Goal: Task Accomplishment & Management: Manage account settings

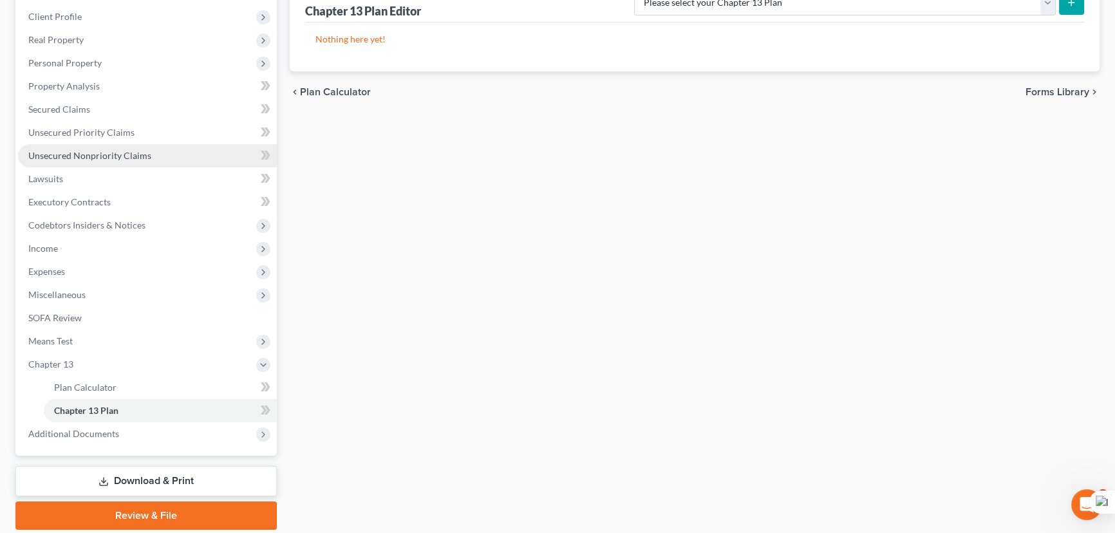
click at [115, 158] on span "Unsecured Nonpriority Claims" at bounding box center [89, 155] width 123 height 11
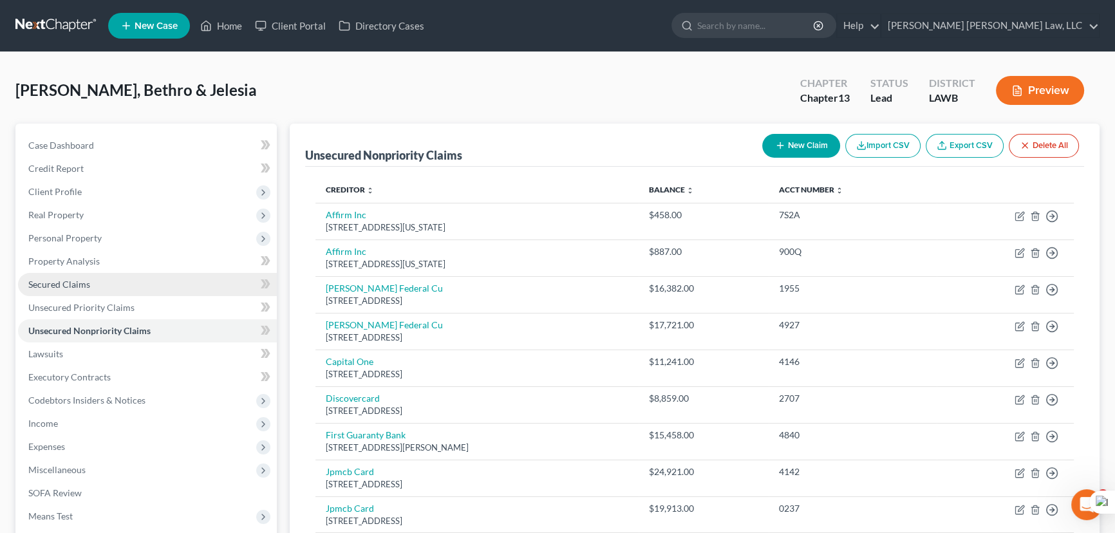
click at [142, 291] on link "Secured Claims" at bounding box center [147, 284] width 259 height 23
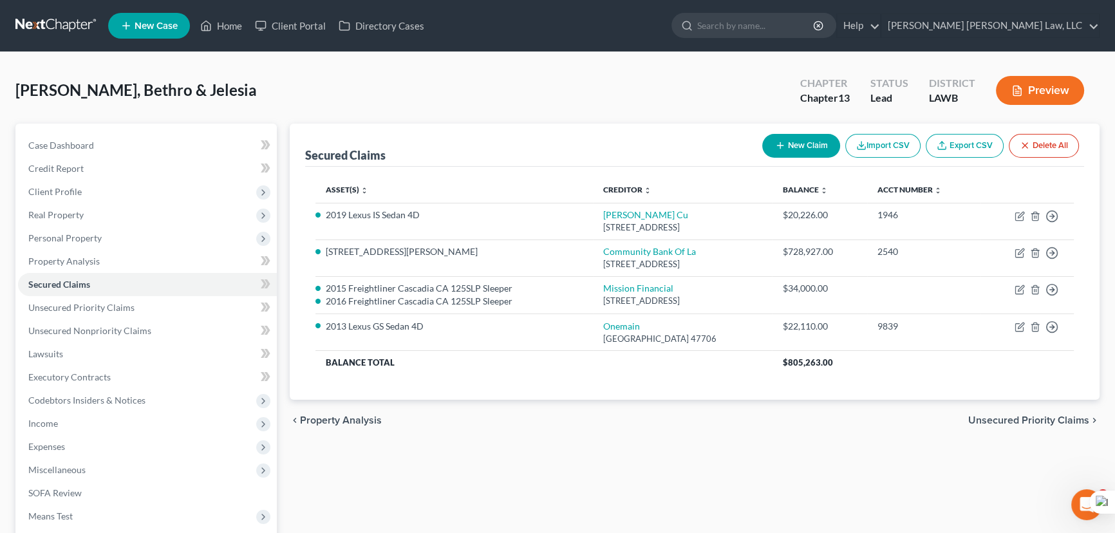
click at [42, 12] on nav "Home New Case Client Portal Directory Cases E. Orum Young Law, LLC madison.f@eo…" at bounding box center [557, 26] width 1115 height 52
click at [44, 23] on link at bounding box center [56, 25] width 82 height 23
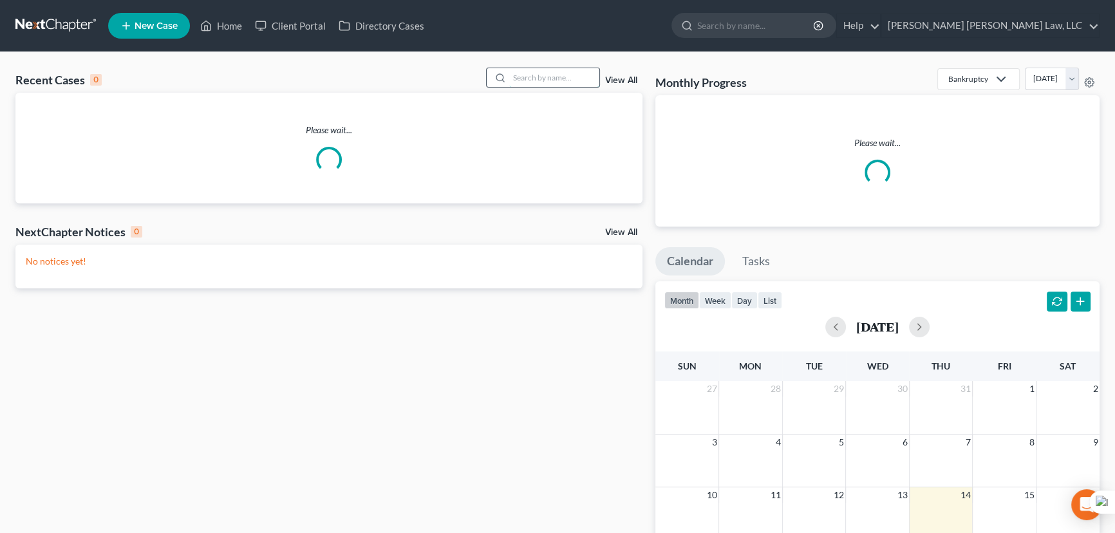
click at [524, 80] on input "search" at bounding box center [554, 77] width 90 height 19
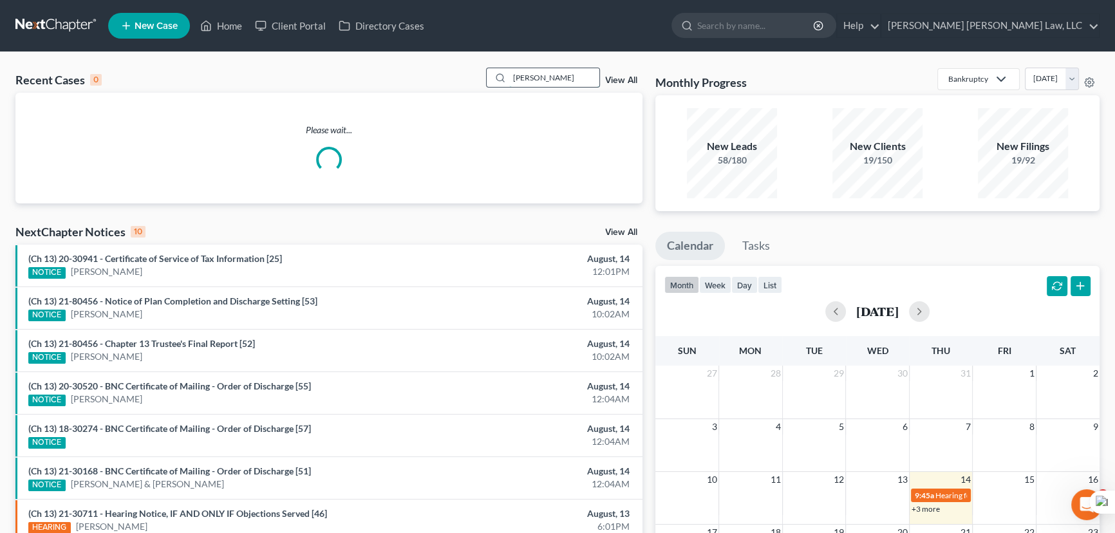
type input "breaux, rebecca"
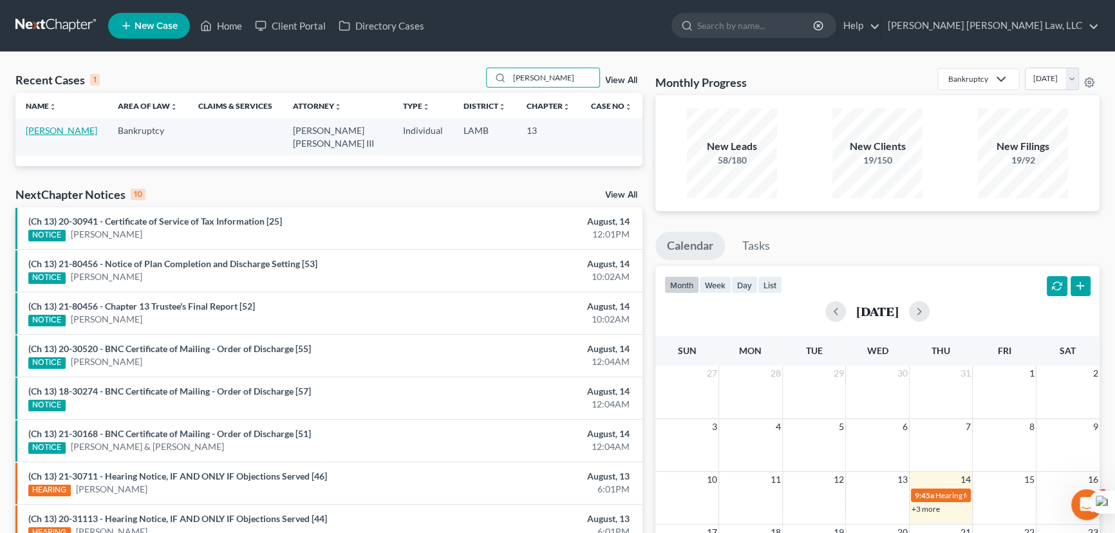
click at [66, 134] on link "[PERSON_NAME]" at bounding box center [61, 130] width 71 height 11
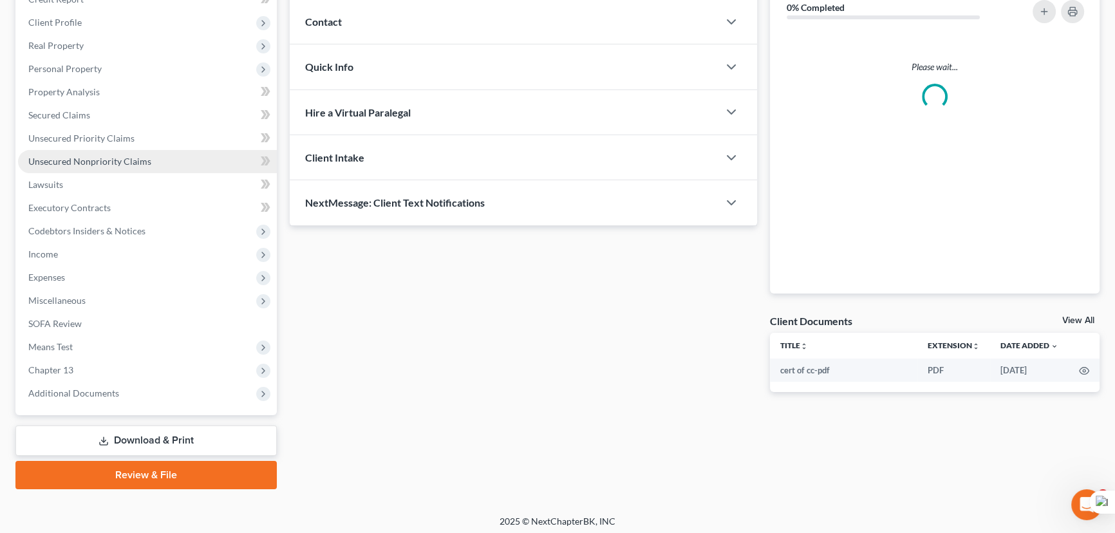
click at [111, 161] on span "Unsecured Nonpriority Claims" at bounding box center [89, 161] width 123 height 11
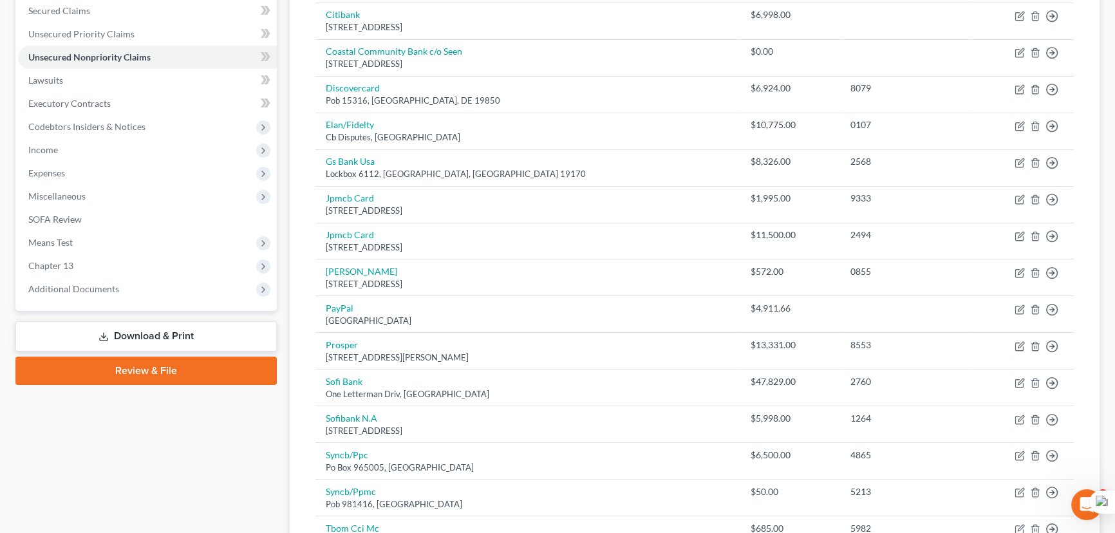
scroll to position [270, 0]
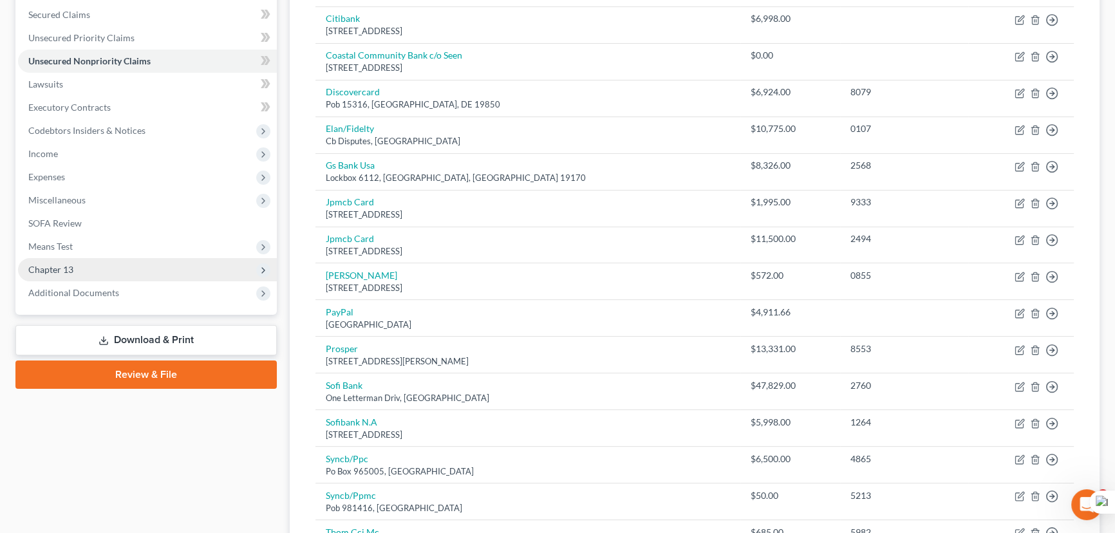
click at [137, 265] on span "Chapter 13" at bounding box center [147, 269] width 259 height 23
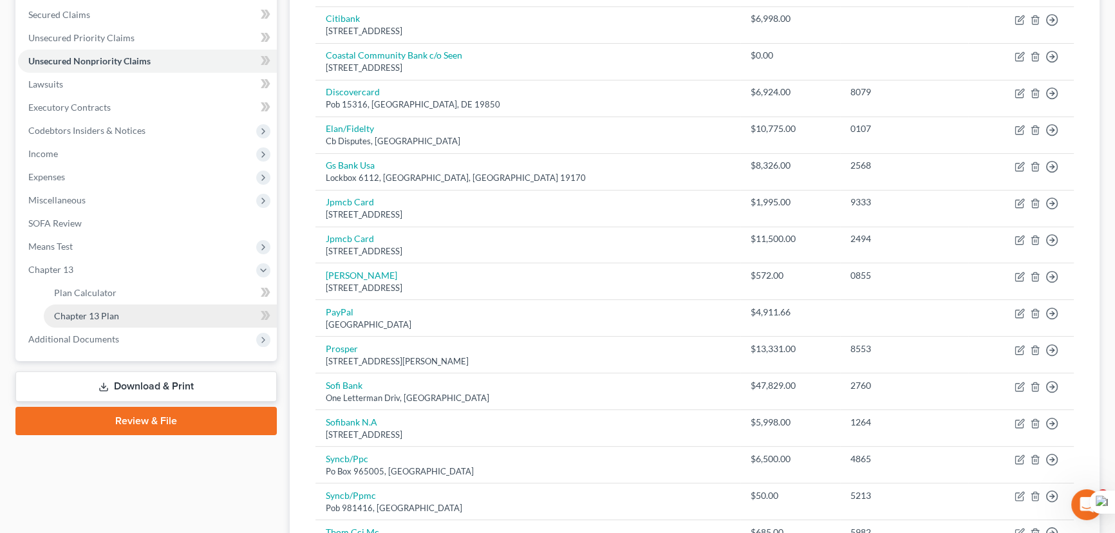
click at [137, 312] on link "Chapter 13 Plan" at bounding box center [160, 316] width 233 height 23
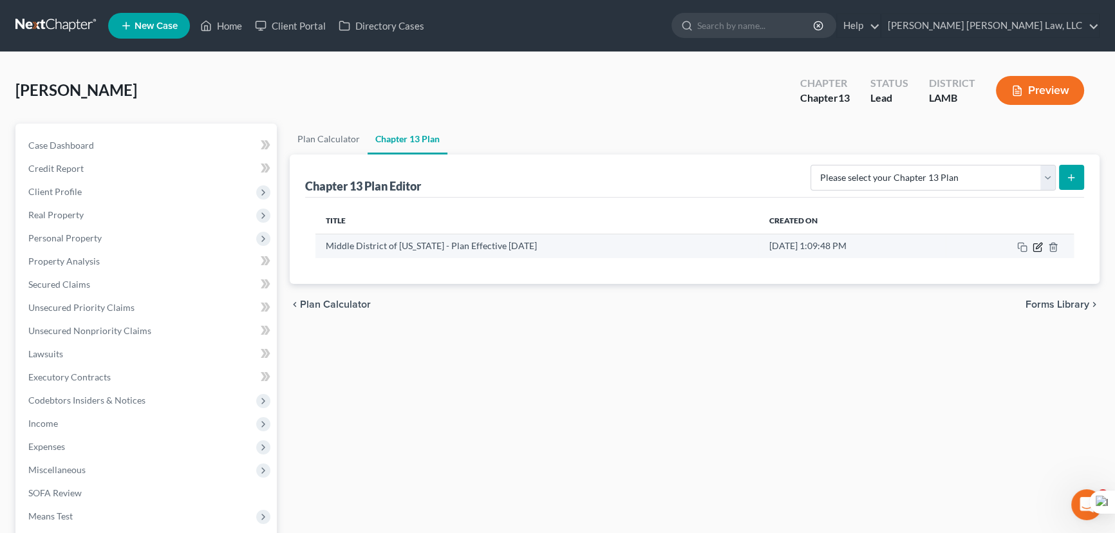
click at [1035, 250] on icon "button" at bounding box center [1038, 247] width 8 height 8
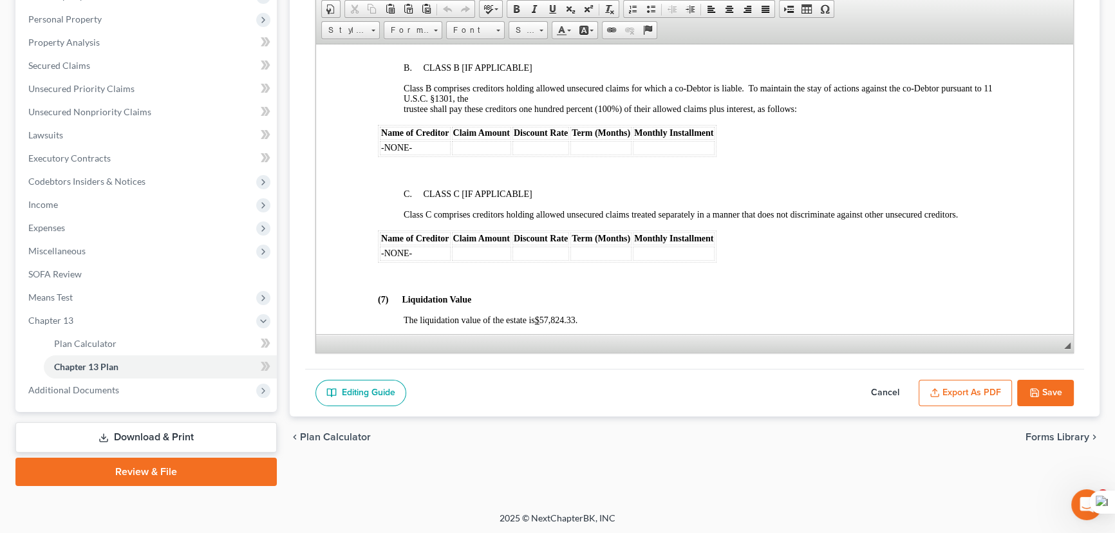
scroll to position [2634, 0]
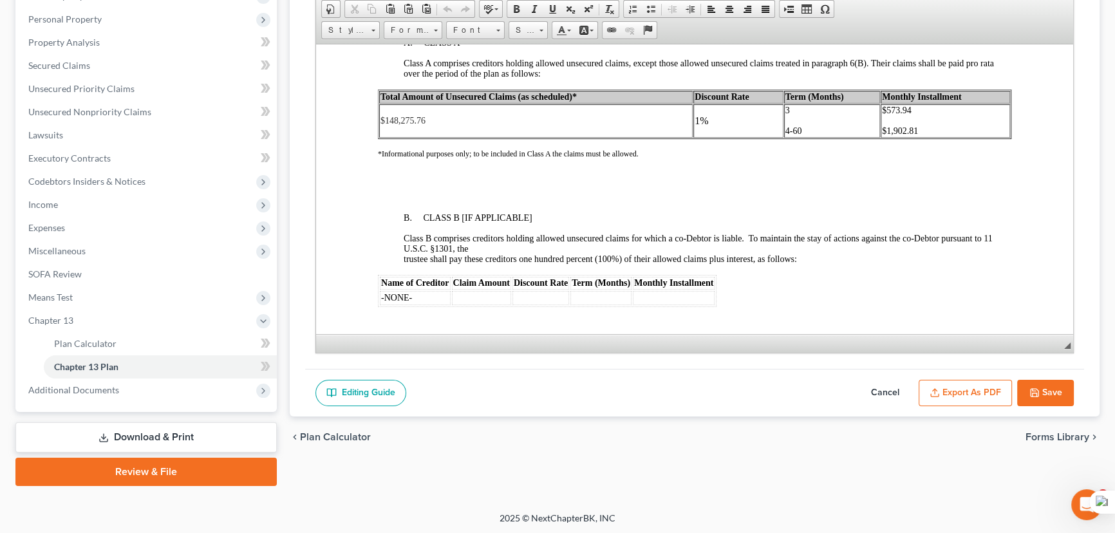
click at [934, 393] on icon "button" at bounding box center [935, 393] width 10 height 10
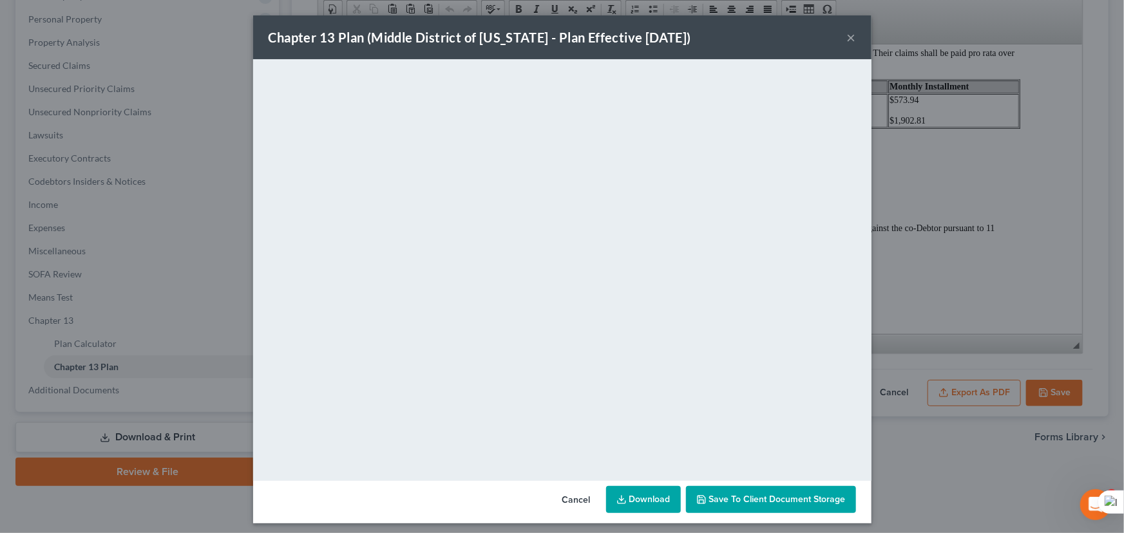
click at [626, 494] on link "Download" at bounding box center [643, 499] width 75 height 27
click at [802, 30] on div "Chapter 13 Plan (Middle District of Louisiana - Plan Effective 12/1/17) ×" at bounding box center [562, 37] width 618 height 44
click at [847, 39] on button "×" at bounding box center [851, 37] width 9 height 15
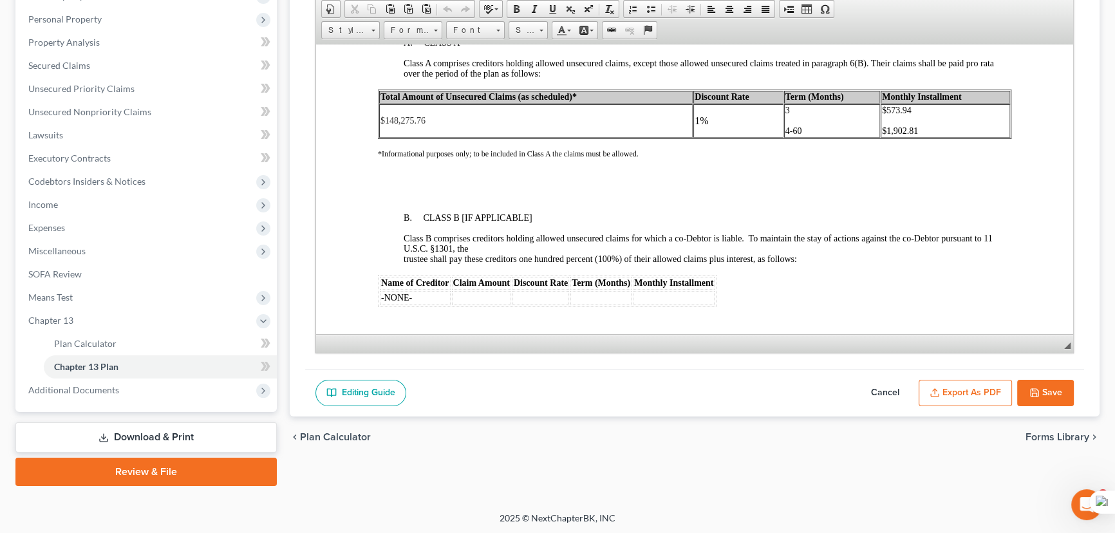
click at [1054, 397] on button "Save" at bounding box center [1045, 393] width 57 height 27
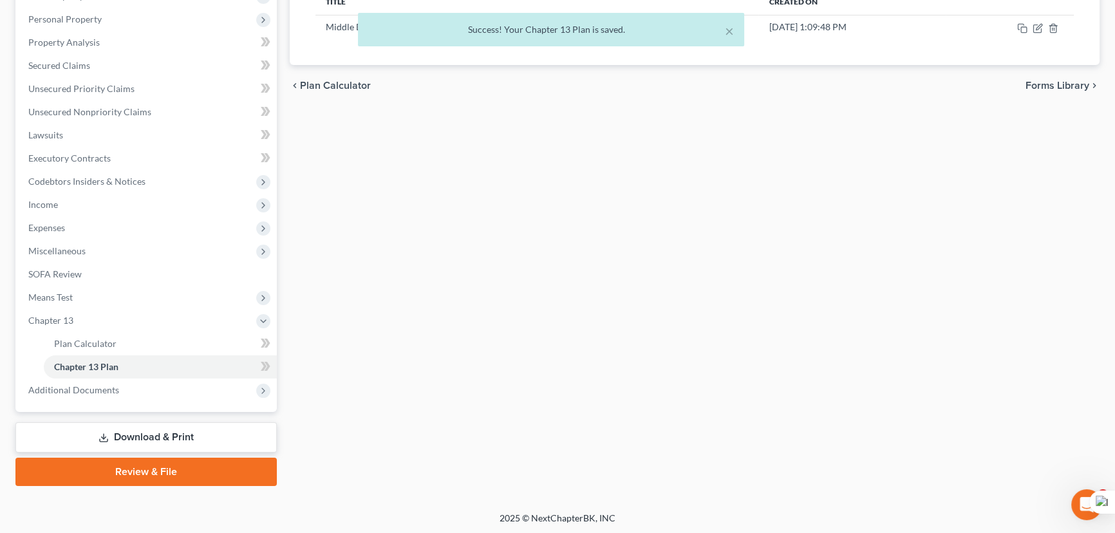
click at [65, 425] on link "Download & Print" at bounding box center [145, 437] width 261 height 30
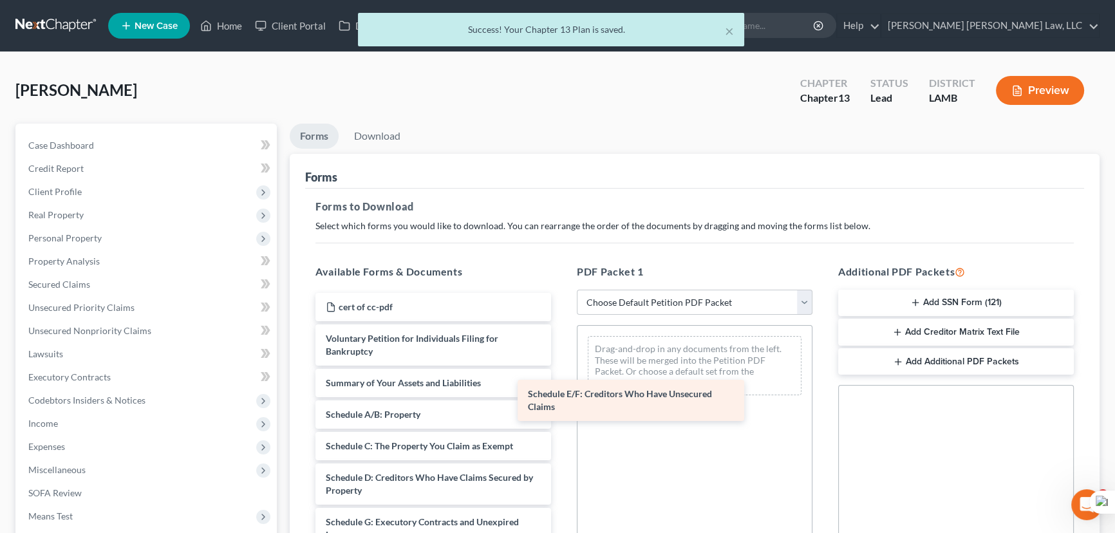
drag, startPoint x: 426, startPoint y: 518, endPoint x: 673, endPoint y: 354, distance: 296.6
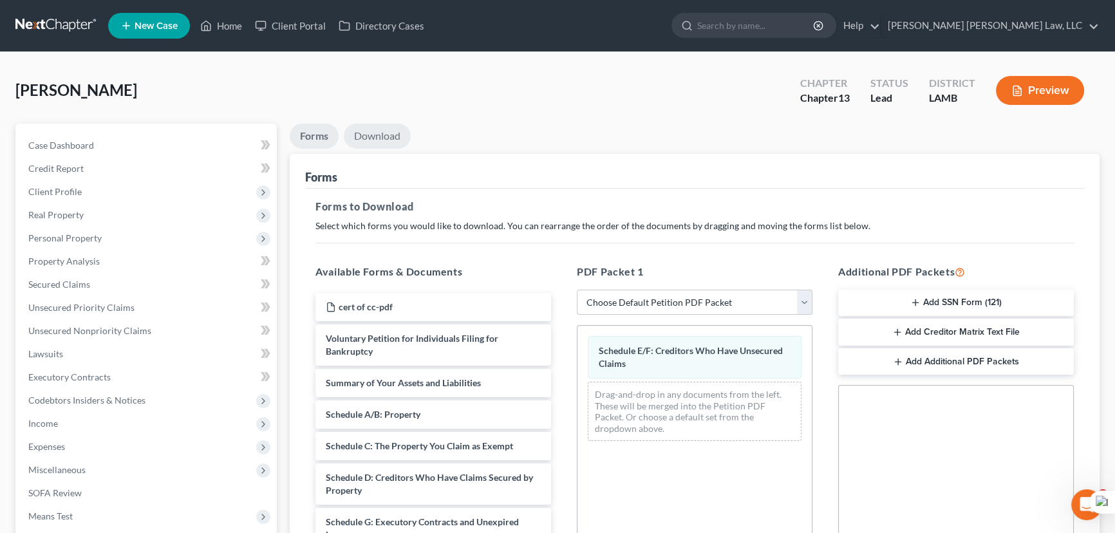
click at [382, 137] on link "Download" at bounding box center [377, 136] width 67 height 25
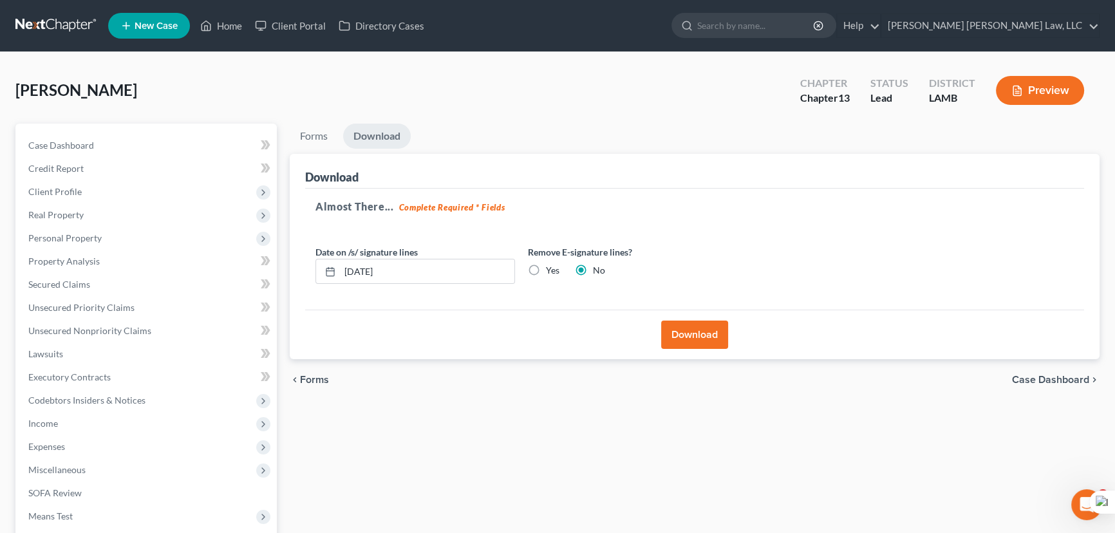
click at [683, 333] on button "Download" at bounding box center [694, 335] width 67 height 28
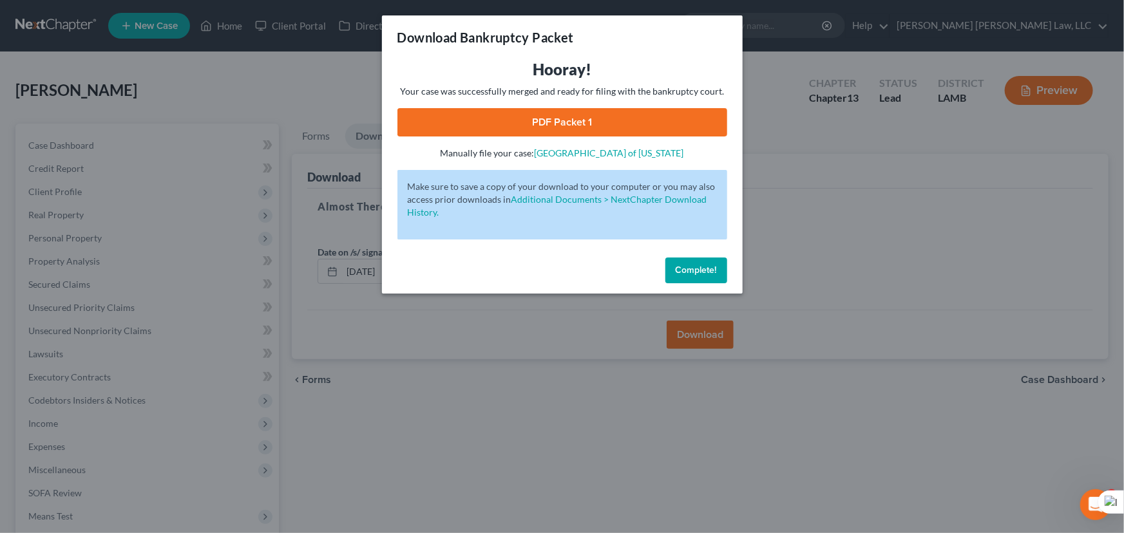
click at [601, 116] on link "PDF Packet 1" at bounding box center [562, 122] width 330 height 28
click at [695, 262] on button "Complete!" at bounding box center [696, 271] width 62 height 26
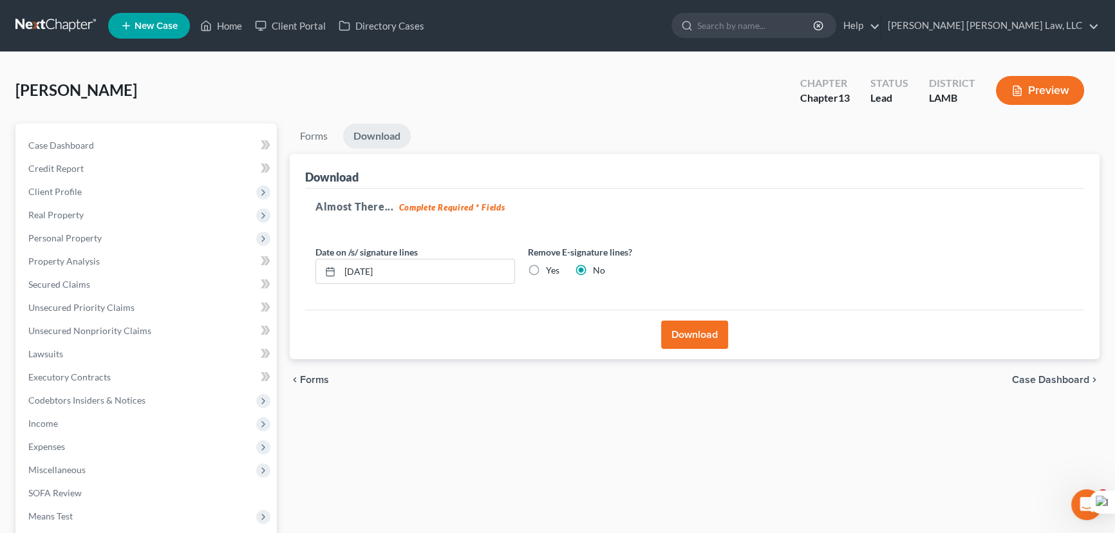
click at [52, 11] on nav "Home New Case Client Portal Directory Cases E. Orum Young Law, LLC madison.f@eo…" at bounding box center [557, 26] width 1115 height 52
click at [52, 26] on link at bounding box center [56, 25] width 82 height 23
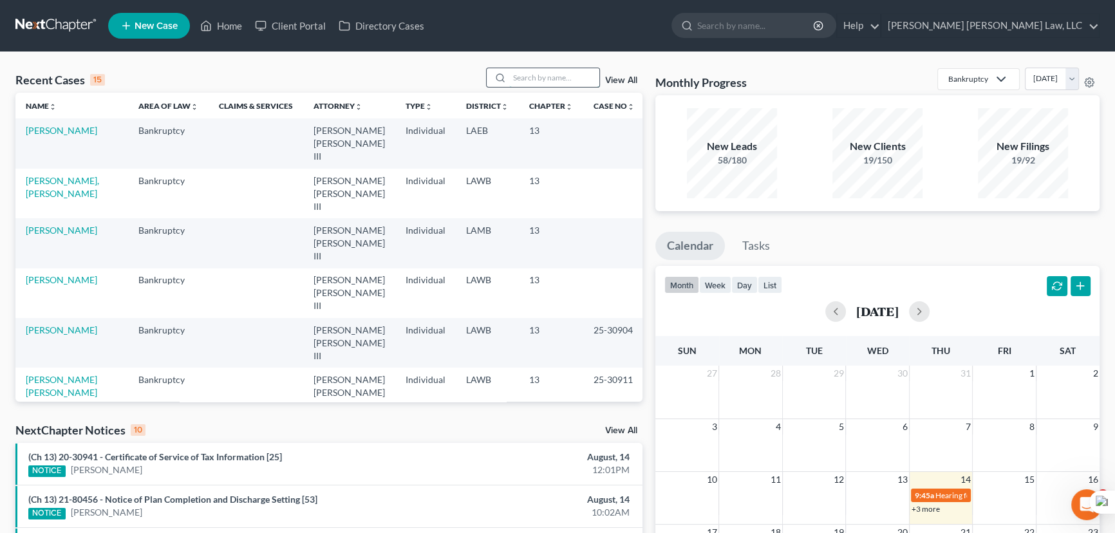
click at [562, 75] on input "search" at bounding box center [554, 77] width 90 height 19
type input "[PERSON_NAME]"
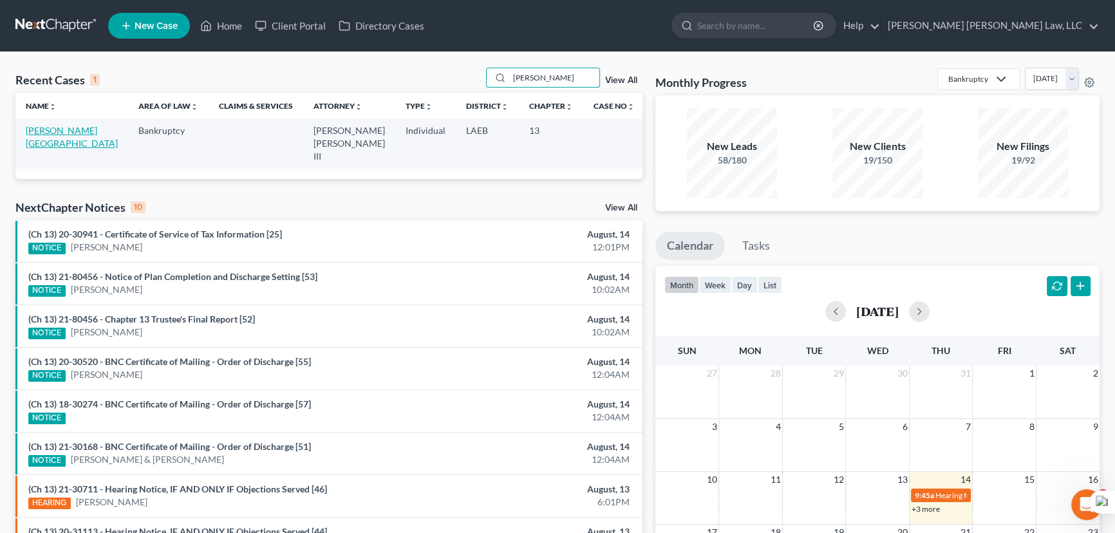
click at [47, 127] on link "[PERSON_NAME][GEOGRAPHIC_DATA]" at bounding box center [72, 137] width 92 height 24
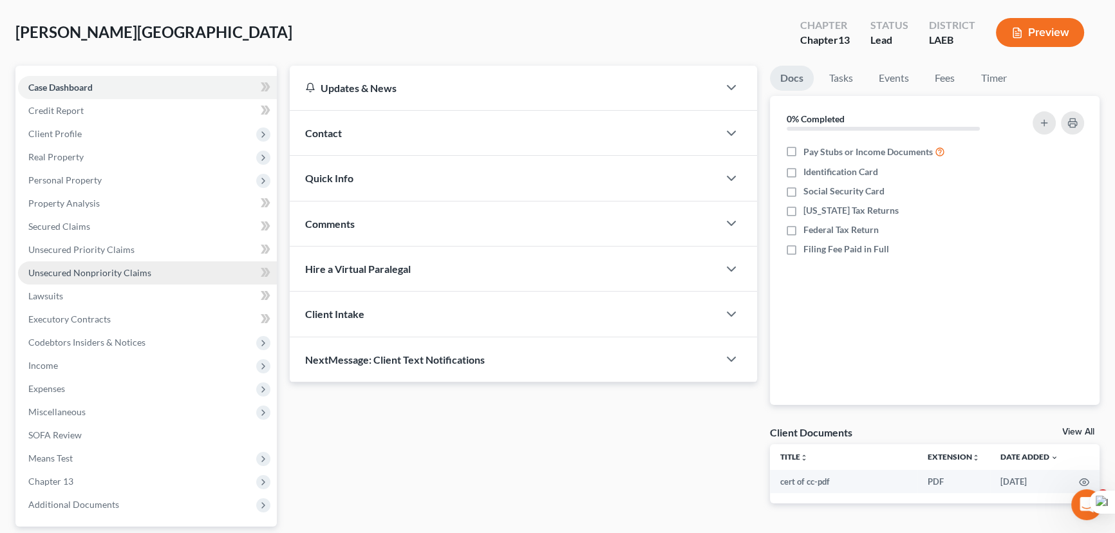
click at [142, 267] on span "Unsecured Nonpriority Claims" at bounding box center [89, 272] width 123 height 11
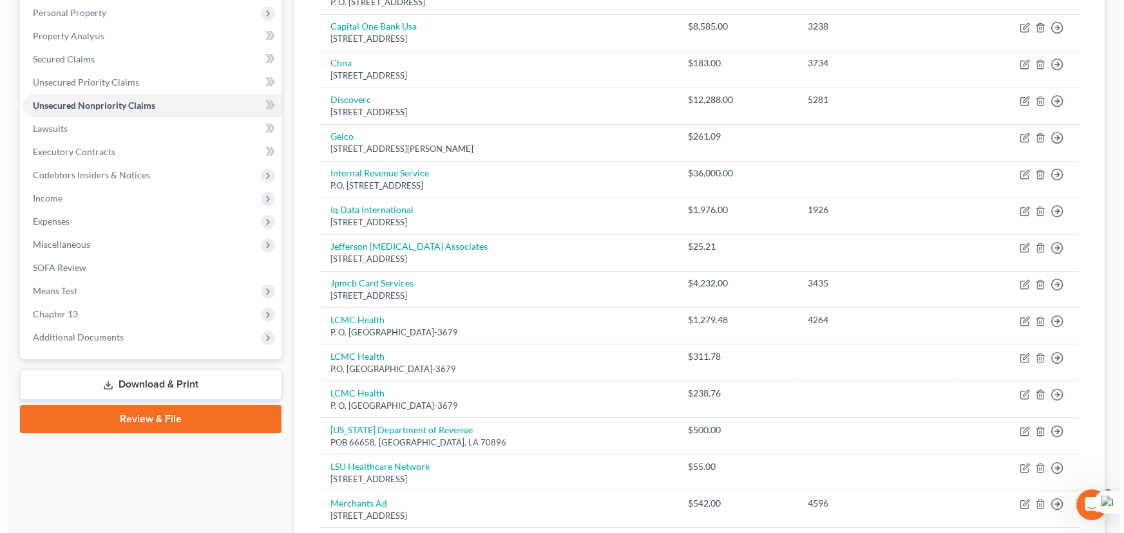
scroll to position [234, 0]
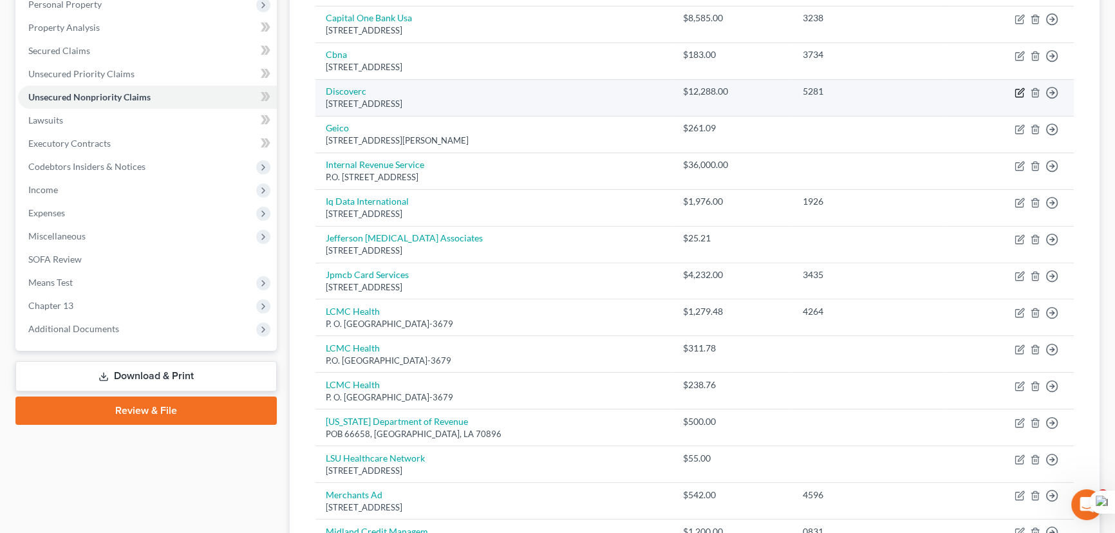
click at [1023, 88] on icon "button" at bounding box center [1020, 93] width 10 height 10
select select "46"
select select "2"
select select "0"
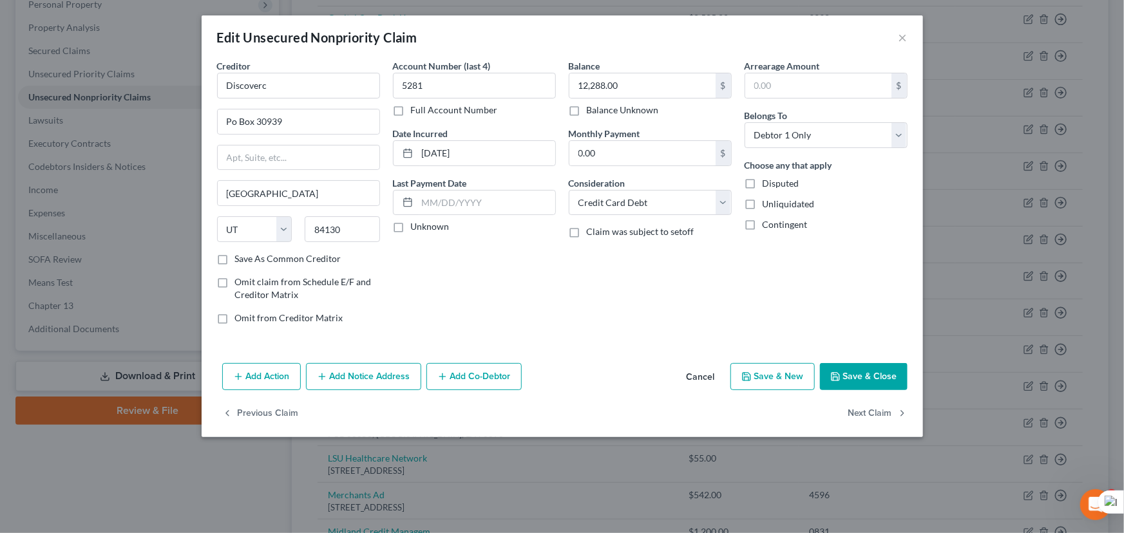
click at [270, 384] on button "Add Action" at bounding box center [261, 376] width 79 height 27
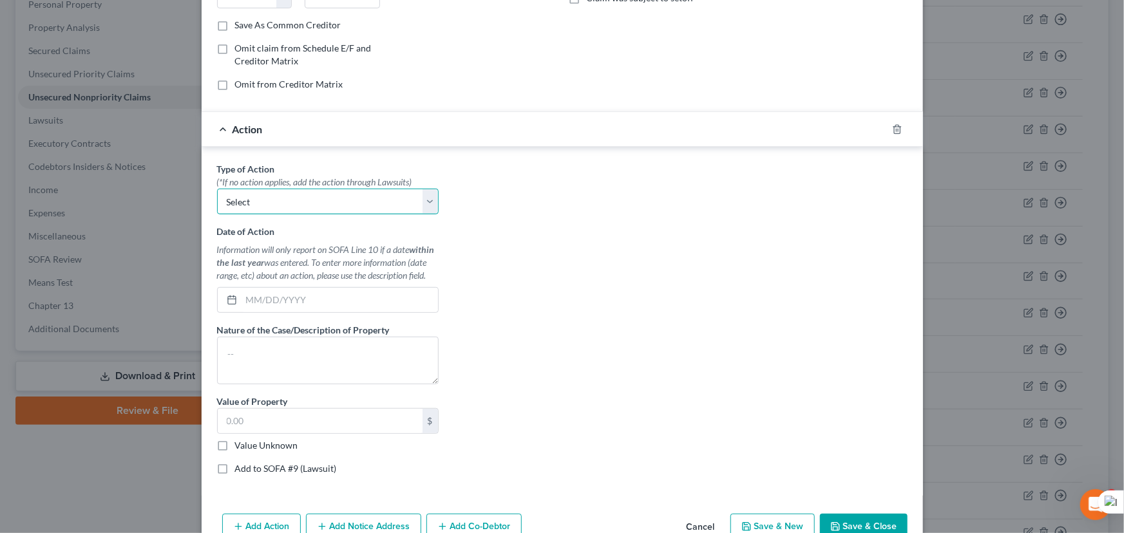
click at [321, 197] on select "Select Repossession Garnishment Foreclosure Personal Injury Attached, Seized, O…" at bounding box center [328, 202] width 222 height 26
select select "1"
click at [217, 189] on select "Select Repossession Garnishment Foreclosure Personal Injury Attached, Seized, O…" at bounding box center [328, 202] width 222 height 26
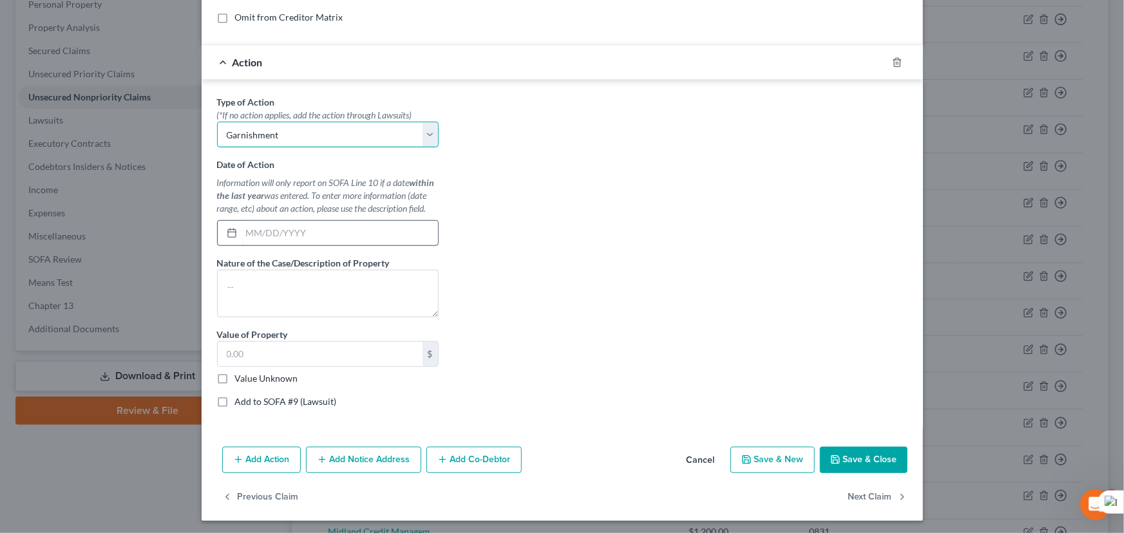
scroll to position [303, 0]
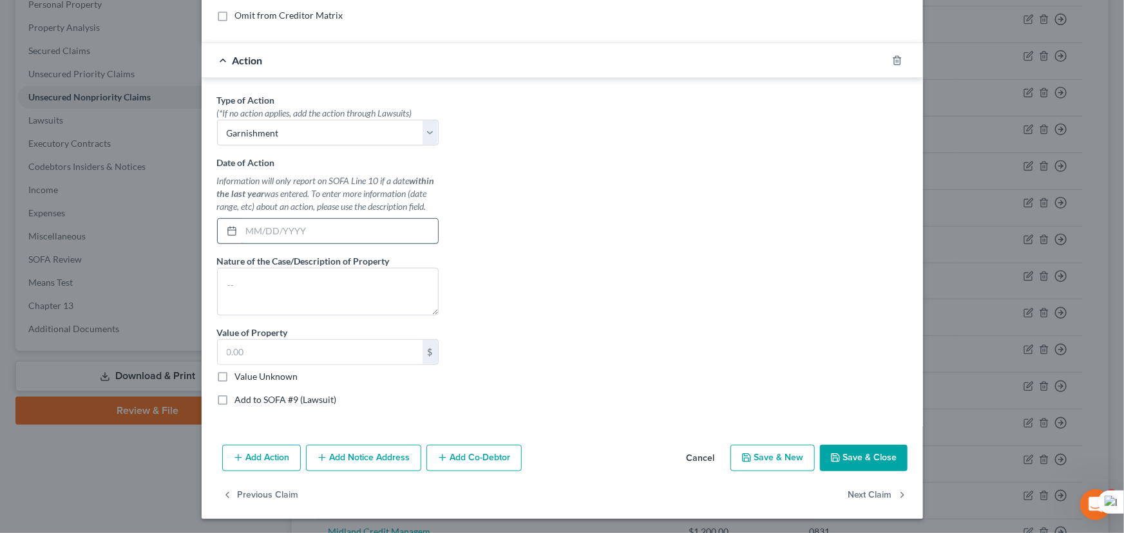
click at [345, 232] on input "text" at bounding box center [339, 231] width 196 height 24
type input "08/04/2025"
click at [354, 288] on textarea at bounding box center [328, 292] width 222 height 48
type textarea "garnishment"
click at [895, 463] on button "Save & Close" at bounding box center [864, 458] width 88 height 27
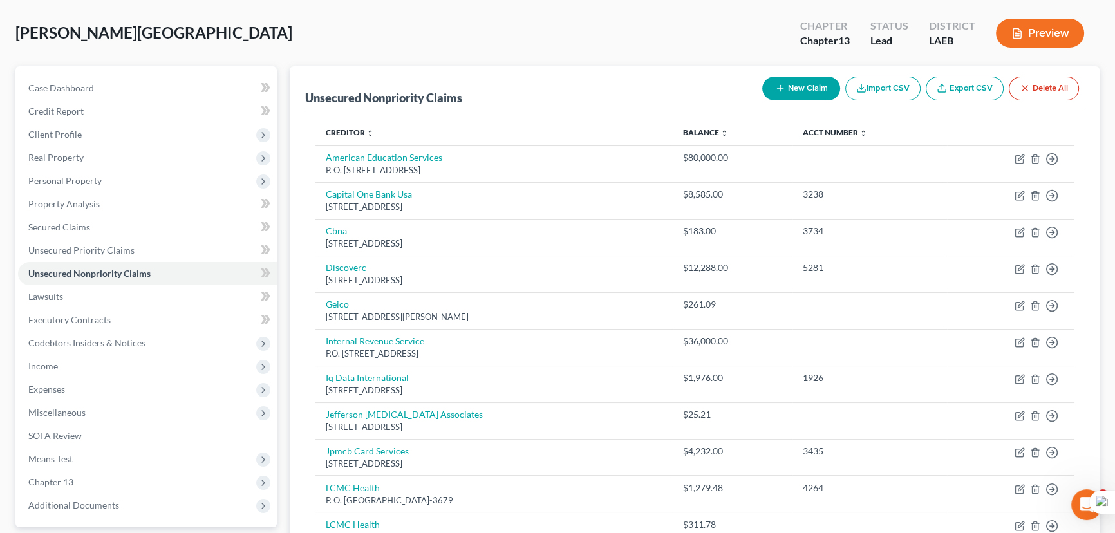
scroll to position [234, 0]
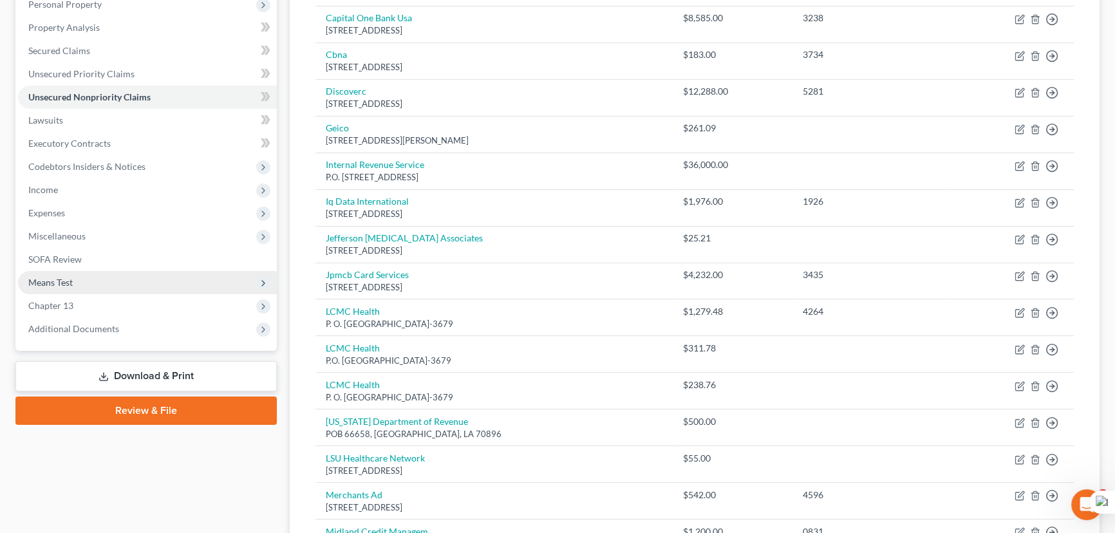
click at [91, 285] on span "Means Test" at bounding box center [147, 282] width 259 height 23
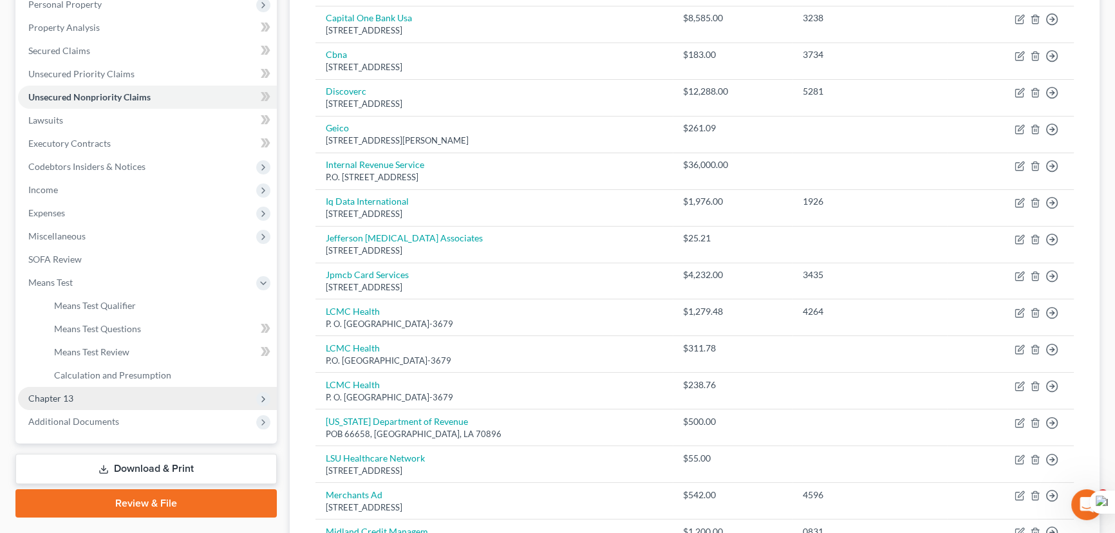
click at [102, 387] on span "Chapter 13" at bounding box center [147, 398] width 259 height 23
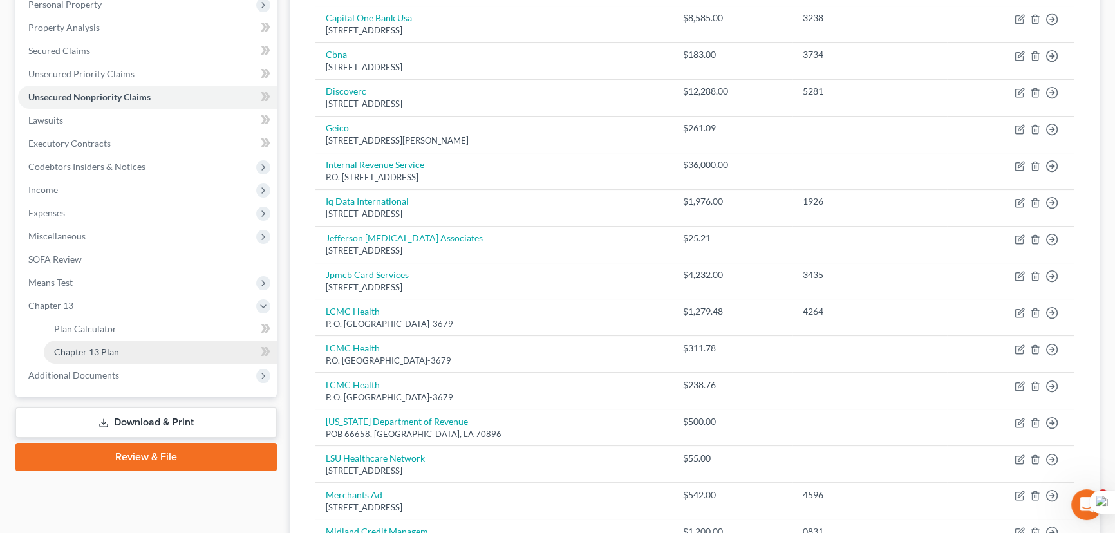
click at [107, 361] on link "Chapter 13 Plan" at bounding box center [160, 352] width 233 height 23
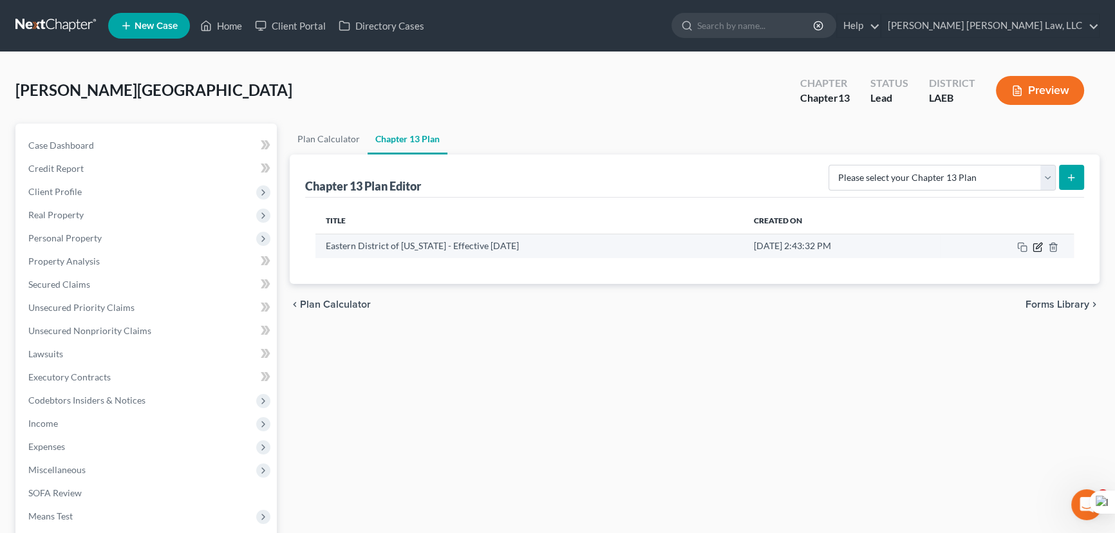
click at [1037, 245] on icon "button" at bounding box center [1038, 247] width 10 height 10
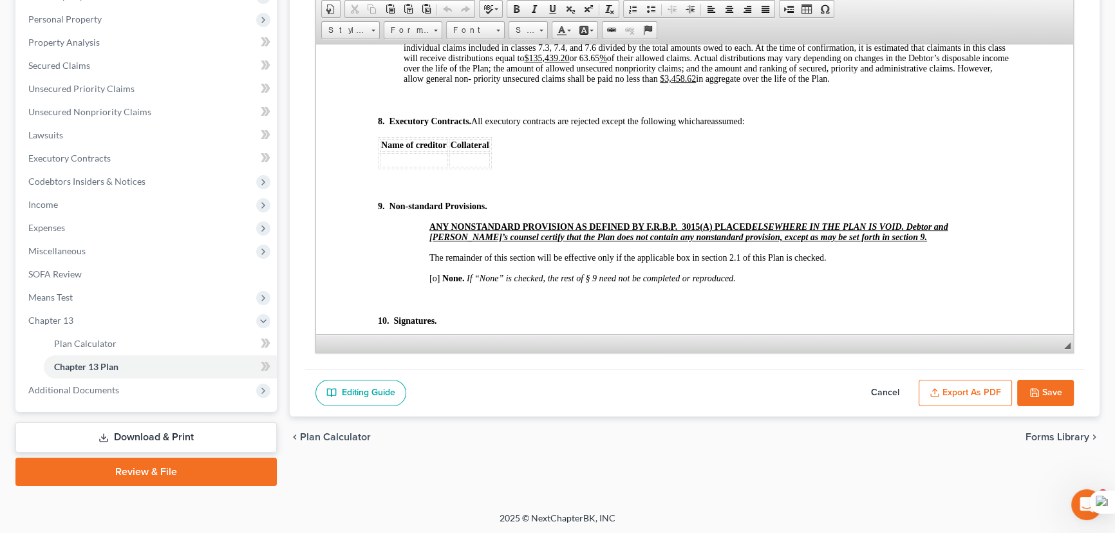
scroll to position [4390, 0]
click at [1043, 388] on button "Save" at bounding box center [1045, 393] width 57 height 27
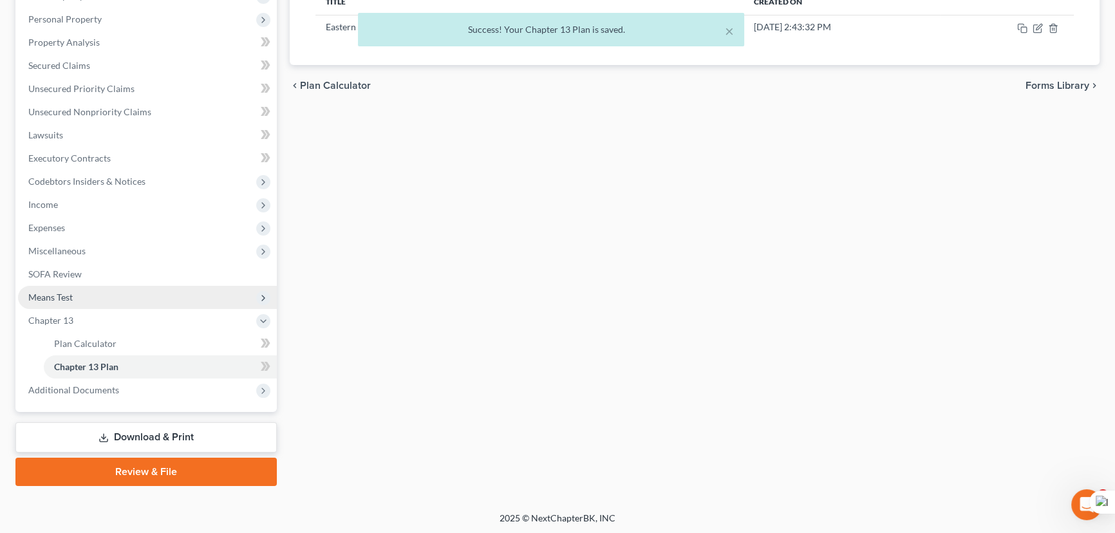
click at [109, 301] on span "Means Test" at bounding box center [147, 297] width 259 height 23
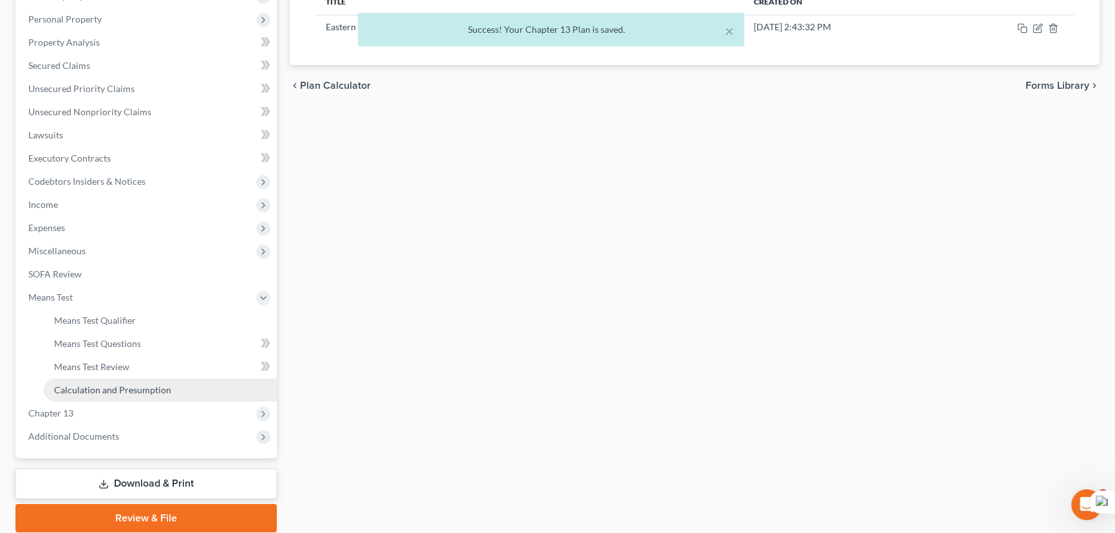
click at [131, 391] on span "Calculation and Presumption" at bounding box center [112, 389] width 117 height 11
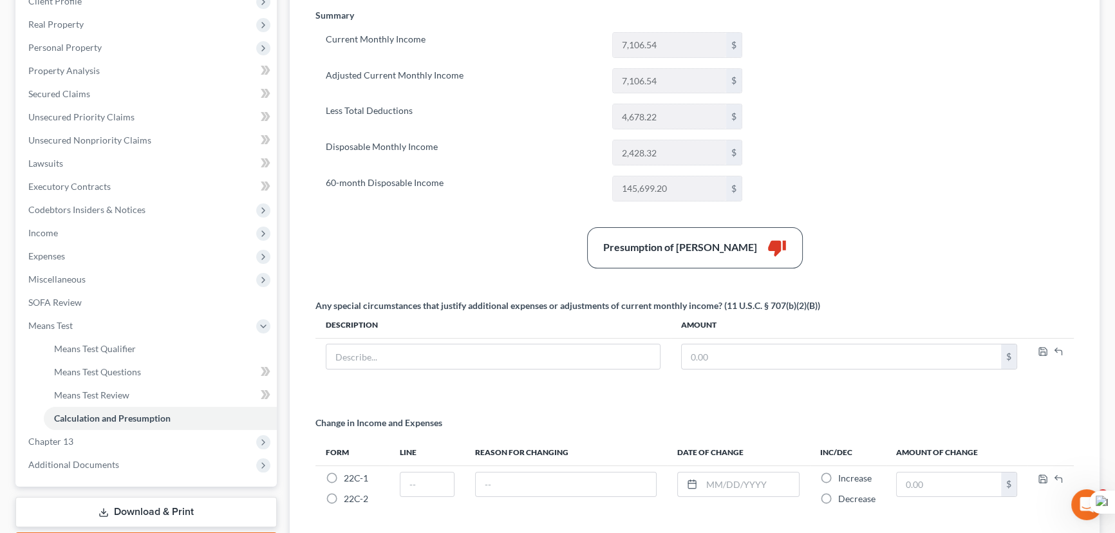
scroll to position [297, 0]
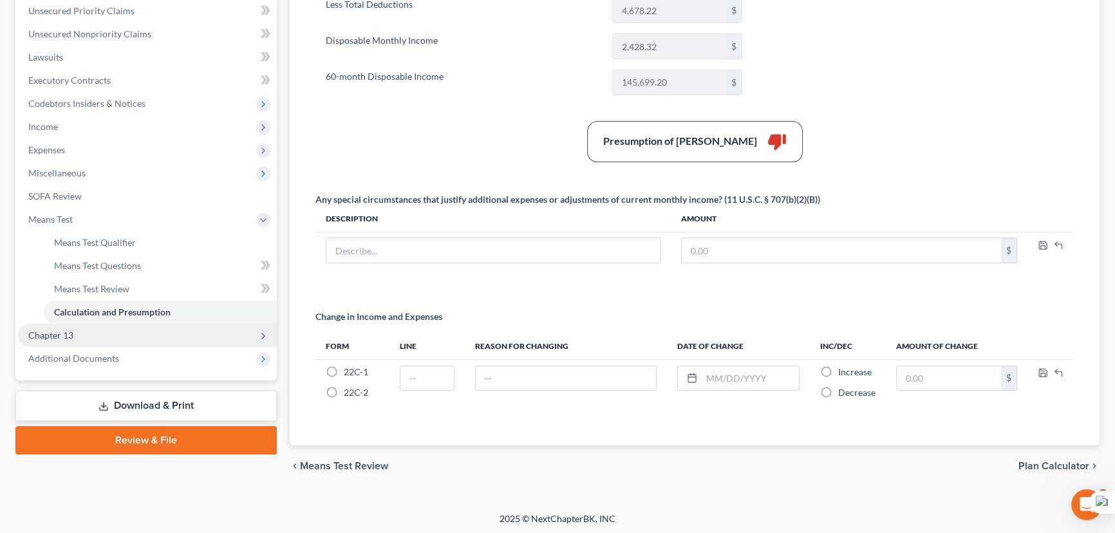
click at [95, 341] on span "Chapter 13" at bounding box center [147, 335] width 259 height 23
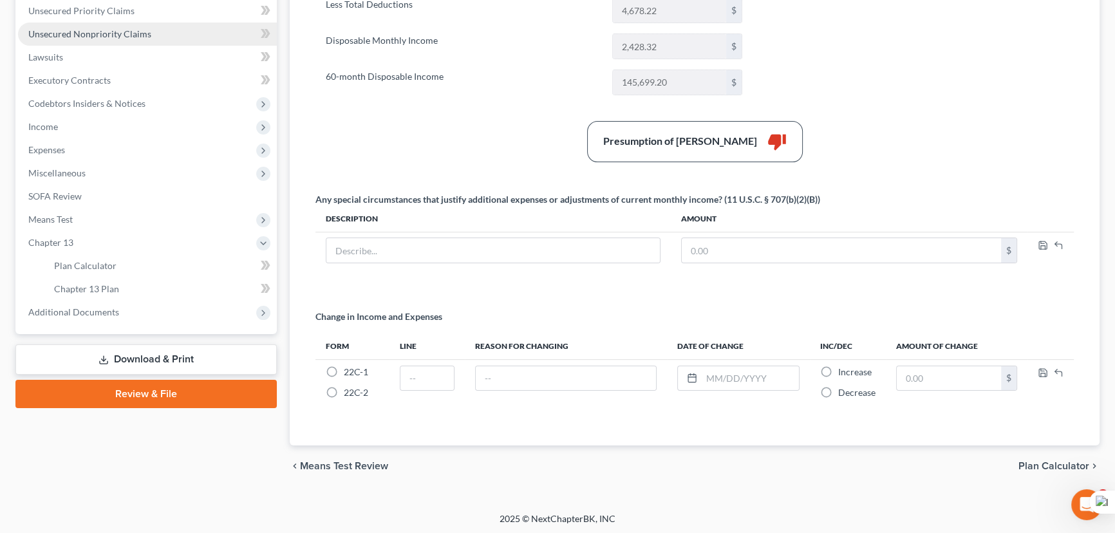
click at [120, 33] on span "Unsecured Nonpriority Claims" at bounding box center [89, 33] width 123 height 11
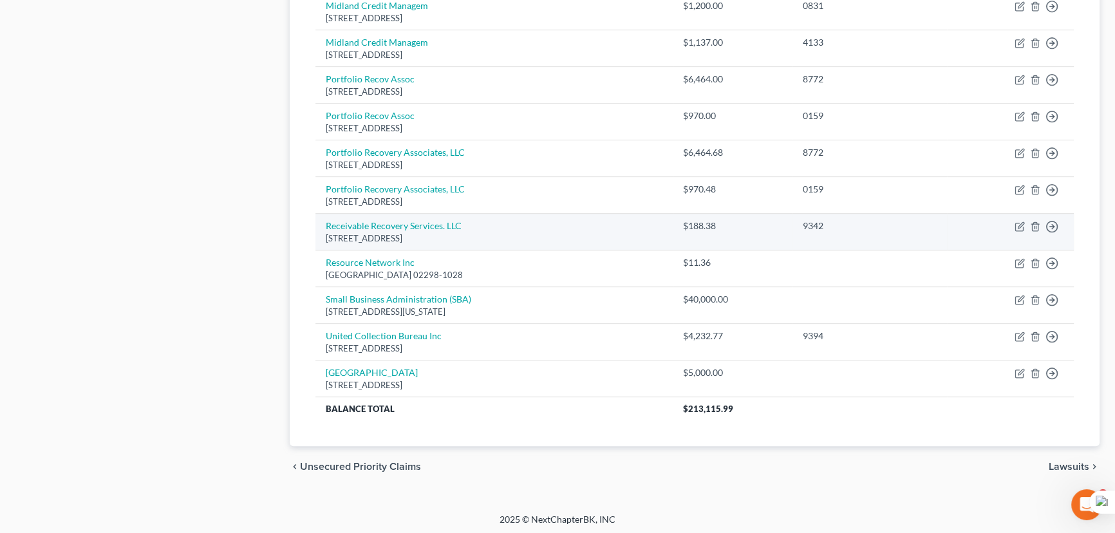
scroll to position [409, 0]
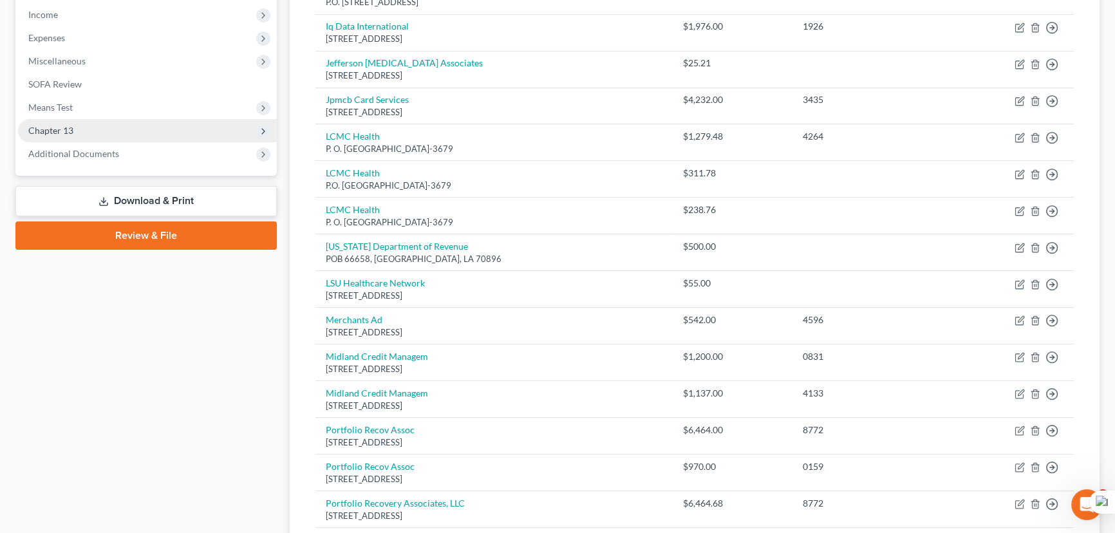
click at [135, 131] on span "Chapter 13" at bounding box center [147, 130] width 259 height 23
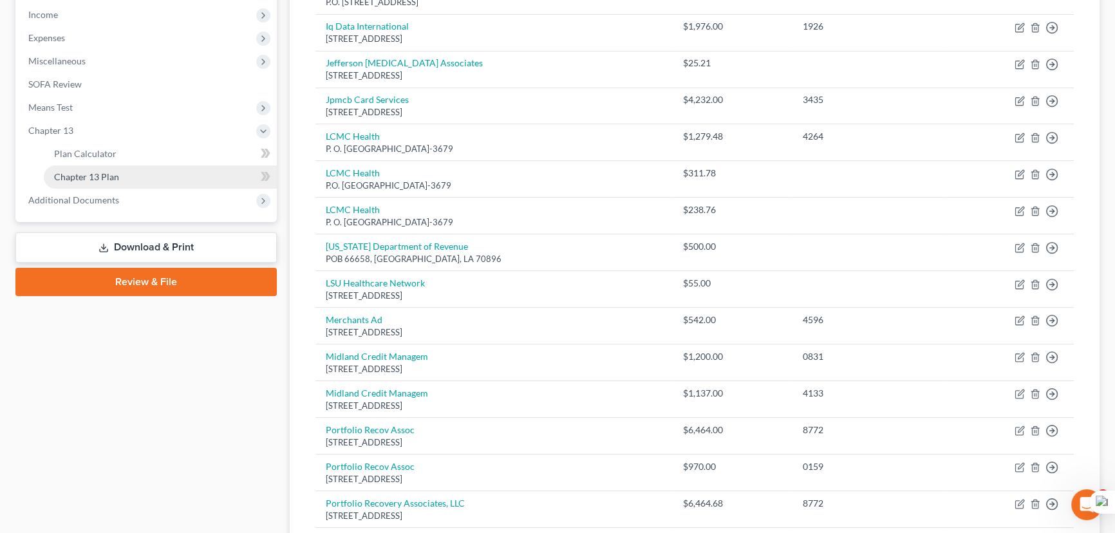
click at [138, 173] on link "Chapter 13 Plan" at bounding box center [160, 176] width 233 height 23
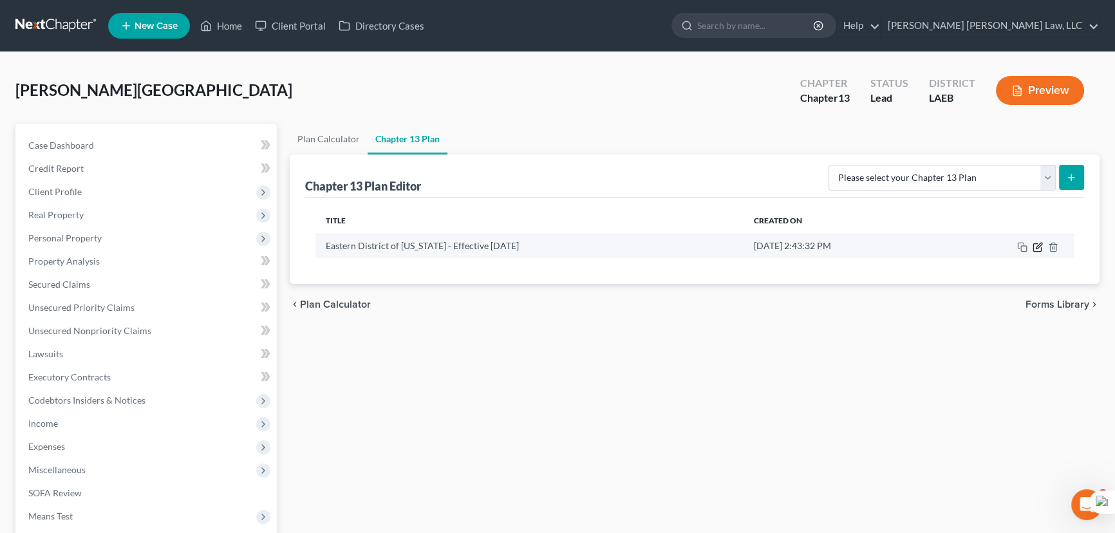
click at [1034, 243] on icon "button" at bounding box center [1038, 247] width 8 height 8
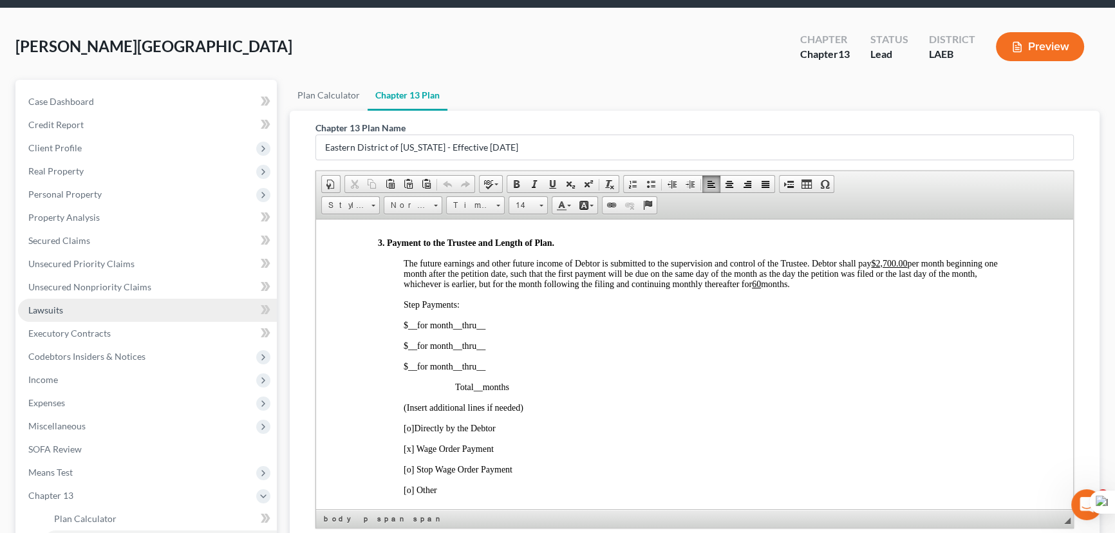
scroll to position [219, 0]
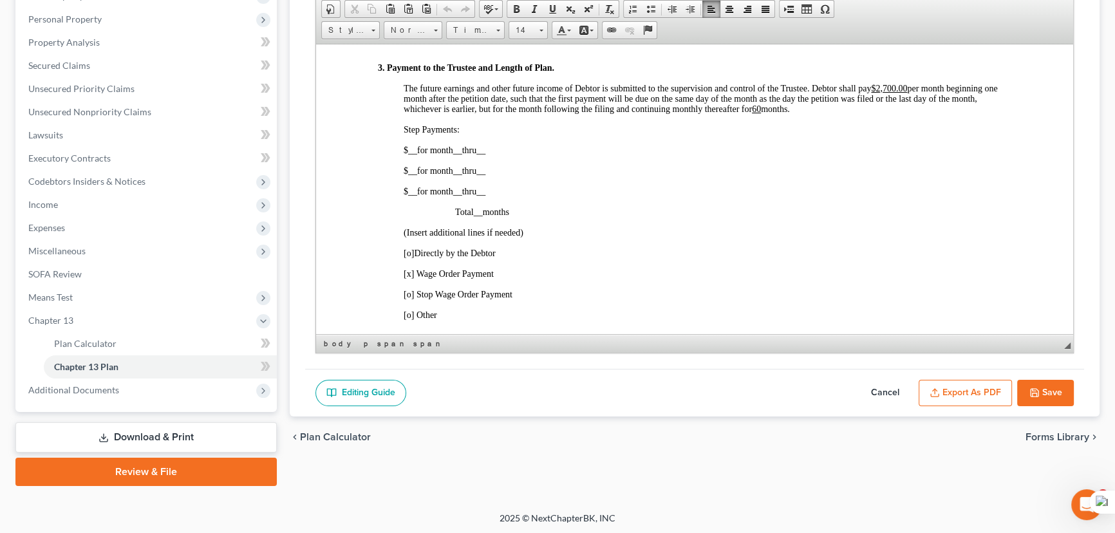
click at [896, 93] on u "$2,700.00" at bounding box center [889, 88] width 36 height 10
click at [1026, 392] on button "Save" at bounding box center [1045, 393] width 57 height 27
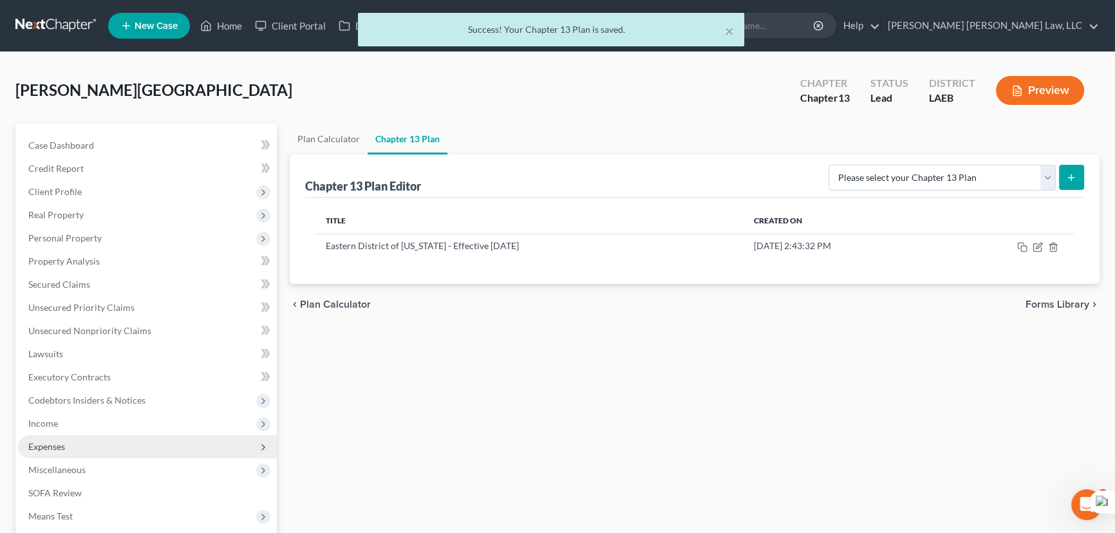
scroll to position [175, 0]
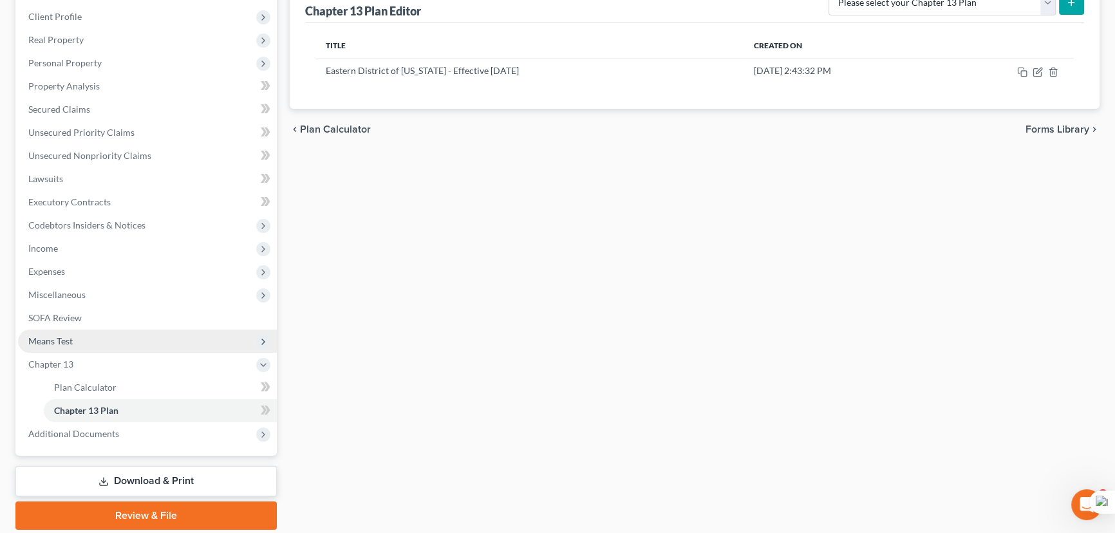
click at [109, 335] on span "Means Test" at bounding box center [147, 341] width 259 height 23
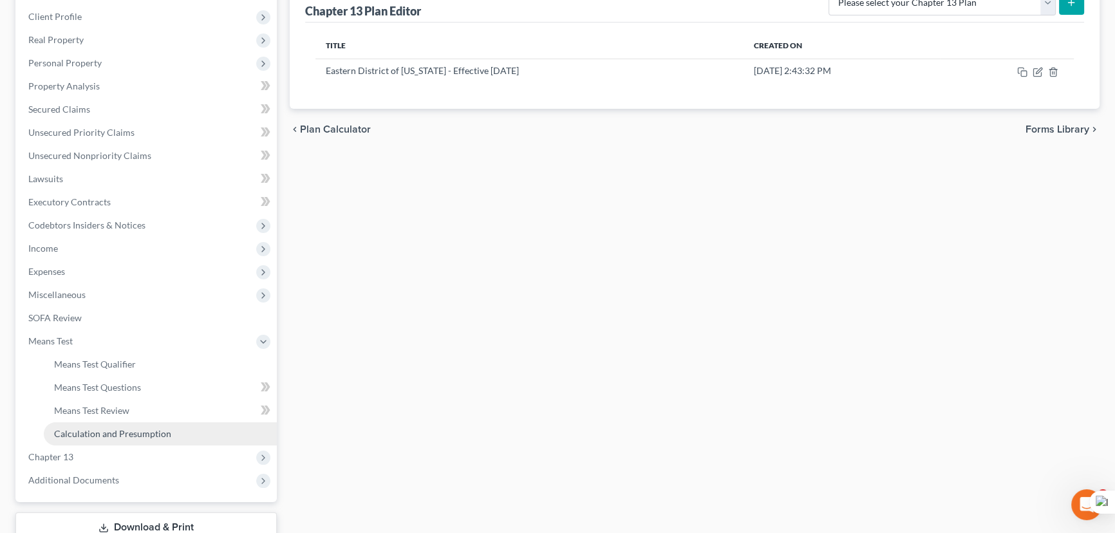
click at [142, 424] on link "Calculation and Presumption" at bounding box center [160, 433] width 233 height 23
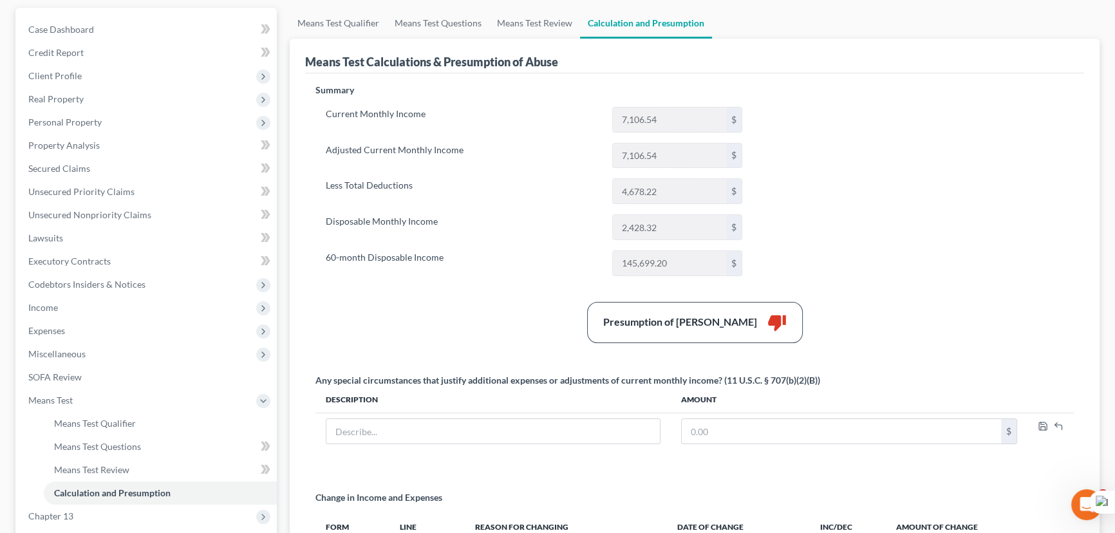
scroll to position [117, 0]
click at [117, 309] on span "Income" at bounding box center [147, 307] width 259 height 23
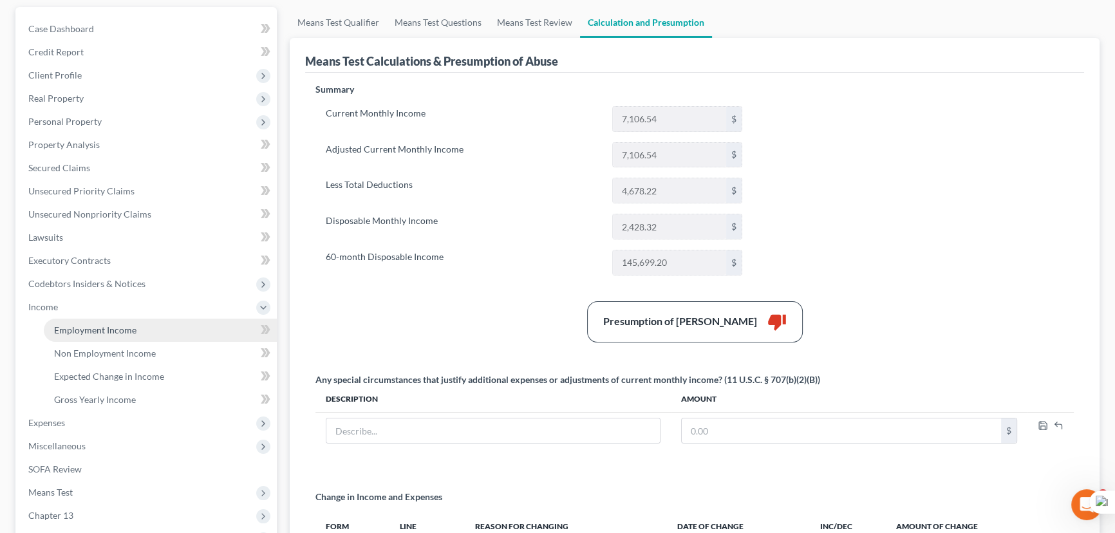
click at [121, 320] on link "Employment Income" at bounding box center [160, 330] width 233 height 23
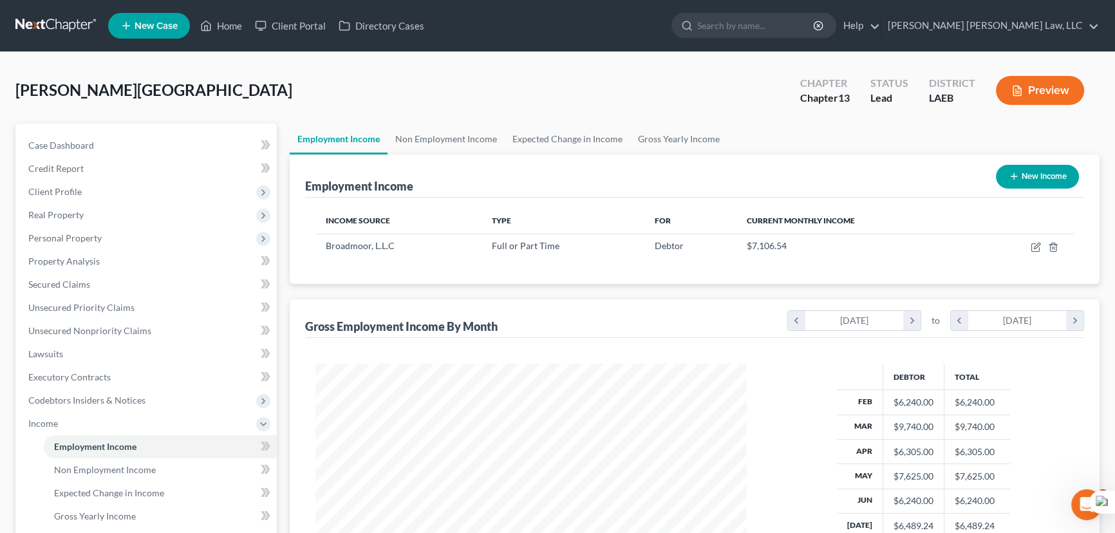
scroll to position [231, 457]
click at [151, 328] on link "Unsecured Nonpriority Claims" at bounding box center [147, 330] width 259 height 23
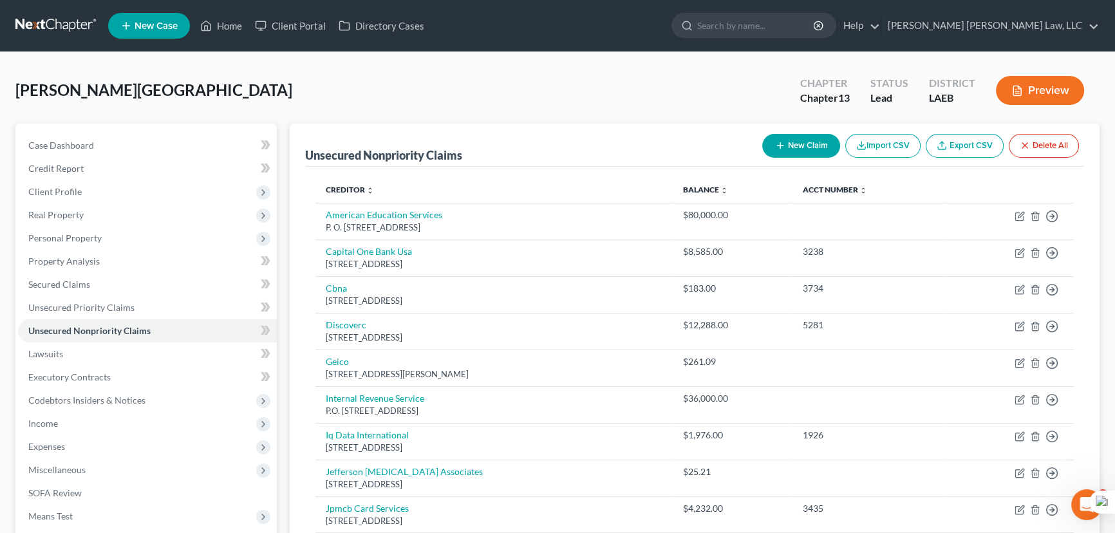
click at [798, 144] on button "New Claim" at bounding box center [801, 146] width 78 height 24
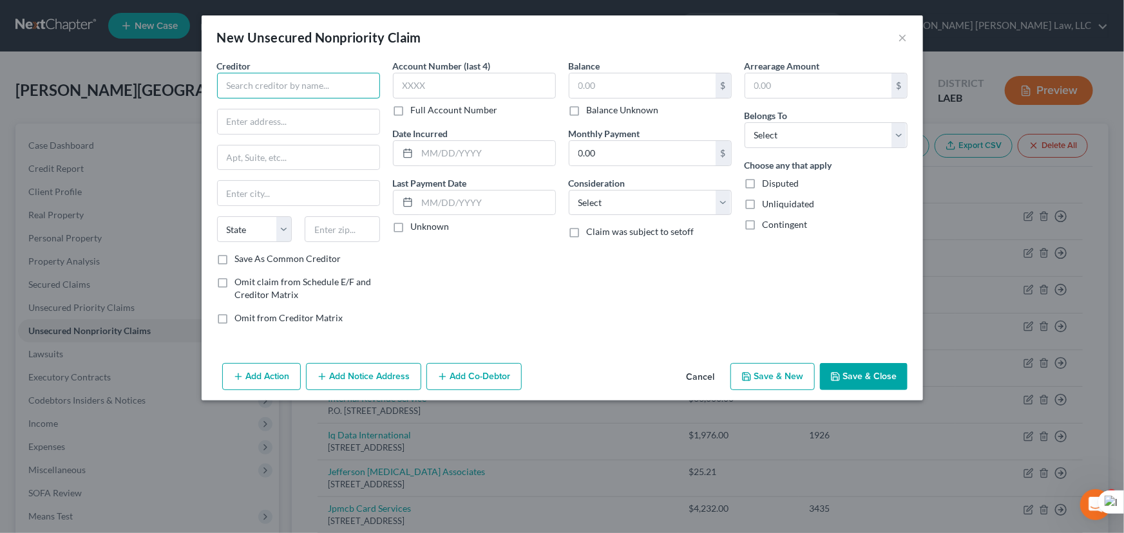
click at [297, 82] on input "text" at bounding box center [298, 86] width 163 height 26
type input "Southern Credit Recovery Inc"
click at [246, 133] on div at bounding box center [298, 122] width 163 height 26
click at [247, 129] on input "text" at bounding box center [299, 121] width 162 height 24
type input "4200 S I10 Service Rd"
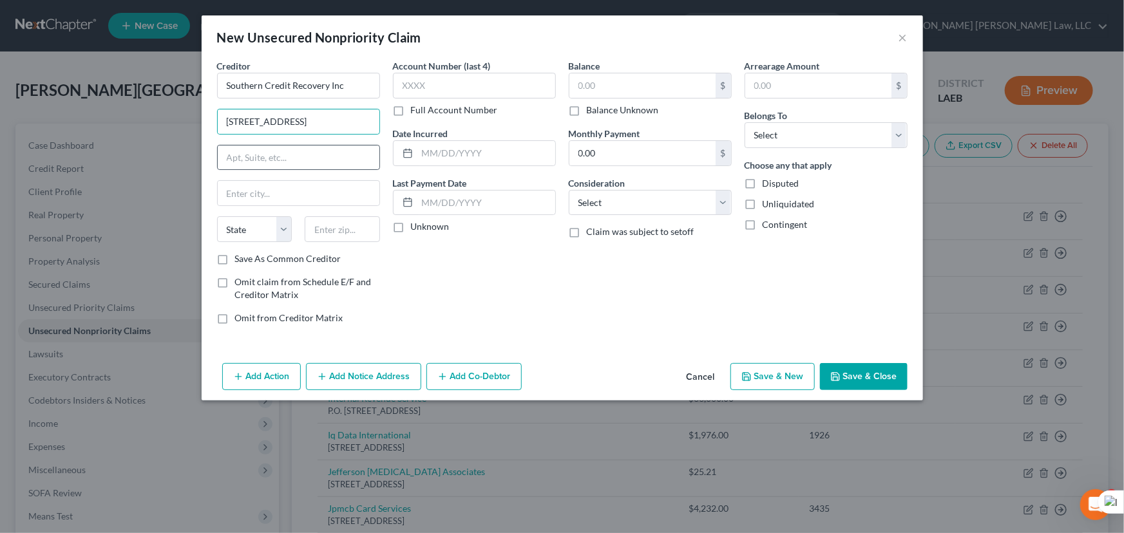
click at [258, 169] on div at bounding box center [298, 158] width 163 height 26
click at [258, 155] on input "text" at bounding box center [299, 158] width 162 height 24
type input "Suite 244"
type input "Metairie"
type input "70002"
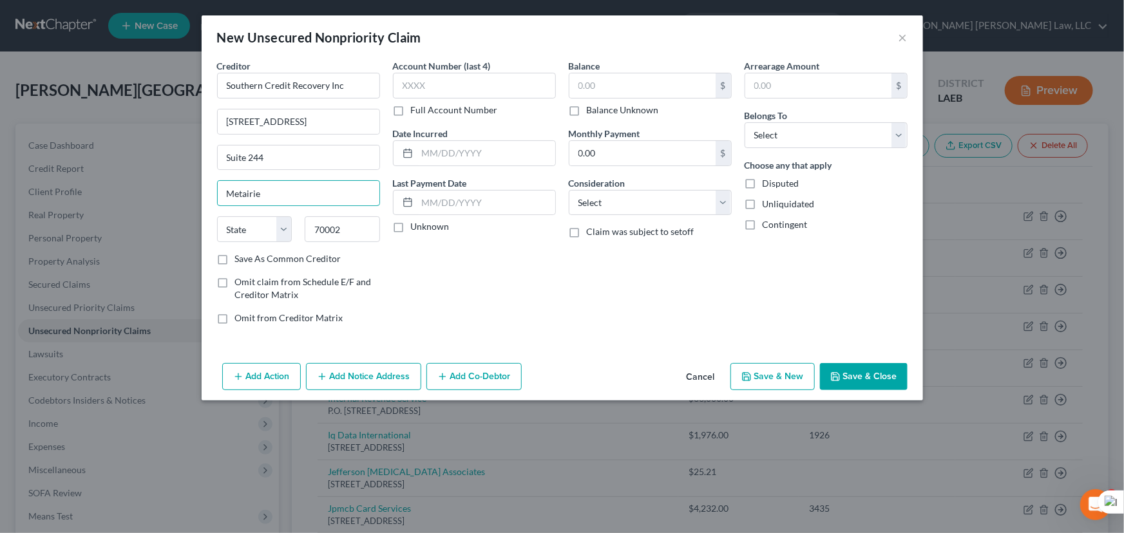
select select "19"
drag, startPoint x: 347, startPoint y: 232, endPoint x: 191, endPoint y: 230, distance: 155.8
click at [191, 230] on div "New Unsecured Nonpriority Claim × Creditor * Southern Credit Recovery Inc 4200 …" at bounding box center [562, 266] width 1124 height 533
type input "70011"
click at [623, 68] on div "Balance $ Balance Unknown Balance Undetermined $ Balance Unknown" at bounding box center [650, 87] width 163 height 57
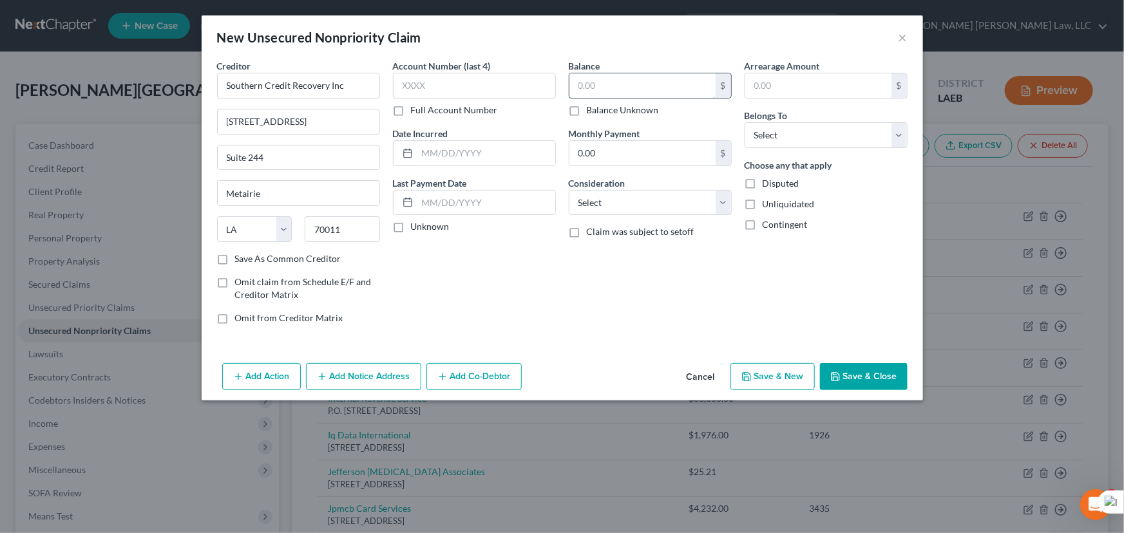
click at [656, 78] on input "text" at bounding box center [642, 85] width 146 height 24
type input "55"
click at [818, 147] on div "Arrearage Amount $ Belongs To * Select Debtor 1 Only Debtor 2 Only Debtor 1 And…" at bounding box center [826, 197] width 176 height 276
click at [820, 142] on select "Select Debtor 1 Only Debtor 2 Only Debtor 1 And Debtor 2 Only At Least One Of T…" at bounding box center [825, 135] width 163 height 26
select select "0"
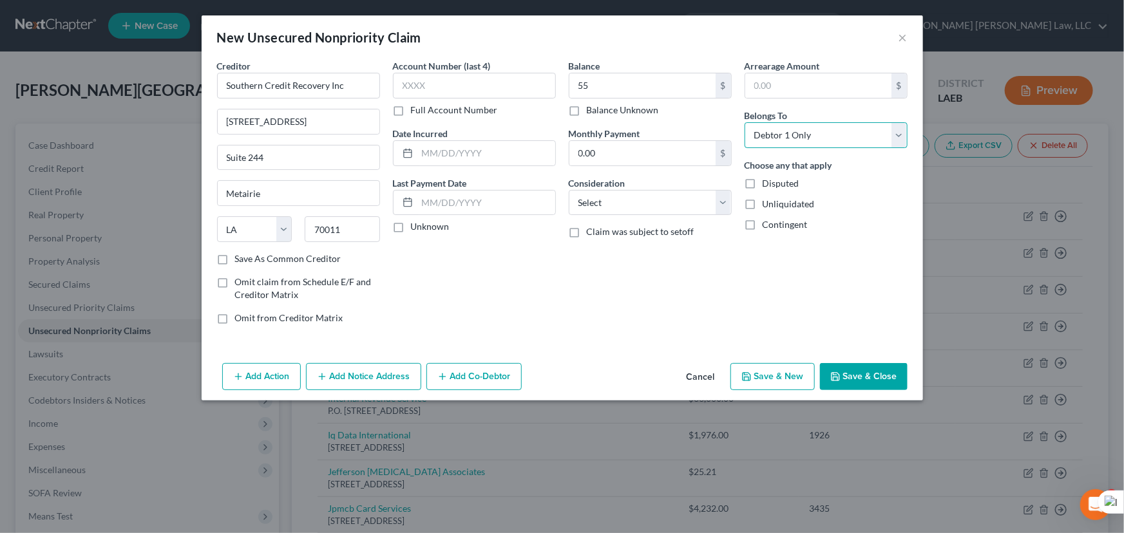
click at [744, 122] on select "Select Debtor 1 Only Debtor 2 Only Debtor 1 And Debtor 2 Only At Least One Of T…" at bounding box center [825, 135] width 163 height 26
click at [869, 375] on button "Save & Close" at bounding box center [864, 376] width 88 height 27
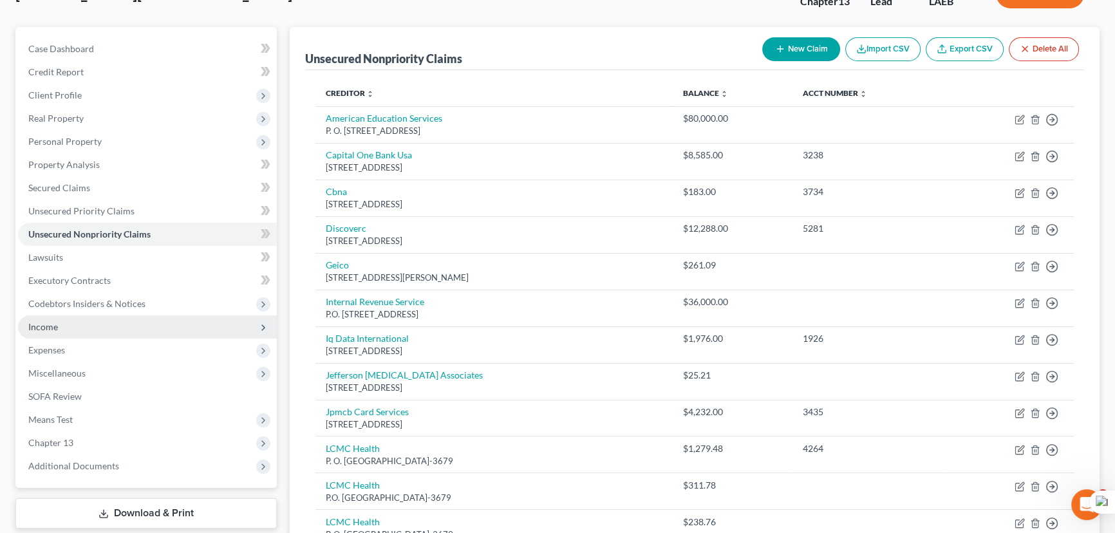
scroll to position [95, 0]
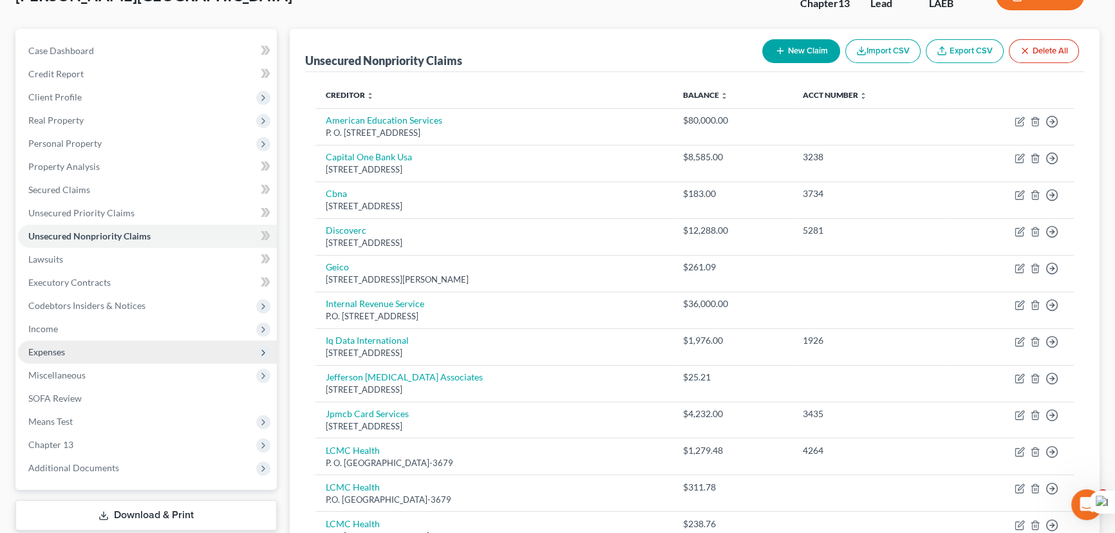
click at [78, 347] on span "Expenses" at bounding box center [147, 352] width 259 height 23
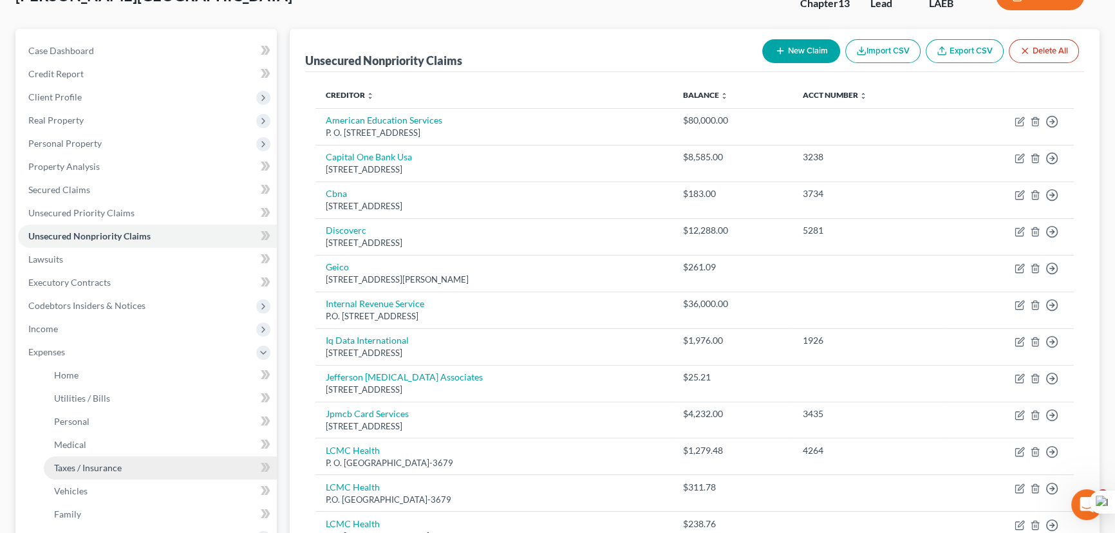
scroll to position [212, 0]
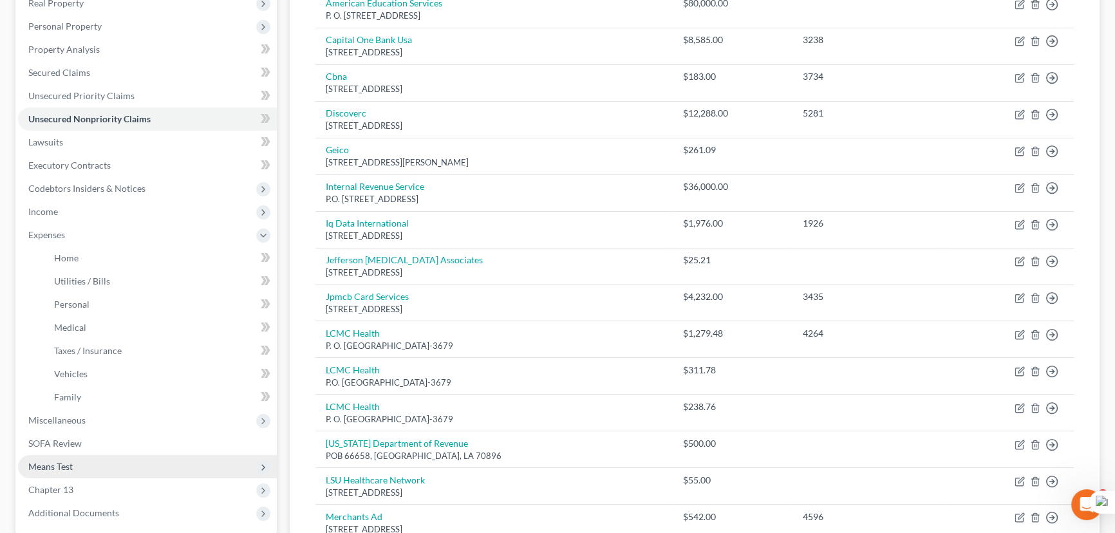
click at [77, 466] on span "Means Test" at bounding box center [147, 466] width 259 height 23
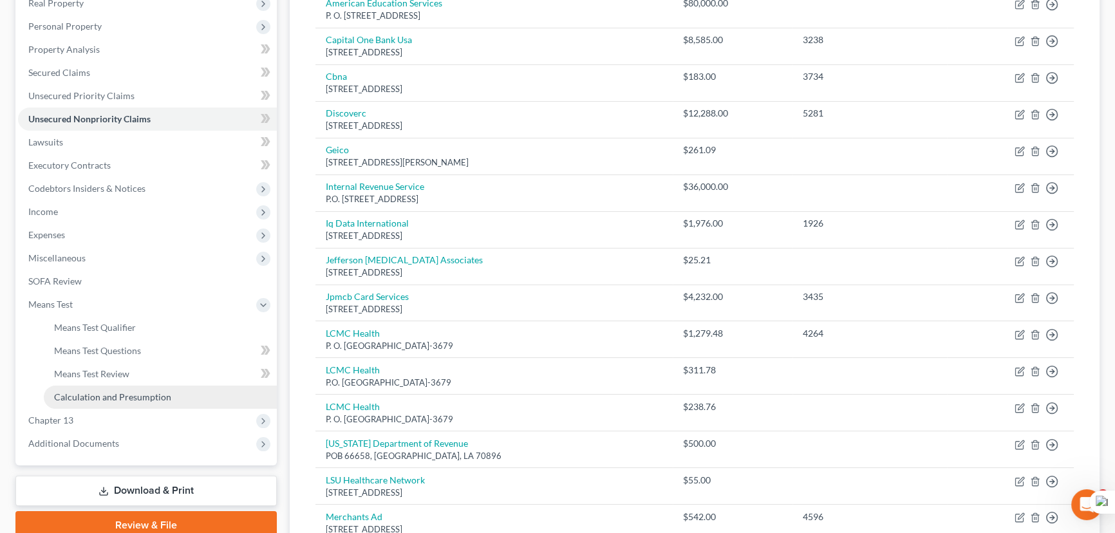
click at [95, 392] on span "Calculation and Presumption" at bounding box center [112, 397] width 117 height 11
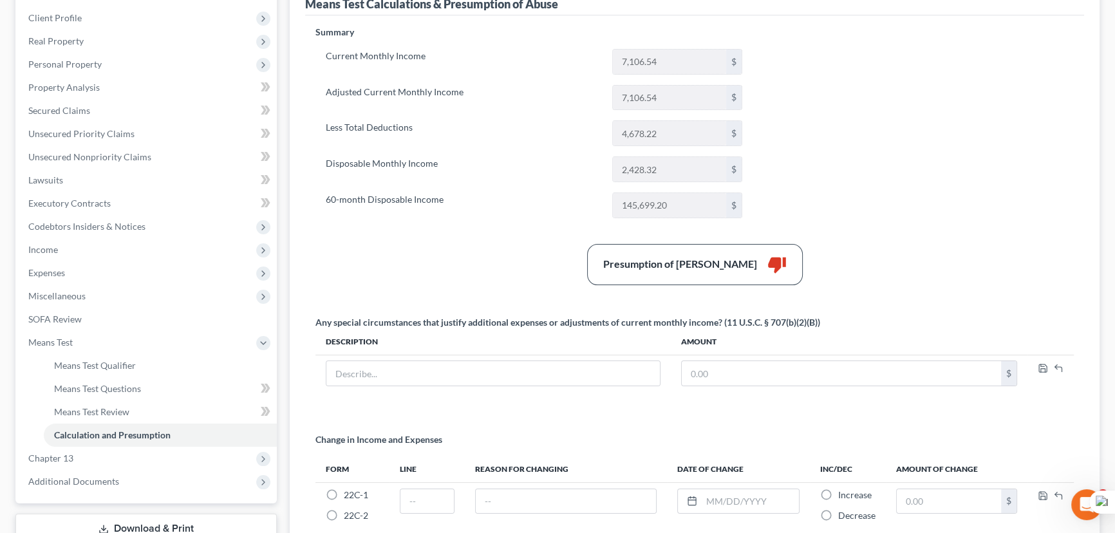
scroll to position [175, 0]
click at [107, 450] on span "Chapter 13" at bounding box center [147, 457] width 259 height 23
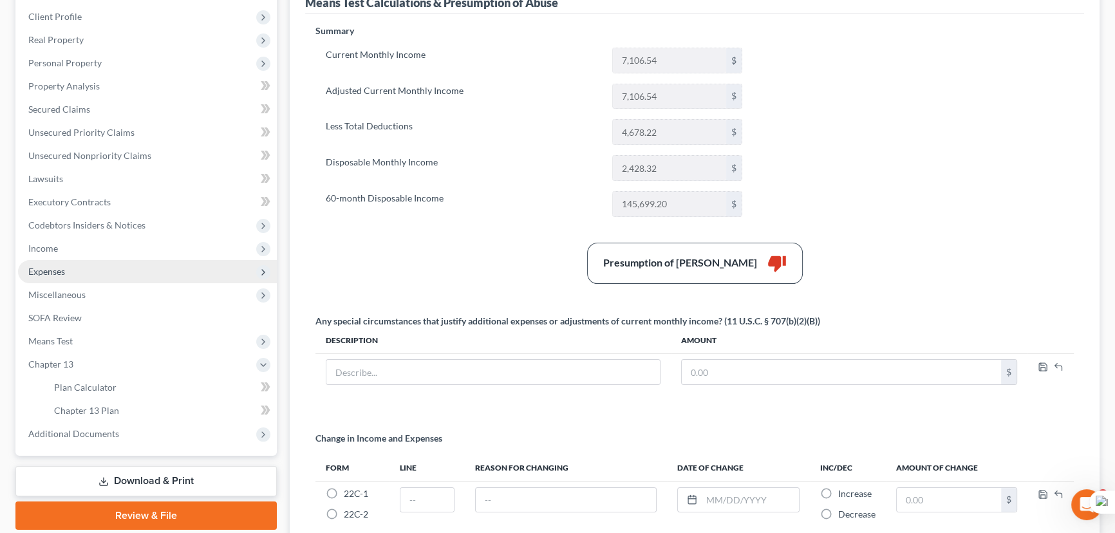
click at [91, 272] on span "Expenses" at bounding box center [147, 271] width 259 height 23
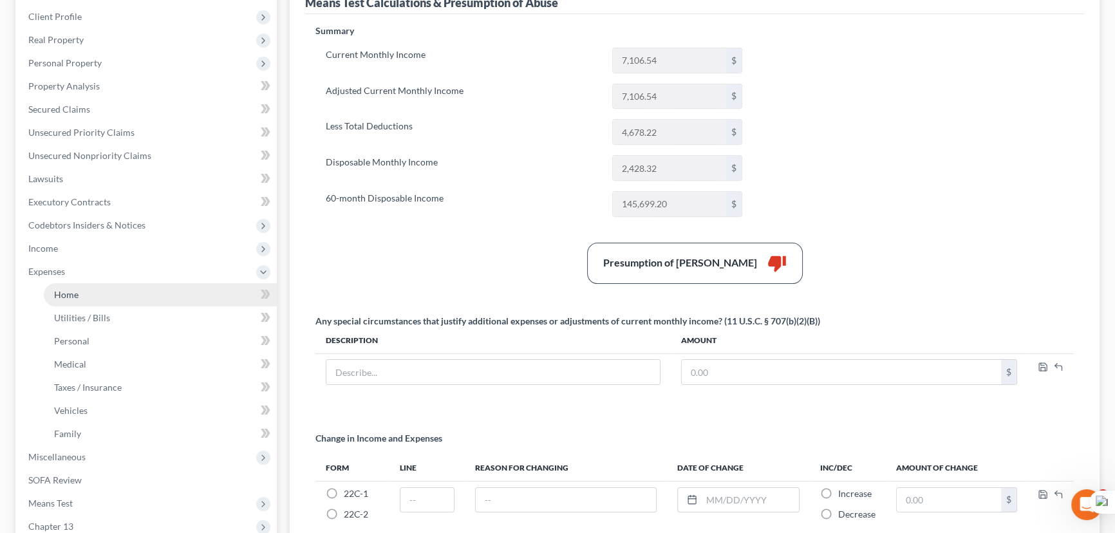
click at [95, 289] on link "Home" at bounding box center [160, 294] width 233 height 23
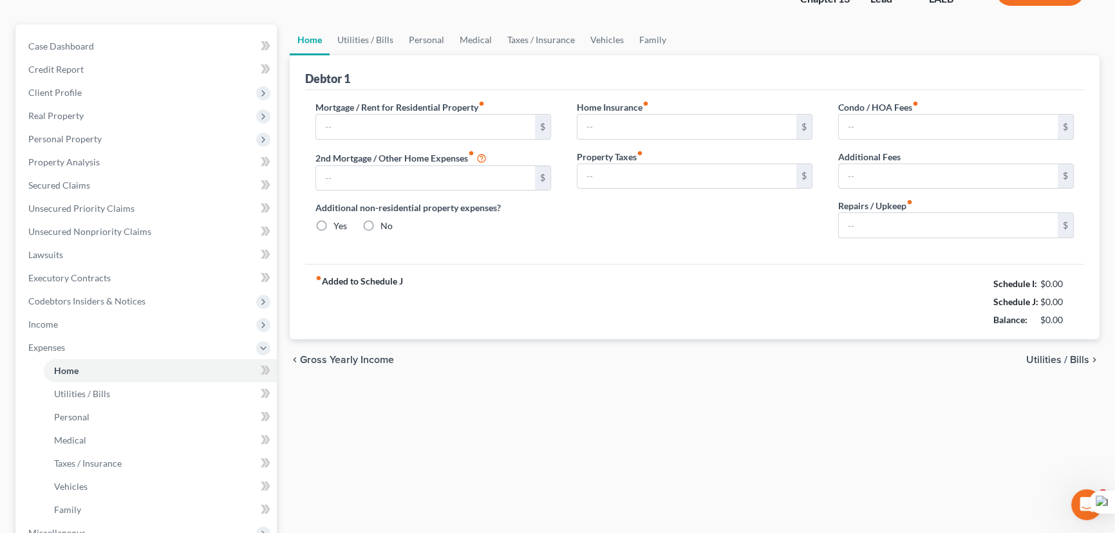
type input "1,000.00"
type input "0.00"
radio input "true"
type input "0.00"
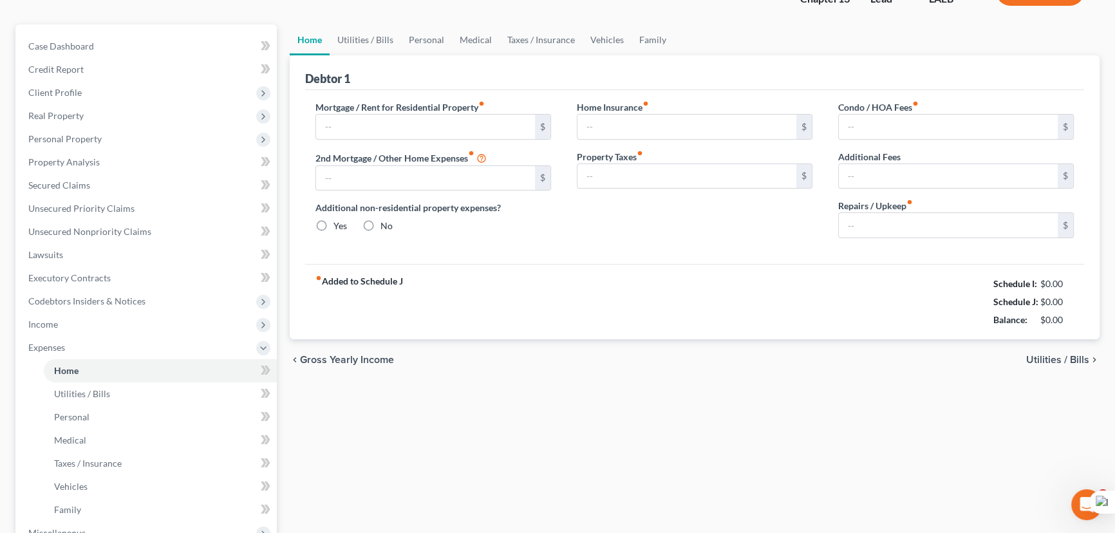
type input "0.00"
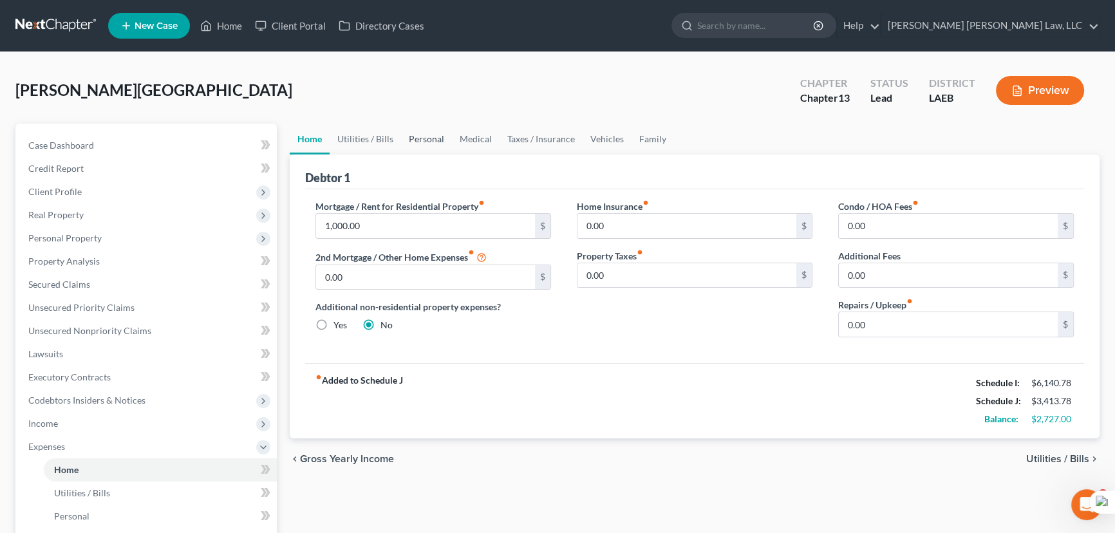
click at [433, 140] on link "Personal" at bounding box center [426, 139] width 51 height 31
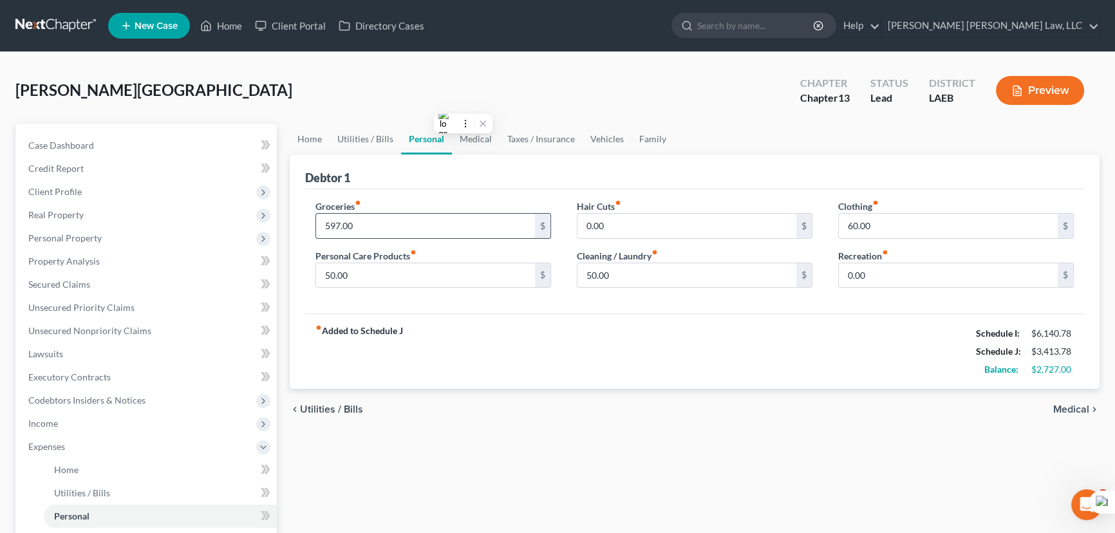
click at [438, 227] on input "597.00" at bounding box center [425, 226] width 219 height 24
type input "497"
click at [432, 139] on link "Personal" at bounding box center [426, 139] width 51 height 31
click at [472, 139] on link "Medical" at bounding box center [476, 139] width 48 height 31
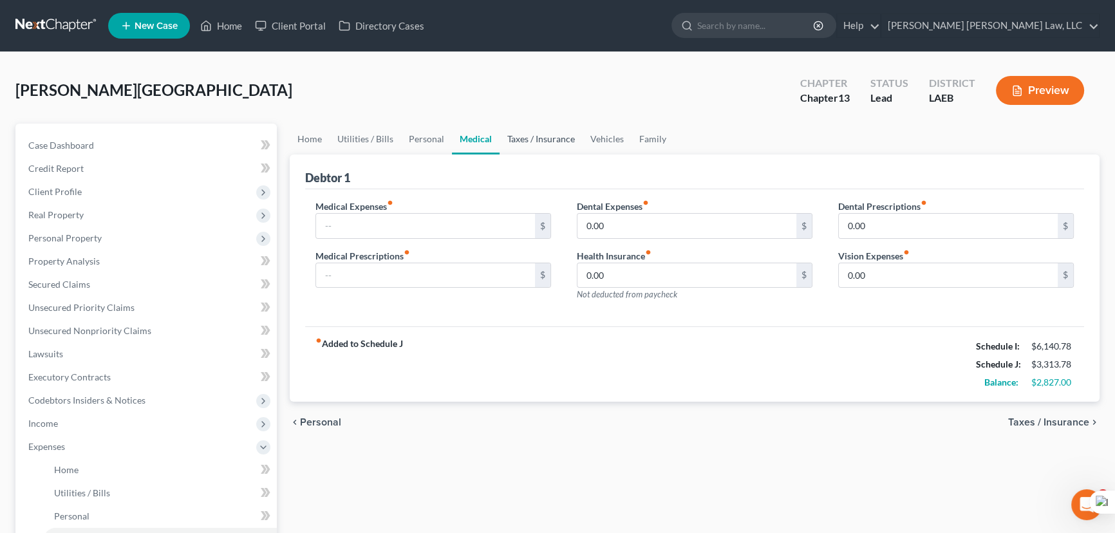
click at [566, 124] on link "Taxes / Insurance" at bounding box center [541, 139] width 83 height 31
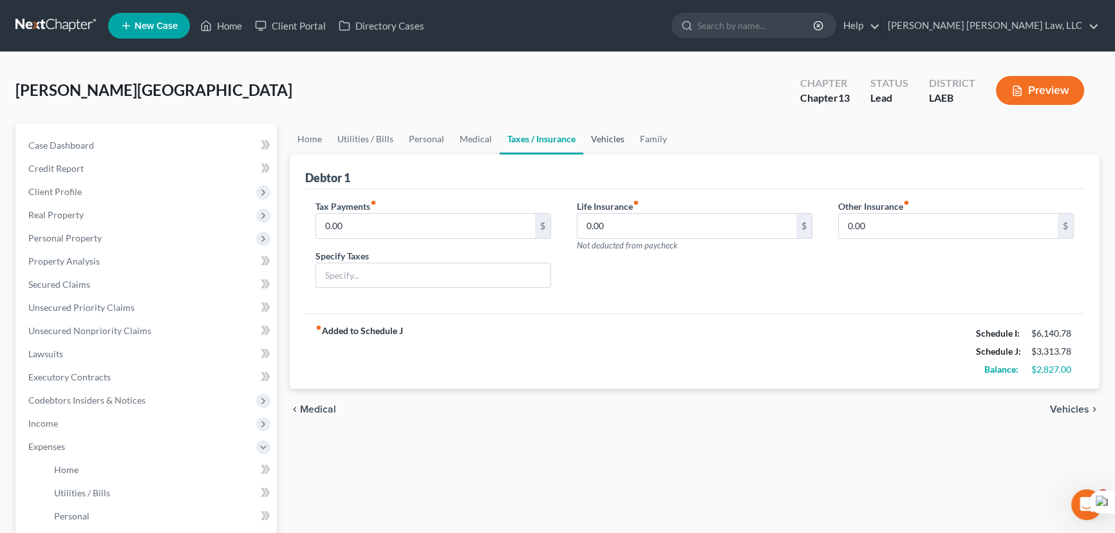
click at [604, 127] on link "Vehicles" at bounding box center [607, 139] width 49 height 31
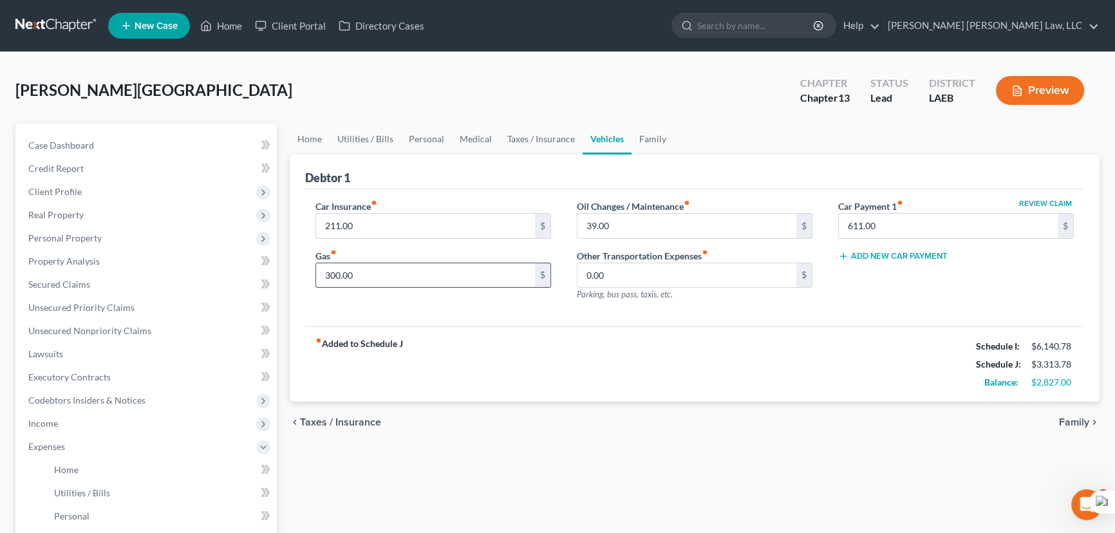
click at [406, 270] on input "300.00" at bounding box center [425, 275] width 219 height 24
type input "2"
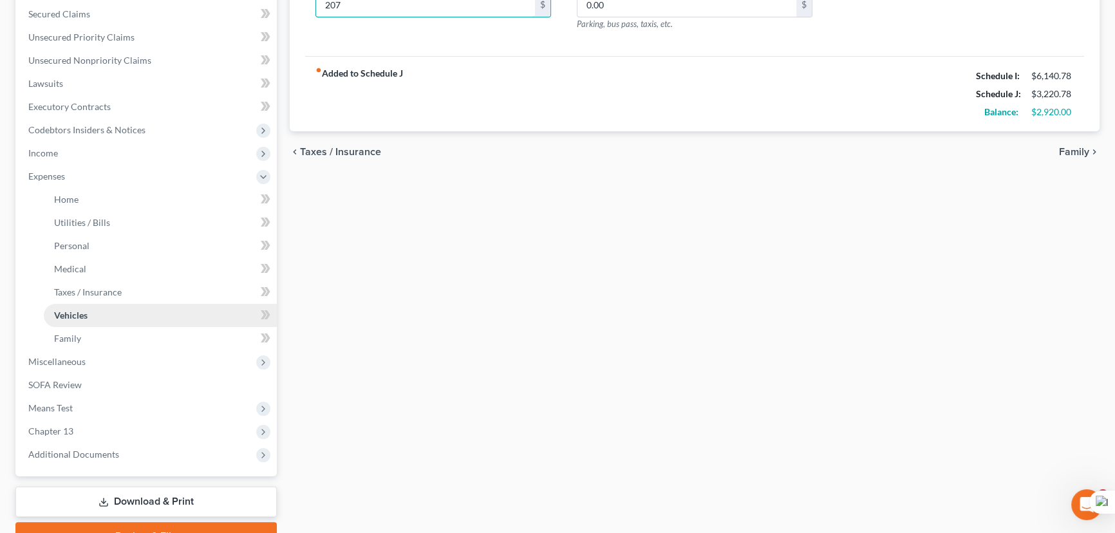
scroll to position [335, 0]
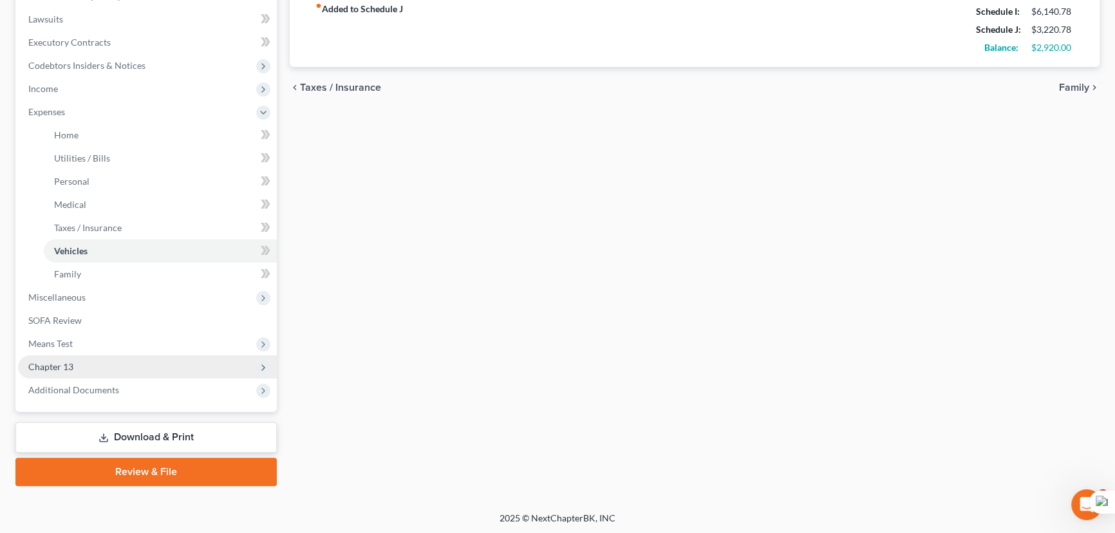
click at [124, 371] on span "Chapter 13" at bounding box center [147, 366] width 259 height 23
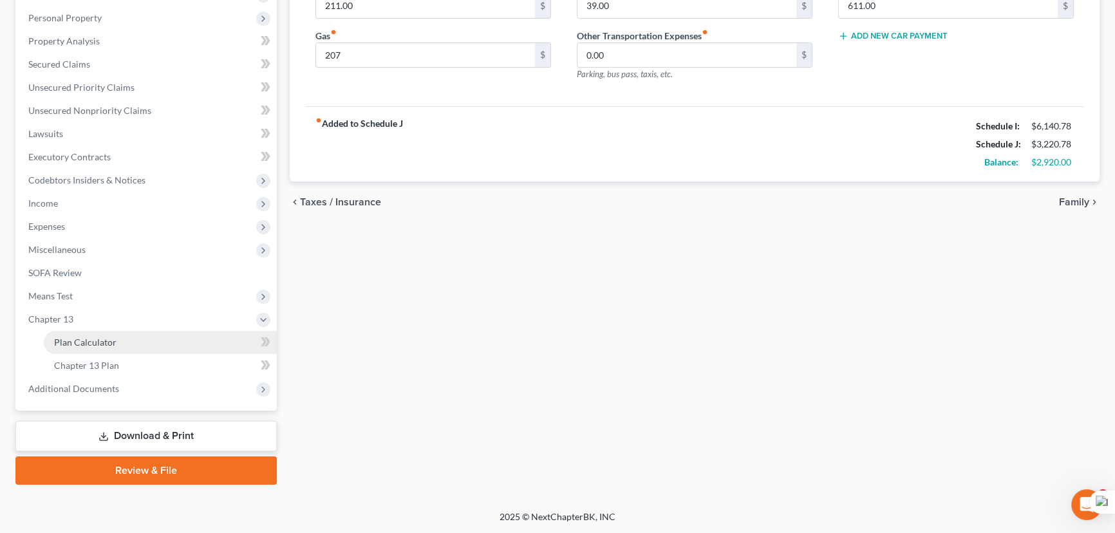
scroll to position [219, 0]
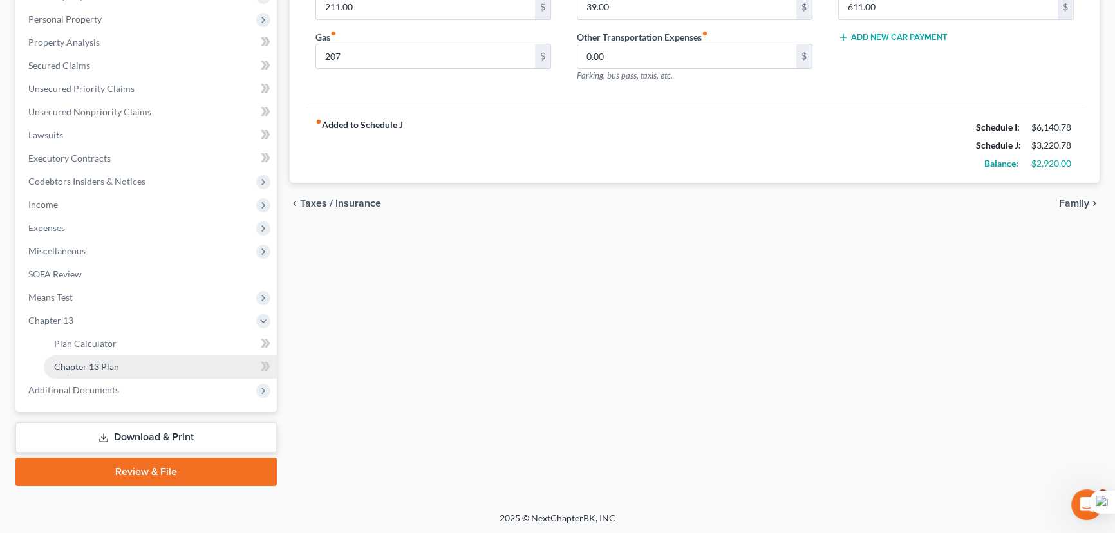
click at [122, 374] on link "Chapter 13 Plan" at bounding box center [160, 366] width 233 height 23
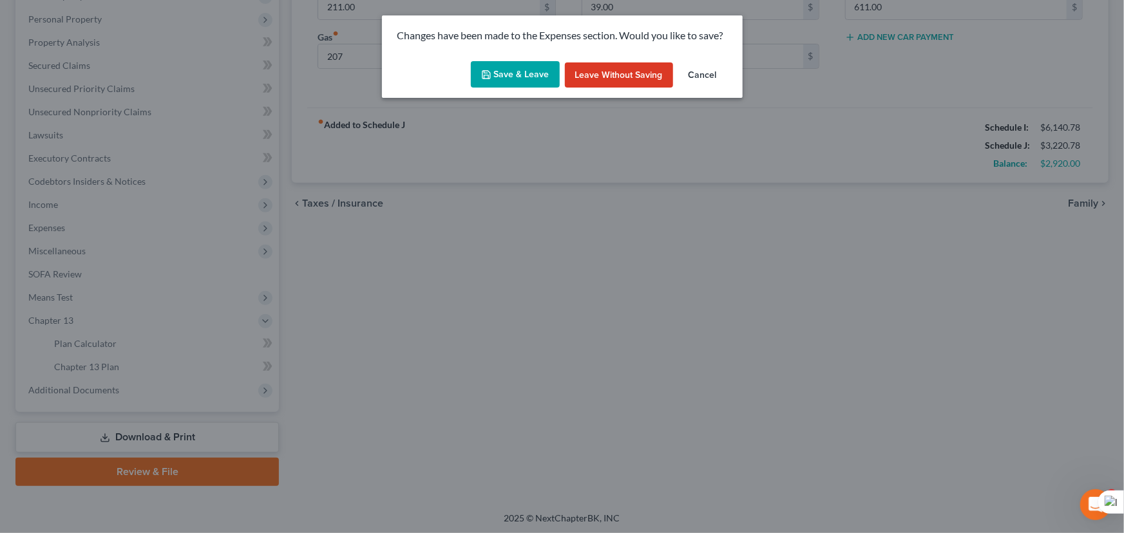
click at [546, 79] on button "Save & Leave" at bounding box center [515, 74] width 89 height 27
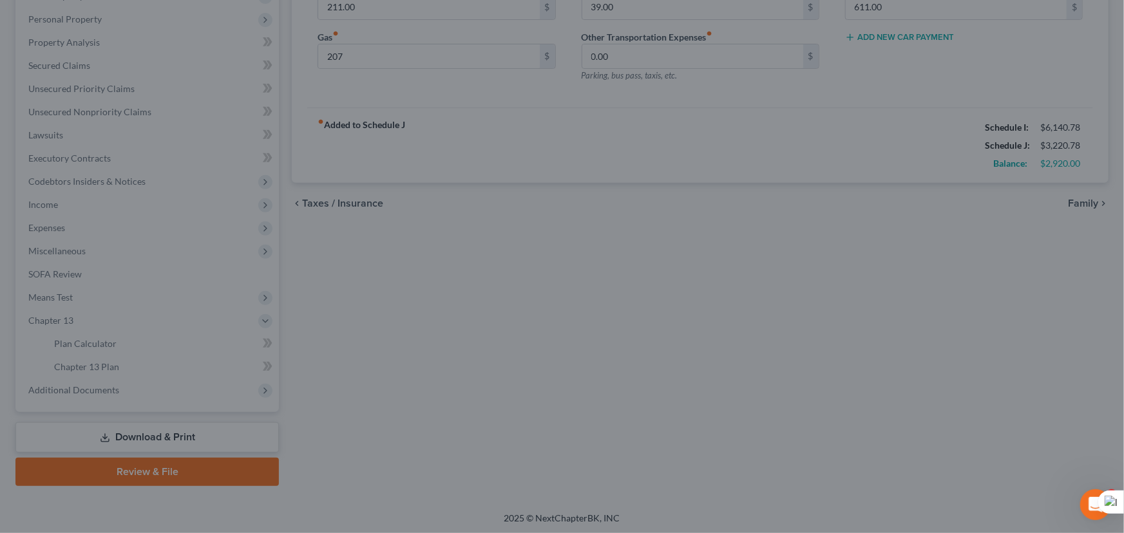
type input "207.00"
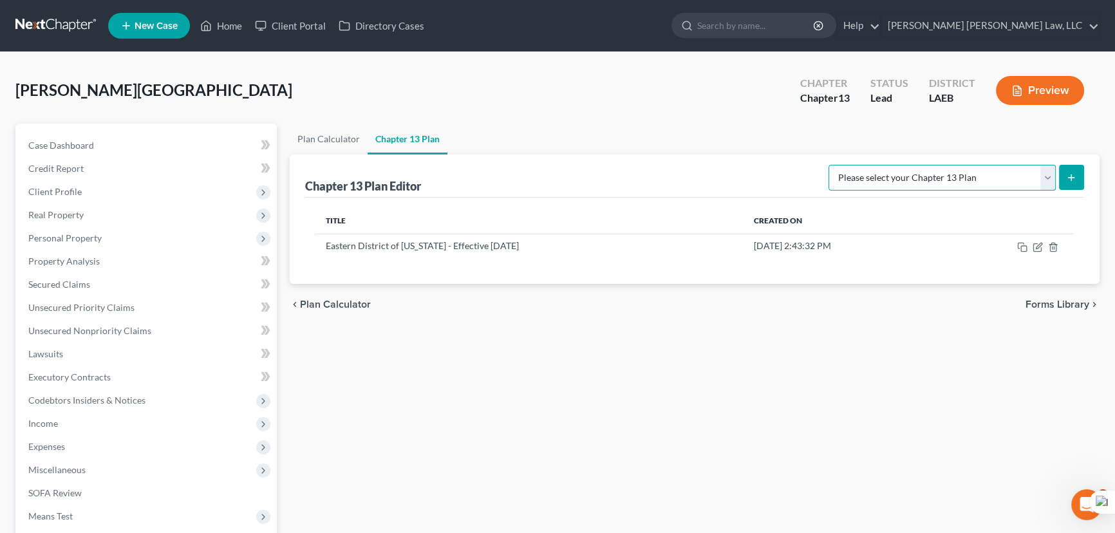
click at [1028, 174] on select "Please select your Chapter 13 Plan Eastern District of Louisiana Eastern Distri…" at bounding box center [942, 178] width 227 height 26
select select "1"
click at [829, 165] on select "Please select your Chapter 13 Plan Eastern District of Louisiana Eastern Distri…" at bounding box center [942, 178] width 227 height 26
click at [1068, 177] on icon "submit" at bounding box center [1071, 178] width 10 height 10
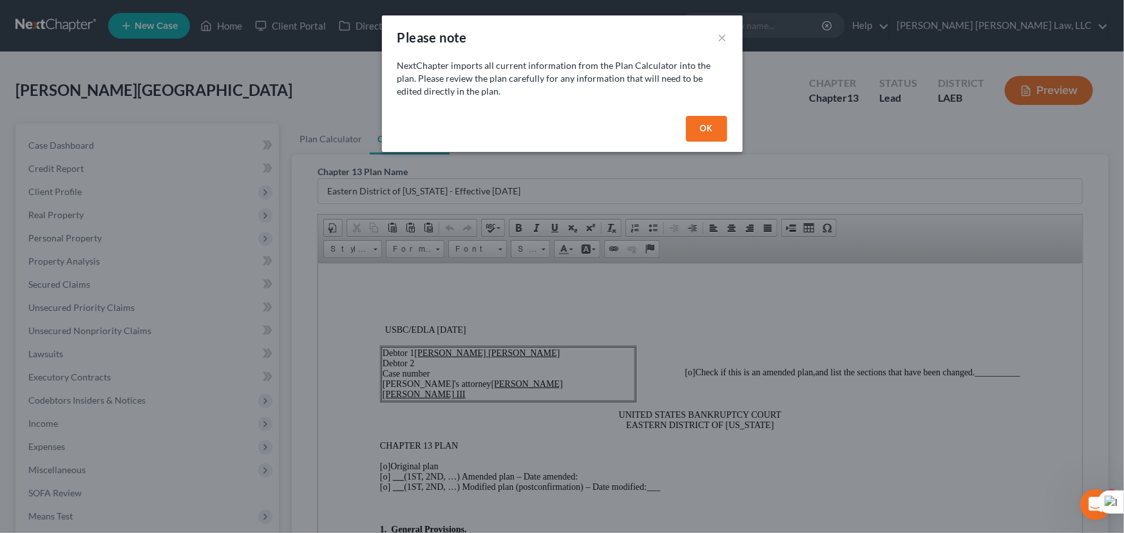
click at [708, 132] on button "OK" at bounding box center [706, 129] width 41 height 26
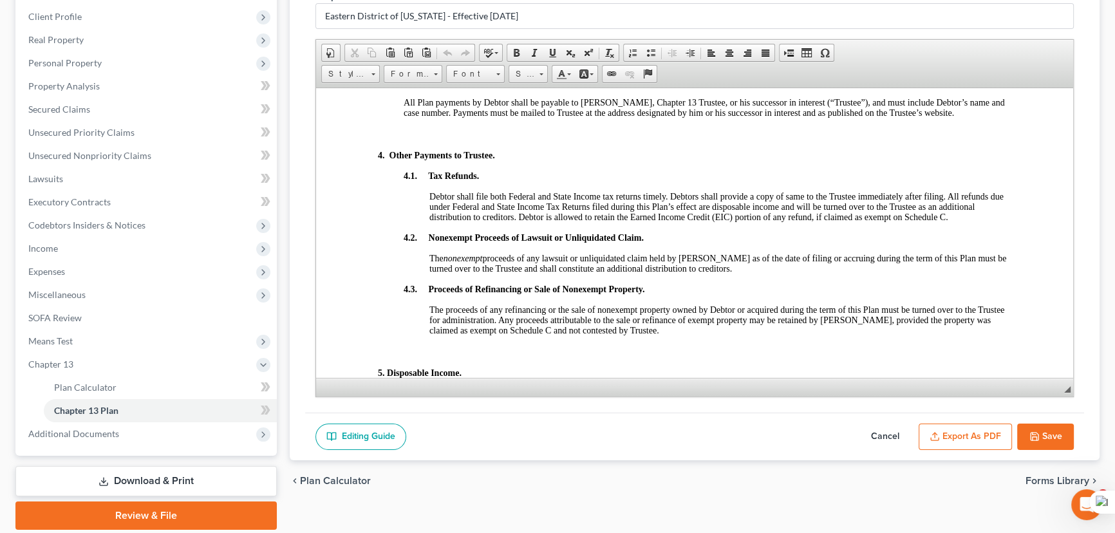
scroll to position [1229, 0]
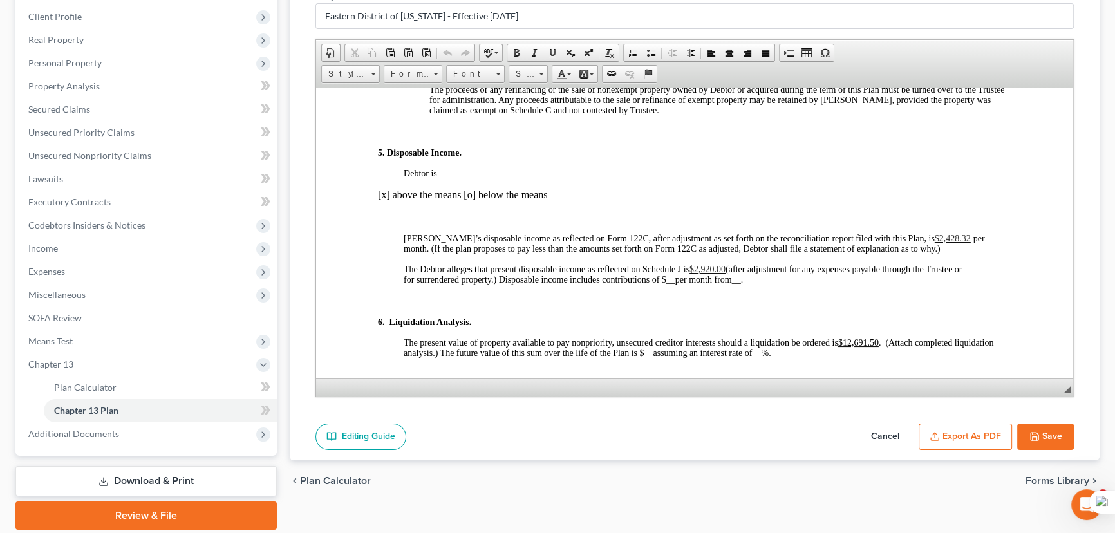
click at [885, 441] on button "Cancel" at bounding box center [885, 437] width 57 height 27
select select "1"
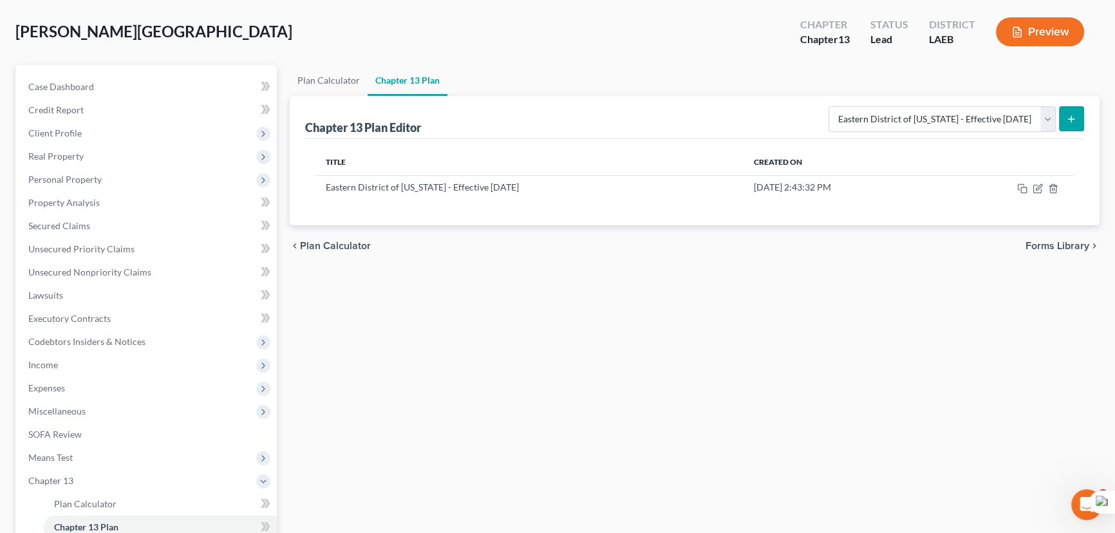
scroll to position [58, 0]
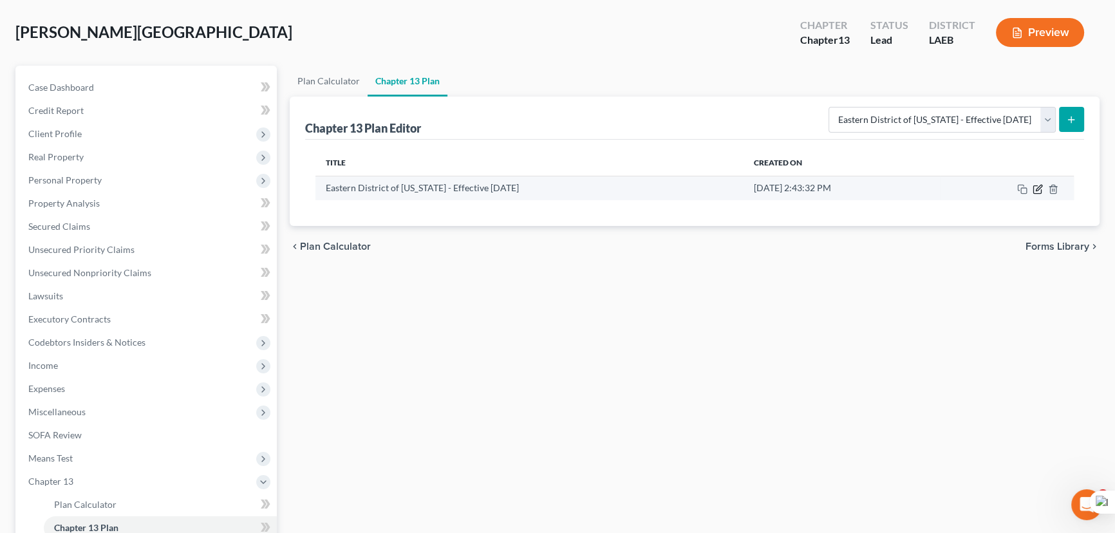
click at [1033, 192] on icon "button" at bounding box center [1038, 189] width 10 height 10
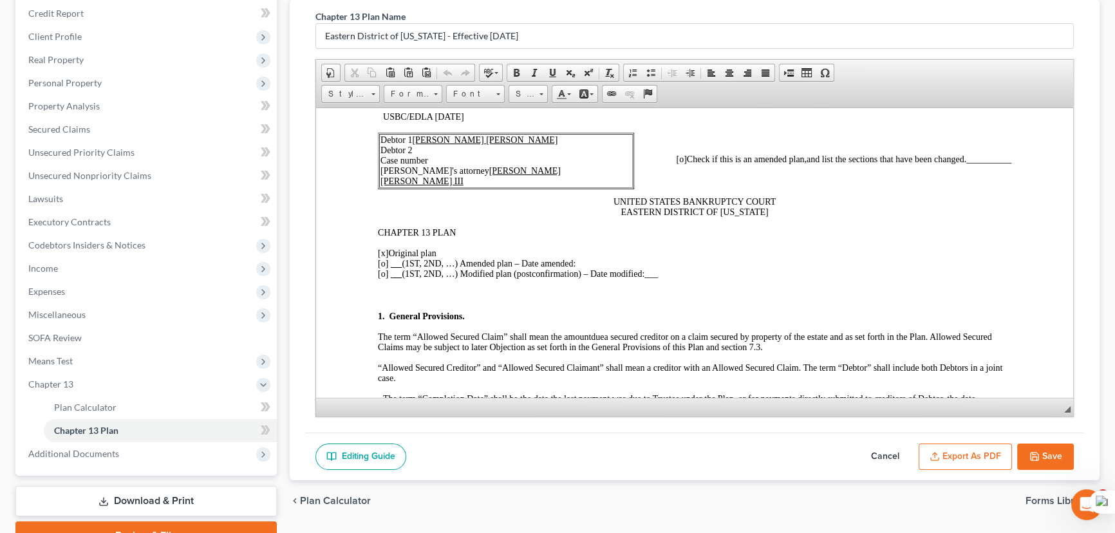
scroll to position [219, 0]
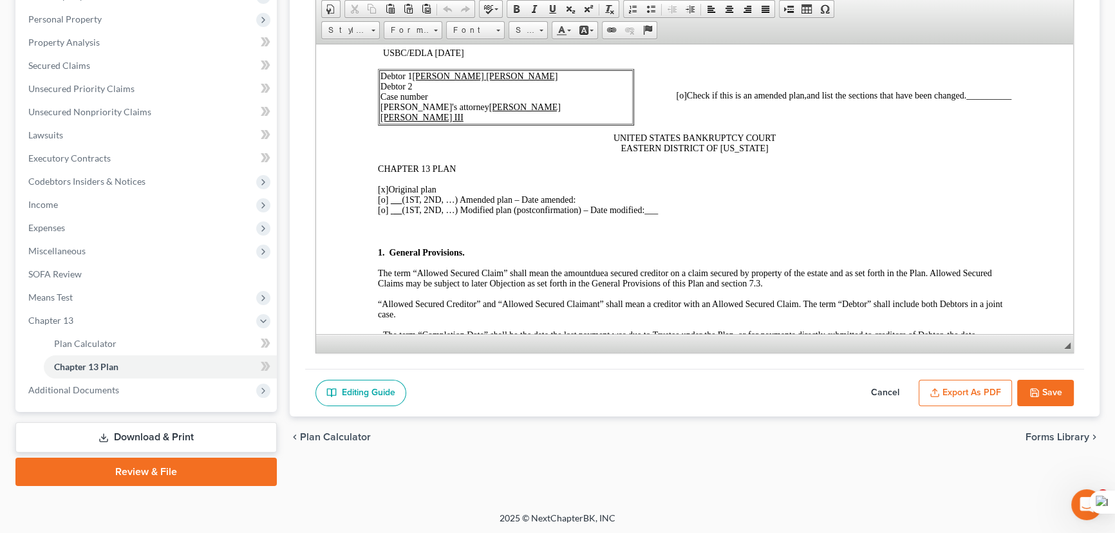
click at [897, 397] on button "Cancel" at bounding box center [885, 393] width 57 height 27
select select "1"
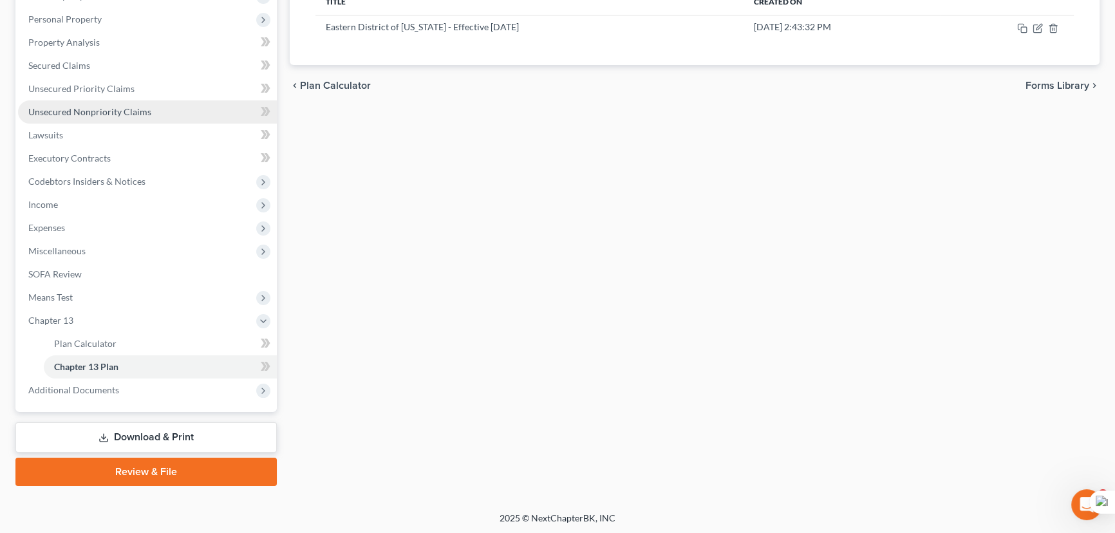
click at [89, 113] on span "Unsecured Nonpriority Claims" at bounding box center [89, 111] width 123 height 11
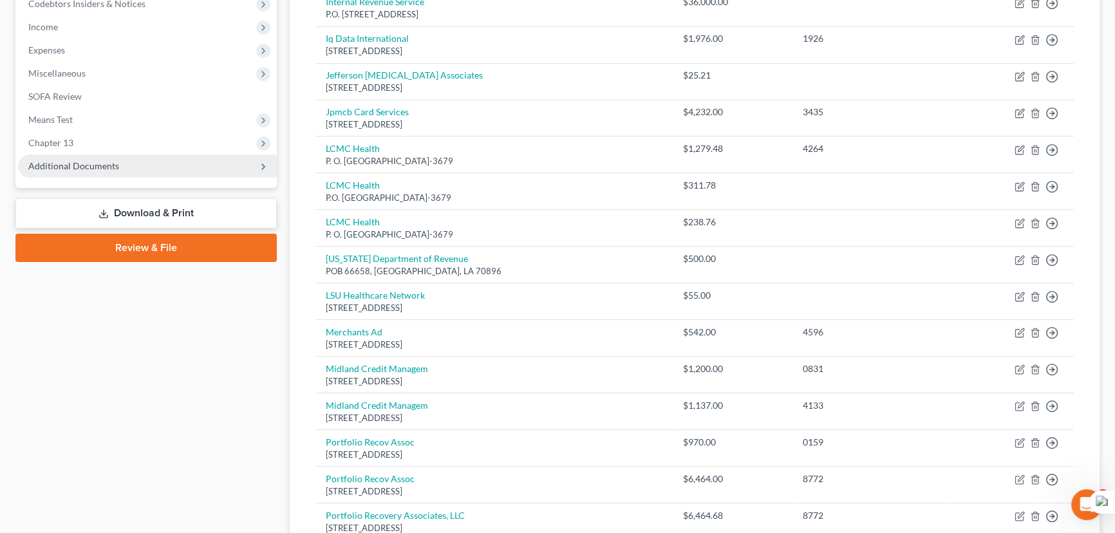
scroll to position [270, 0]
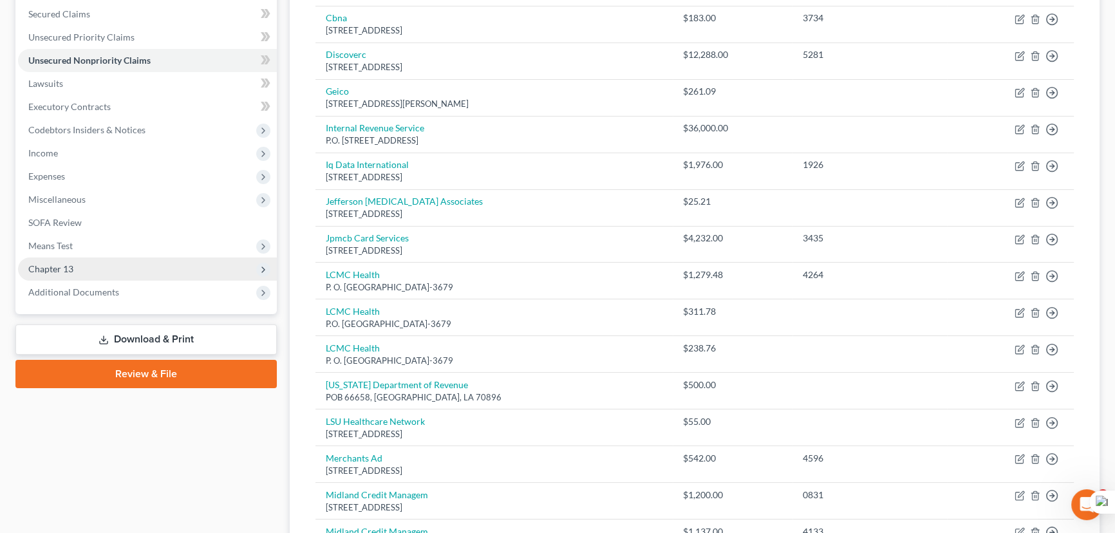
click at [97, 261] on span "Chapter 13" at bounding box center [147, 269] width 259 height 23
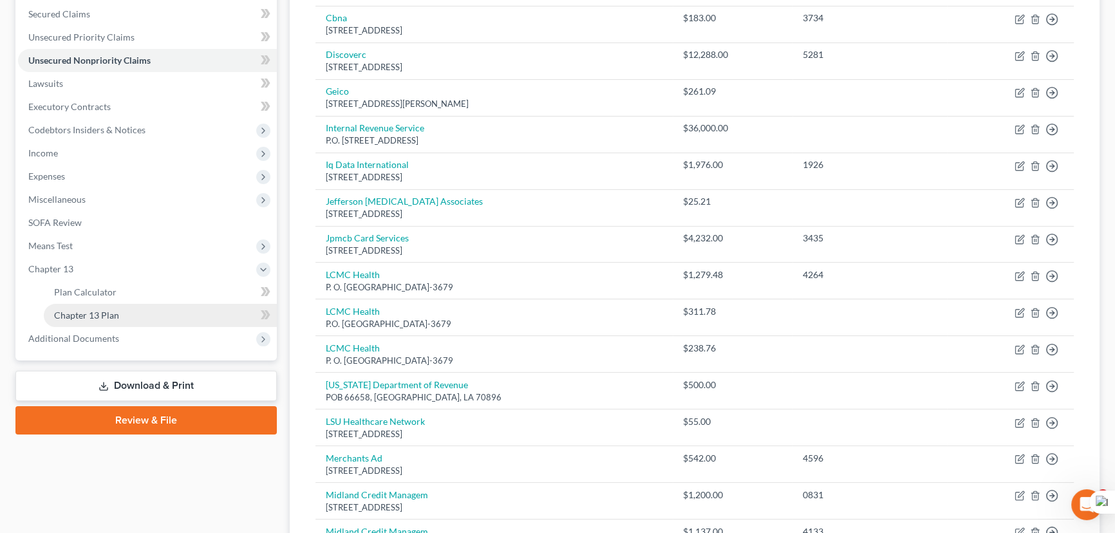
click at [111, 314] on span "Chapter 13 Plan" at bounding box center [86, 315] width 65 height 11
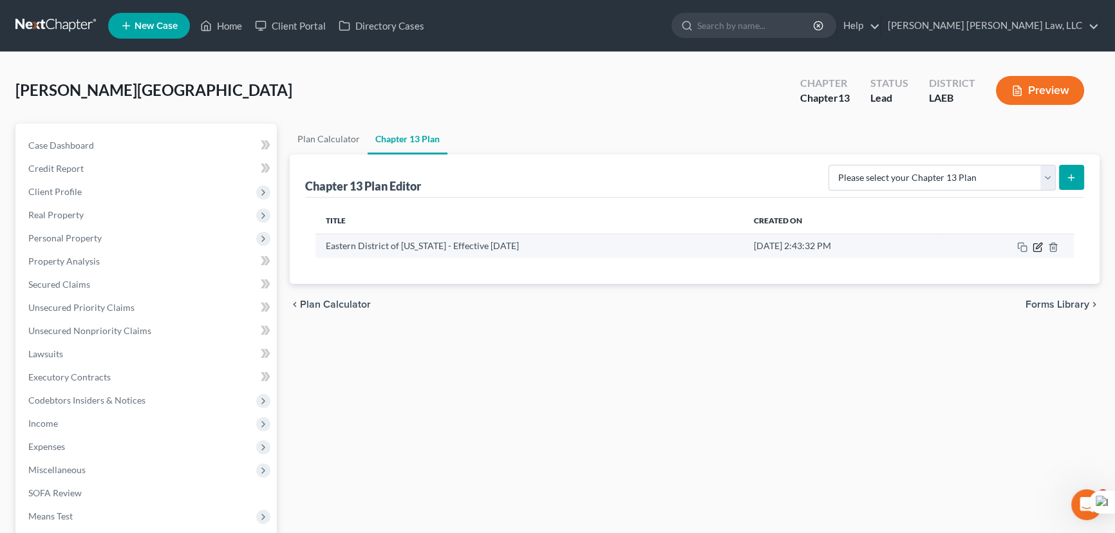
click at [1032, 246] on td at bounding box center [1007, 246] width 134 height 24
click at [1037, 249] on icon "button" at bounding box center [1038, 247] width 10 height 10
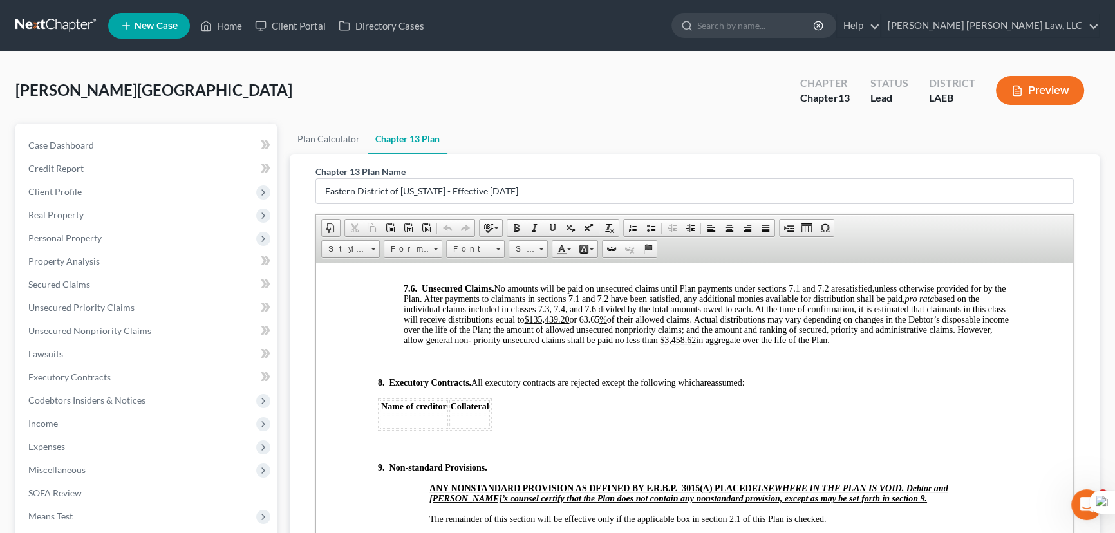
scroll to position [4390, 0]
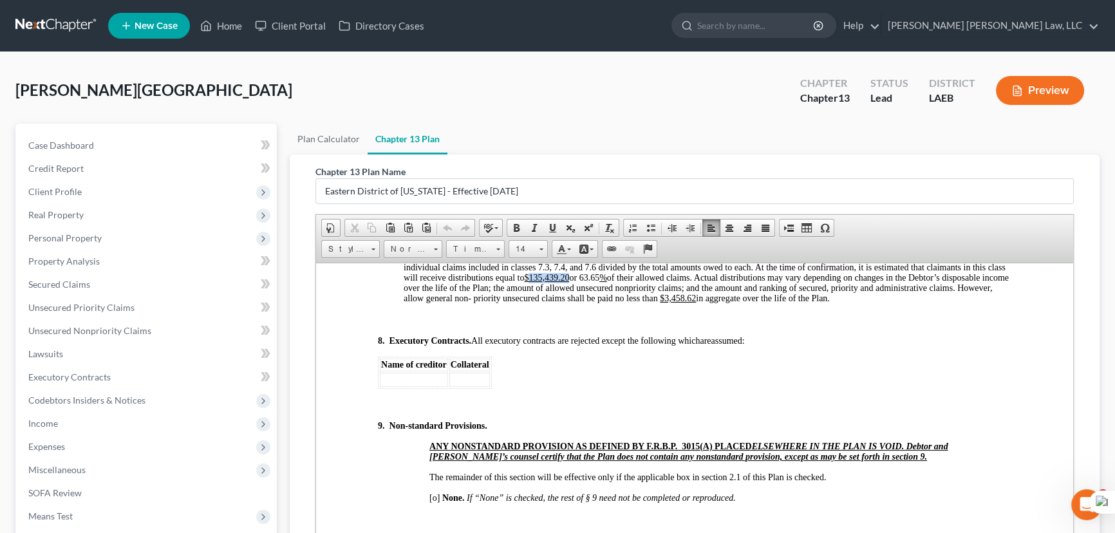
drag, startPoint x: 590, startPoint y: 369, endPoint x: 549, endPoint y: 370, distance: 41.2
click at [549, 303] on span "unless otherwise provided for by the Plan. After payments to claimants in secti…" at bounding box center [706, 271] width 605 height 61
drag, startPoint x: 622, startPoint y: 372, endPoint x: 602, endPoint y: 370, distance: 20.1
click at [602, 303] on span "unless otherwise provided for by the Plan. After payments to claimants in secti…" at bounding box center [706, 271] width 605 height 61
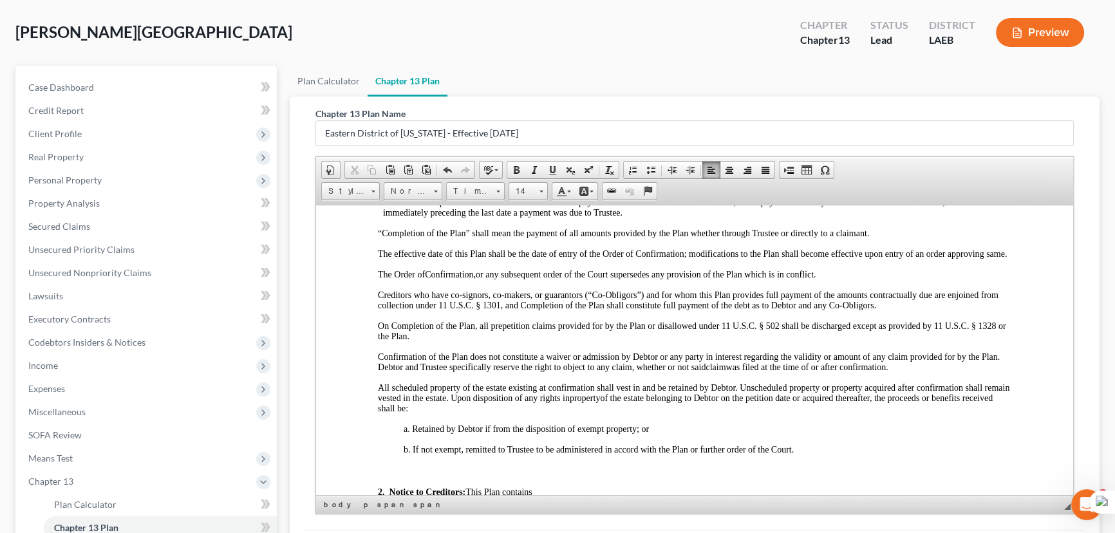
scroll to position [644, 0]
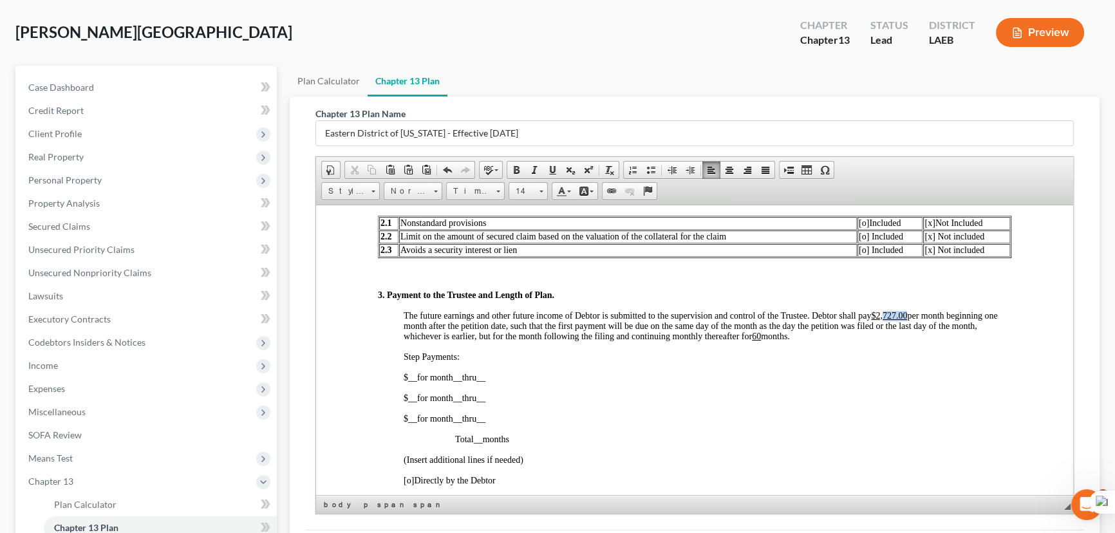
drag, startPoint x: 908, startPoint y: 337, endPoint x: 887, endPoint y: 335, distance: 21.3
click at [887, 320] on u "$2,727.00" at bounding box center [889, 315] width 36 height 10
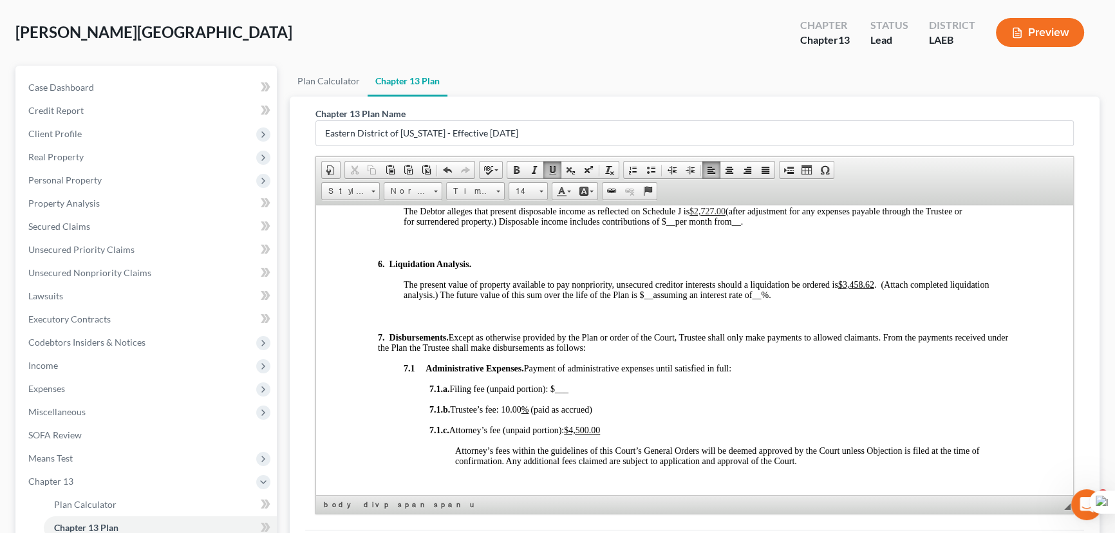
scroll to position [1346, 0]
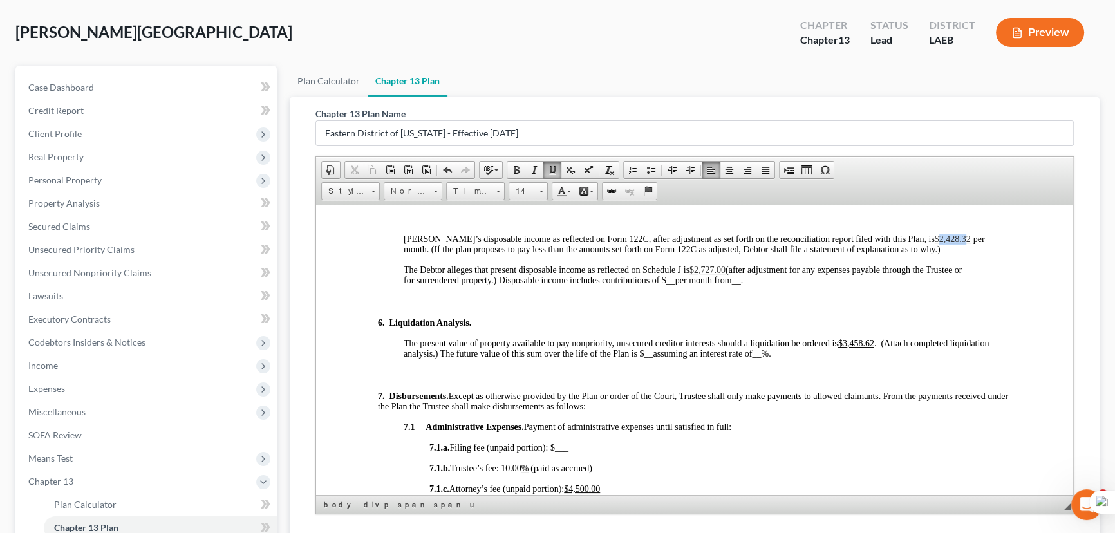
drag, startPoint x: 924, startPoint y: 271, endPoint x: 894, endPoint y: 269, distance: 30.3
click at [935, 243] on span "$2,428.32" at bounding box center [953, 239] width 36 height 10
drag, startPoint x: 728, startPoint y: 301, endPoint x: 704, endPoint y: 297, distance: 24.1
click at [704, 285] on p "The Debtor alleges that present disposable income as reflected on Schedule J is…" at bounding box center [708, 275] width 608 height 21
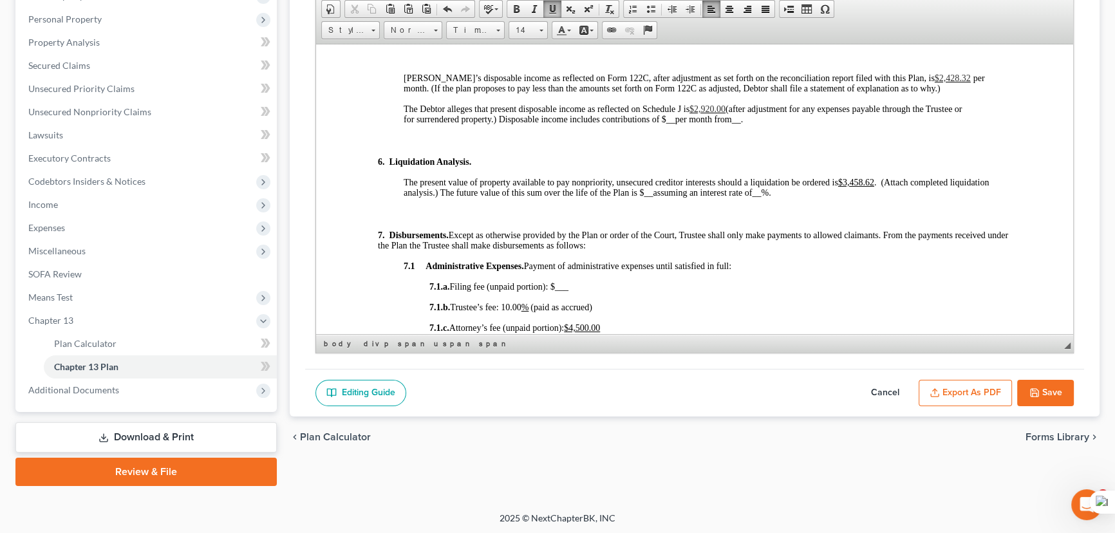
scroll to position [219, 0]
click at [1028, 386] on button "Save" at bounding box center [1045, 393] width 57 height 27
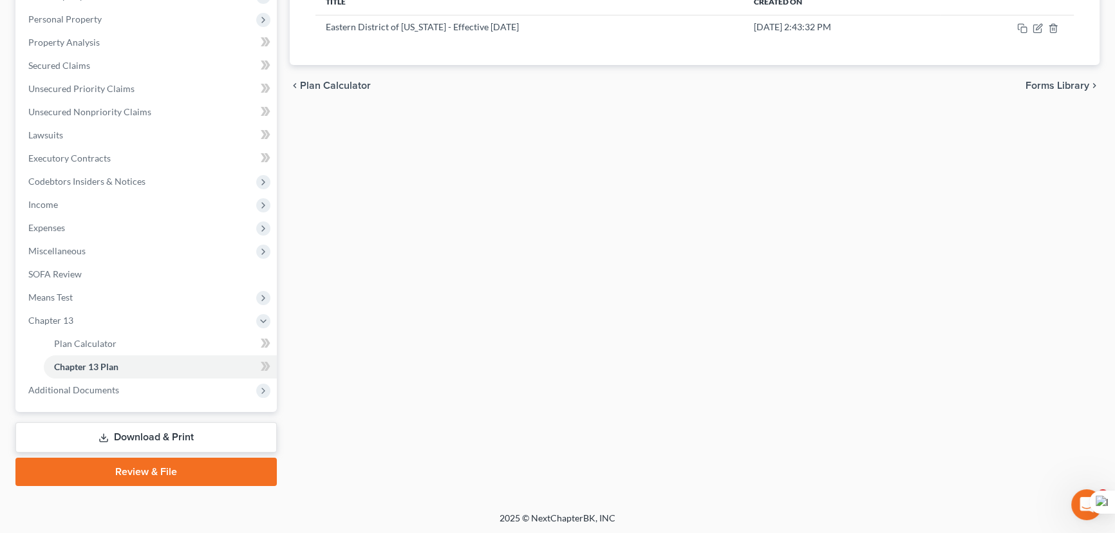
click at [97, 431] on link "Download & Print" at bounding box center [145, 437] width 261 height 30
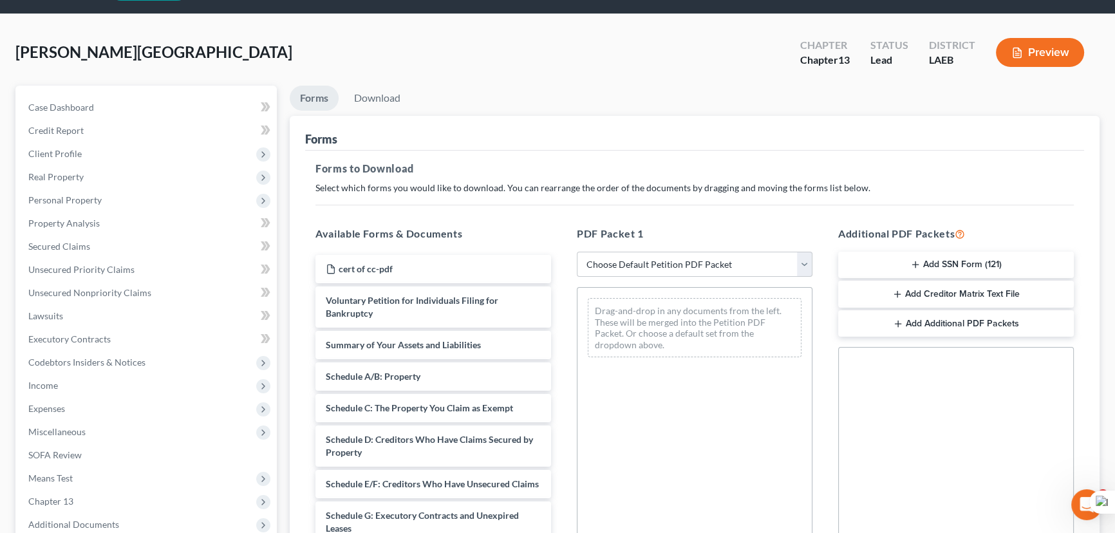
scroll to position [58, 0]
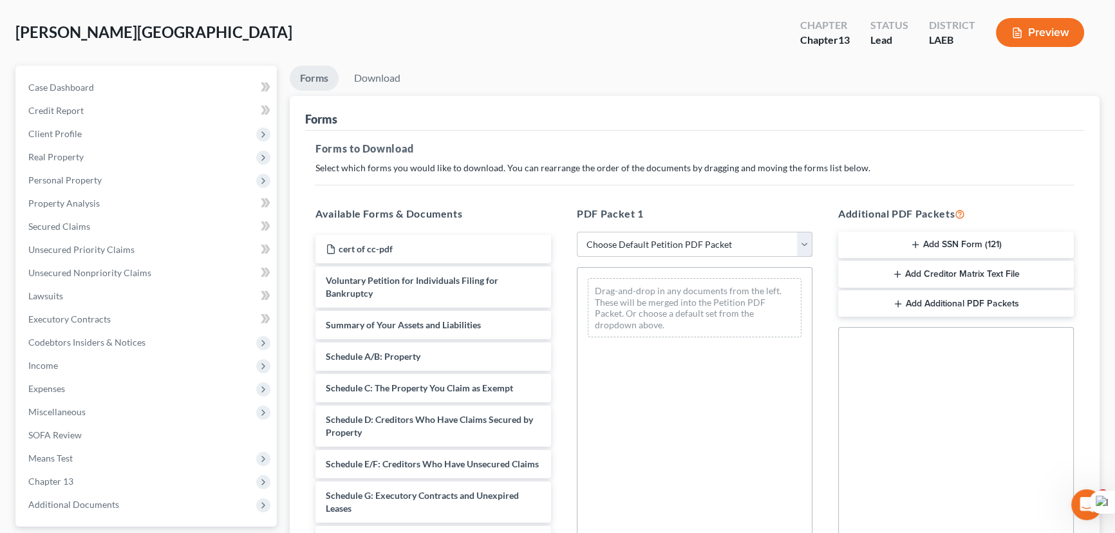
click at [672, 252] on select "Choose Default Petition PDF Packet Complete Bankruptcy Petition (all forms and …" at bounding box center [695, 245] width 236 height 26
select select "0"
click at [577, 232] on select "Choose Default Petition PDF Packet Complete Bankruptcy Petition (all forms and …" at bounding box center [695, 245] width 236 height 26
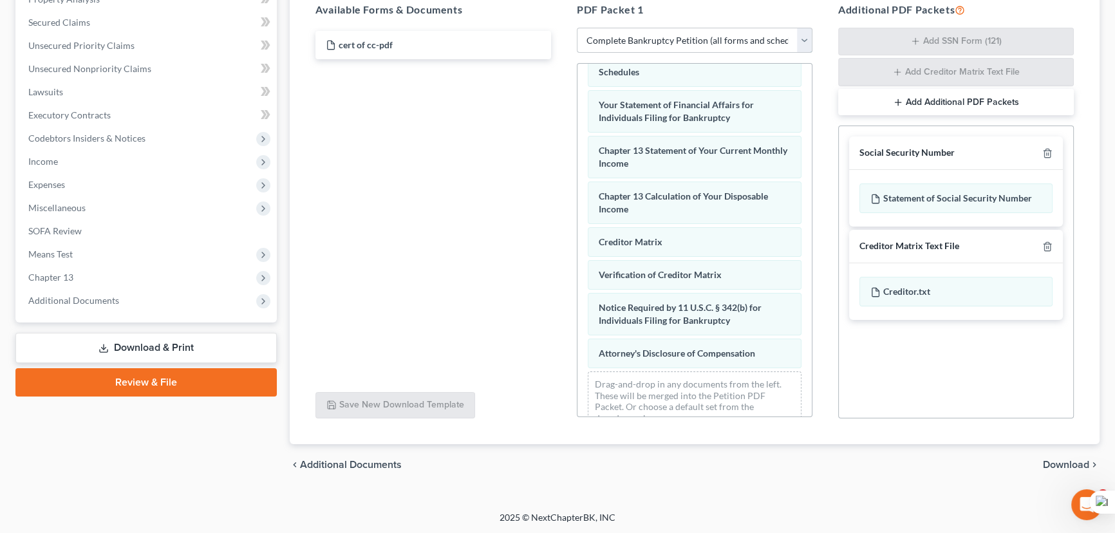
scroll to position [444, 0]
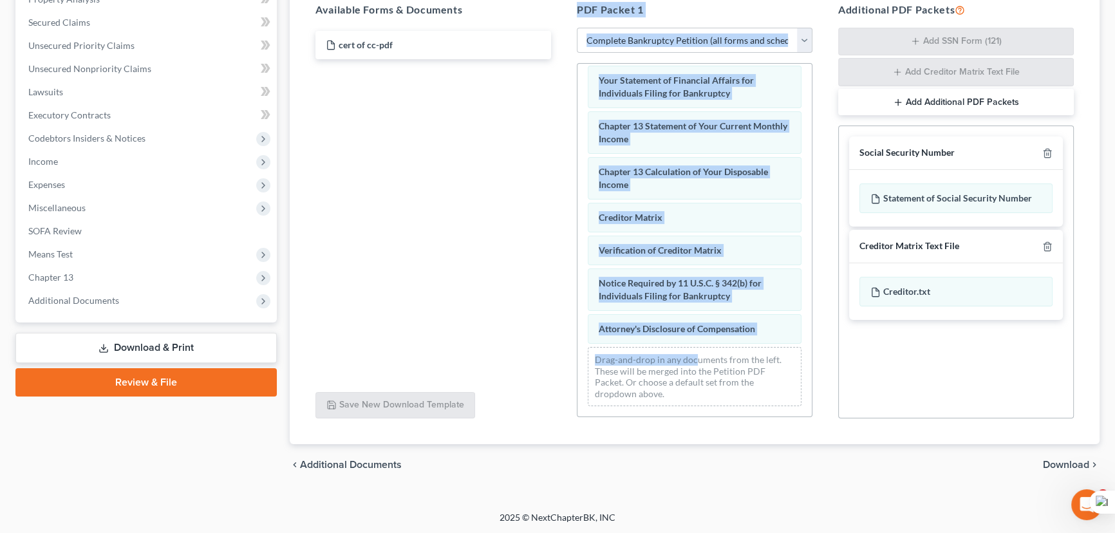
drag, startPoint x: 694, startPoint y: 350, endPoint x: 571, endPoint y: 305, distance: 130.2
click at [548, 293] on div "Available Forms & Documents cert of cc-pdf Save New Download Template PDF Packe…" at bounding box center [695, 211] width 784 height 438
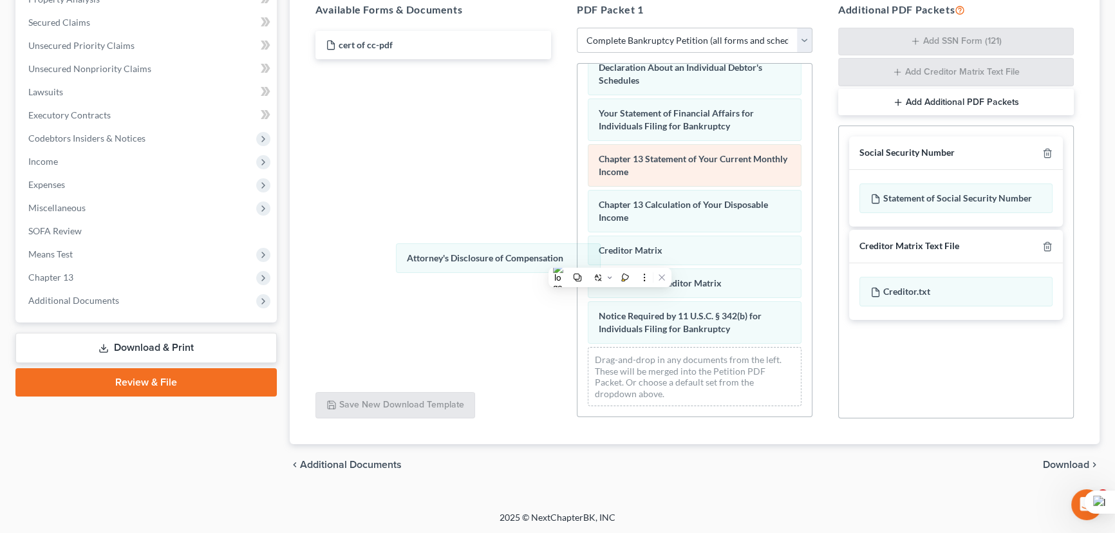
scroll to position [411, 0]
drag, startPoint x: 645, startPoint y: 323, endPoint x: 712, endPoint y: 182, distance: 156.1
click at [578, 225] on div "Attorney's Disclosure of Compensation Voluntary Petition for Individuals Filing…" at bounding box center [695, 40] width 234 height 754
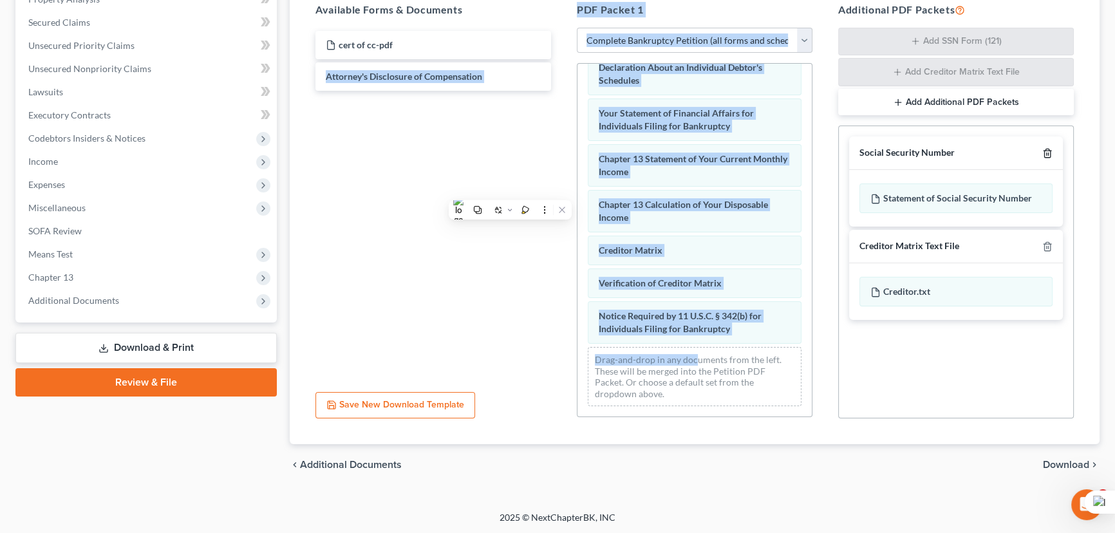
click at [1044, 148] on icon "button" at bounding box center [1048, 153] width 10 height 10
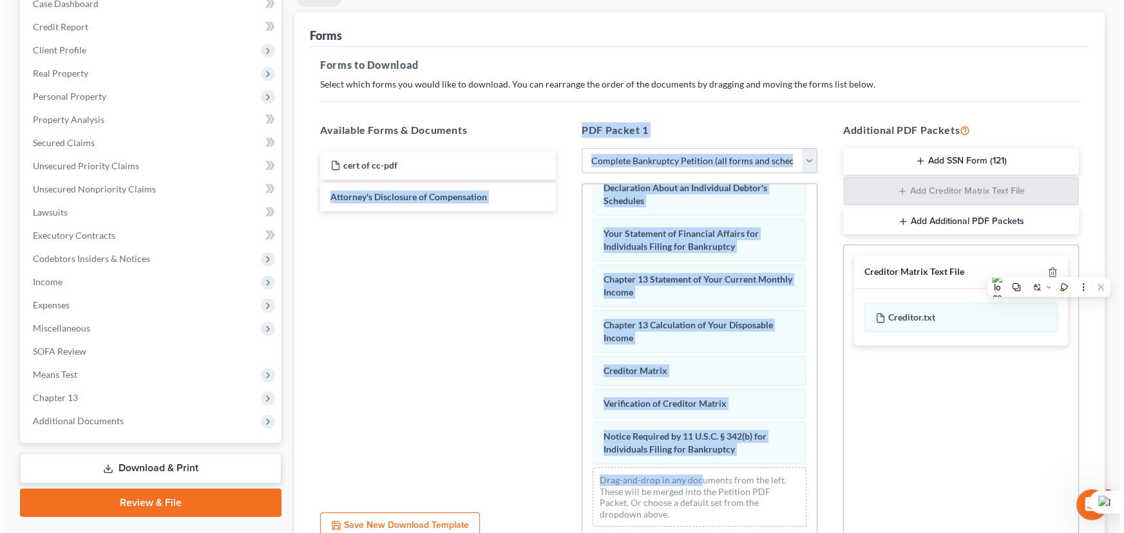
scroll to position [0, 0]
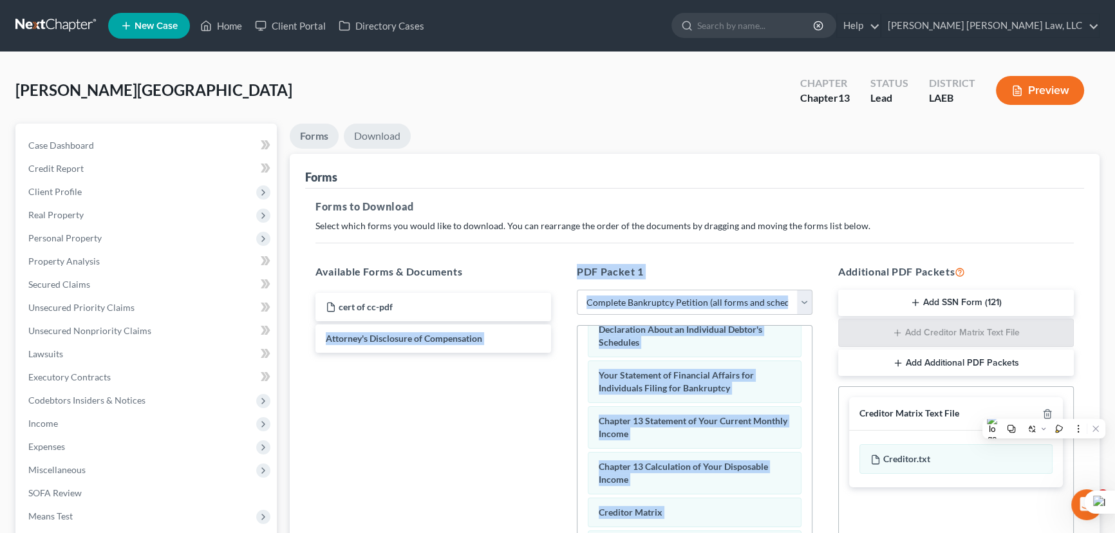
drag, startPoint x: 364, startPoint y: 127, endPoint x: 379, endPoint y: 138, distance: 17.5
click at [364, 127] on link "Download" at bounding box center [377, 136] width 67 height 25
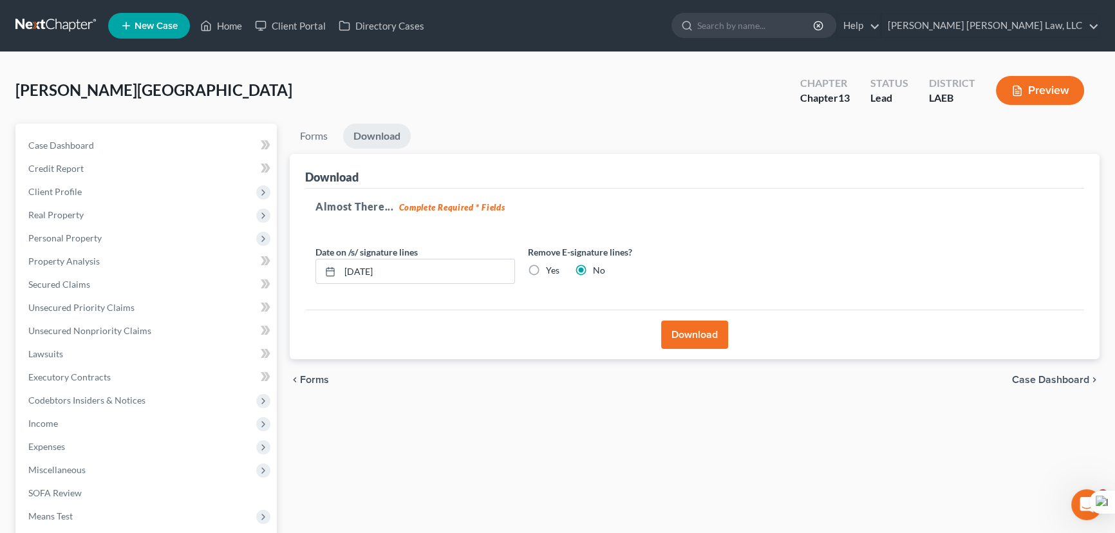
click at [701, 343] on button "Download" at bounding box center [694, 335] width 67 height 28
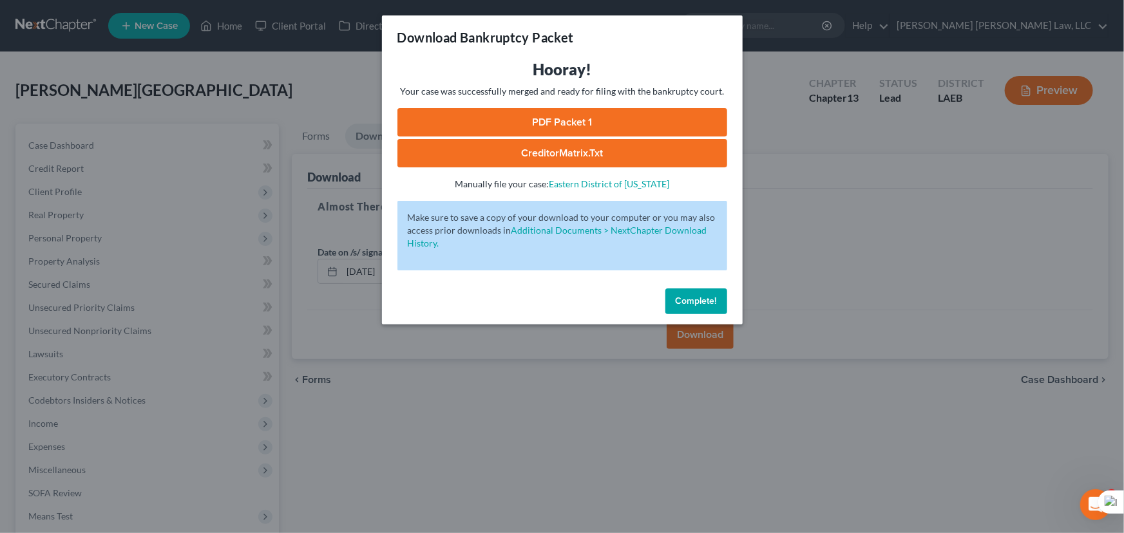
click at [627, 126] on link "PDF Packet 1" at bounding box center [562, 122] width 330 height 28
click at [701, 289] on button "Complete!" at bounding box center [696, 301] width 62 height 26
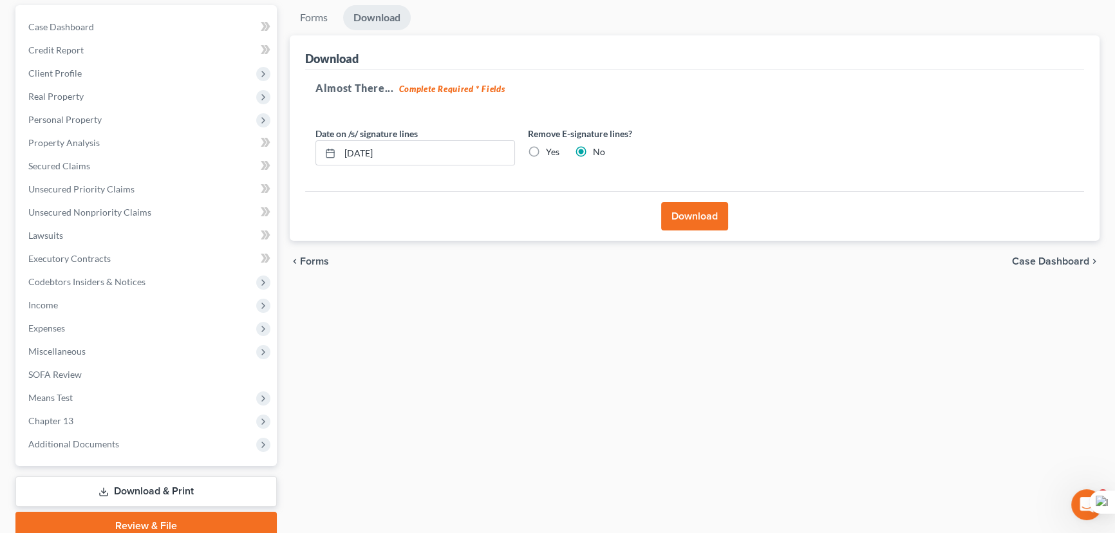
scroll to position [173, 0]
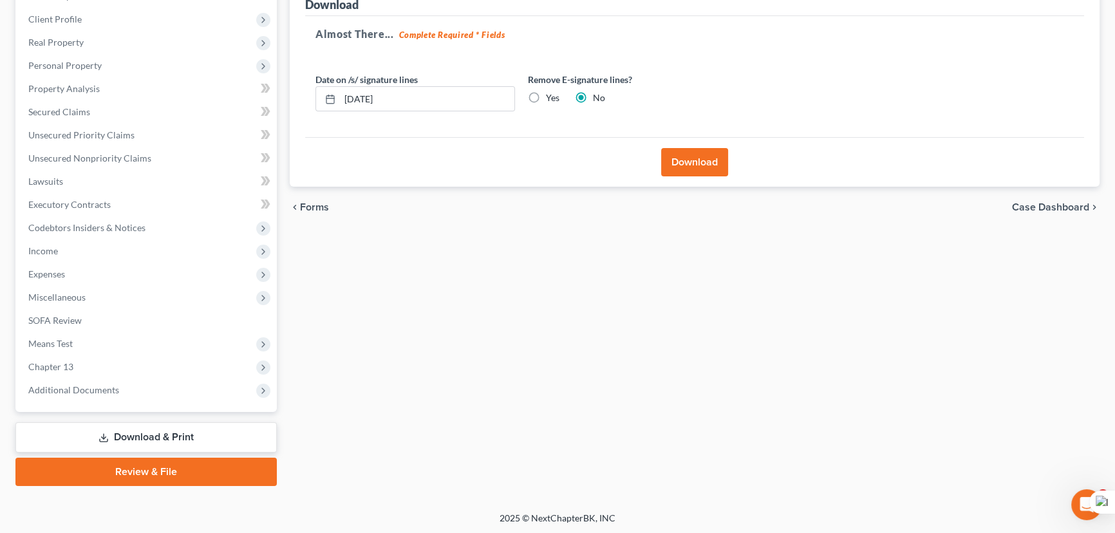
click at [208, 439] on link "Download & Print" at bounding box center [145, 437] width 261 height 30
click at [110, 373] on span "Chapter 13" at bounding box center [147, 366] width 259 height 23
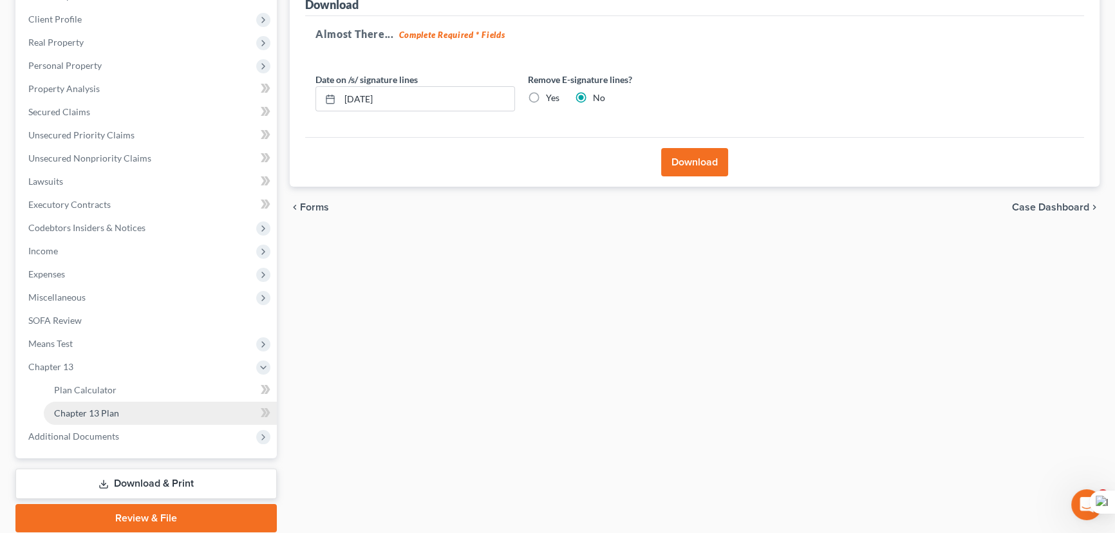
click at [118, 406] on link "Chapter 13 Plan" at bounding box center [160, 413] width 233 height 23
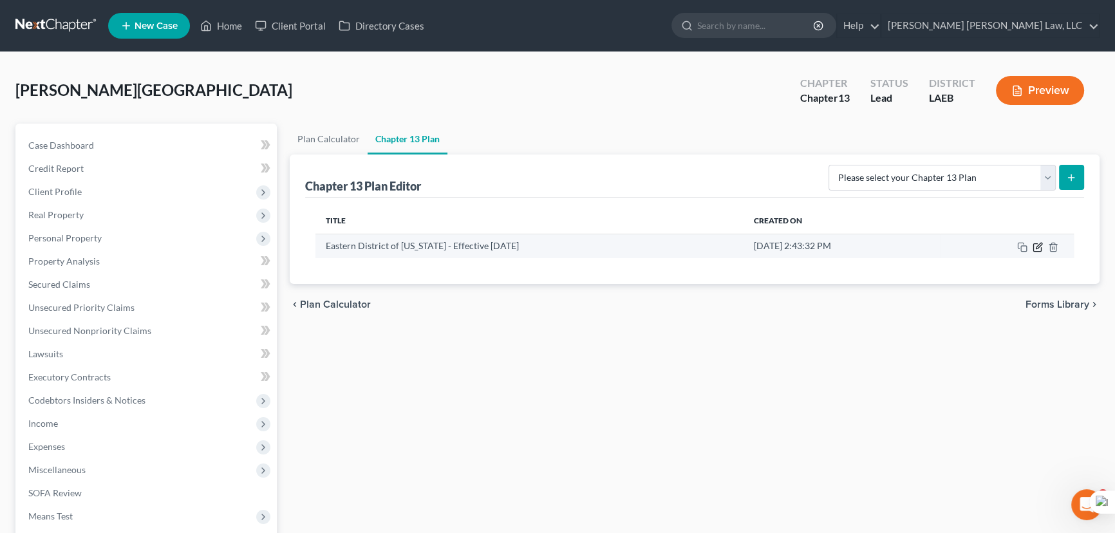
click at [1034, 250] on icon "button" at bounding box center [1038, 247] width 8 height 8
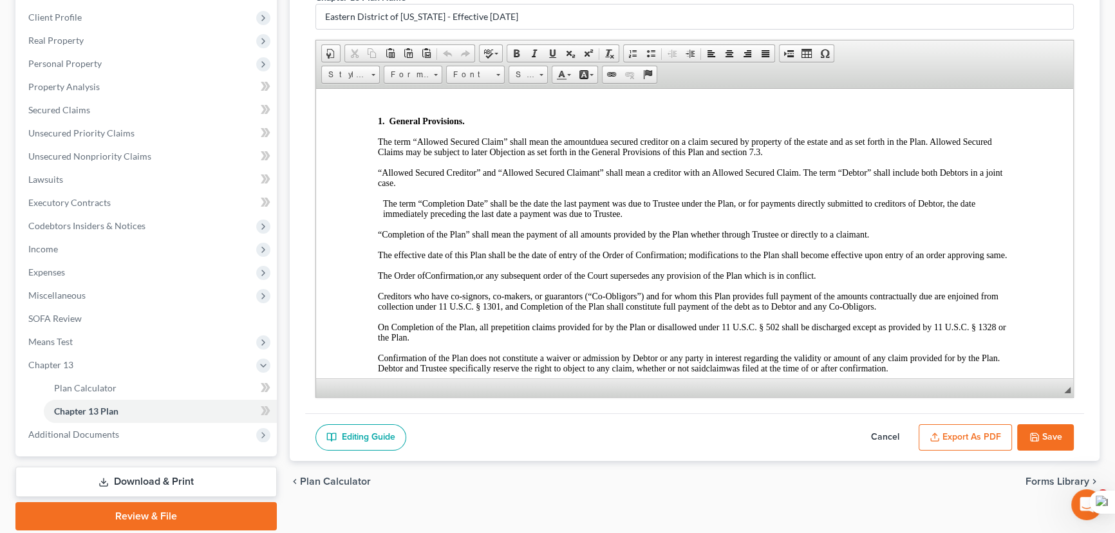
scroll to position [175, 0]
click at [970, 438] on button "Export as PDF" at bounding box center [965, 437] width 93 height 27
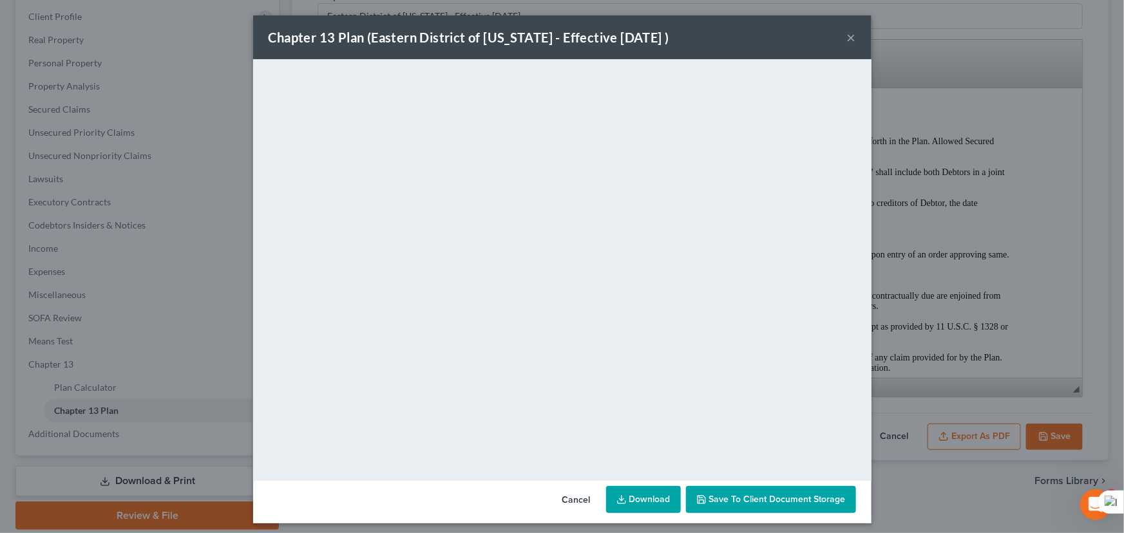
click at [663, 491] on link "Download" at bounding box center [643, 499] width 75 height 27
click at [848, 38] on button "×" at bounding box center [851, 37] width 9 height 15
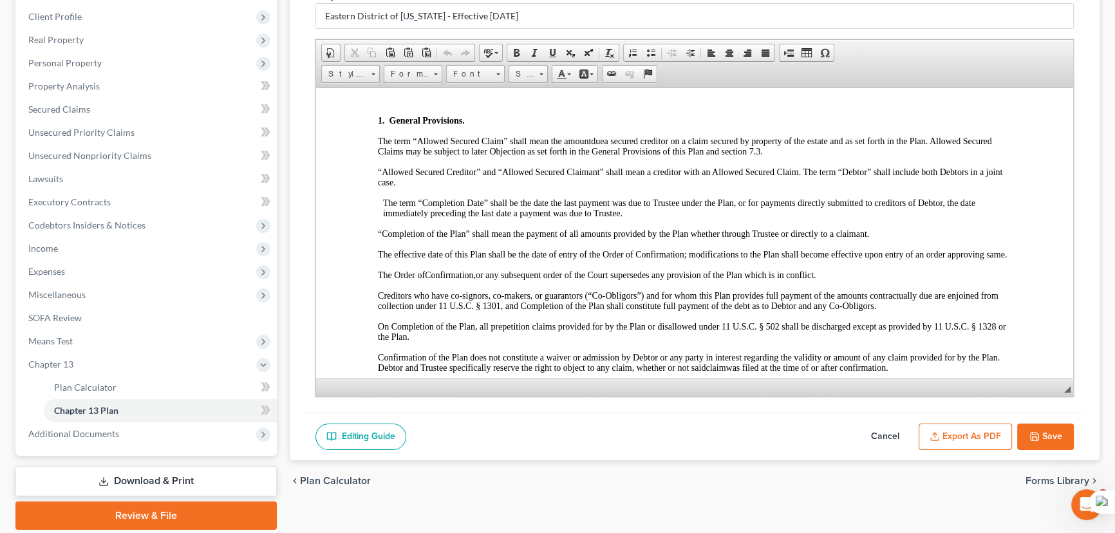
click at [1058, 433] on button "Save" at bounding box center [1045, 437] width 57 height 27
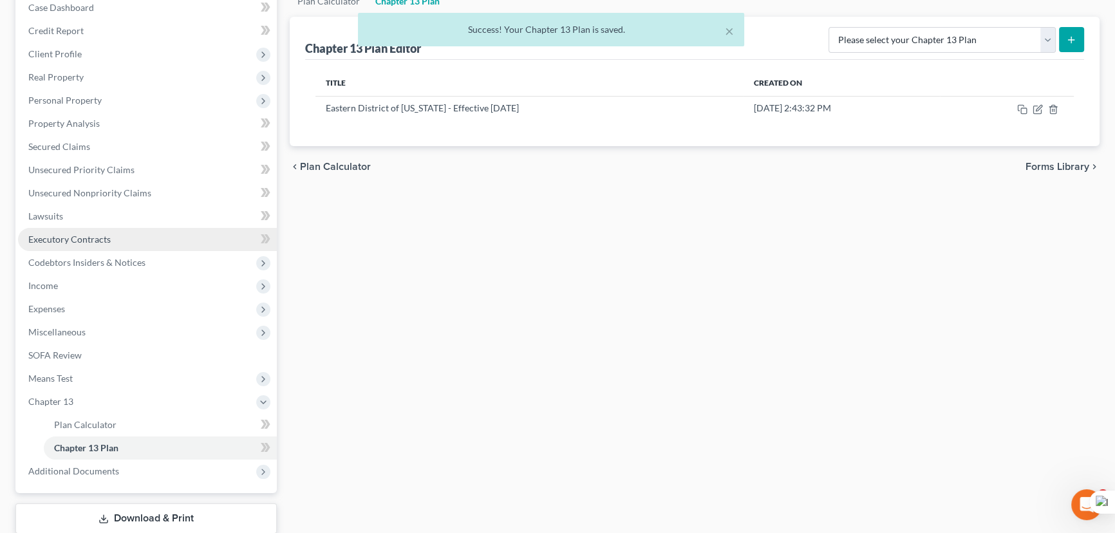
scroll to position [117, 0]
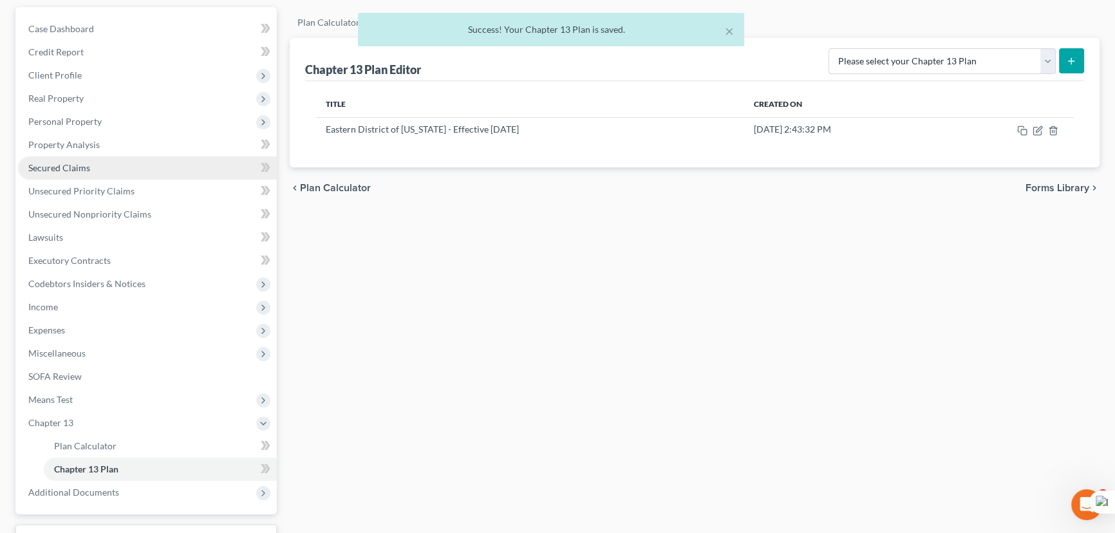
drag, startPoint x: 93, startPoint y: 168, endPoint x: 101, endPoint y: 171, distance: 9.0
click at [93, 167] on link "Secured Claims" at bounding box center [147, 167] width 259 height 23
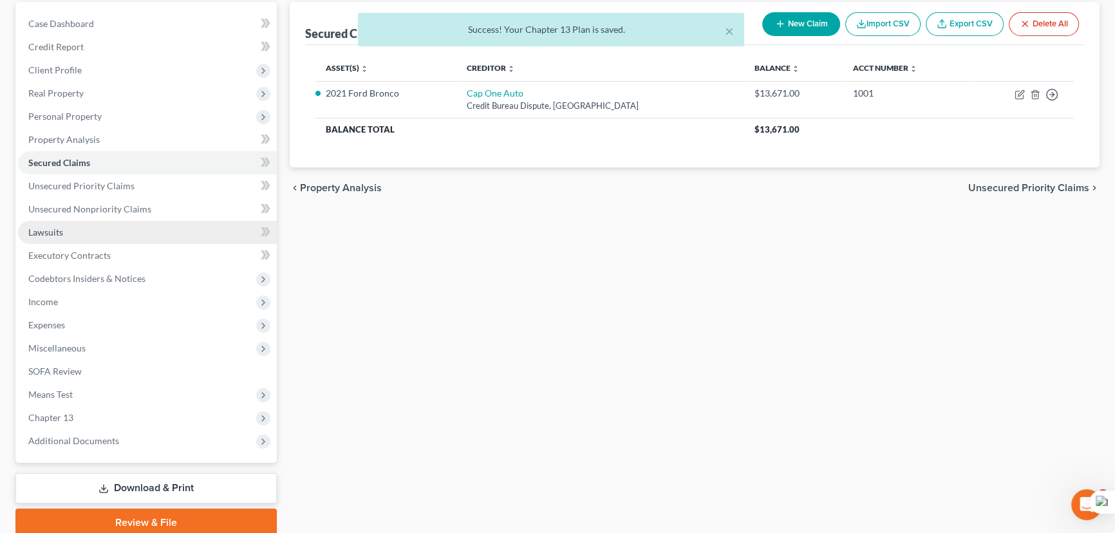
scroll to position [173, 0]
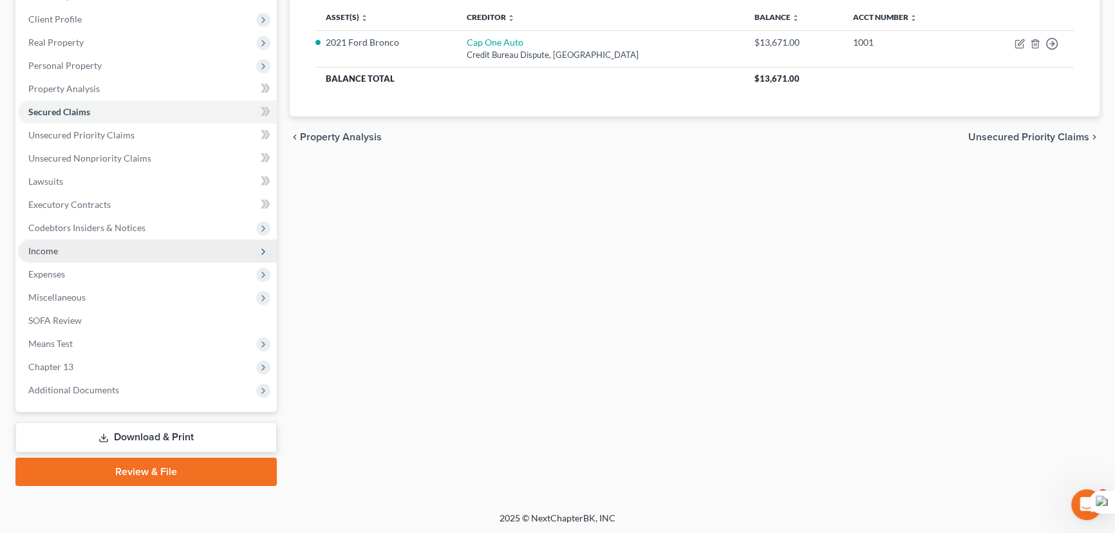
click at [108, 246] on span "Income" at bounding box center [147, 251] width 259 height 23
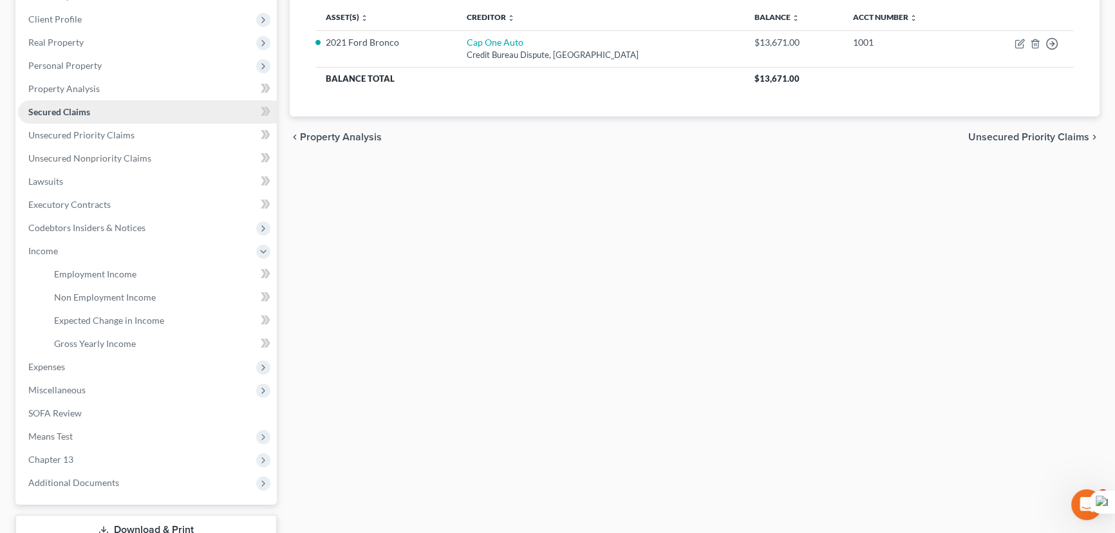
click at [126, 120] on link "Secured Claims" at bounding box center [147, 111] width 259 height 23
click at [126, 147] on link "Unsecured Nonpriority Claims" at bounding box center [147, 158] width 259 height 23
click at [127, 137] on span "Unsecured Priority Claims" at bounding box center [81, 134] width 106 height 11
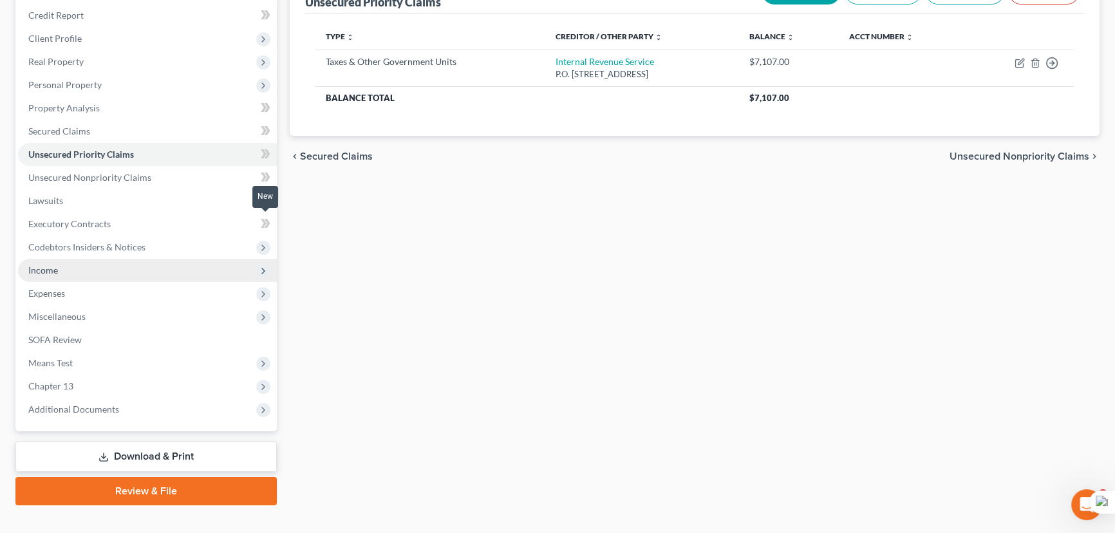
scroll to position [173, 0]
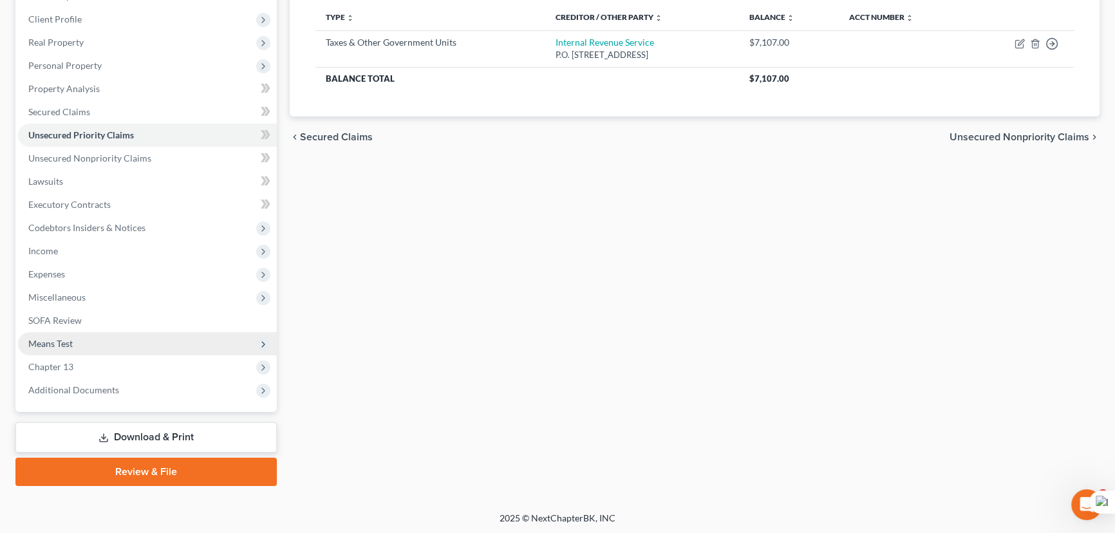
click at [70, 334] on span "Means Test" at bounding box center [147, 343] width 259 height 23
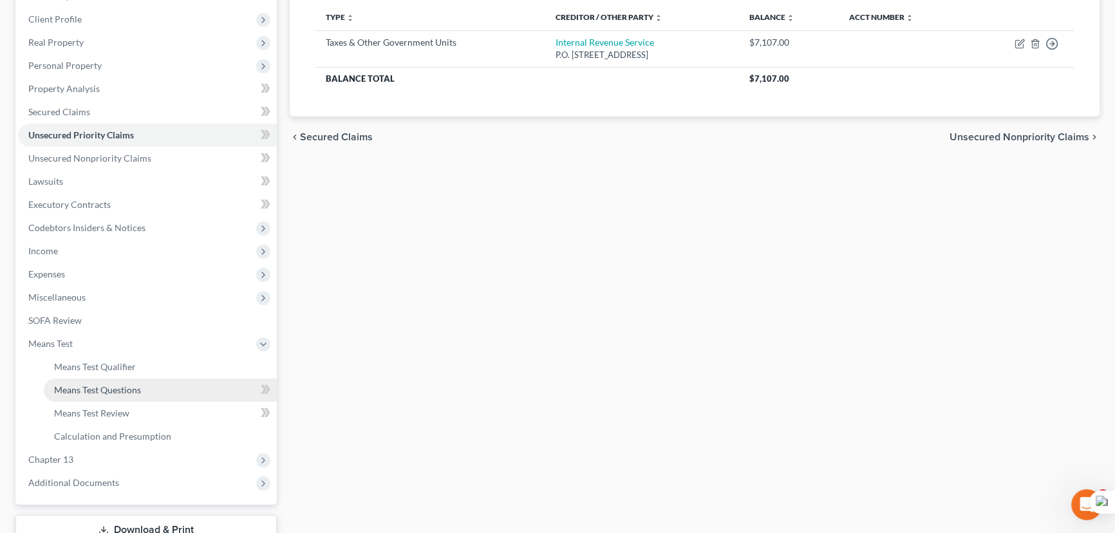
click at [97, 384] on span "Means Test Questions" at bounding box center [97, 389] width 87 height 11
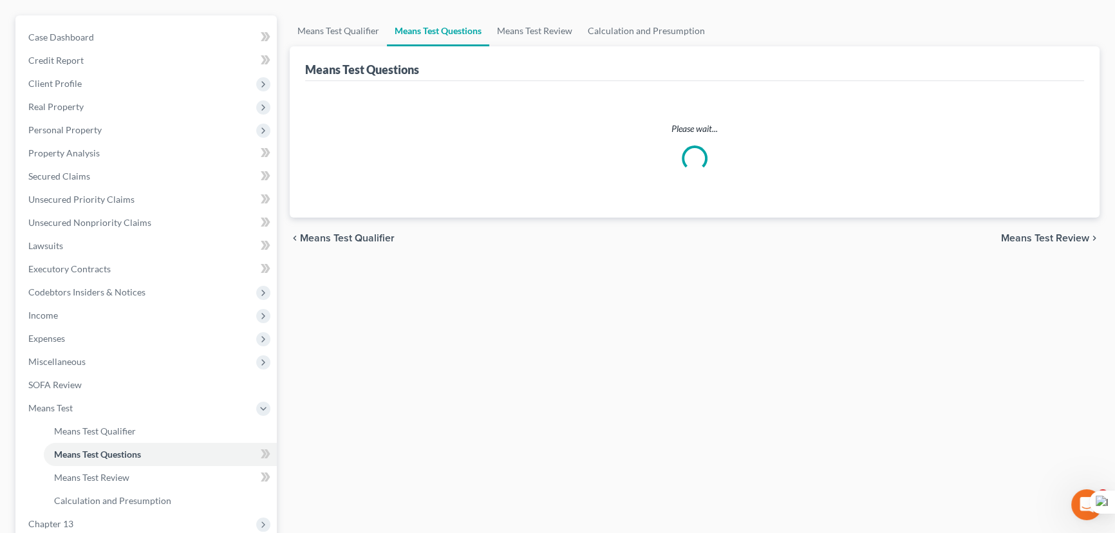
scroll to position [265, 0]
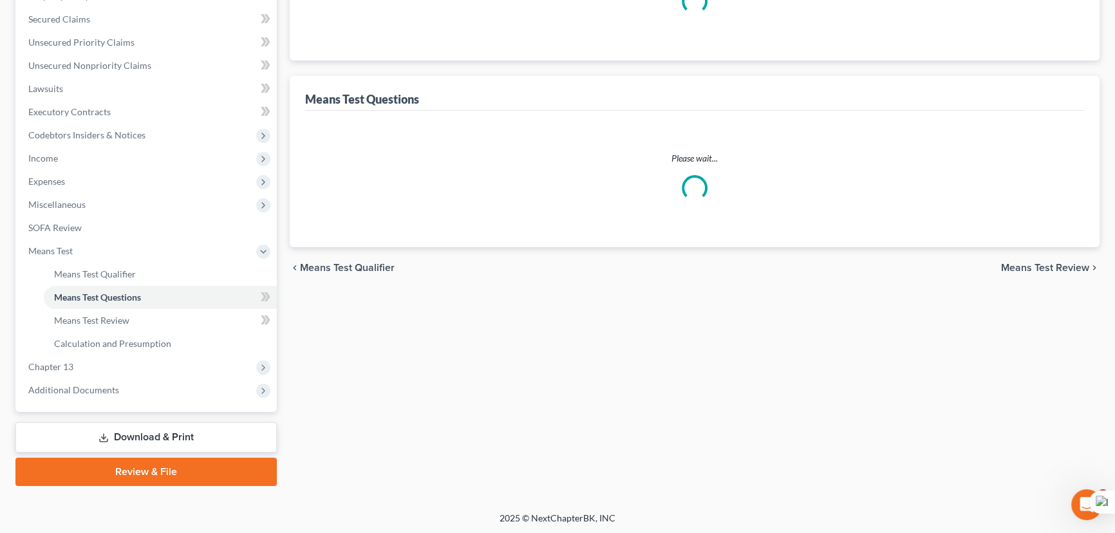
select select "1"
select select "60"
select select "1"
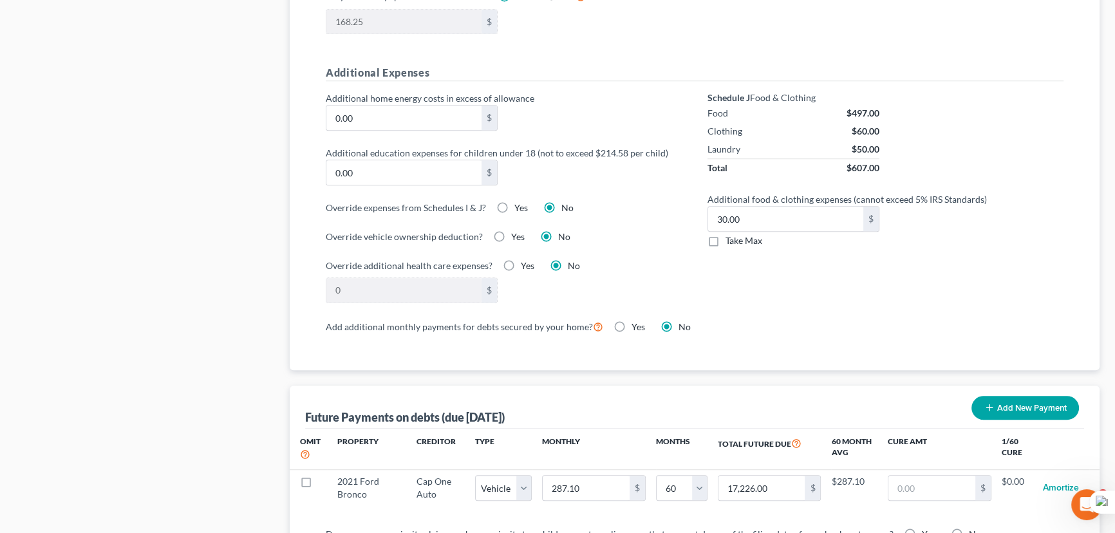
scroll to position [936, 0]
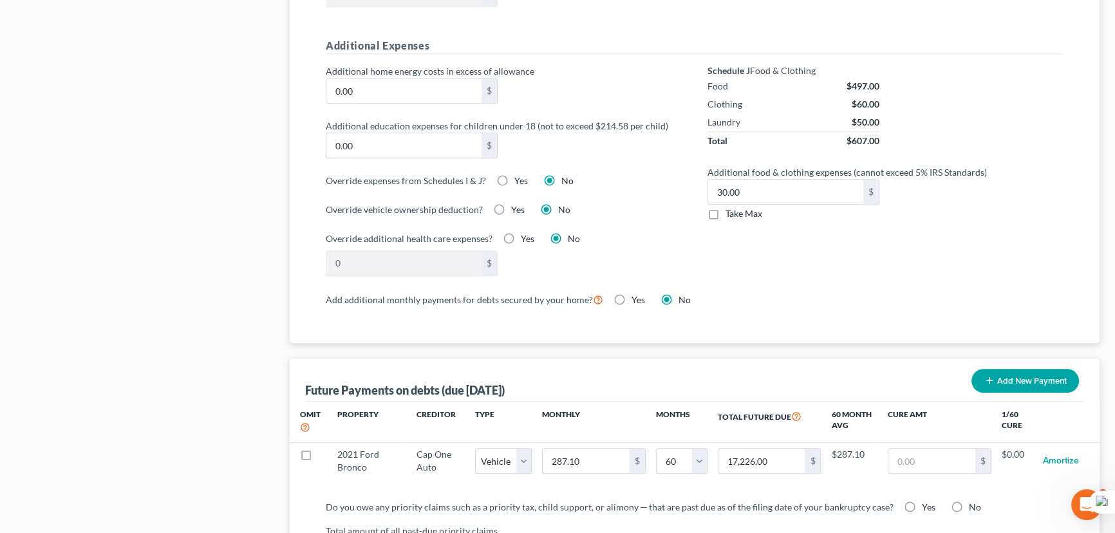
click at [726, 214] on label "Take Max" at bounding box center [744, 213] width 37 height 13
click at [731, 214] on input "Take Max" at bounding box center [735, 211] width 8 height 8
checkbox input "true"
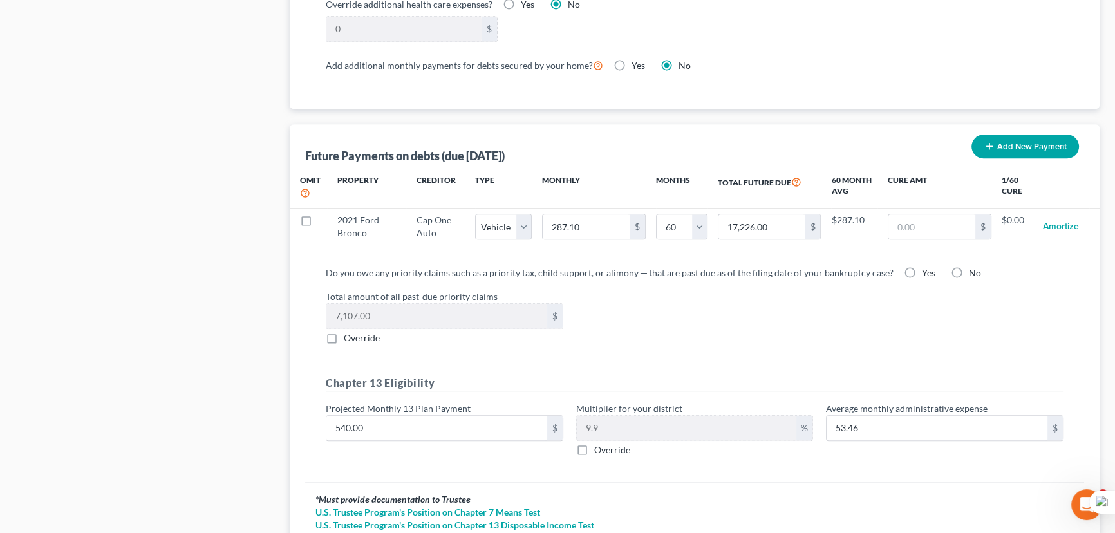
scroll to position [1266, 0]
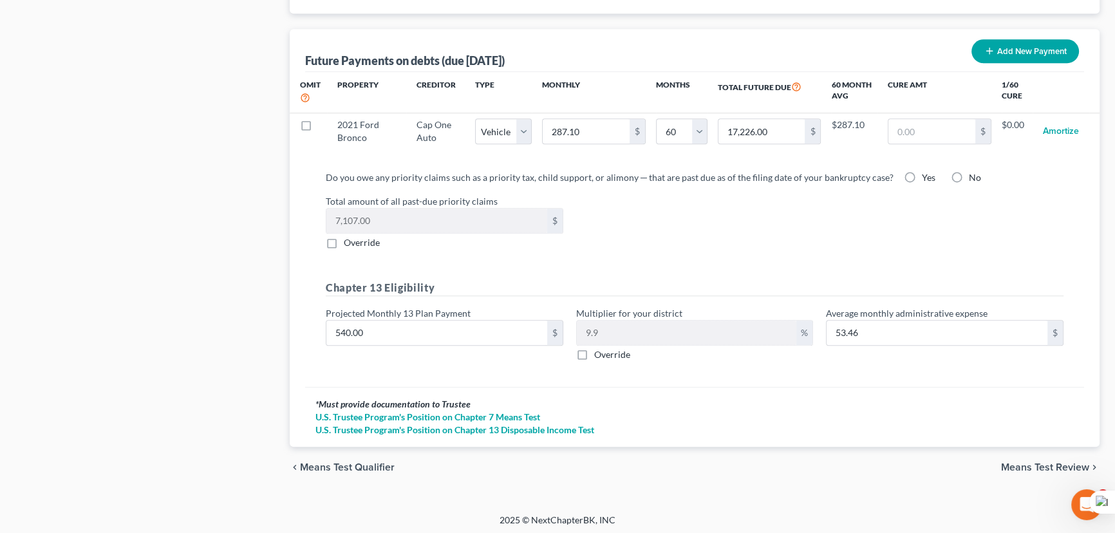
click at [922, 173] on label "Yes" at bounding box center [929, 177] width 14 height 13
click at [927, 173] on input "Yes" at bounding box center [931, 175] width 8 height 8
radio input "true"
click at [1046, 462] on span "Means Test Review" at bounding box center [1045, 467] width 88 height 10
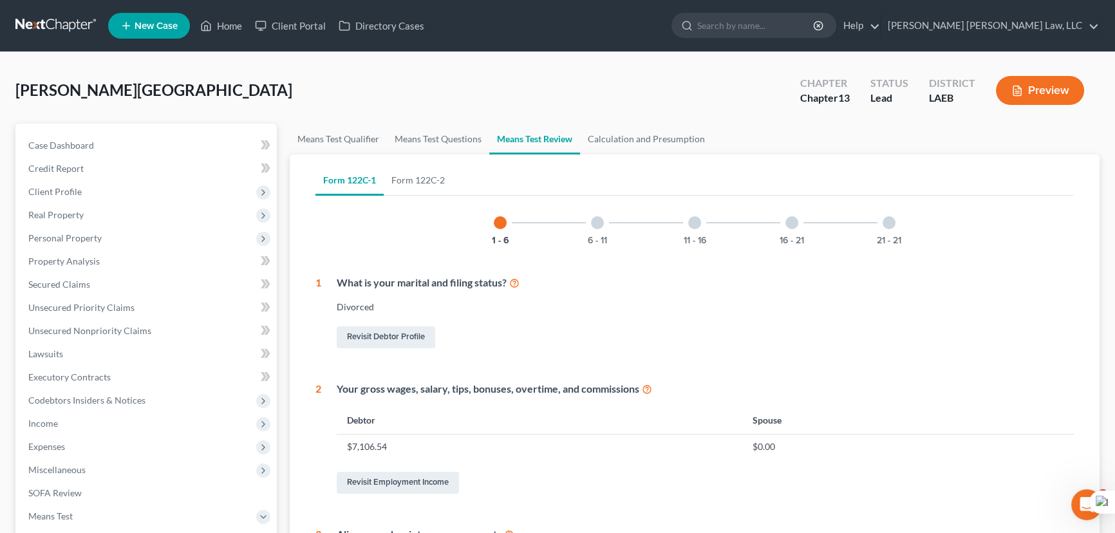
click at [885, 222] on div at bounding box center [889, 222] width 13 height 13
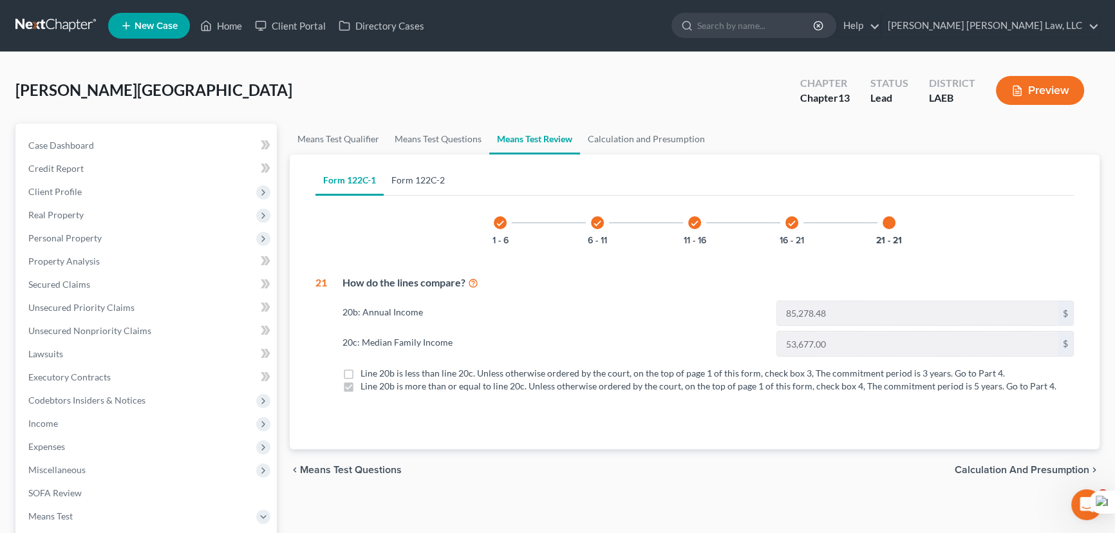
click at [399, 162] on div "Form 122C-1 Form 122C-2 check 1 - 6 check 6 - 11 check 11 - 16 check 16 - 21 21…" at bounding box center [694, 302] width 779 height 295
click at [410, 171] on link "Form 122C-2" at bounding box center [418, 180] width 69 height 31
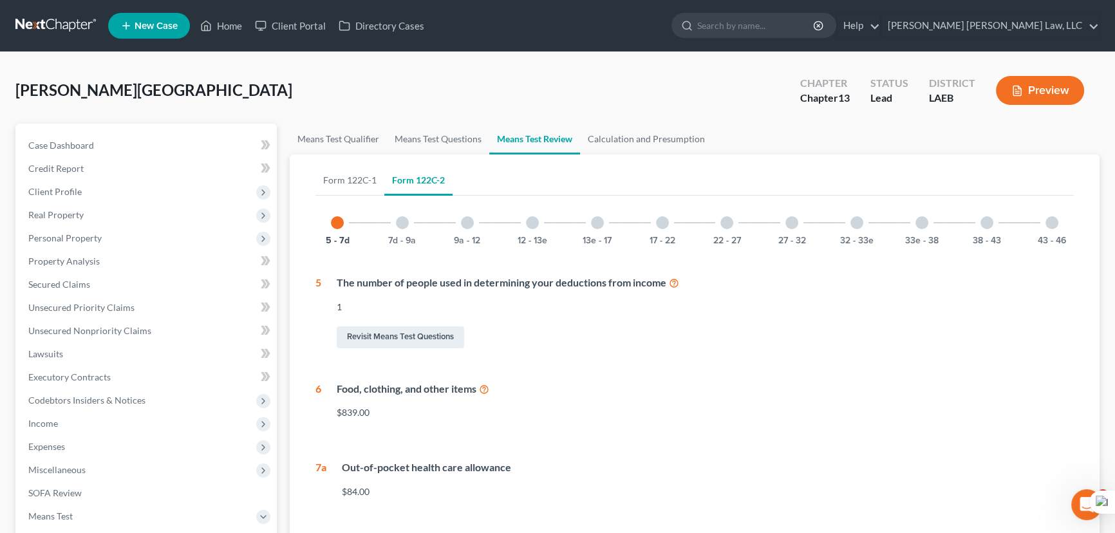
click at [1049, 216] on div at bounding box center [1052, 222] width 13 height 13
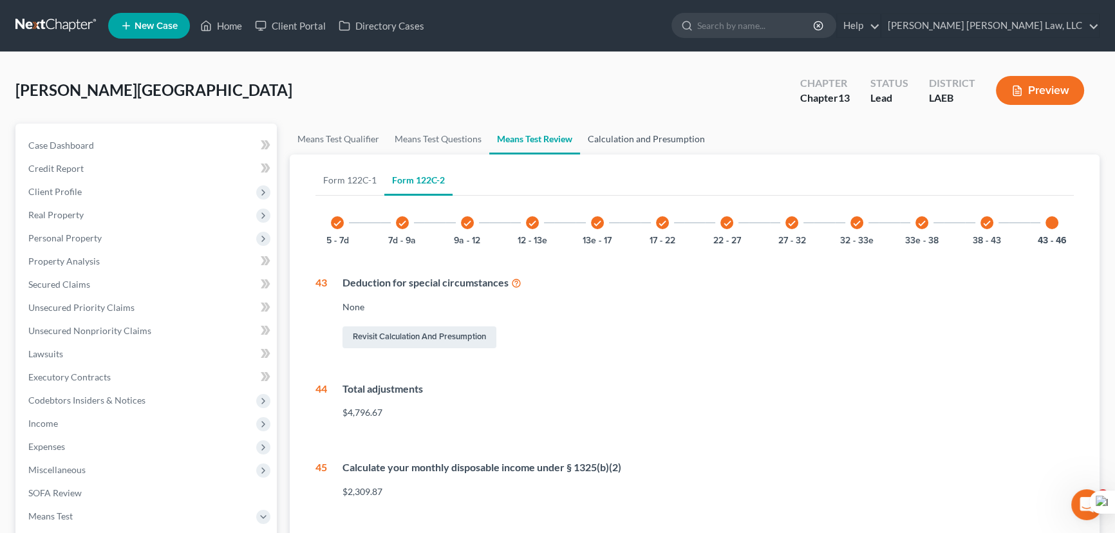
click at [661, 145] on link "Calculation and Presumption" at bounding box center [646, 139] width 133 height 31
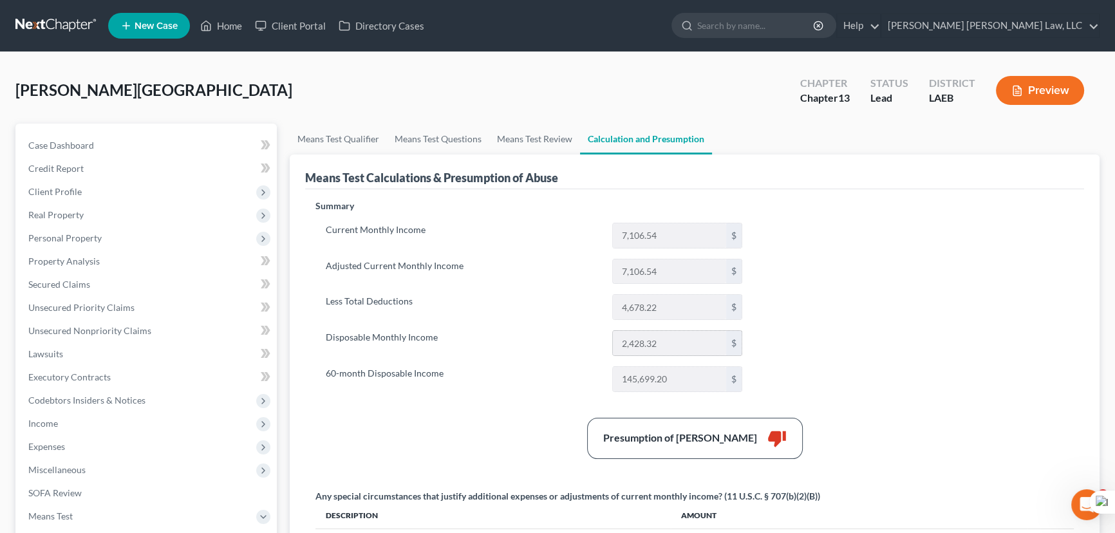
scroll to position [175, 0]
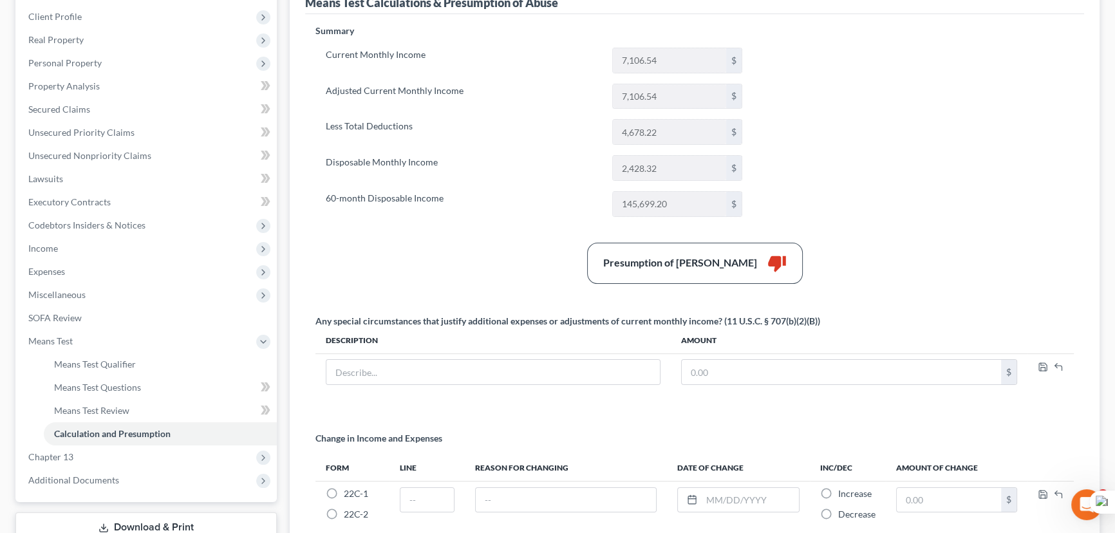
click at [844, 261] on div "Presumption of Abuse Arises thumb_down" at bounding box center [694, 263] width 771 height 41
click at [98, 173] on link "Lawsuits" at bounding box center [147, 178] width 259 height 23
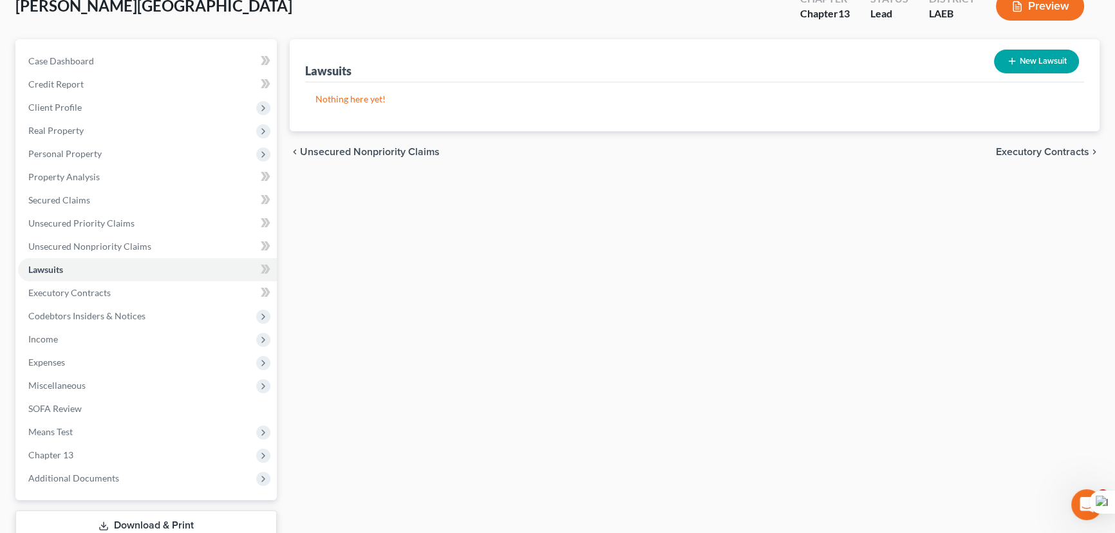
scroll to position [58, 0]
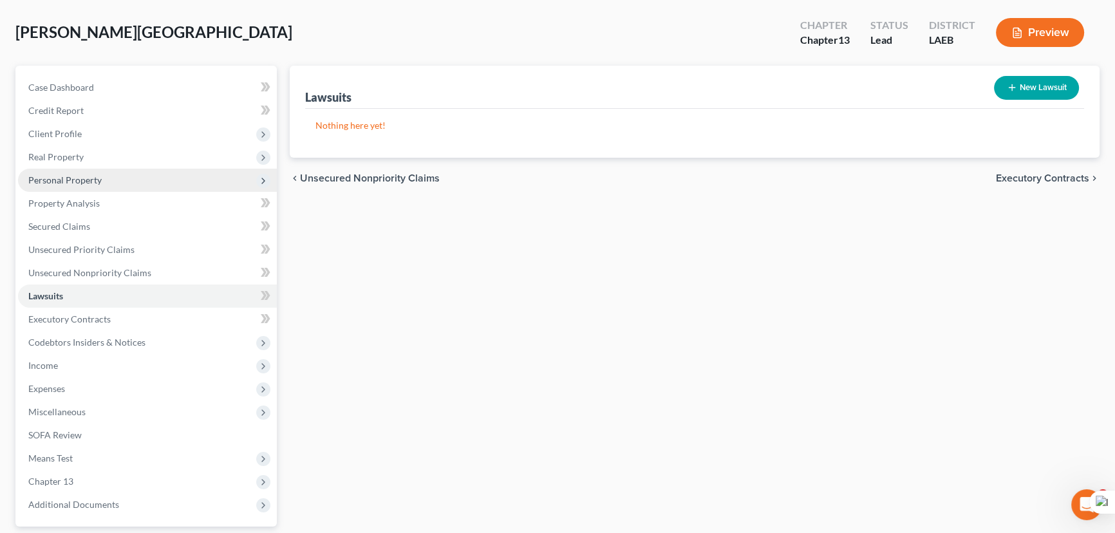
click at [115, 178] on span "Personal Property" at bounding box center [147, 180] width 259 height 23
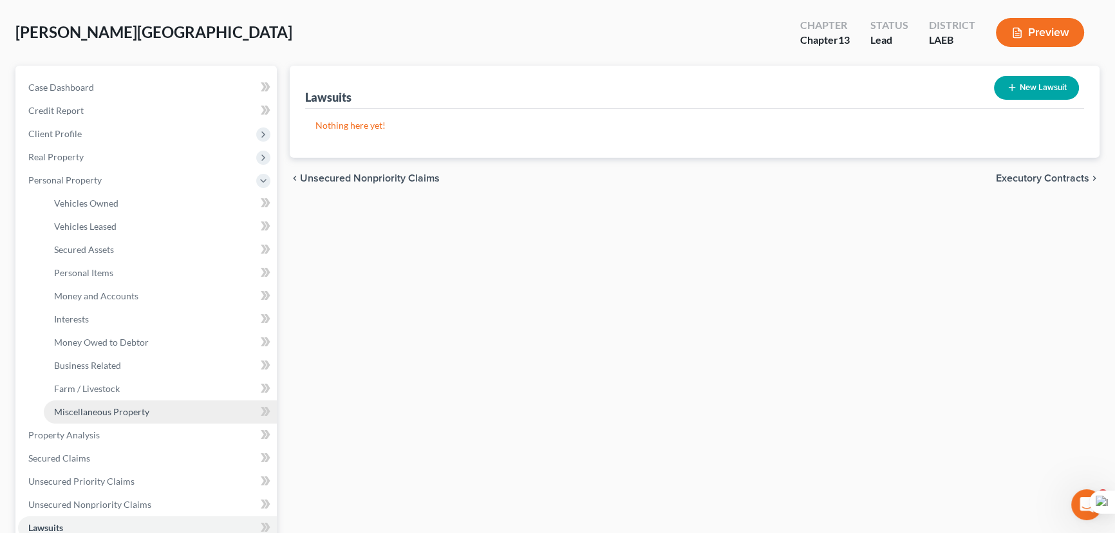
click at [158, 409] on link "Miscellaneous Property" at bounding box center [160, 412] width 233 height 23
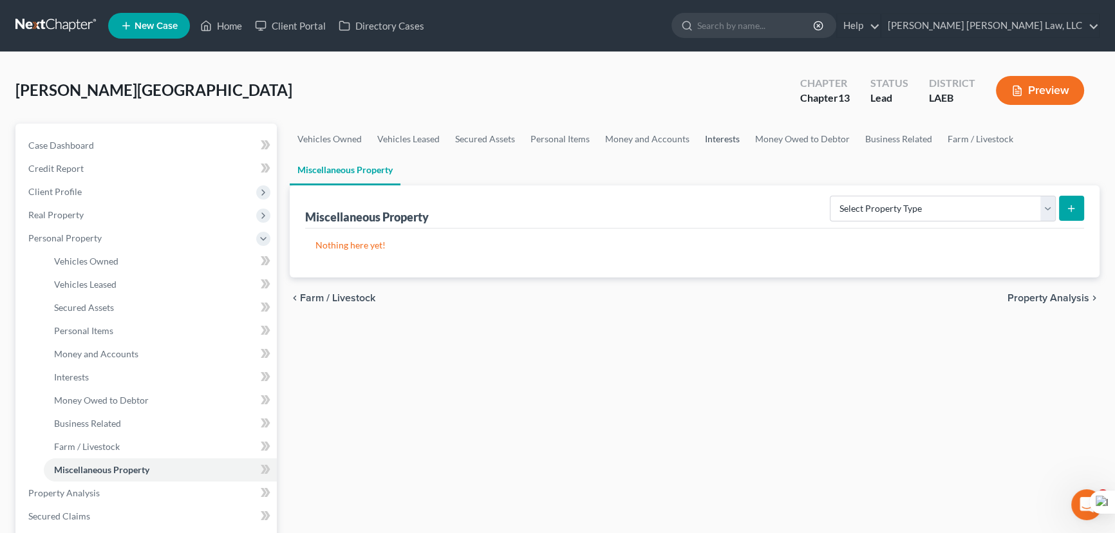
click at [727, 142] on link "Interests" at bounding box center [722, 139] width 50 height 31
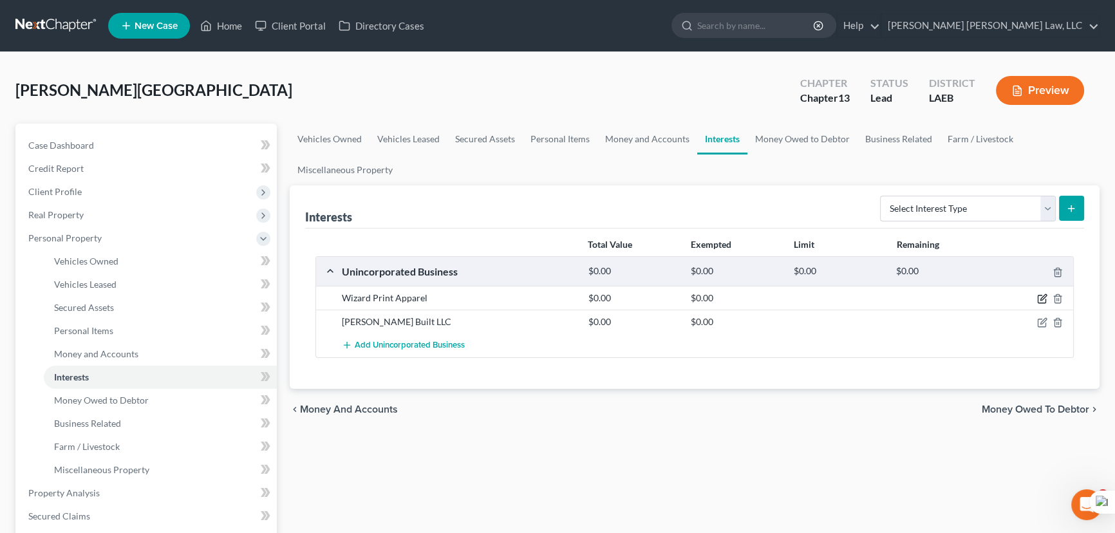
click at [1043, 294] on icon "button" at bounding box center [1042, 299] width 10 height 10
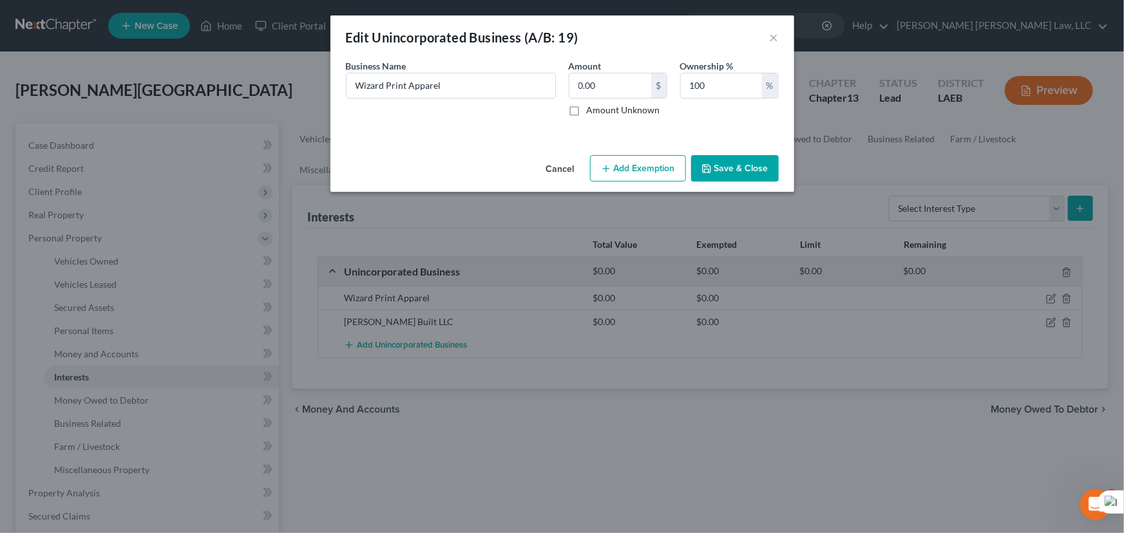
click at [764, 176] on button "Save & Close" at bounding box center [735, 168] width 88 height 27
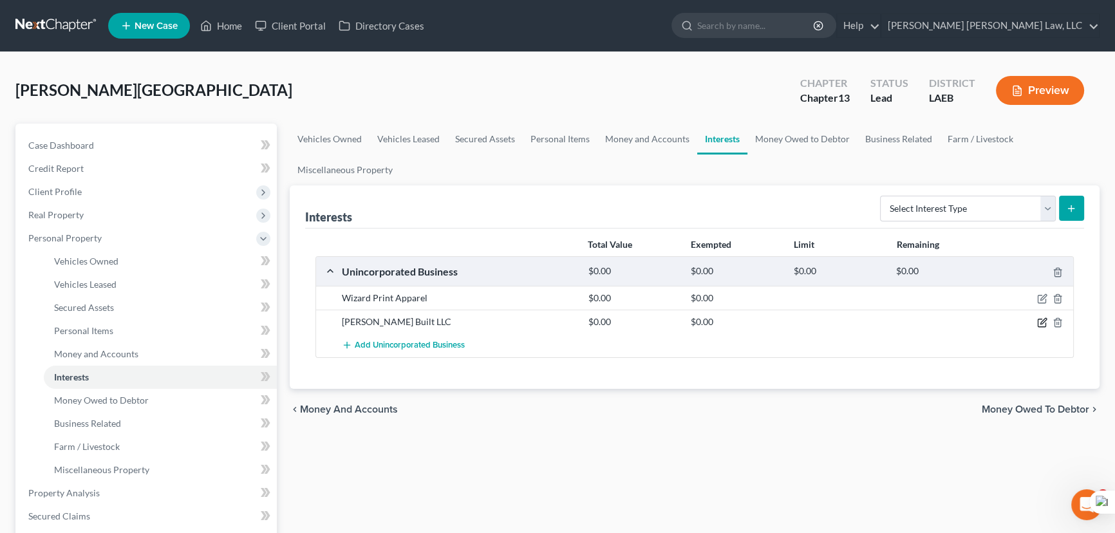
click at [1043, 323] on icon "button" at bounding box center [1042, 322] width 10 height 10
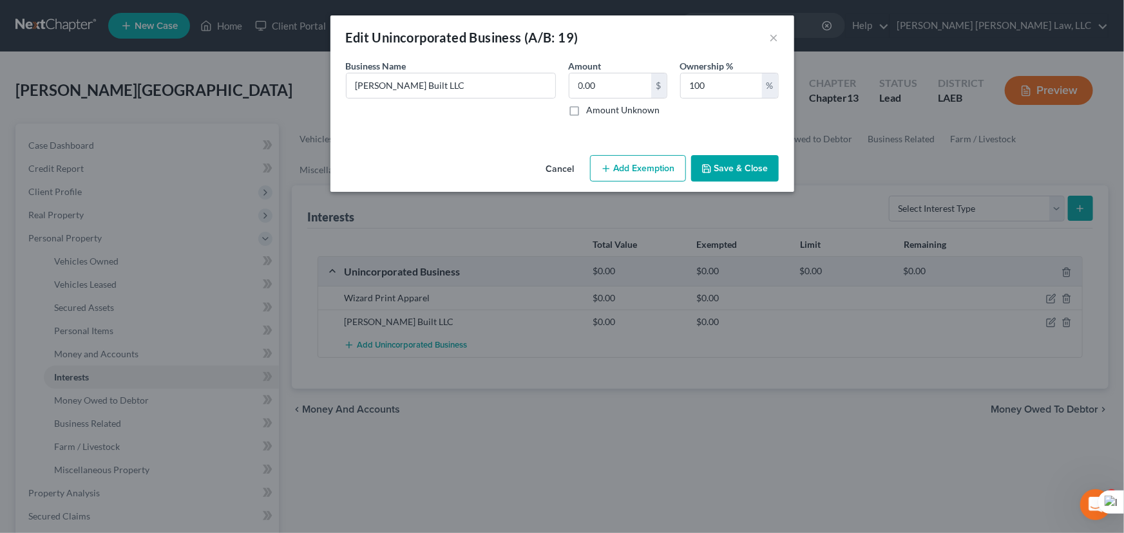
click at [715, 165] on button "Save & Close" at bounding box center [735, 168] width 88 height 27
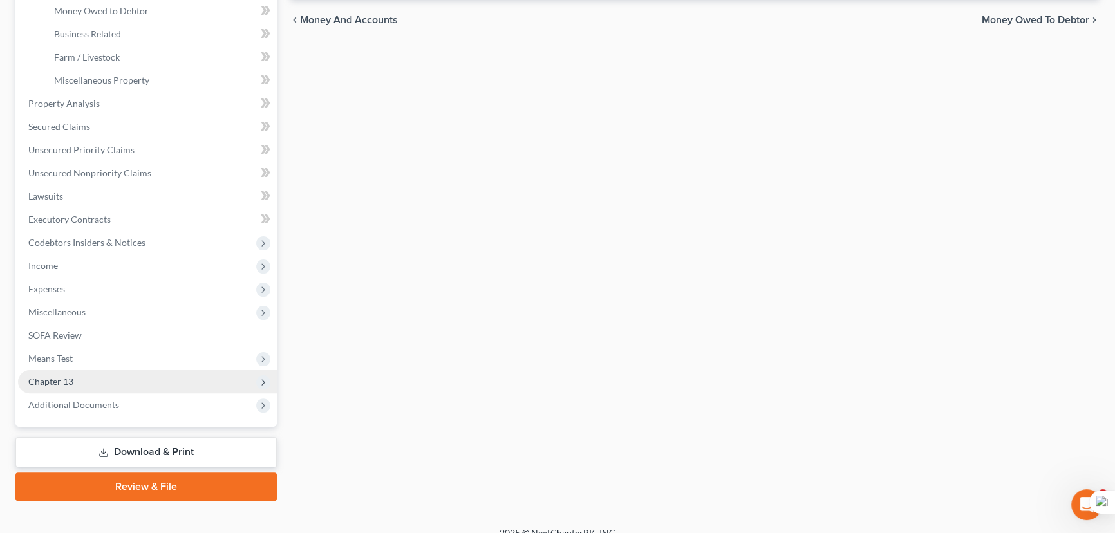
scroll to position [404, 0]
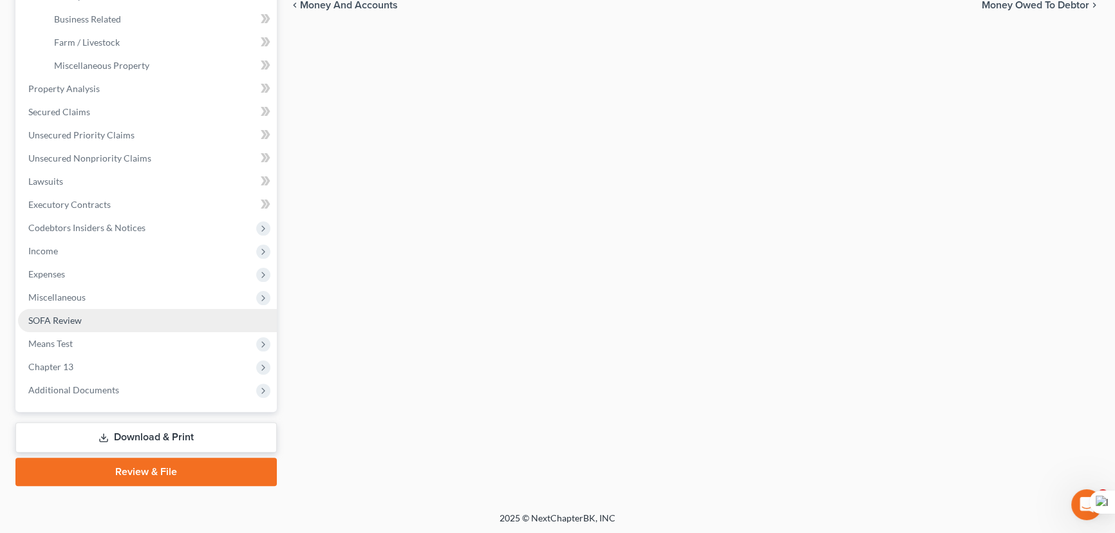
click at [94, 313] on link "SOFA Review" at bounding box center [147, 320] width 259 height 23
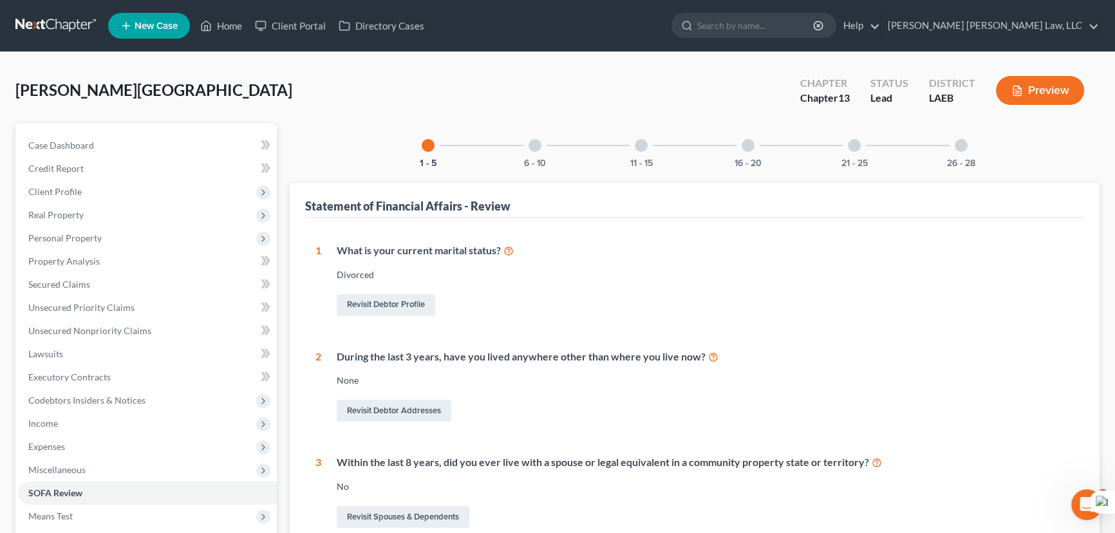
click at [953, 147] on div "26 - 28" at bounding box center [961, 146] width 44 height 44
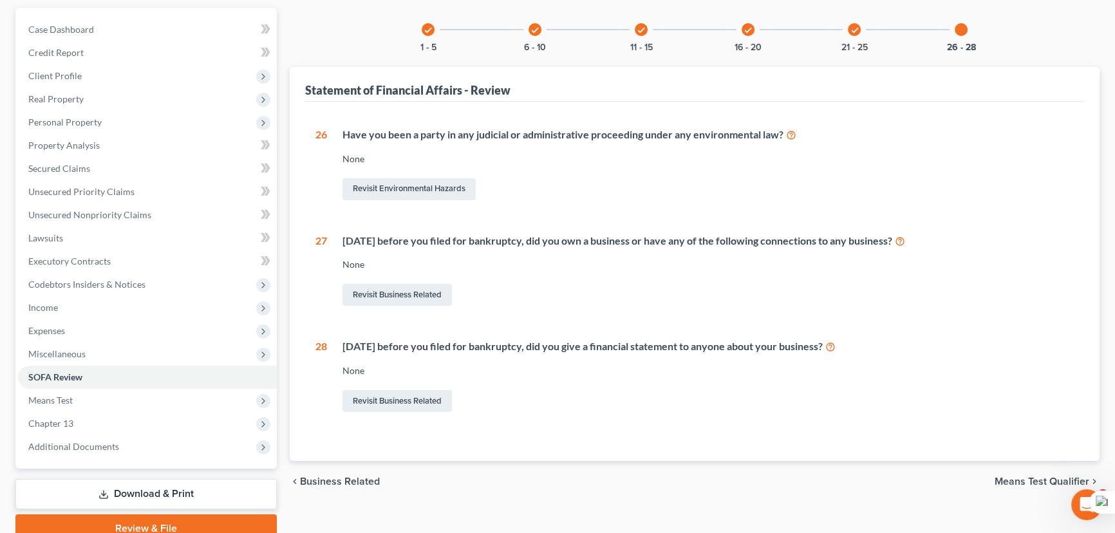
scroll to position [117, 0]
click at [449, 292] on link "Revisit Business Related" at bounding box center [397, 294] width 109 height 22
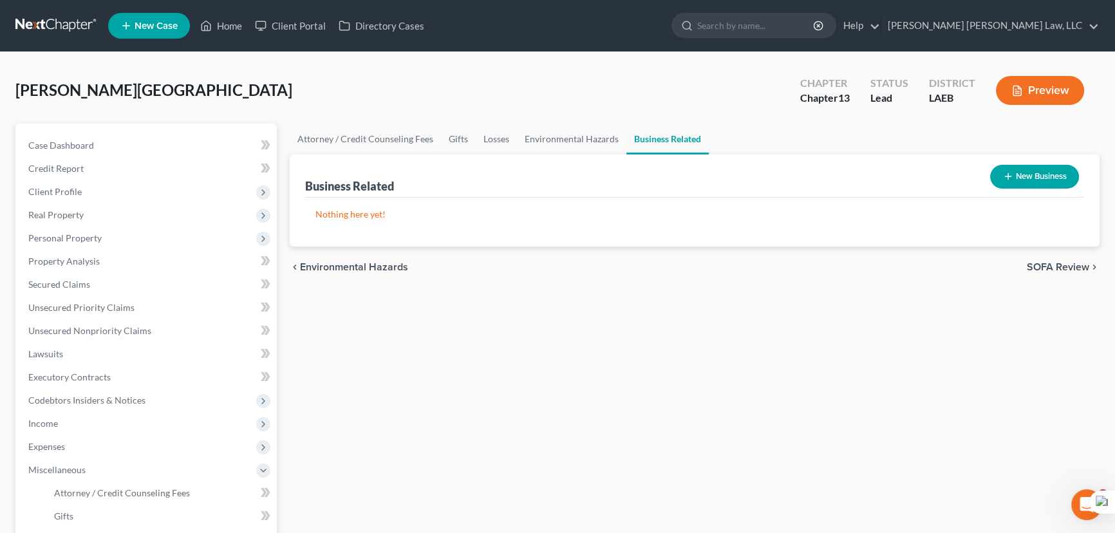
click at [1052, 193] on div "New Business" at bounding box center [1034, 177] width 99 height 34
click at [1040, 176] on button "New Business" at bounding box center [1034, 177] width 89 height 24
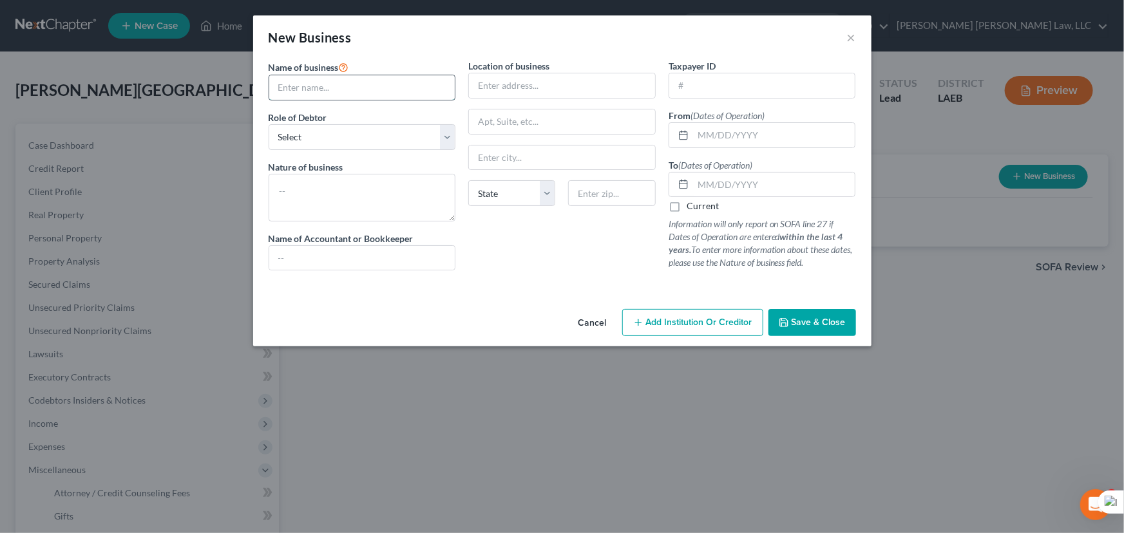
click at [359, 86] on input "text" at bounding box center [362, 87] width 186 height 24
type input "Wizard Print Apparel"
click at [360, 138] on select "Select A member of a limited liability company (LLC) or limited liability partn…" at bounding box center [362, 137] width 187 height 26
select select "sole_proprietor"
click at [269, 124] on select "Select A member of a limited liability company (LLC) or limited liability partn…" at bounding box center [362, 137] width 187 height 26
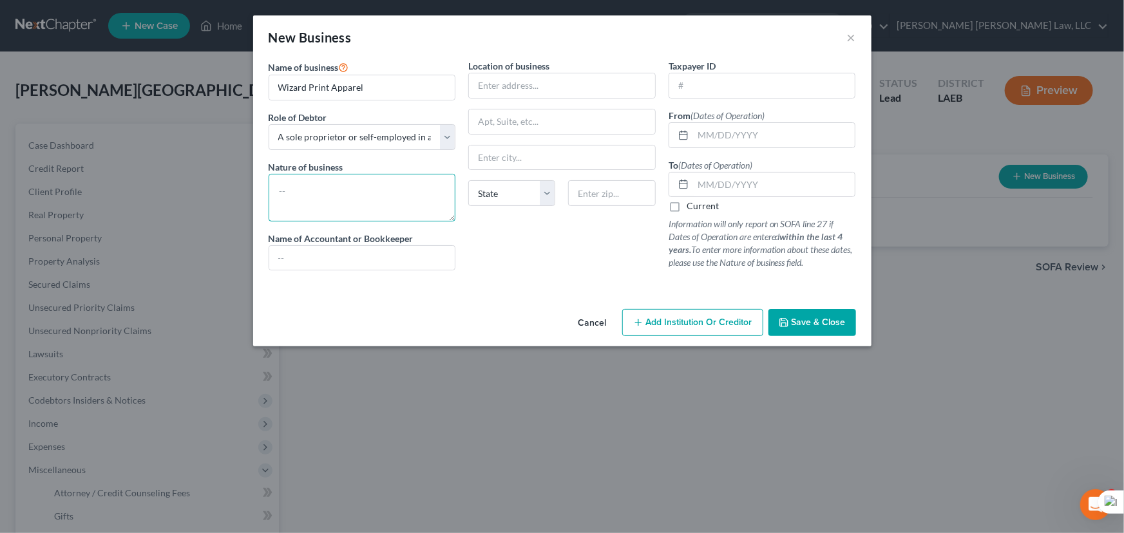
click at [341, 206] on textarea at bounding box center [362, 198] width 187 height 48
click at [339, 259] on input "text" at bounding box center [362, 258] width 186 height 24
type input "self"
click at [574, 76] on input "text" at bounding box center [562, 85] width 186 height 24
click at [442, 312] on div "Cancel Add Institution Or Creditor Save & Close" at bounding box center [562, 325] width 618 height 42
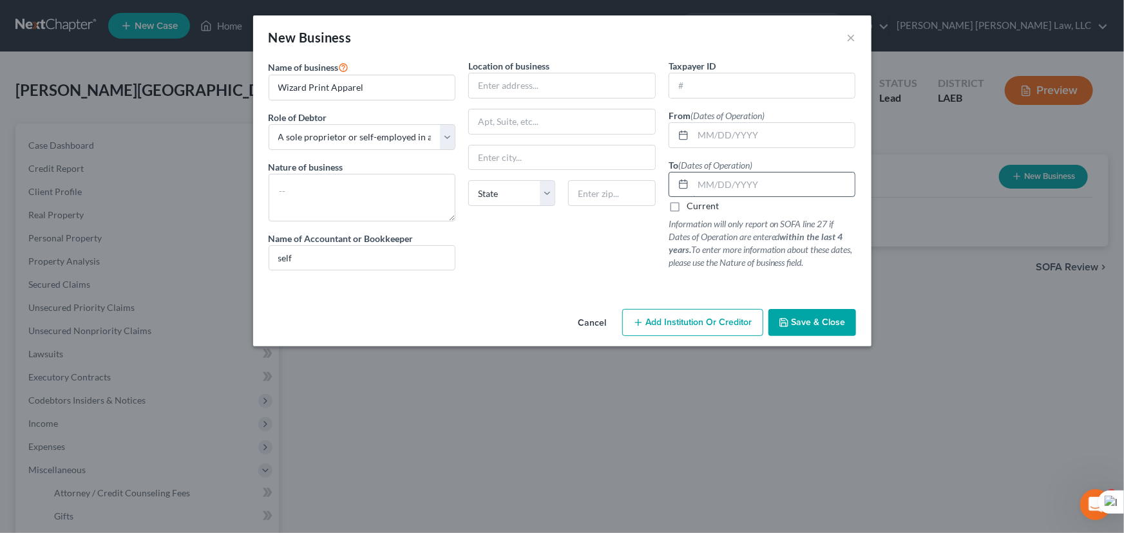
click at [748, 180] on input "text" at bounding box center [774, 185] width 162 height 24
drag, startPoint x: 842, startPoint y: 151, endPoint x: 835, endPoint y: 158, distance: 10.0
click at [842, 151] on div "Taxpayer ID From (Dates of Operation) To (Dates of Operation) Current Informati…" at bounding box center [762, 170] width 200 height 222
click at [779, 135] on input "text" at bounding box center [774, 135] width 162 height 24
drag, startPoint x: 767, startPoint y: 107, endPoint x: 762, endPoint y: 116, distance: 10.4
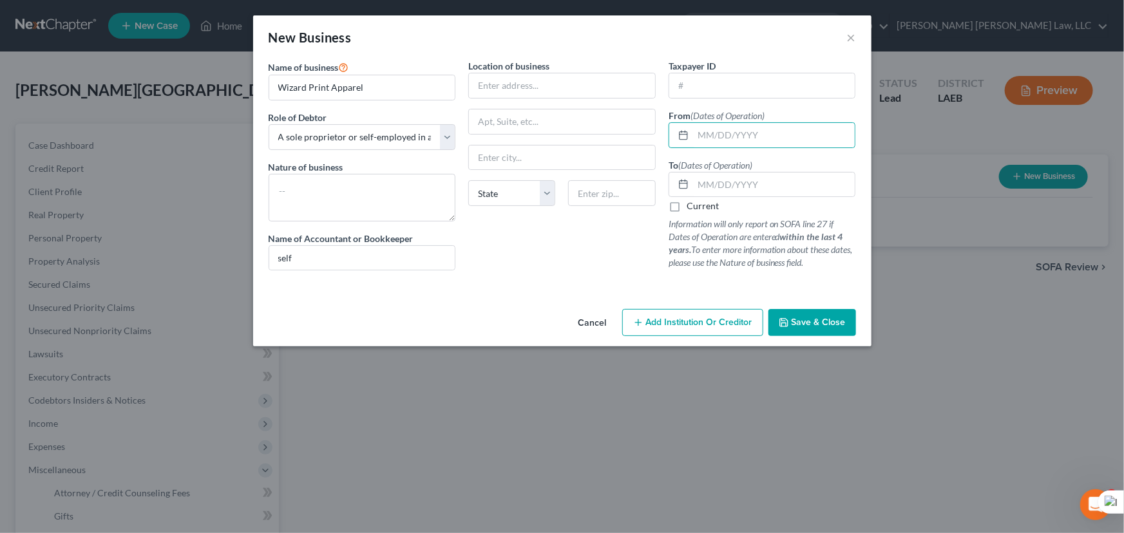
click at [767, 107] on div "Taxpayer ID From (Dates of Operation) To (Dates of Operation) Current Informati…" at bounding box center [762, 170] width 200 height 222
click at [745, 140] on input "text" at bounding box center [774, 135] width 162 height 24
drag, startPoint x: 765, startPoint y: 131, endPoint x: 780, endPoint y: 108, distance: 27.5
click at [765, 131] on input "text" at bounding box center [774, 135] width 162 height 24
click at [782, 106] on div "Taxpayer ID From (Dates of Operation) To (Dates of Operation) Current Informati…" at bounding box center [762, 170] width 200 height 222
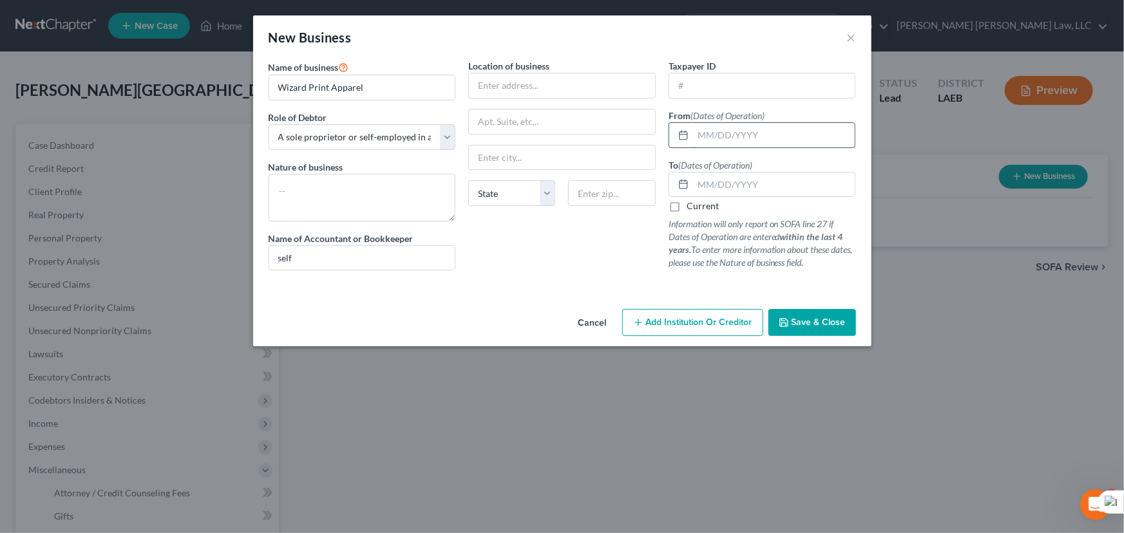
click at [764, 133] on input "text" at bounding box center [774, 135] width 162 height 24
type input "01/01/2009"
click at [744, 183] on input "text" at bounding box center [774, 185] width 162 height 24
type input "01/01/2020"
click at [375, 200] on textarea at bounding box center [362, 198] width 187 height 48
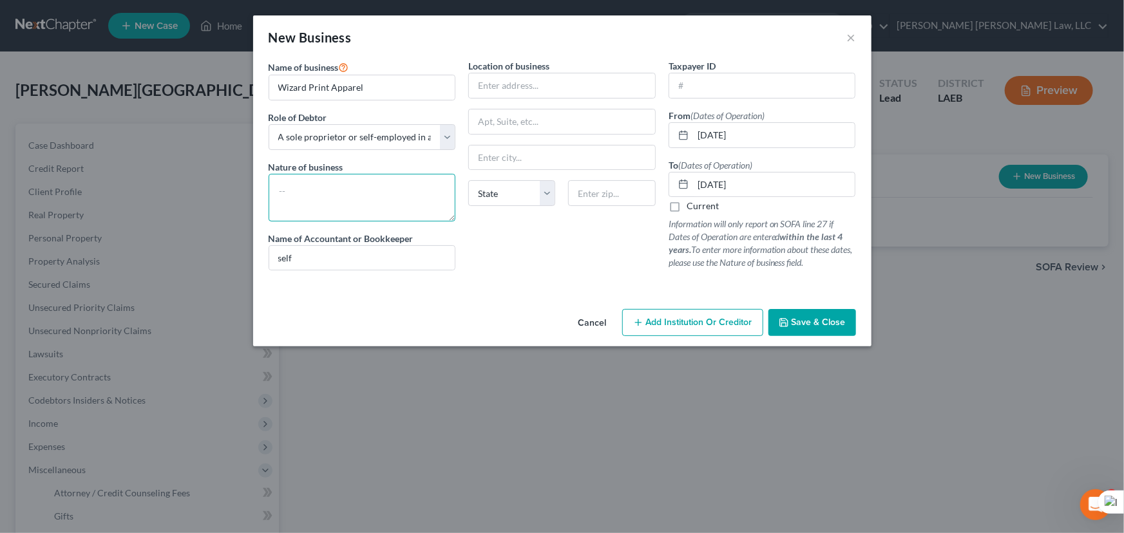
click at [354, 177] on textarea at bounding box center [362, 198] width 187 height 48
type textarea "C"
type textarea "Screen Printing"
click at [496, 90] on input "text" at bounding box center [562, 85] width 186 height 24
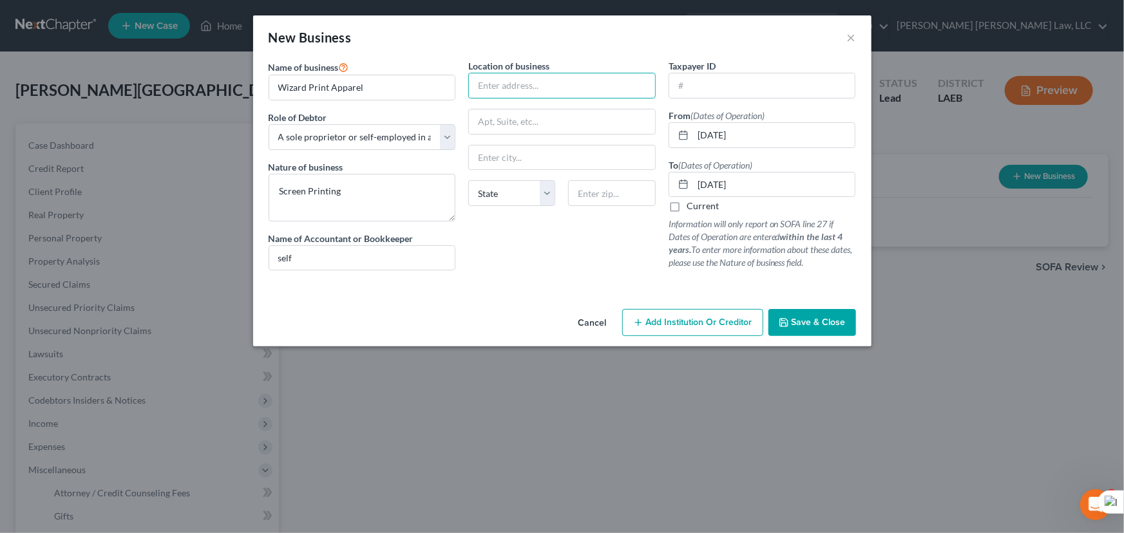
drag, startPoint x: 683, startPoint y: 274, endPoint x: 679, endPoint y: 285, distance: 12.0
click at [683, 274] on div "Taxpayer ID From (Dates of Operation) 01/01/2009 To (Dates of Operation) 01/01/…" at bounding box center [762, 170] width 200 height 222
click at [560, 78] on input "text" at bounding box center [562, 85] width 186 height 24
click at [490, 252] on div "Location of business State AL AK AR AZ CA CO CT DE DC FL GA GU HI ID IL IN IA K…" at bounding box center [562, 170] width 200 height 222
click at [554, 89] on input "text" at bounding box center [562, 85] width 186 height 24
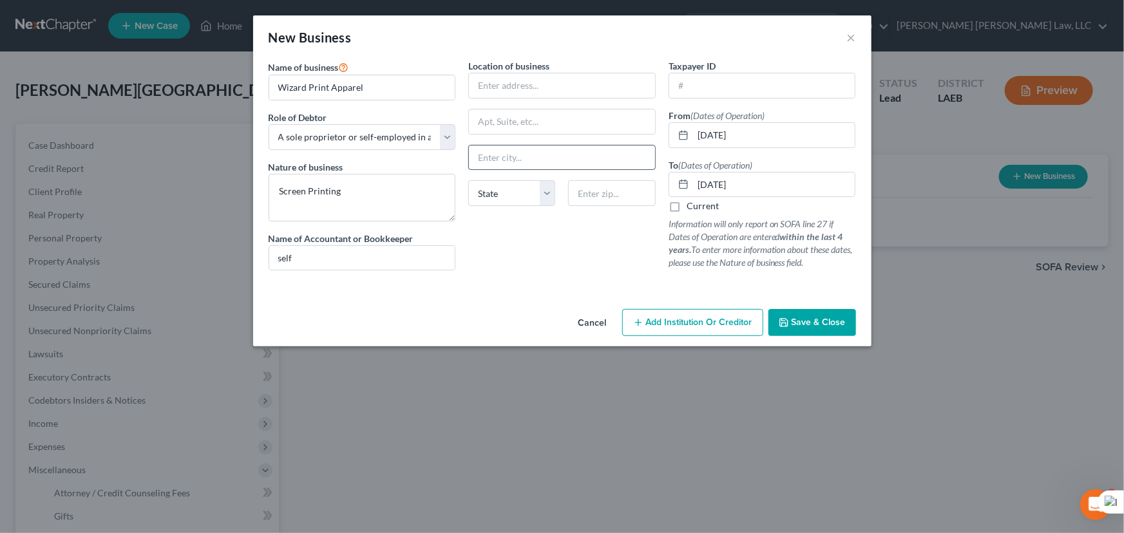
click at [507, 158] on input "text" at bounding box center [562, 158] width 186 height 24
click at [561, 80] on input "text" at bounding box center [562, 85] width 186 height 24
drag, startPoint x: 493, startPoint y: 272, endPoint x: 695, endPoint y: 212, distance: 211.5
click at [493, 272] on div "Location of business State AL AK AR AZ CA CO CT DE DC FL GA GU HI ID IL IN IA K…" at bounding box center [562, 170] width 200 height 222
drag, startPoint x: 499, startPoint y: 84, endPoint x: 513, endPoint y: 89, distance: 14.5
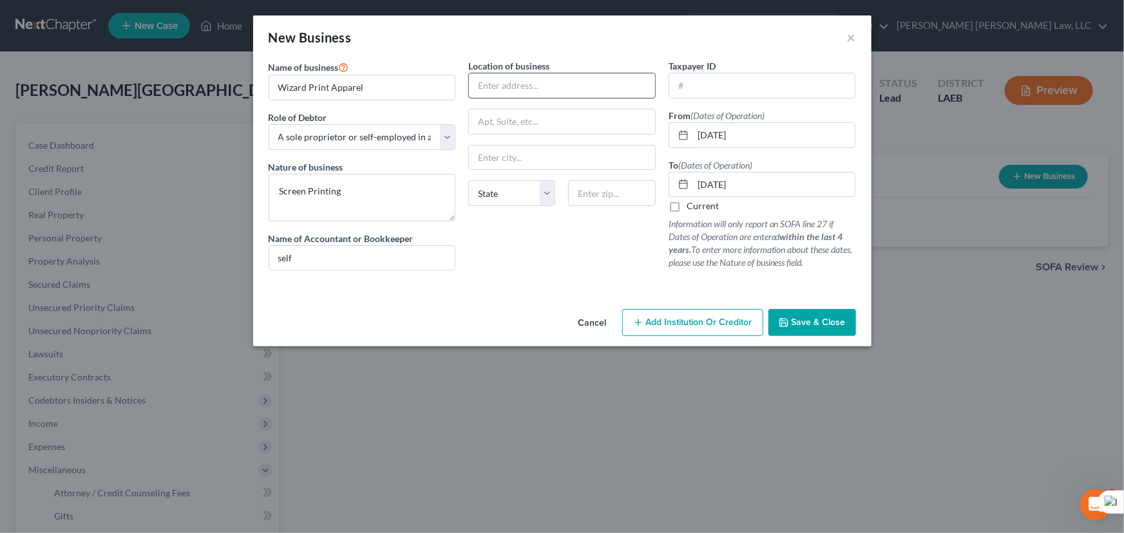
click at [499, 84] on input "text" at bounding box center [562, 85] width 186 height 24
click at [489, 173] on div "Location of business State AL AK AR AZ CA CO CT DE DC FL GA GU HI ID IL IN IA K…" at bounding box center [562, 170] width 200 height 222
click at [494, 160] on input "text" at bounding box center [562, 158] width 186 height 24
click at [484, 214] on div "State AL AK AR AZ CA CO CT DE DC FL GA GU HI ID IL IN IA KS KY LA ME MD MA MI M…" at bounding box center [562, 198] width 200 height 36
click at [492, 158] on input "text" at bounding box center [562, 158] width 186 height 24
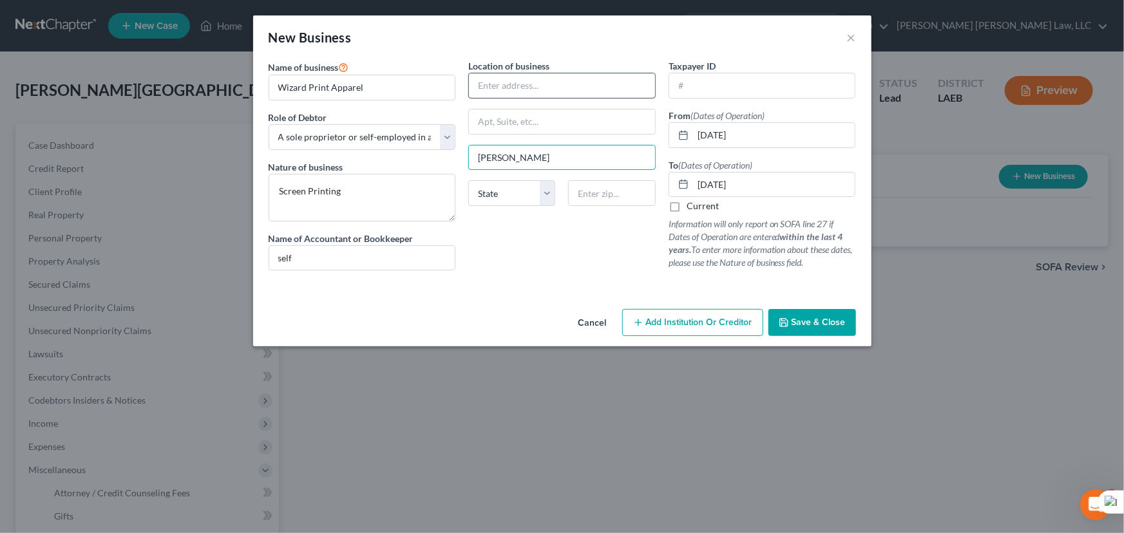
type input "Harvey"
click at [559, 82] on input "text" at bounding box center [562, 85] width 186 height 24
type input "McArthur Blvd"
click at [832, 334] on button "Save & Close" at bounding box center [812, 322] width 88 height 27
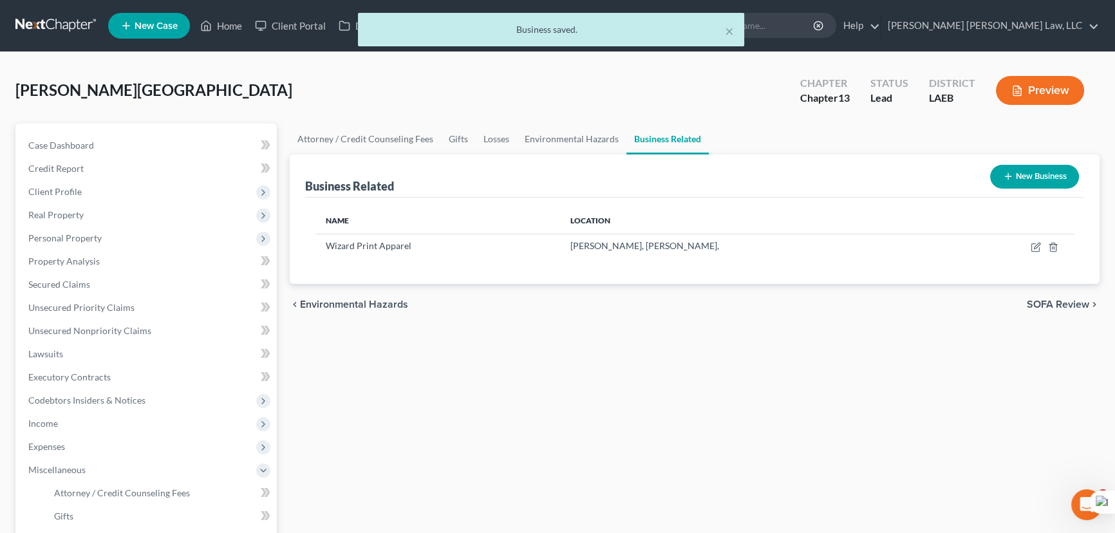
click at [1069, 181] on button "New Business" at bounding box center [1034, 177] width 89 height 24
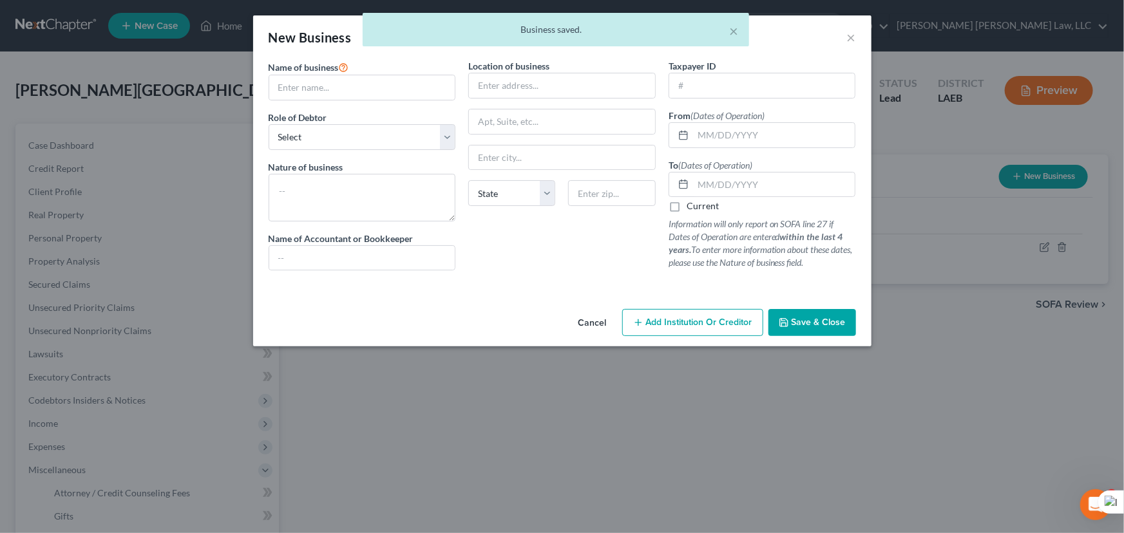
click at [308, 71] on span "Name of business" at bounding box center [304, 67] width 70 height 11
click at [309, 85] on input "text" at bounding box center [362, 87] width 186 height 24
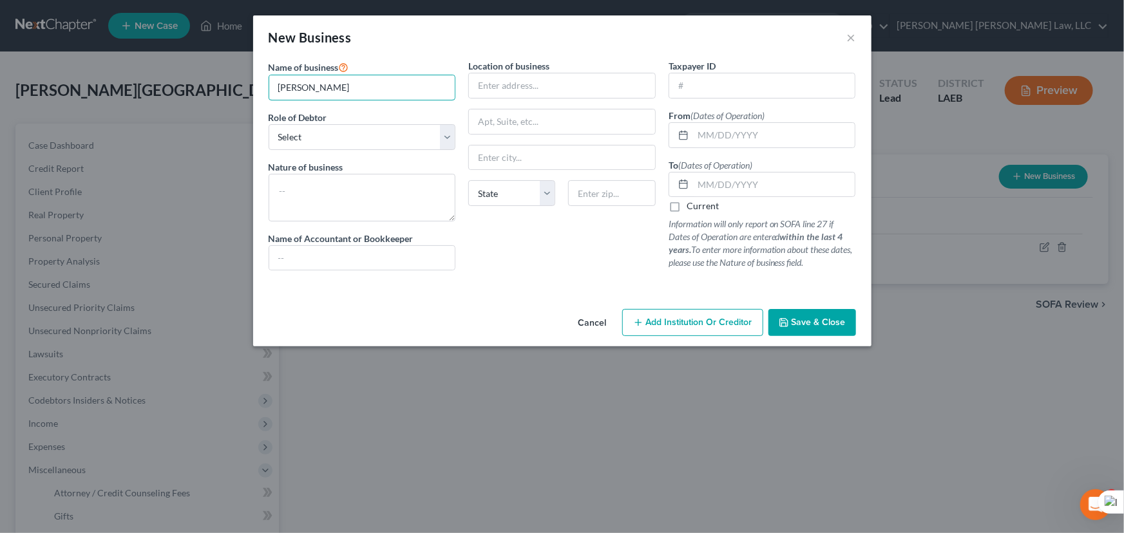
type input "Thompson Built LLC"
click at [365, 137] on select "Select A member of a limited liability company (LLC) or limited liability partn…" at bounding box center [362, 137] width 187 height 26
select select "sole_proprietor"
click at [269, 124] on select "Select A member of a limited liability company (LLC) or limited liability partn…" at bounding box center [362, 137] width 187 height 26
drag, startPoint x: 533, startPoint y: 84, endPoint x: 636, endPoint y: 97, distance: 104.6
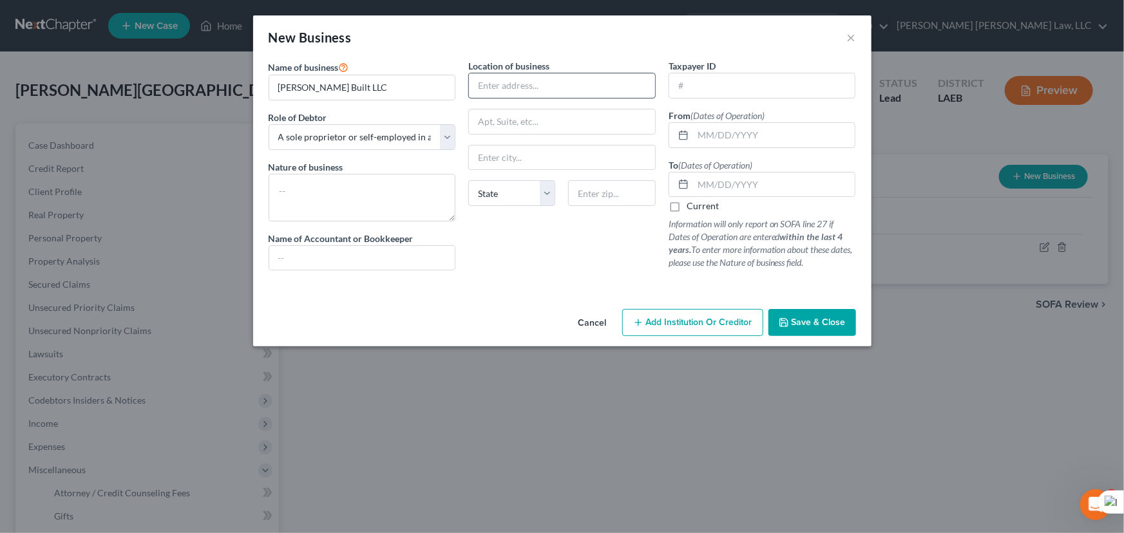
click at [533, 84] on input "text" at bounding box center [562, 85] width 186 height 24
click at [759, 43] on div "New Business ×" at bounding box center [562, 37] width 618 height 44
click at [721, 135] on input "text" at bounding box center [774, 135] width 162 height 24
drag, startPoint x: 721, startPoint y: 34, endPoint x: 714, endPoint y: 120, distance: 86.5
click at [721, 34] on div "New Business ×" at bounding box center [562, 37] width 618 height 44
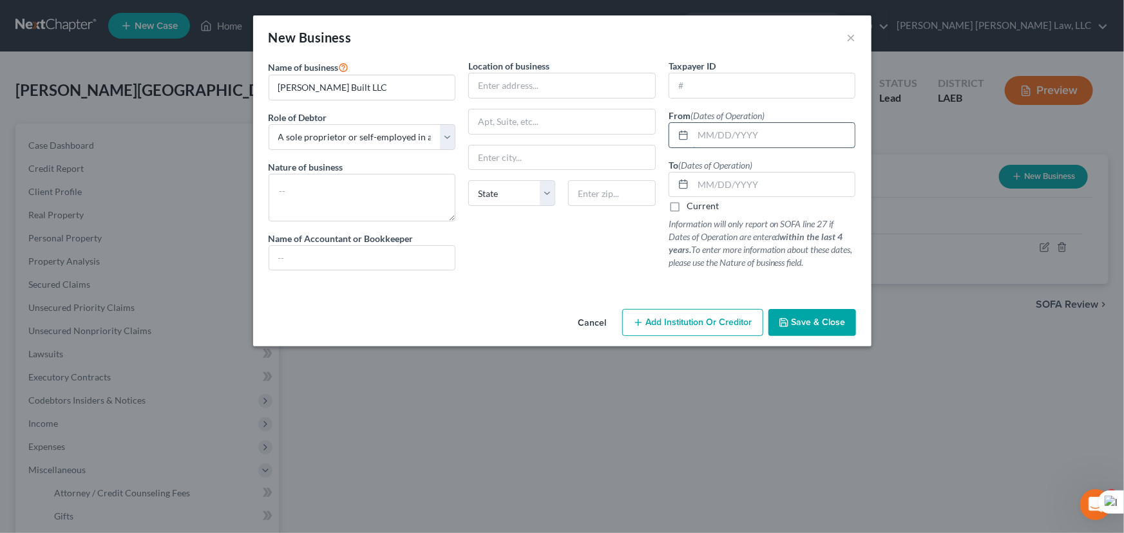
drag, startPoint x: 714, startPoint y: 127, endPoint x: 705, endPoint y: 138, distance: 14.2
click at [714, 127] on input "text" at bounding box center [774, 135] width 162 height 24
click at [708, 133] on input "text" at bounding box center [774, 135] width 162 height 24
click at [729, 45] on div "New Business ×" at bounding box center [562, 37] width 618 height 44
click at [403, 193] on textarea at bounding box center [362, 198] width 187 height 48
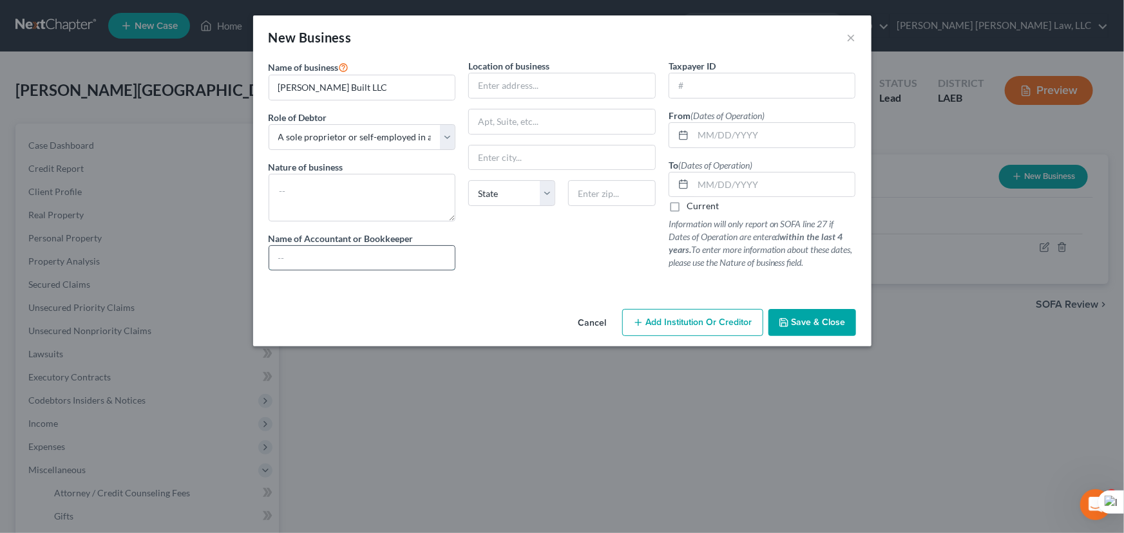
click at [380, 246] on input "text" at bounding box center [362, 258] width 186 height 24
click at [401, 184] on textarea at bounding box center [362, 198] width 187 height 48
click at [370, 241] on label "Name of Accountant or Bookkeeper" at bounding box center [341, 239] width 145 height 14
click at [850, 37] on button "×" at bounding box center [851, 37] width 9 height 15
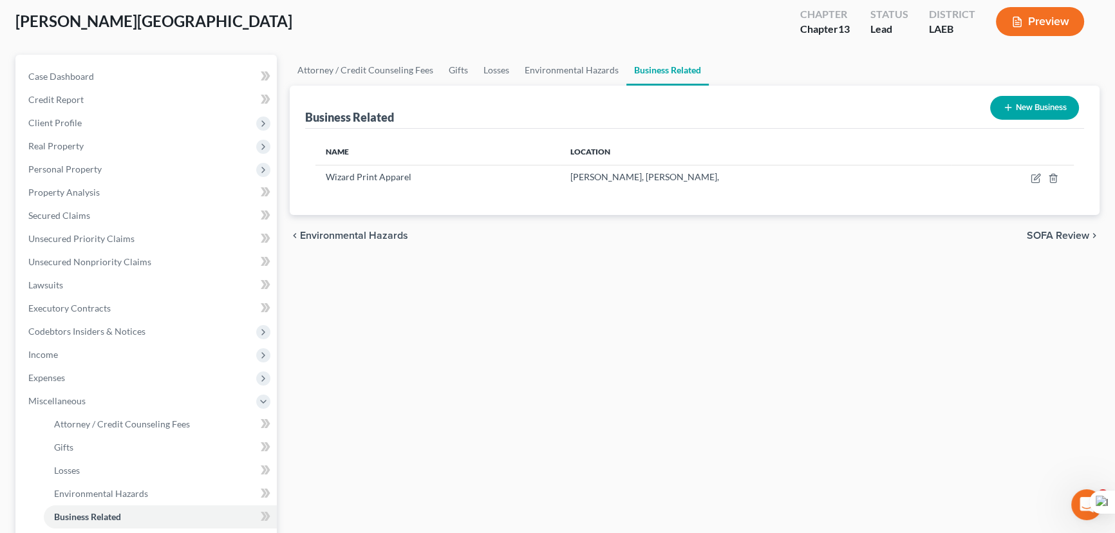
scroll to position [175, 0]
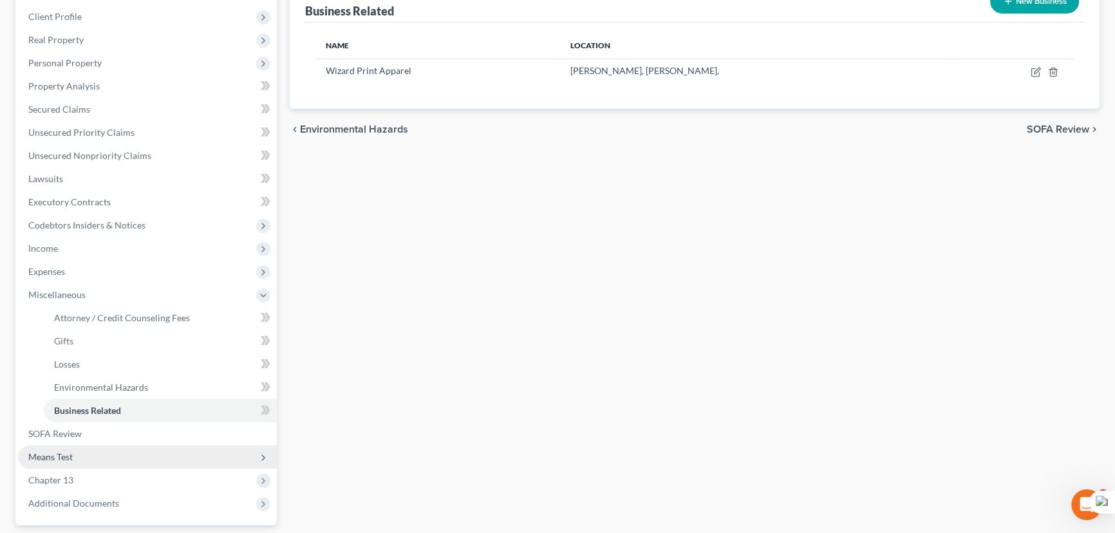
drag, startPoint x: 84, startPoint y: 451, endPoint x: 88, endPoint y: 460, distance: 10.4
click at [84, 451] on span "Means Test" at bounding box center [147, 457] width 259 height 23
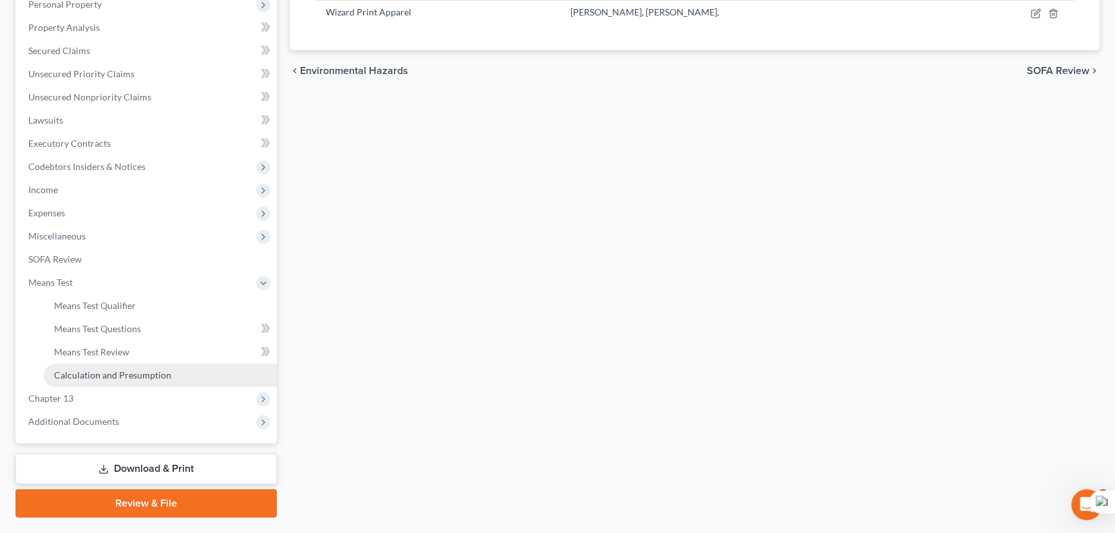
click at [132, 370] on span "Calculation and Presumption" at bounding box center [112, 375] width 117 height 11
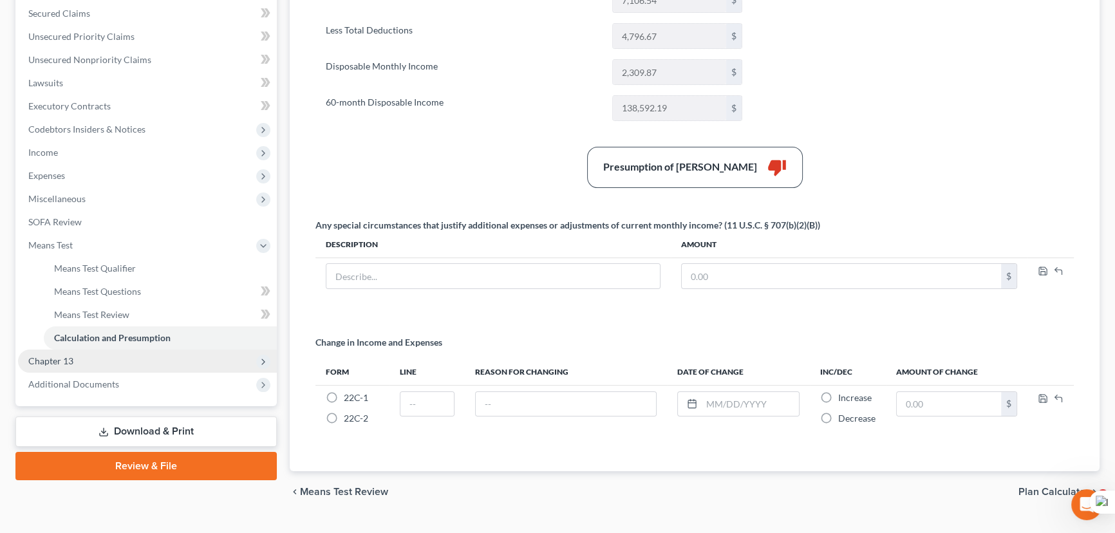
scroll to position [292, 0]
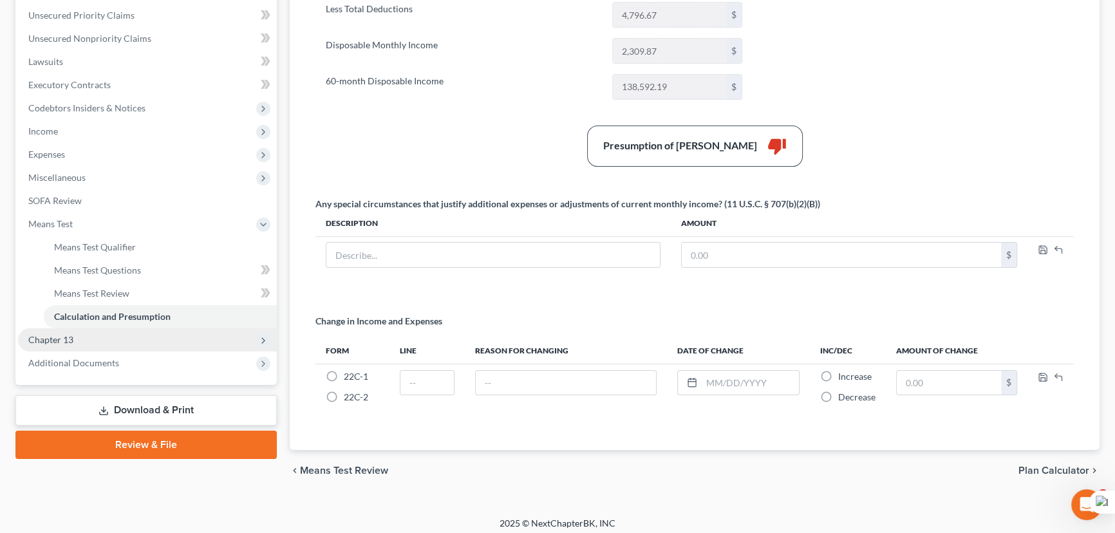
drag, startPoint x: 109, startPoint y: 330, endPoint x: 118, endPoint y: 343, distance: 15.4
click at [109, 331] on span "Chapter 13" at bounding box center [147, 339] width 259 height 23
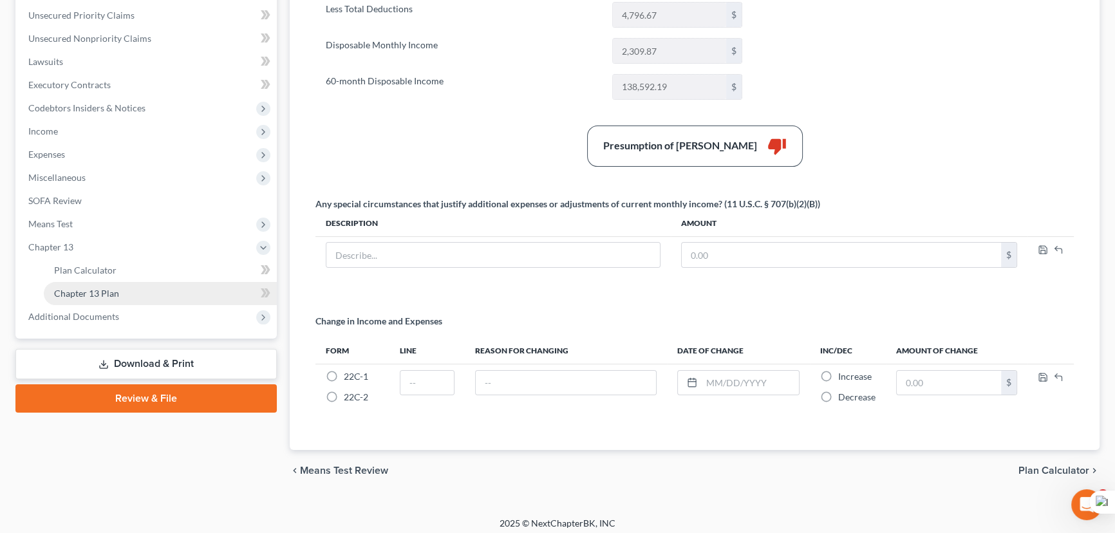
click at [127, 288] on link "Chapter 13 Plan" at bounding box center [160, 293] width 233 height 23
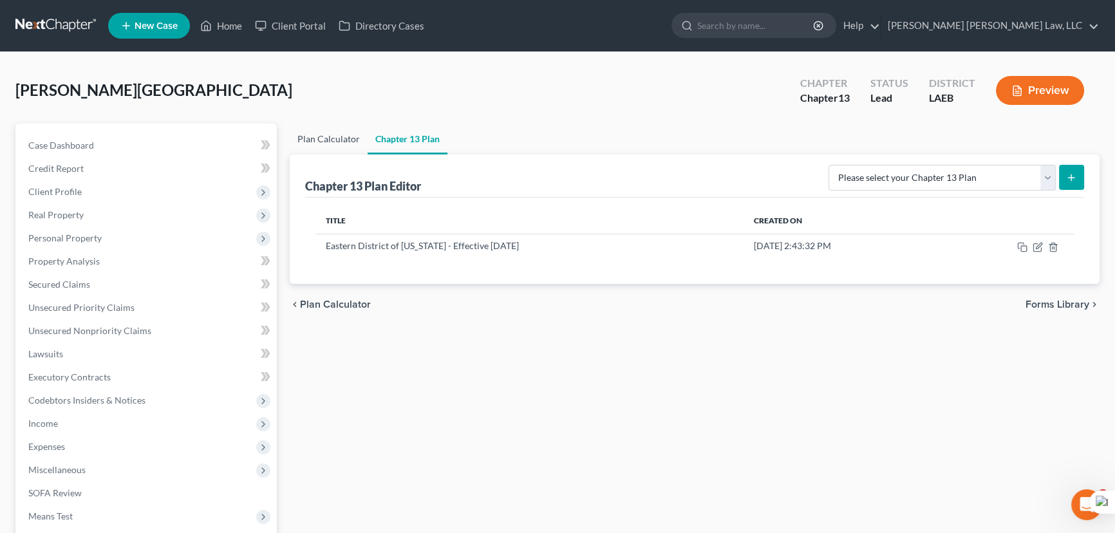
click at [341, 142] on link "Plan Calculator" at bounding box center [329, 139] width 78 height 31
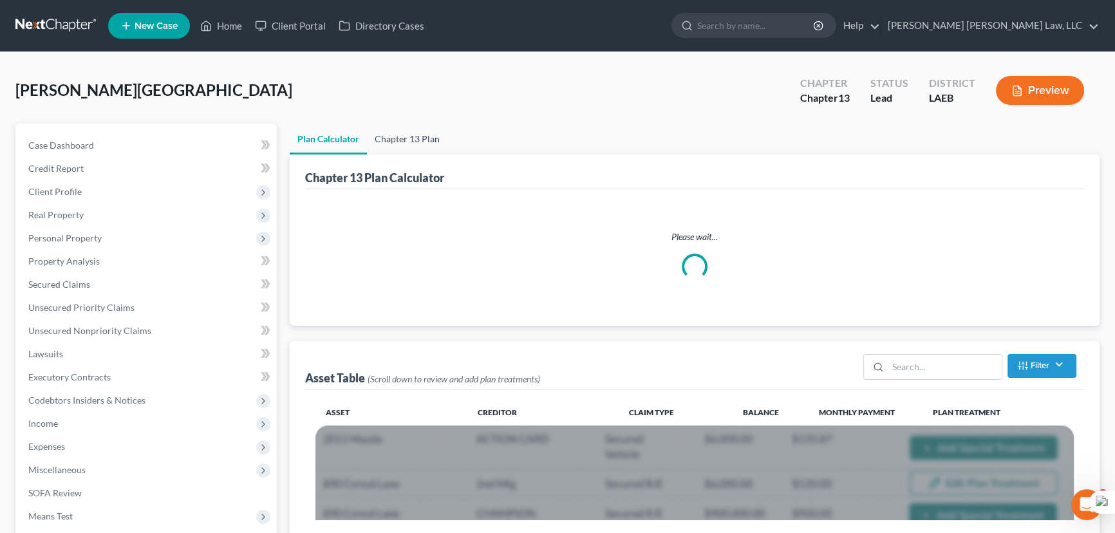
click at [396, 133] on link "Chapter 13 Plan" at bounding box center [407, 139] width 80 height 31
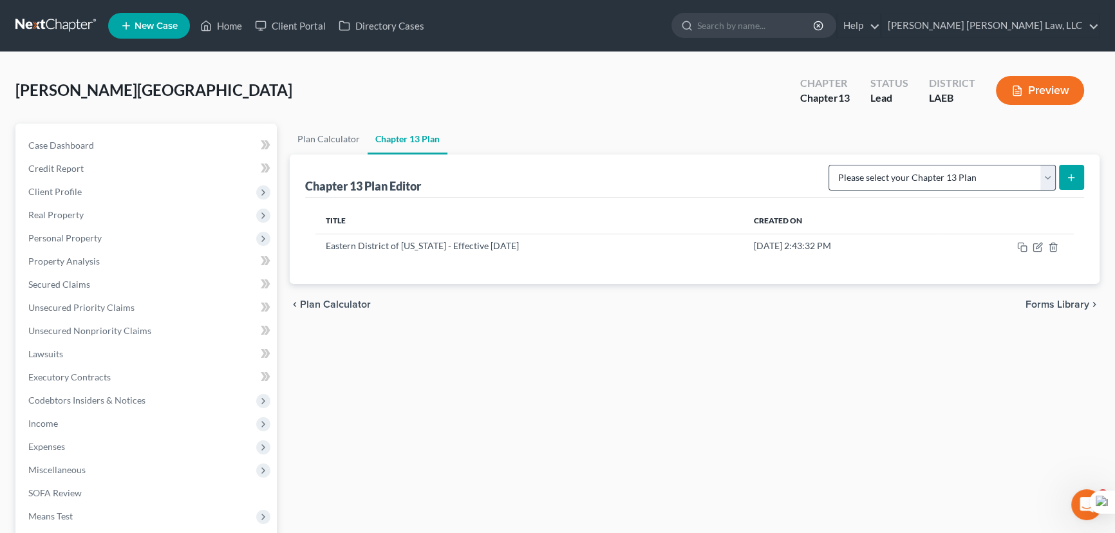
select select "1"
click at [829, 165] on select "Please select your Chapter 13 Plan Eastern District of Louisiana Eastern Distri…" at bounding box center [942, 178] width 227 height 26
click at [1068, 173] on icon "submit" at bounding box center [1071, 178] width 10 height 10
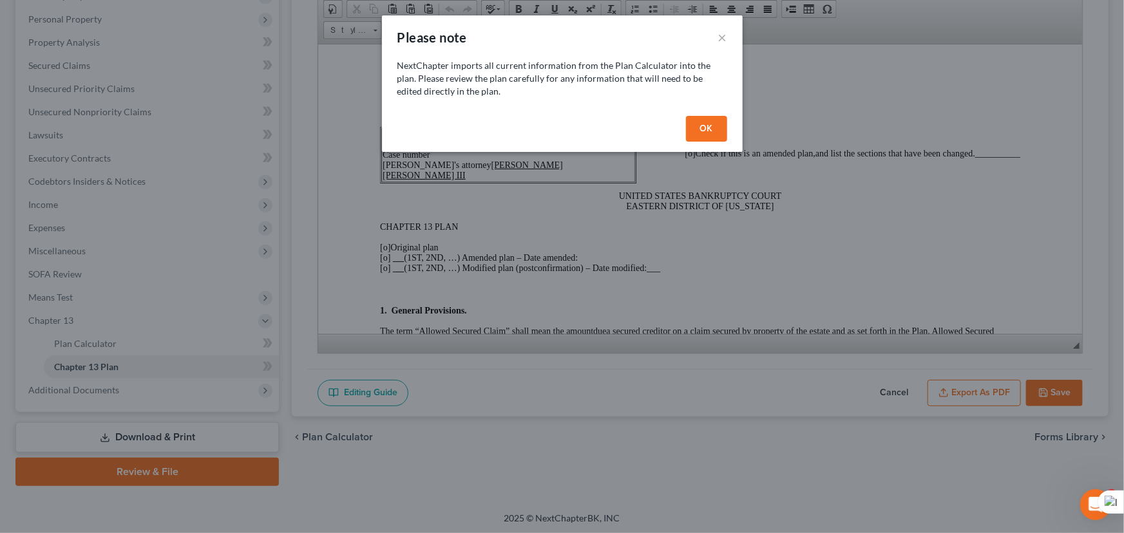
click at [697, 127] on button "OK" at bounding box center [706, 129] width 41 height 26
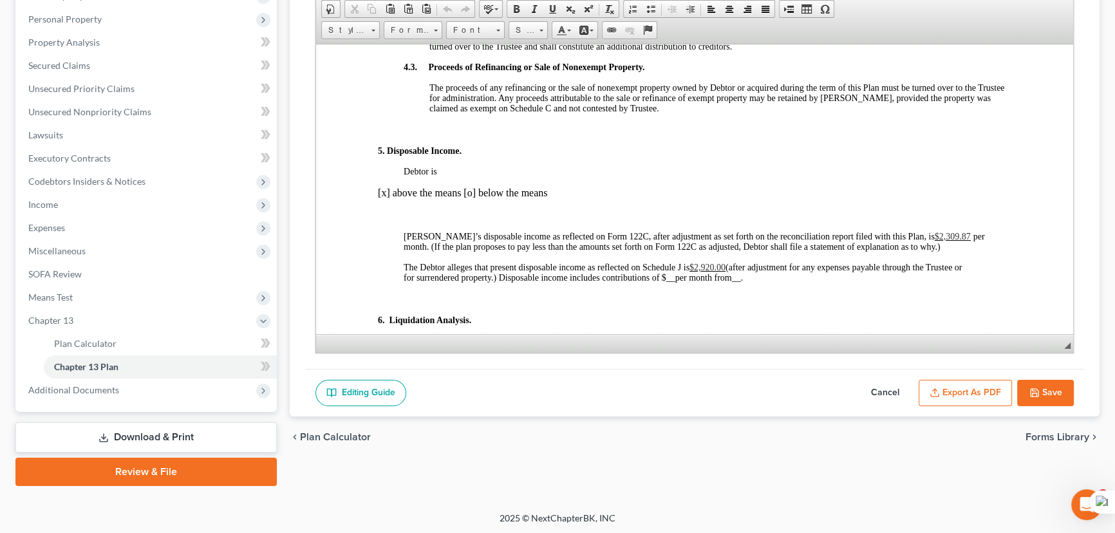
scroll to position [1288, 0]
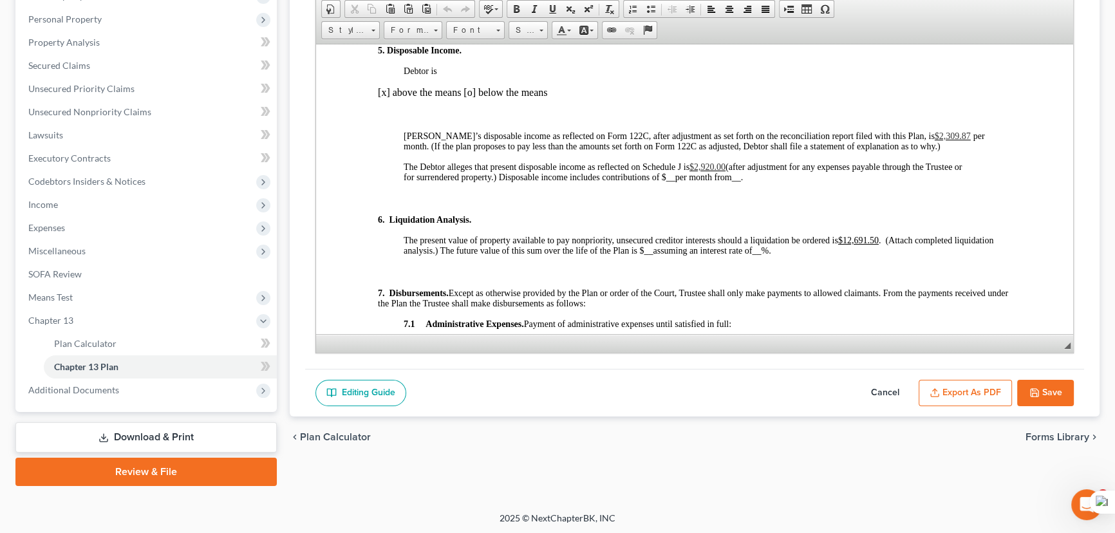
click at [882, 387] on button "Cancel" at bounding box center [885, 393] width 57 height 27
select select "1"
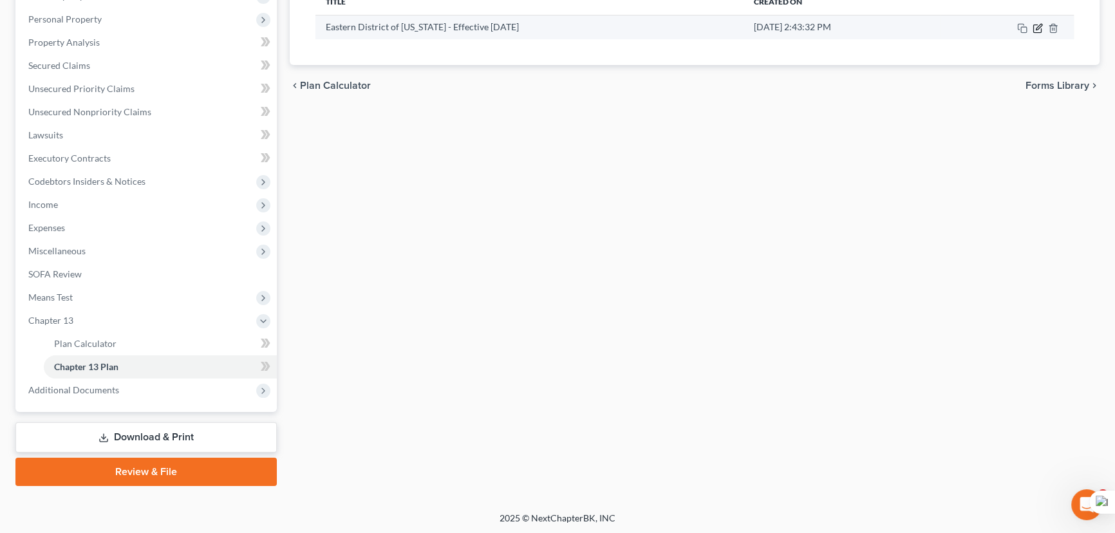
click at [1041, 30] on icon "button" at bounding box center [1038, 28] width 8 height 8
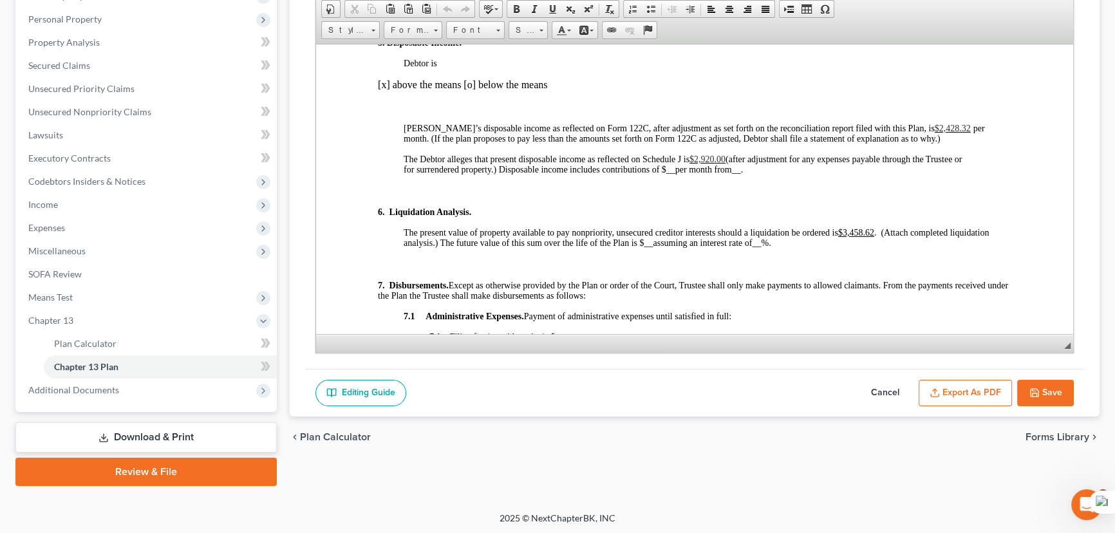
scroll to position [1346, 0]
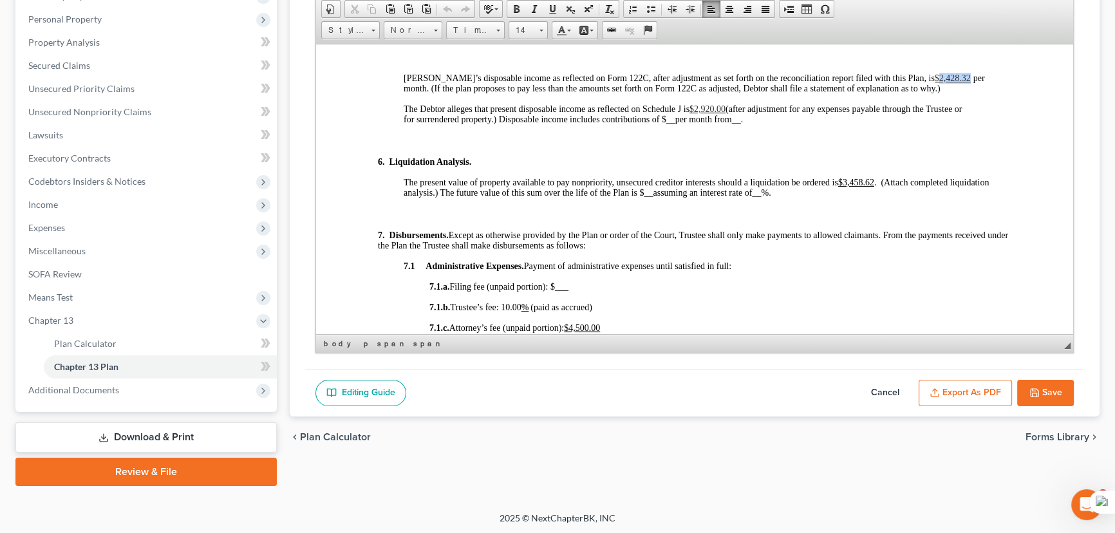
drag, startPoint x: 926, startPoint y: 106, endPoint x: 896, endPoint y: 109, distance: 30.4
click at [896, 93] on p "Debtor’s disposable income as reflected on Form 122C, after adjustment as set f…" at bounding box center [708, 82] width 608 height 21
drag, startPoint x: 727, startPoint y: 141, endPoint x: 696, endPoint y: 143, distance: 31.0
click at [696, 124] on p "The Debtor alleges that present disposable income as reflected on Schedule J is…" at bounding box center [708, 114] width 608 height 21
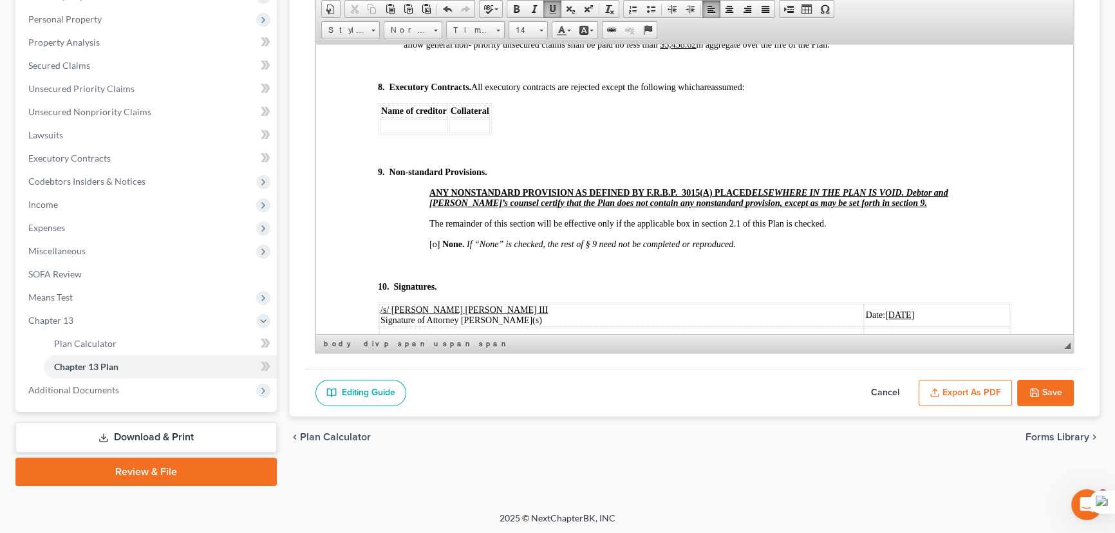
scroll to position [4426, 0]
drag, startPoint x: 590, startPoint y: 113, endPoint x: 552, endPoint y: 118, distance: 38.4
click at [552, 48] on span "unless otherwise provided for by the Plan. After payments to claimants in secti…" at bounding box center [706, 16] width 605 height 61
drag, startPoint x: 624, startPoint y: 115, endPoint x: 604, endPoint y: 118, distance: 20.2
click at [604, 48] on span "unless otherwise provided for by the Plan. After payments to claimants in secti…" at bounding box center [706, 16] width 605 height 61
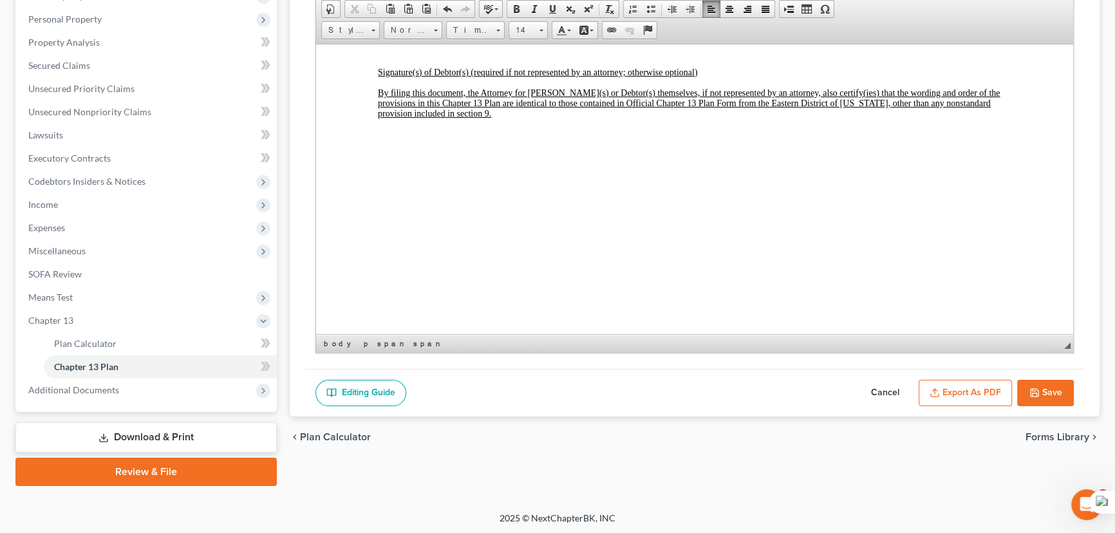
scroll to position [4836, 0]
click at [1030, 388] on icon "button" at bounding box center [1035, 393] width 10 height 10
select select "1"
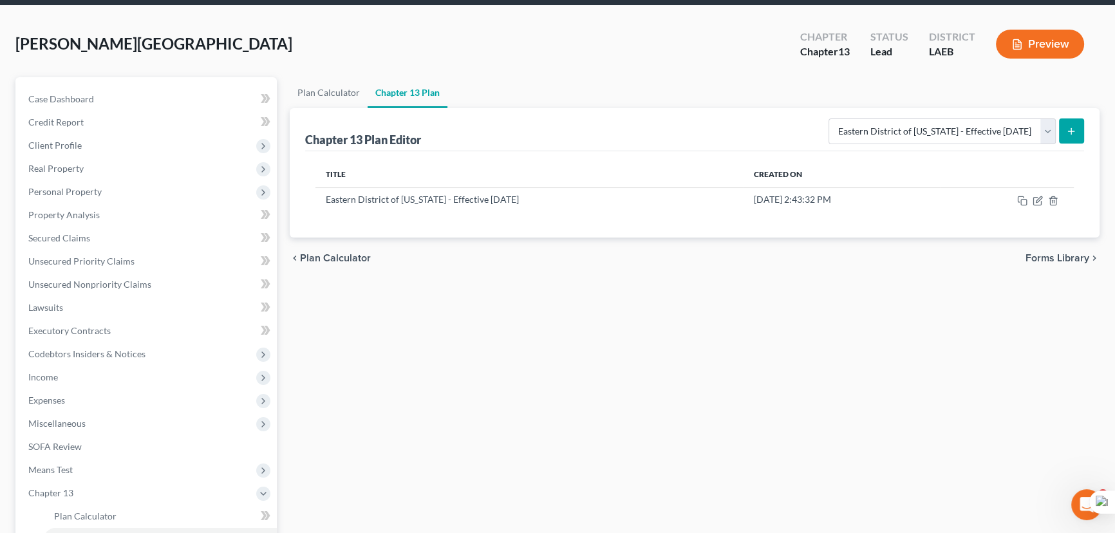
scroll to position [44, 0]
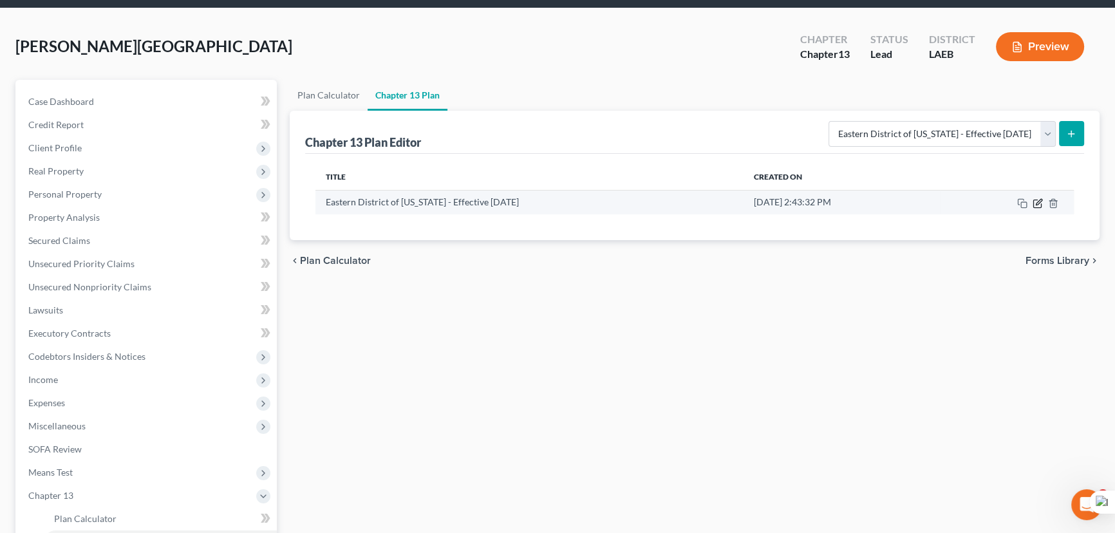
click at [1039, 203] on icon "button" at bounding box center [1038, 203] width 10 height 10
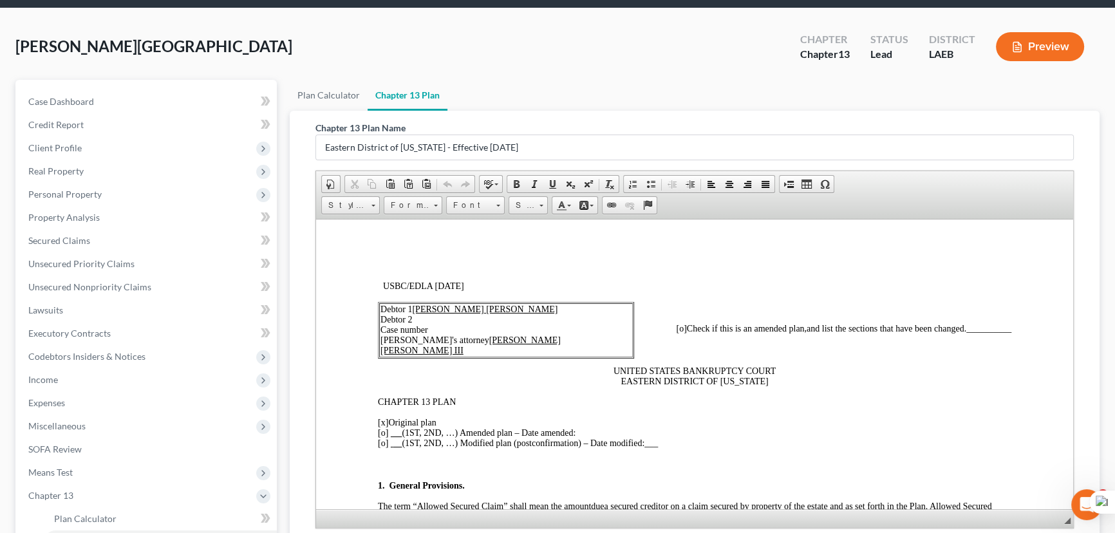
scroll to position [219, 0]
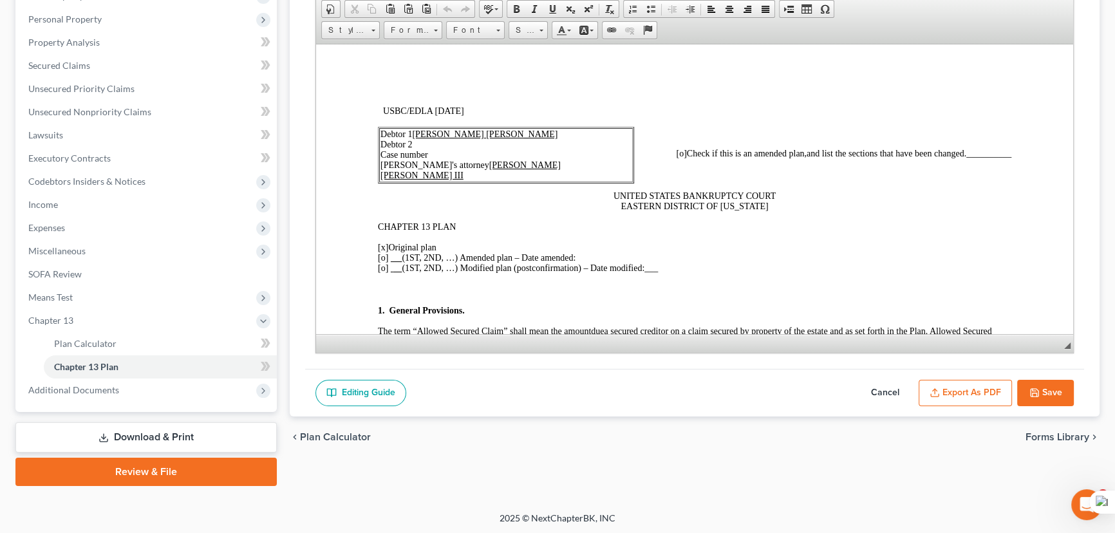
click at [965, 380] on button "Export as PDF" at bounding box center [965, 393] width 93 height 27
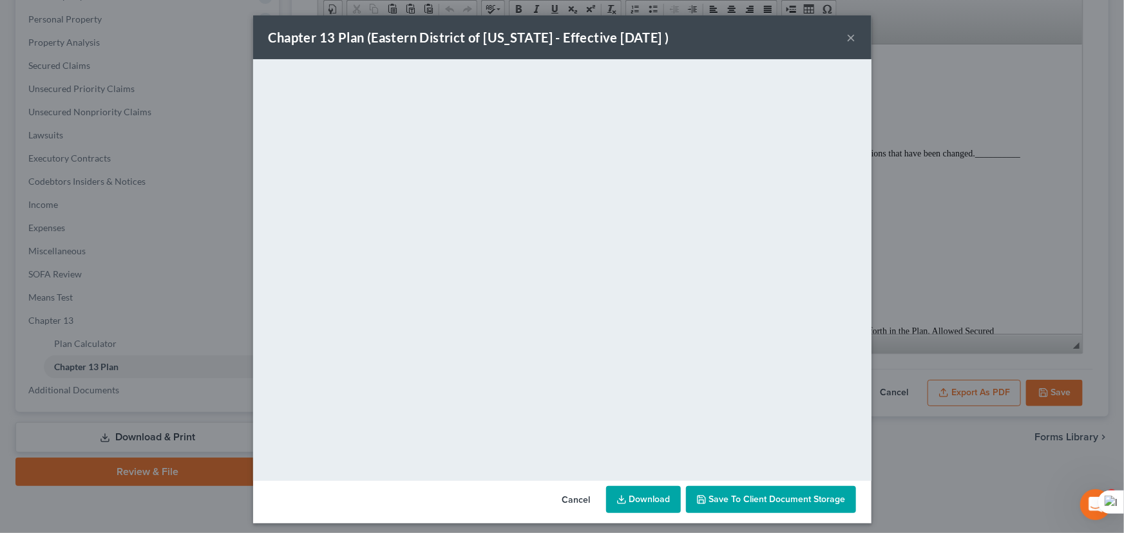
click at [630, 496] on link "Download" at bounding box center [643, 499] width 75 height 27
click at [847, 37] on button "×" at bounding box center [851, 37] width 9 height 15
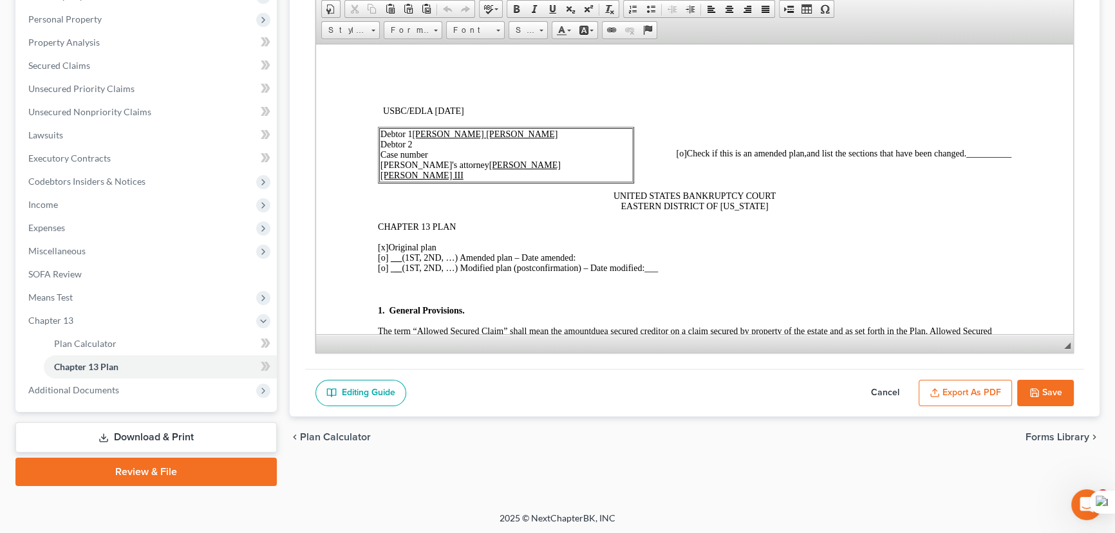
click at [1048, 390] on button "Save" at bounding box center [1045, 393] width 57 height 27
select select "1"
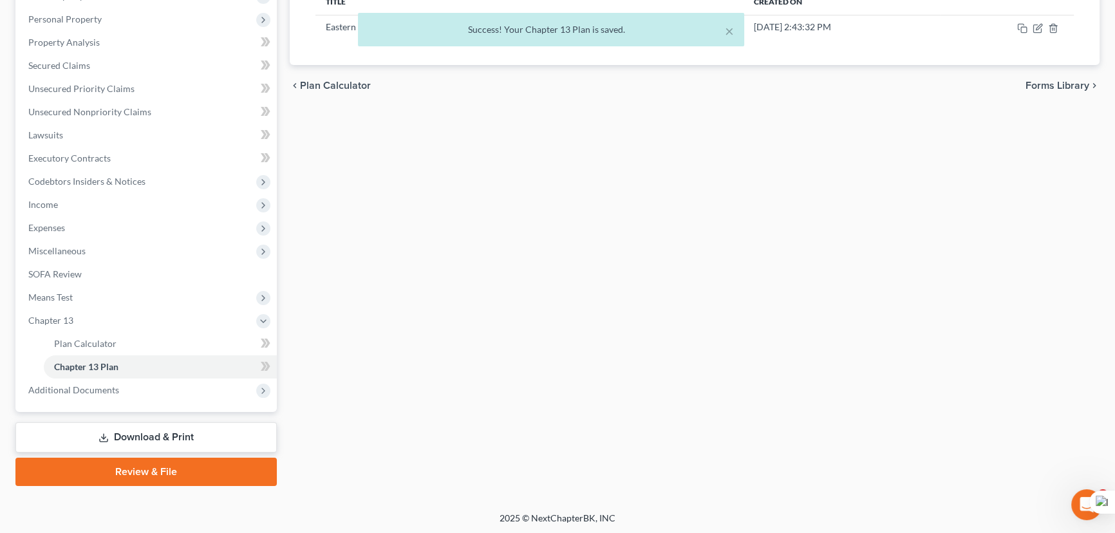
click at [167, 428] on link "Download & Print" at bounding box center [145, 437] width 261 height 30
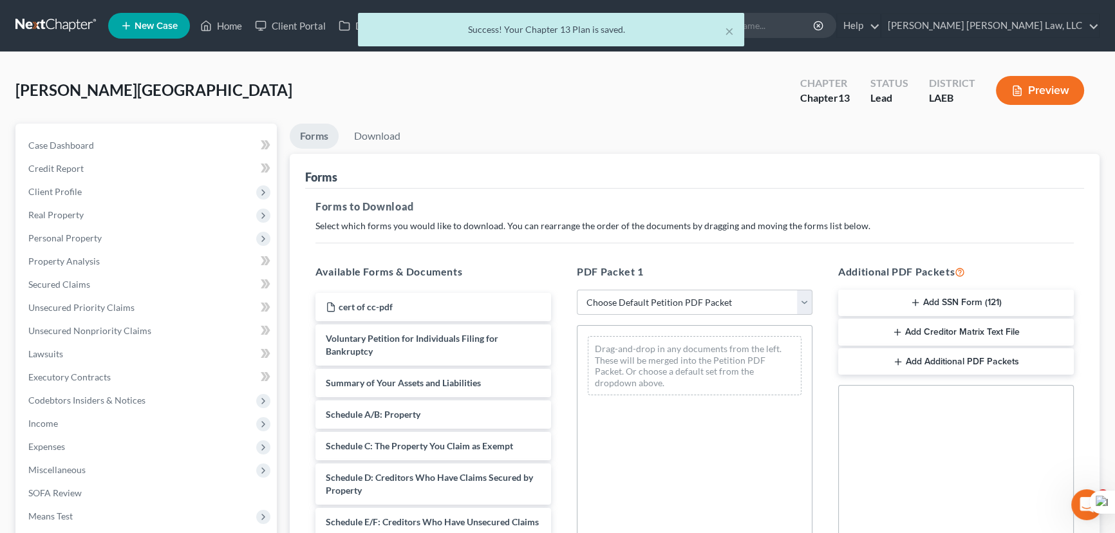
click at [715, 280] on div "PDF Packet 1 Choose Default Petition PDF Packet Complete Bankruptcy Petition (a…" at bounding box center [694, 472] width 261 height 437
drag, startPoint x: 710, startPoint y: 305, endPoint x: 705, endPoint y: 313, distance: 9.5
click at [710, 305] on select "Choose Default Petition PDF Packet Complete Bankruptcy Petition (all forms and …" at bounding box center [695, 303] width 236 height 26
select select "0"
click at [577, 290] on select "Choose Default Petition PDF Packet Complete Bankruptcy Petition (all forms and …" at bounding box center [695, 303] width 236 height 26
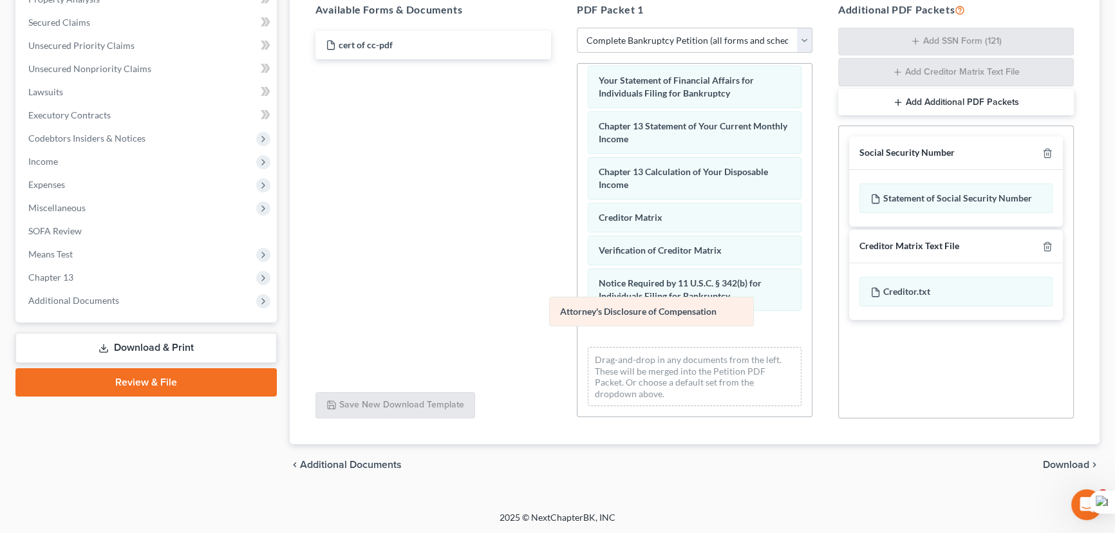
scroll to position [411, 0]
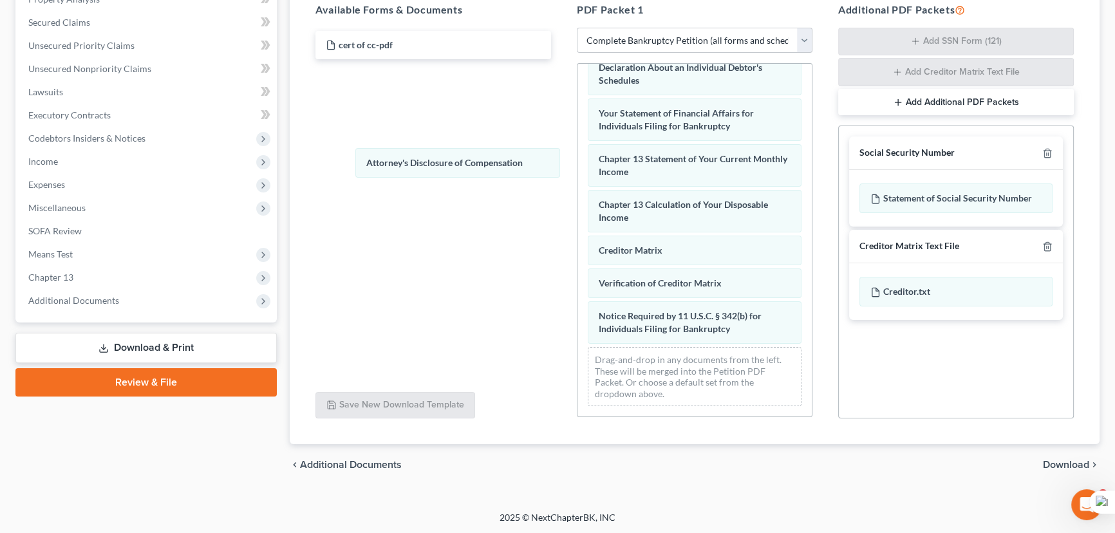
drag, startPoint x: 656, startPoint y: 329, endPoint x: 401, endPoint y: 328, distance: 255.6
click at [578, 160] on div "Attorney's Disclosure of Compensation Voluntary Petition for Individuals Filing…" at bounding box center [695, 40] width 234 height 754
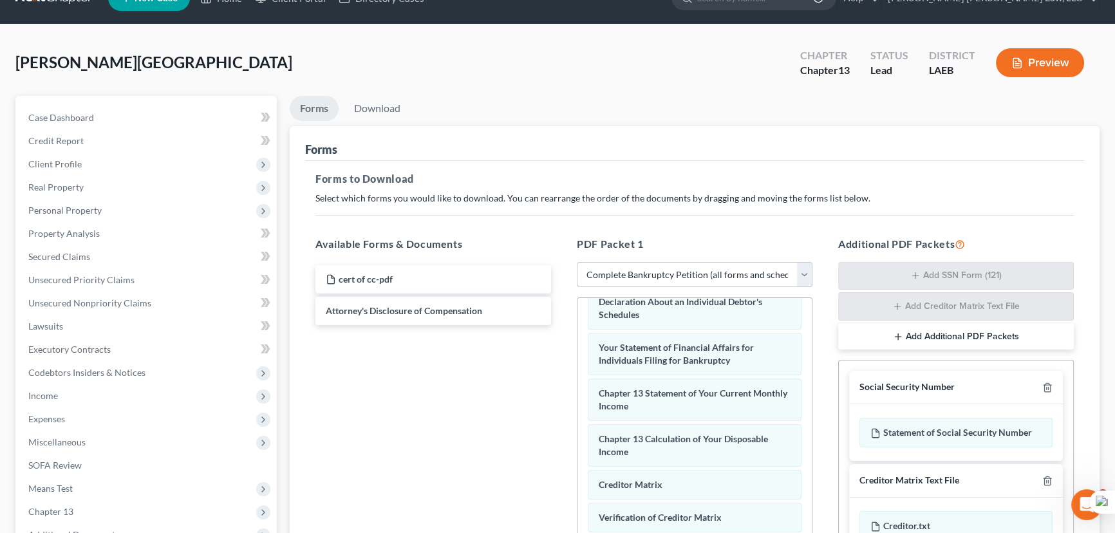
scroll to position [0, 0]
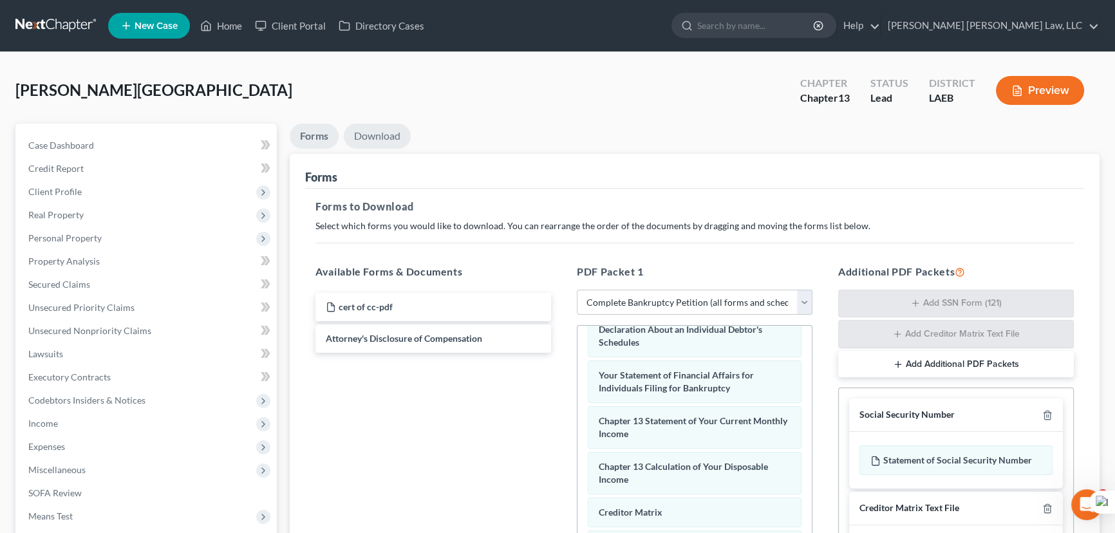
click at [378, 135] on link "Download" at bounding box center [377, 136] width 67 height 25
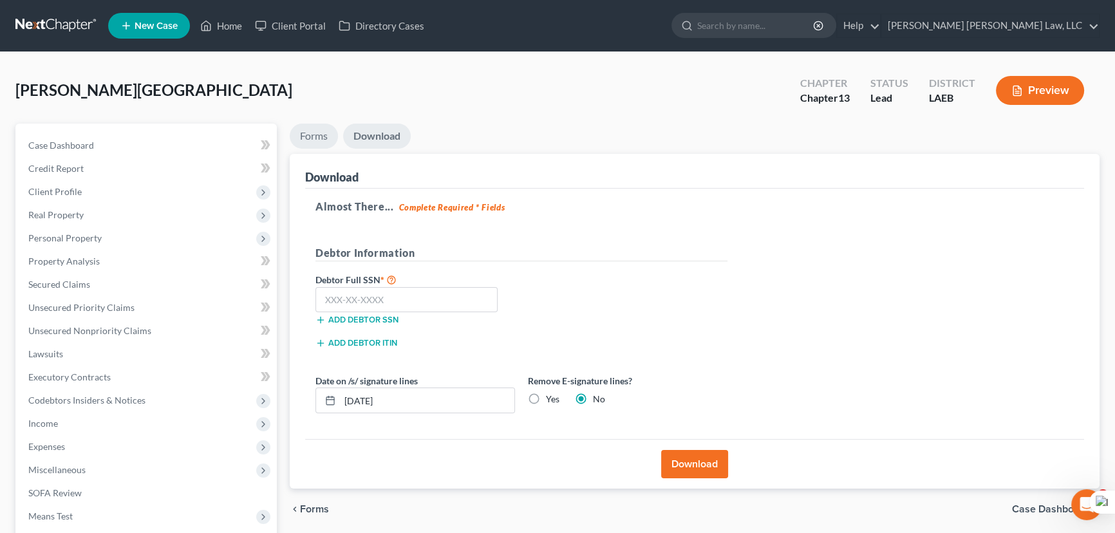
click at [319, 144] on link "Forms" at bounding box center [314, 136] width 48 height 25
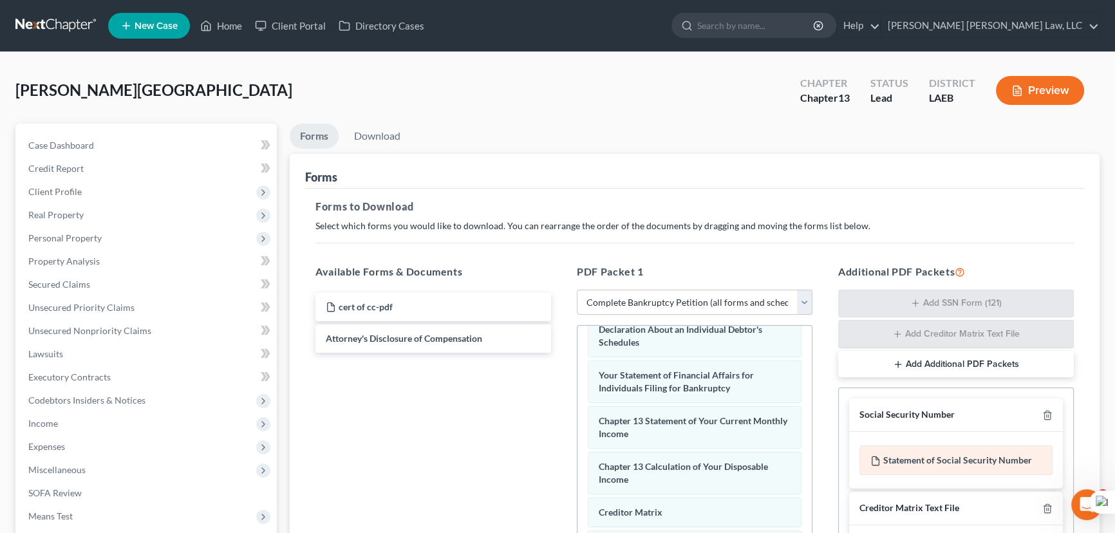
scroll to position [234, 0]
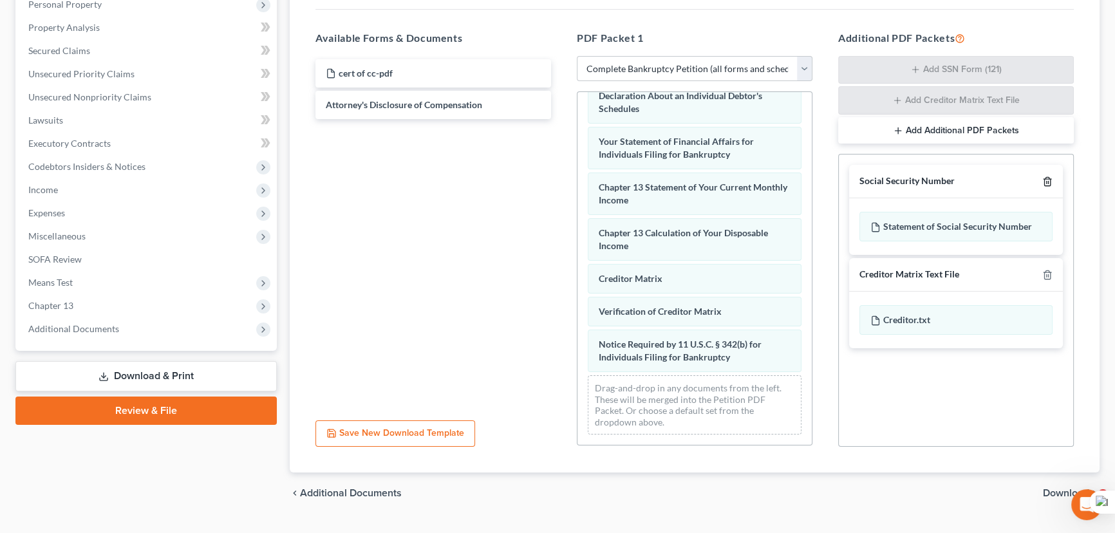
click at [1048, 183] on icon "button" at bounding box center [1048, 181] width 10 height 10
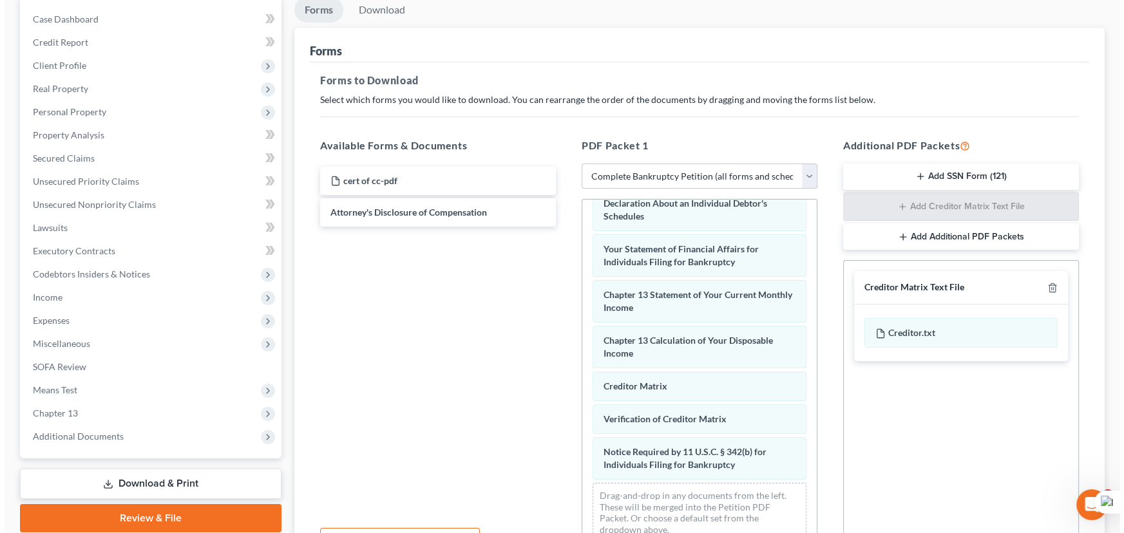
scroll to position [0, 0]
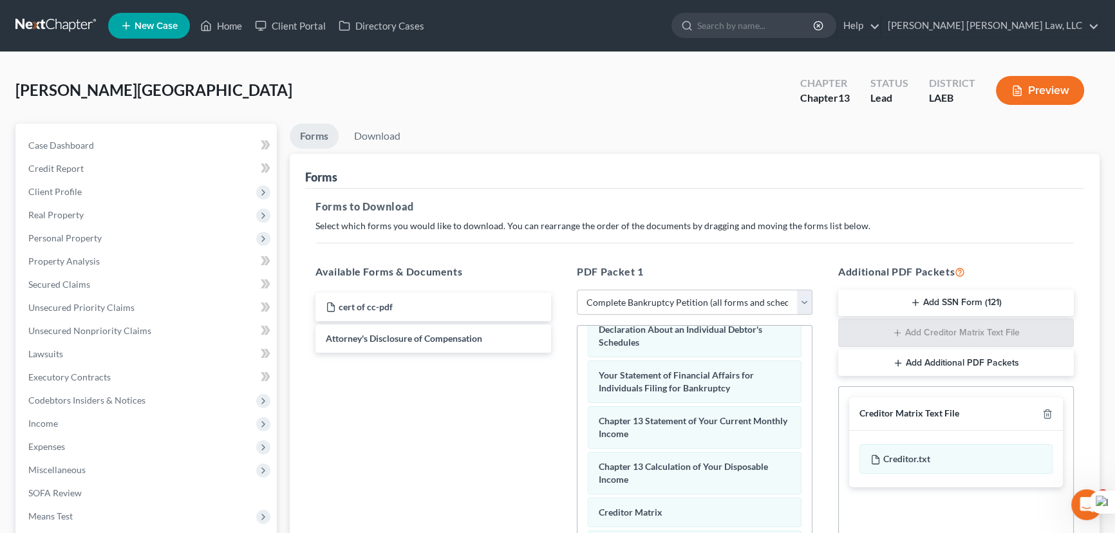
click at [366, 116] on div "Thompson, Franklin Upgraded Chapter Chapter 13 Status Lead District LAEB Preview" at bounding box center [557, 96] width 1084 height 56
drag, startPoint x: 371, startPoint y: 123, endPoint x: 697, endPoint y: 267, distance: 356.1
click at [372, 124] on link "Download" at bounding box center [377, 136] width 67 height 25
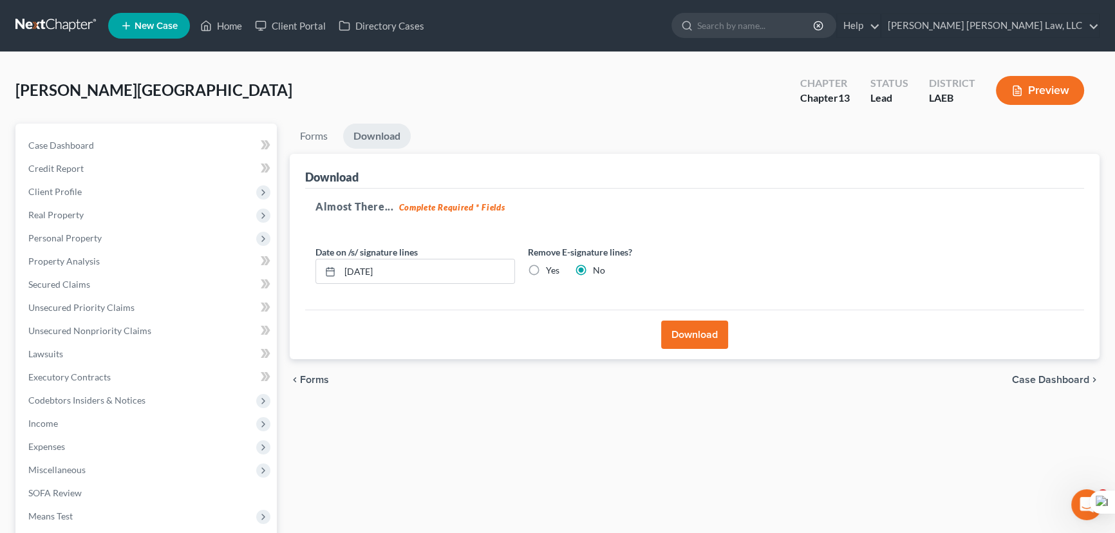
click at [702, 335] on button "Download" at bounding box center [694, 335] width 67 height 28
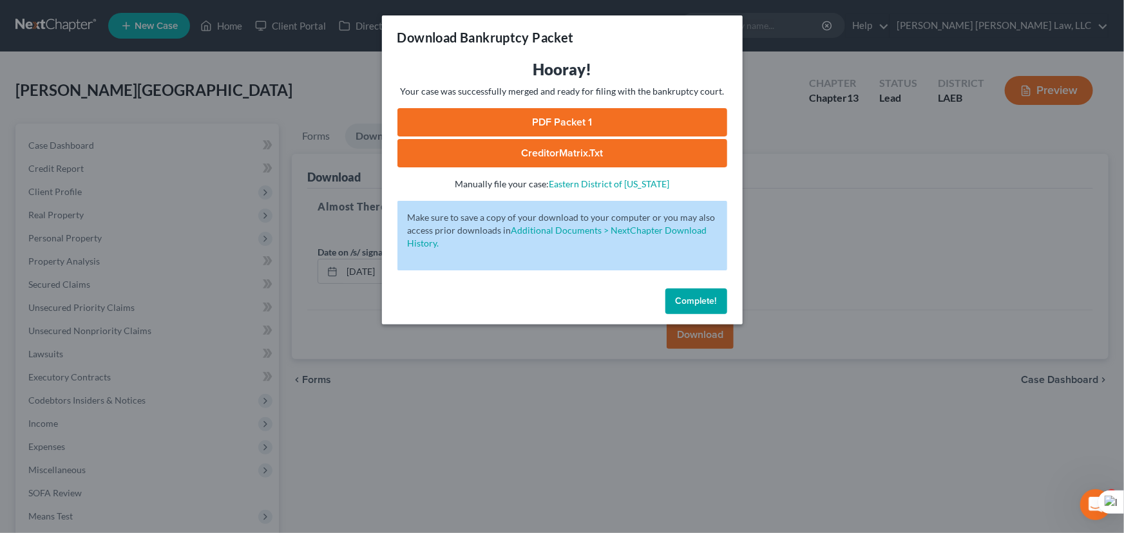
click at [667, 116] on link "PDF Packet 1" at bounding box center [562, 122] width 330 height 28
click at [714, 296] on span "Complete!" at bounding box center [695, 301] width 41 height 11
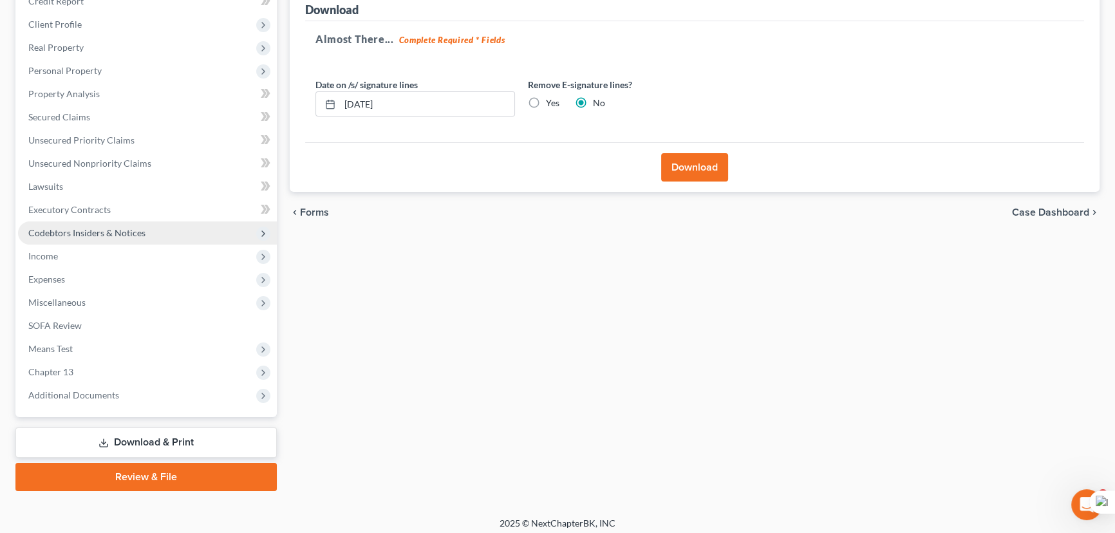
scroll to position [173, 0]
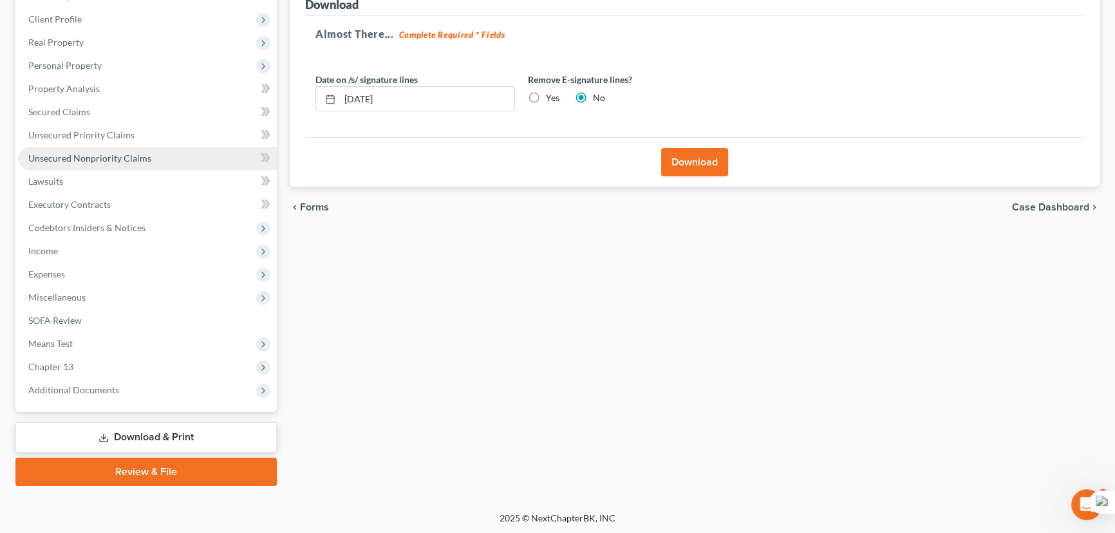
click at [107, 167] on link "Unsecured Nonpriority Claims" at bounding box center [147, 158] width 259 height 23
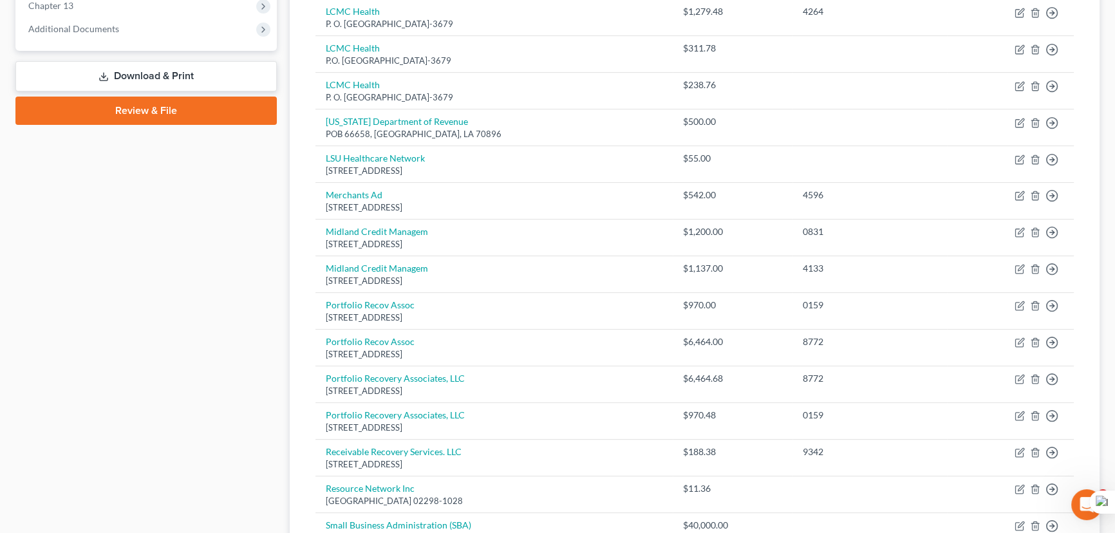
scroll to position [387, 0]
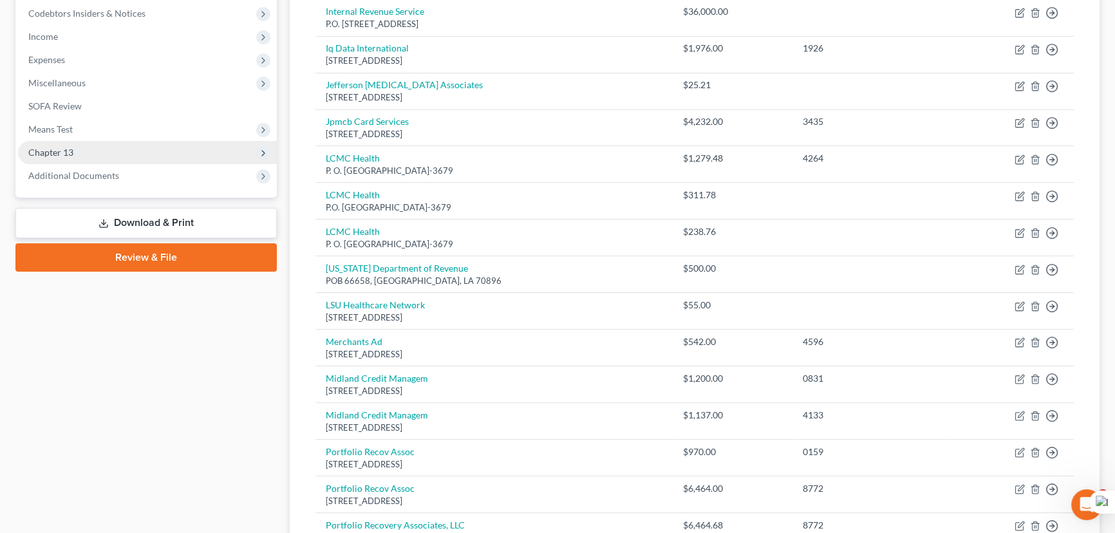
click at [80, 148] on span "Chapter 13" at bounding box center [147, 152] width 259 height 23
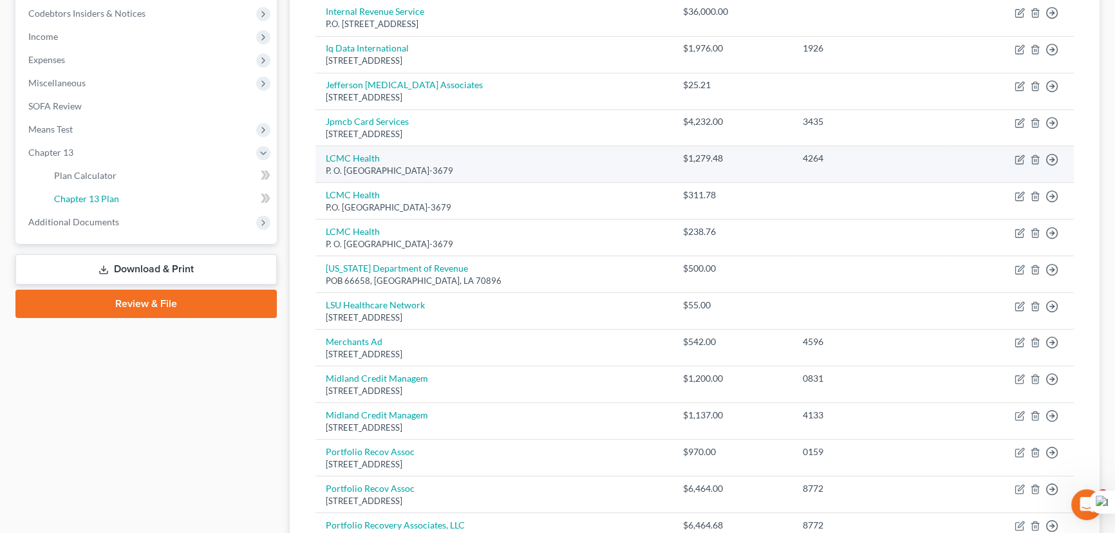
click at [122, 192] on link "Chapter 13 Plan" at bounding box center [160, 198] width 233 height 23
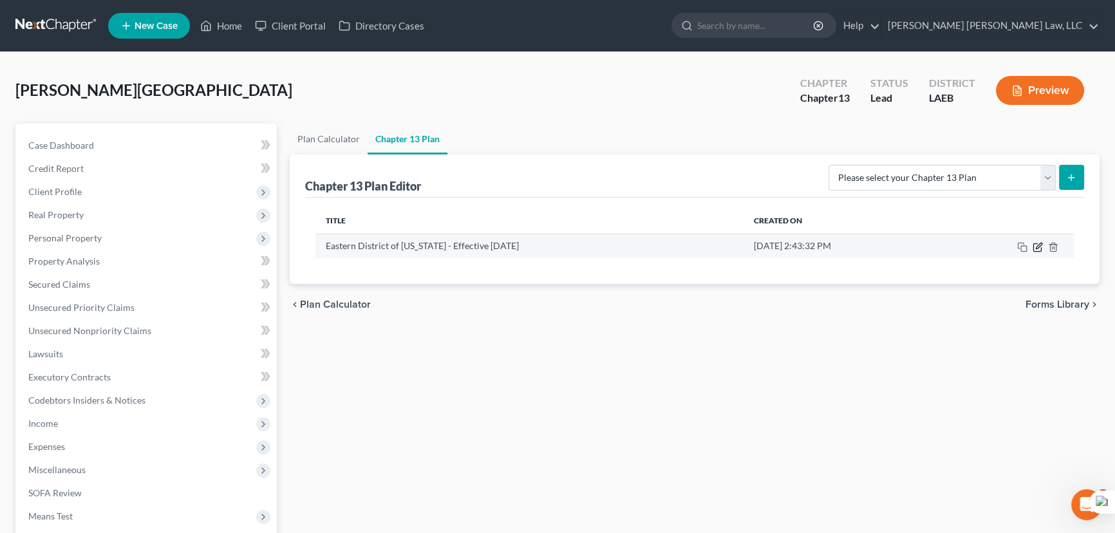
click at [1038, 242] on icon "button" at bounding box center [1038, 247] width 10 height 10
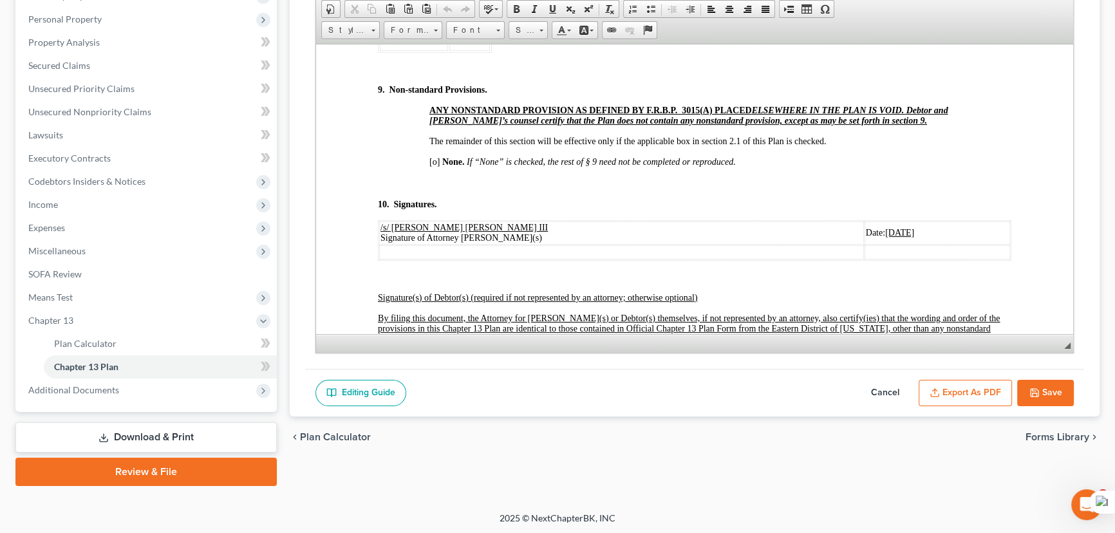
scroll to position [4449, 0]
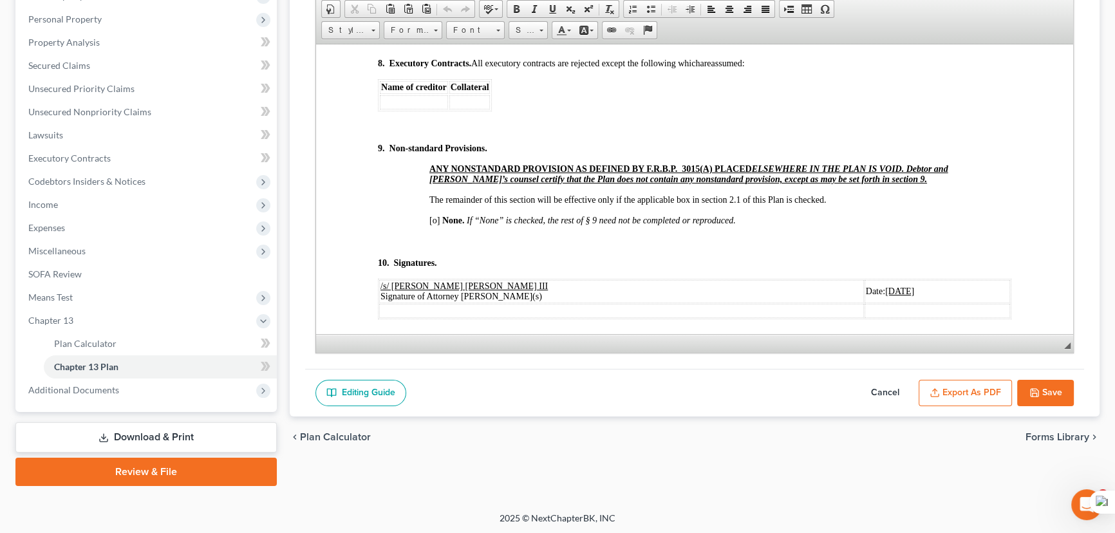
click at [1050, 393] on button "Save" at bounding box center [1045, 393] width 57 height 27
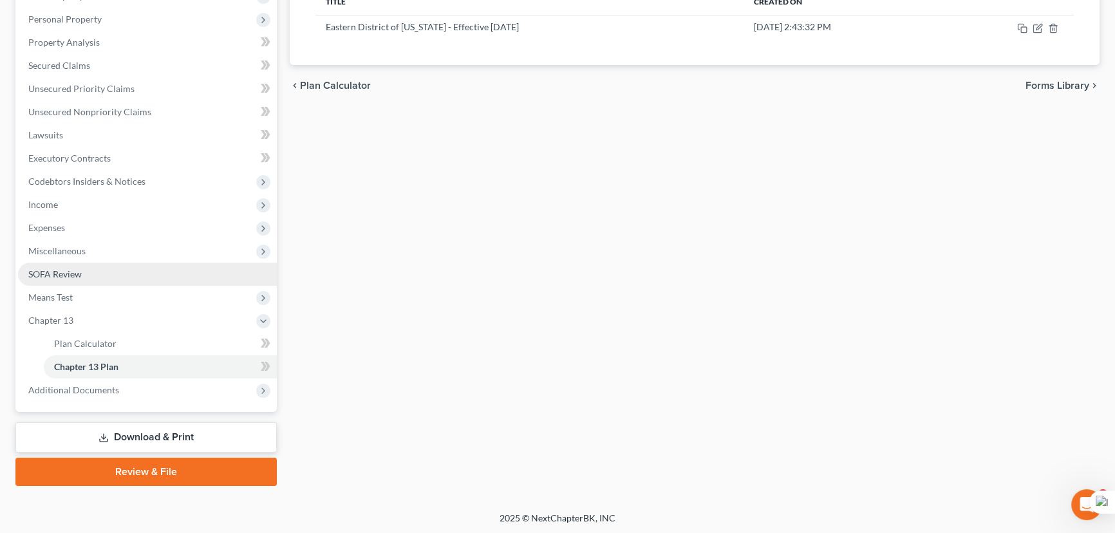
click at [110, 276] on link "SOFA Review" at bounding box center [147, 274] width 259 height 23
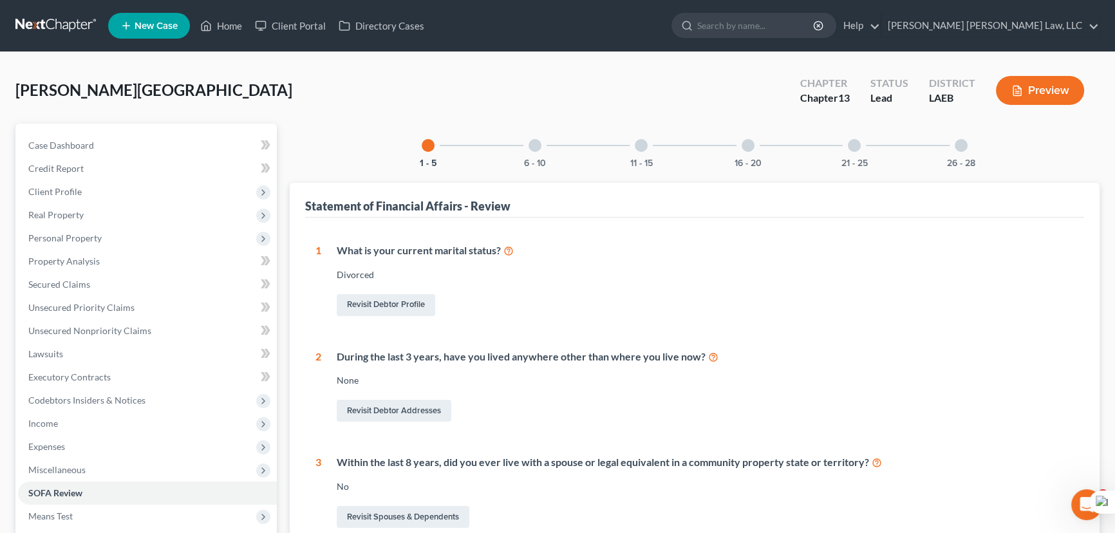
click at [960, 139] on div at bounding box center [961, 145] width 13 height 13
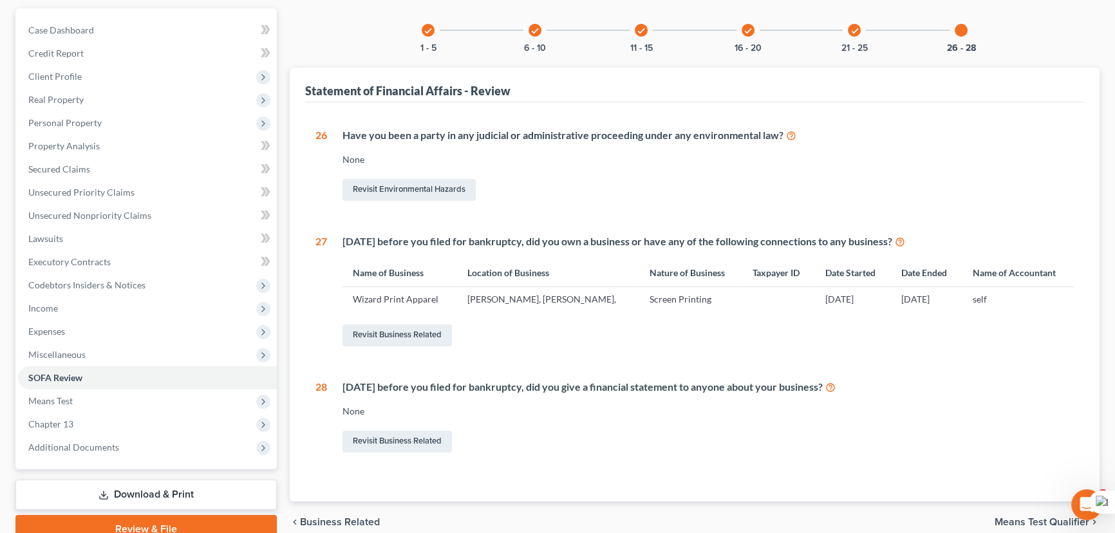
scroll to position [173, 0]
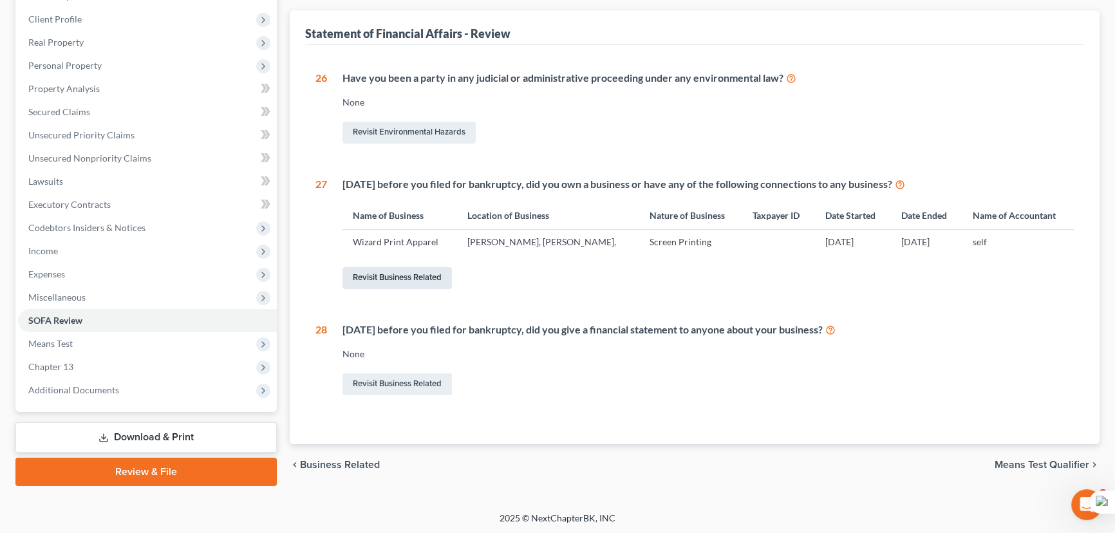
click at [405, 276] on link "Revisit Business Related" at bounding box center [397, 278] width 109 height 22
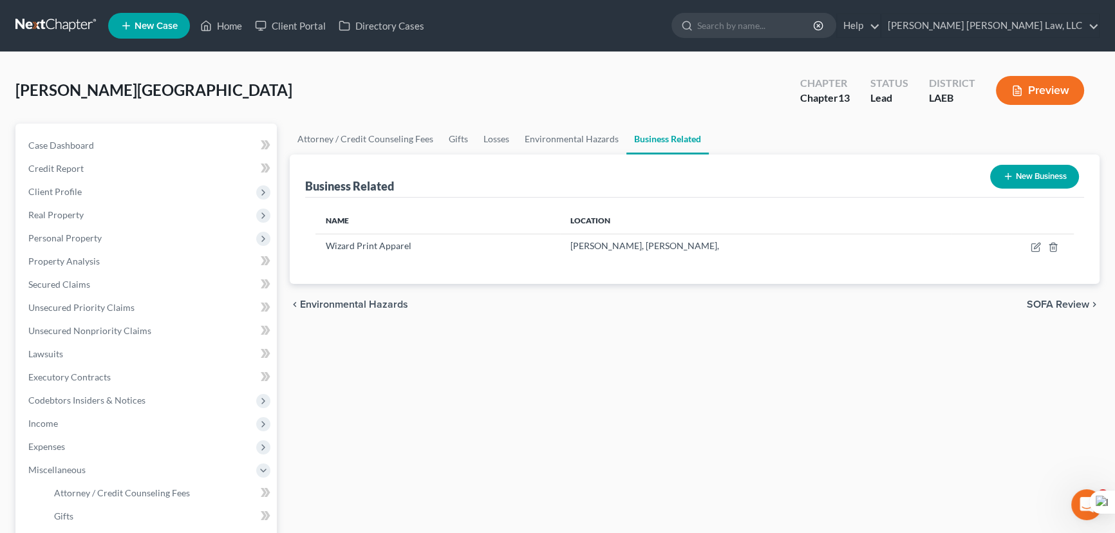
click at [1011, 169] on button "New Business" at bounding box center [1034, 177] width 89 height 24
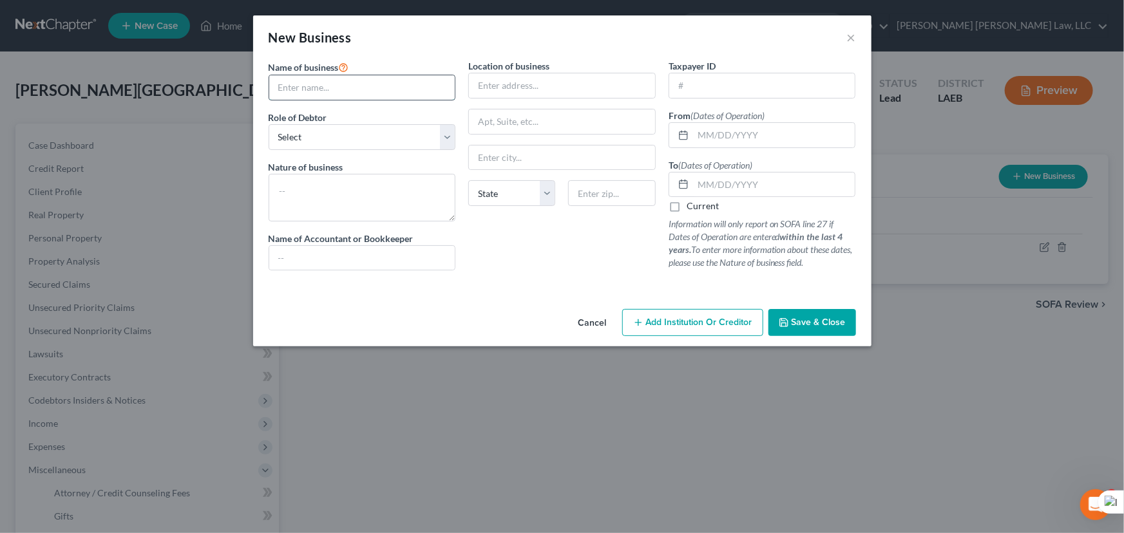
click at [377, 89] on input "text" at bounding box center [362, 87] width 186 height 24
type input "Thompson Built LLC"
click at [348, 144] on select "Select A member of a limited liability company (LLC) or limited liability partn…" at bounding box center [362, 137] width 187 height 26
select select "sole_proprietor"
click at [269, 124] on select "Select A member of a limited liability company (LLC) or limited liability partn…" at bounding box center [362, 137] width 187 height 26
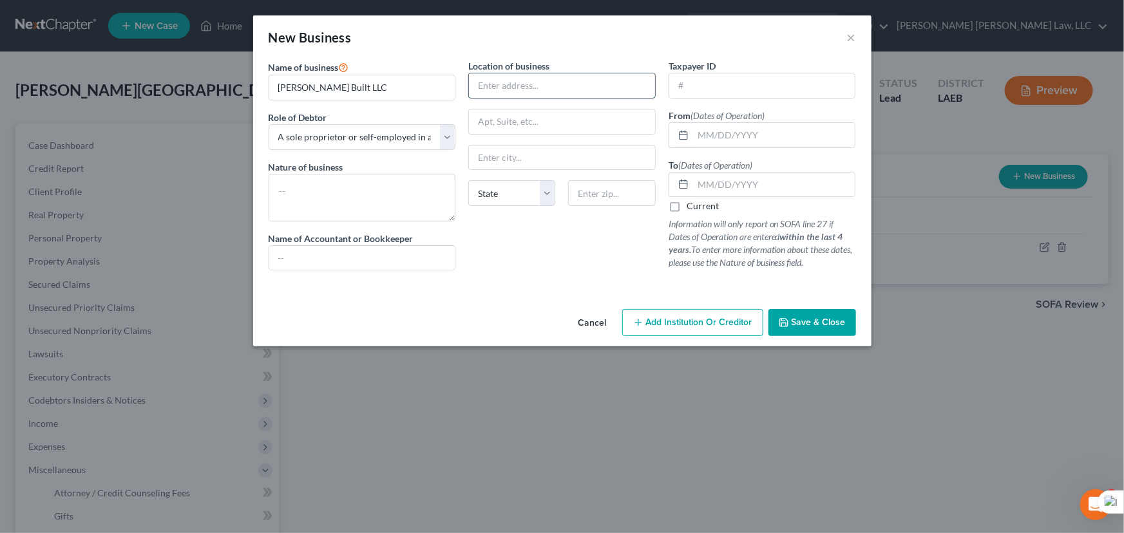
click at [514, 77] on input "text" at bounding box center [562, 85] width 186 height 24
click at [831, 318] on span "Save & Close" at bounding box center [818, 322] width 54 height 11
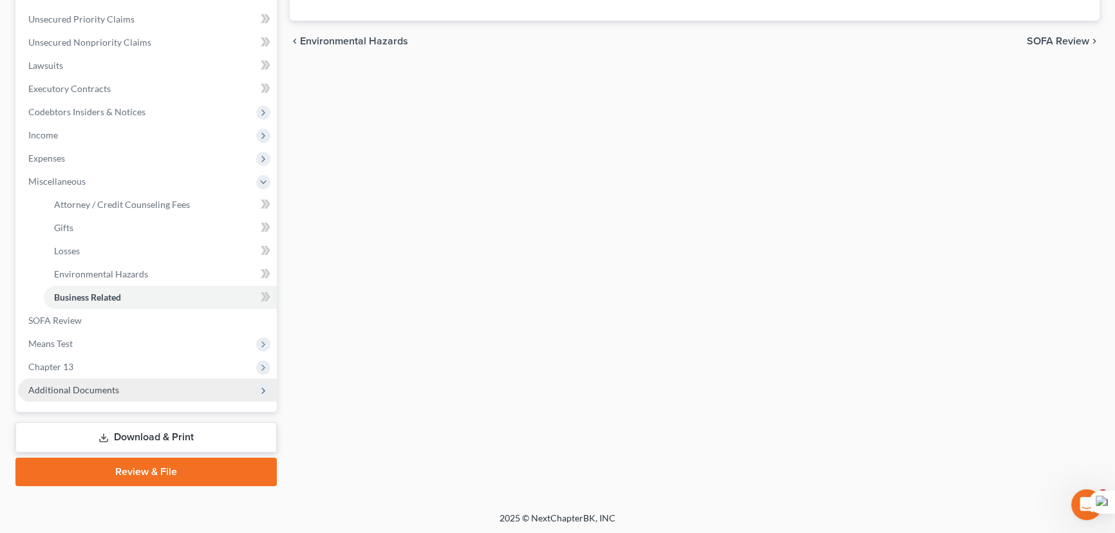
drag, startPoint x: 111, startPoint y: 359, endPoint x: 129, endPoint y: 391, distance: 36.0
click at [111, 359] on span "Chapter 13" at bounding box center [147, 366] width 259 height 23
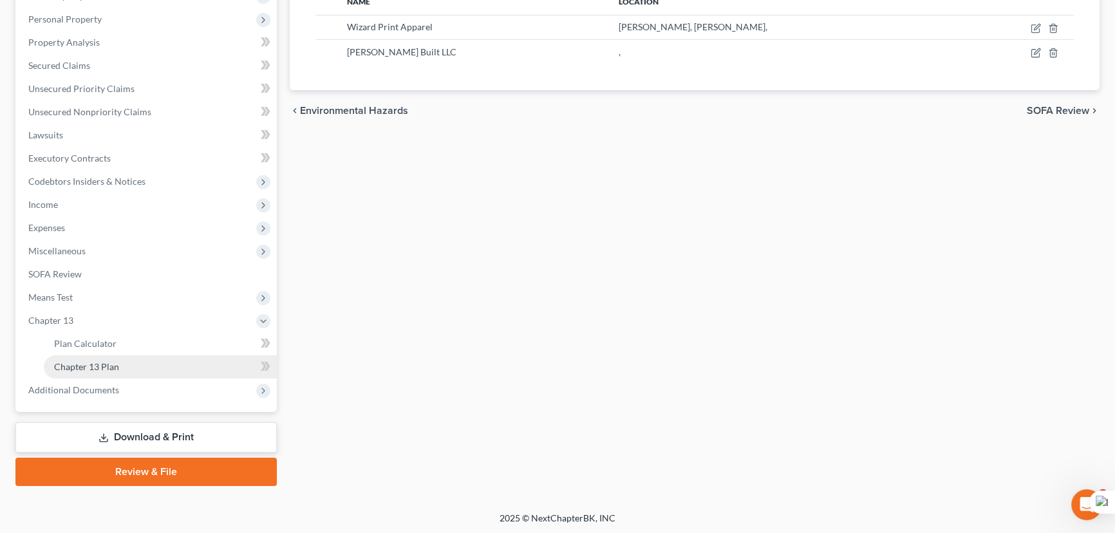
click at [140, 370] on link "Chapter 13 Plan" at bounding box center [160, 366] width 233 height 23
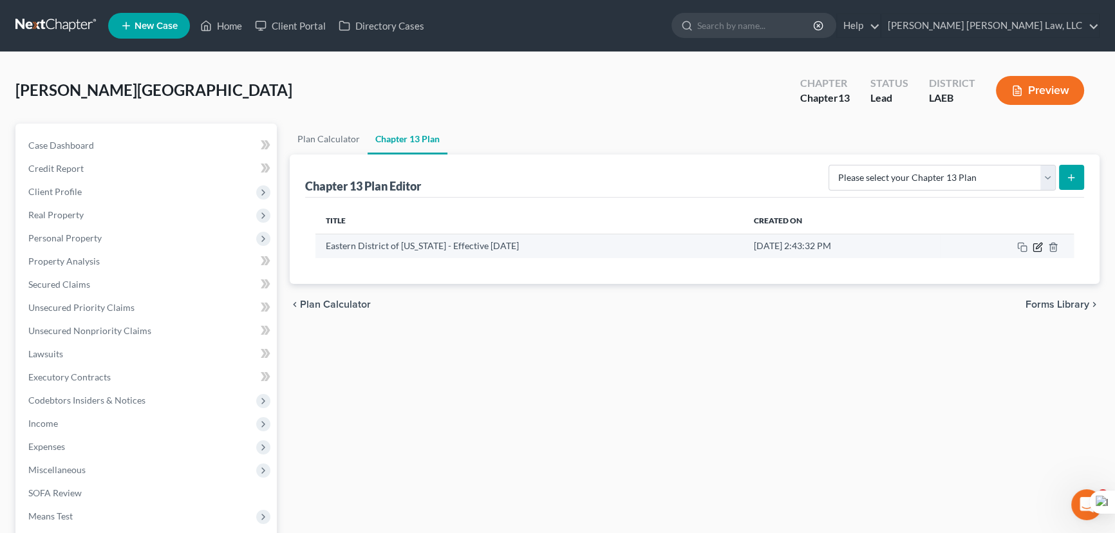
click at [1042, 242] on icon "button" at bounding box center [1038, 247] width 10 height 10
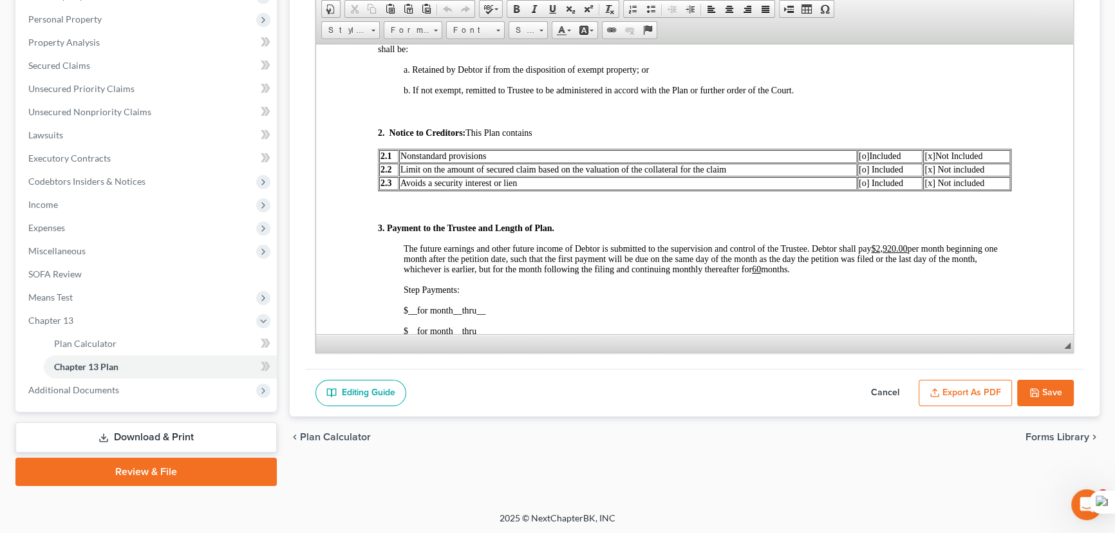
scroll to position [644, 0]
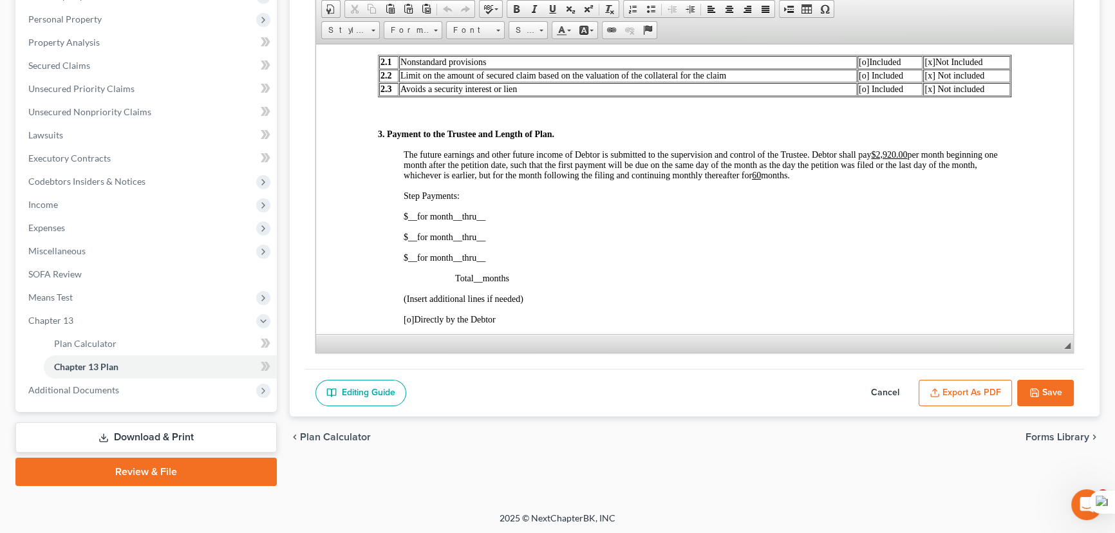
click at [1049, 388] on button "Save" at bounding box center [1045, 393] width 57 height 27
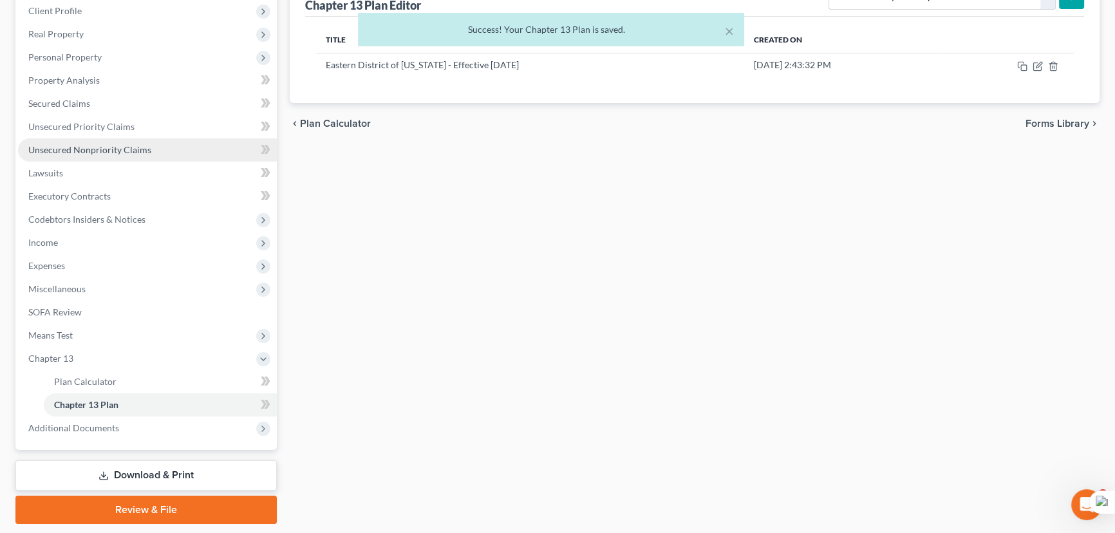
scroll to position [161, 0]
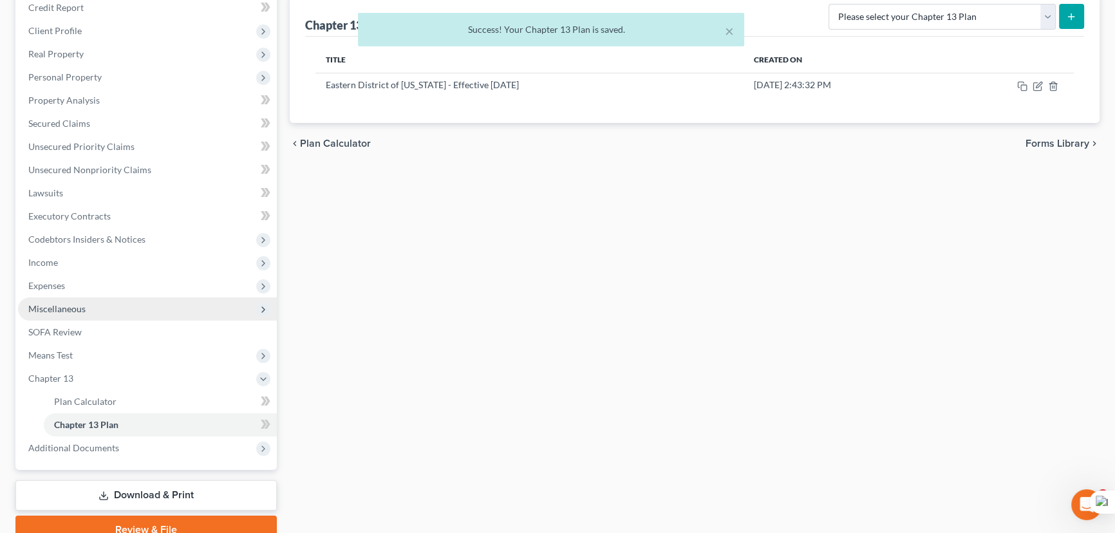
click at [70, 286] on span "Expenses" at bounding box center [147, 285] width 259 height 23
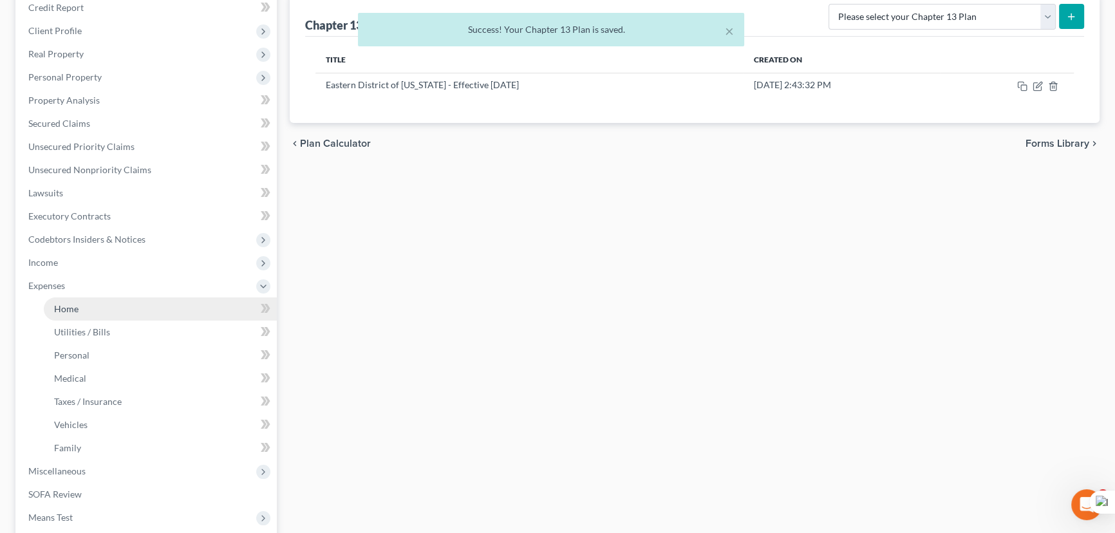
click at [83, 302] on link "Home" at bounding box center [160, 308] width 233 height 23
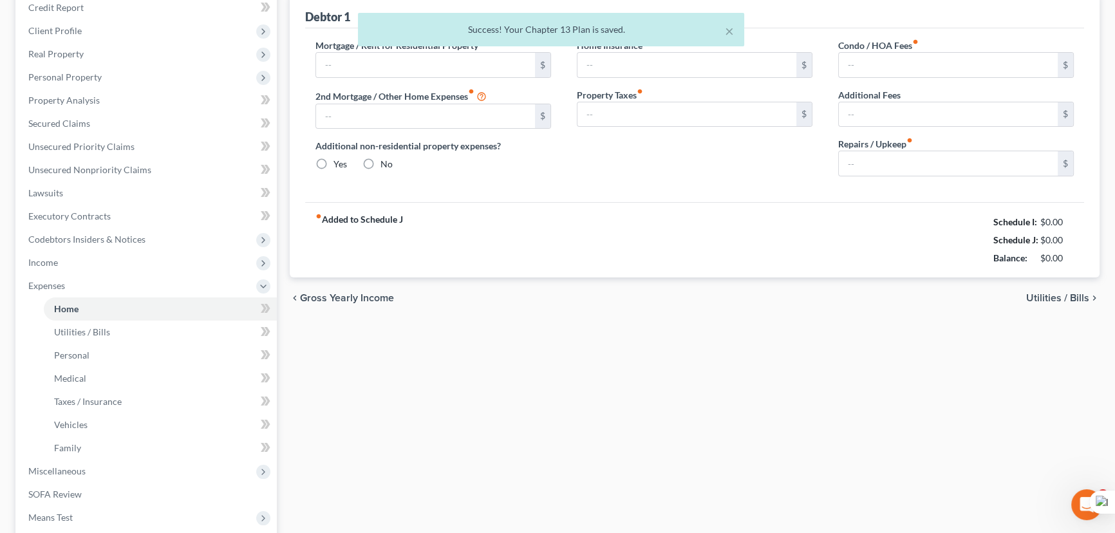
scroll to position [68, 0]
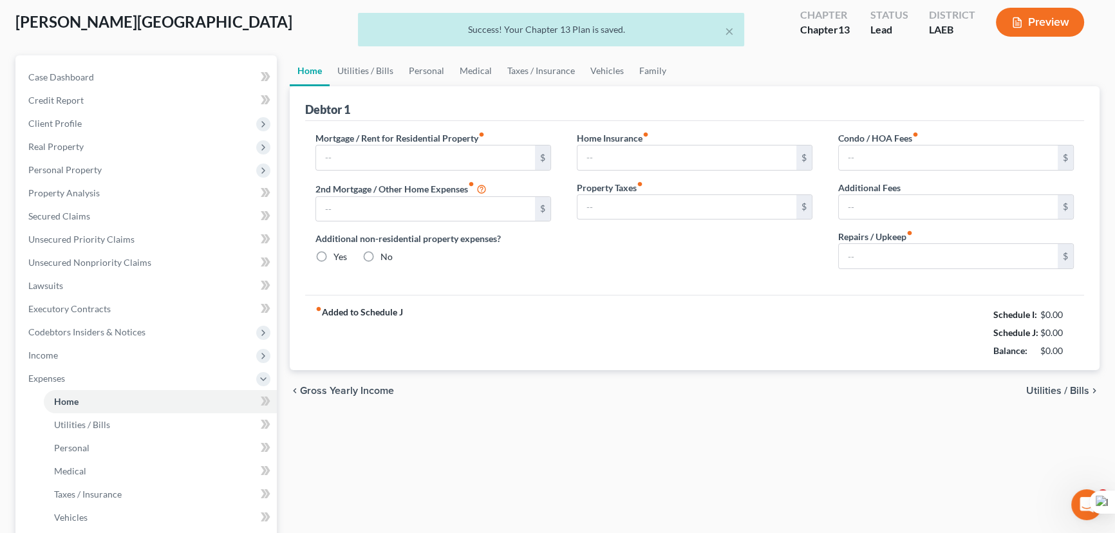
type input "1,000.00"
type input "0.00"
radio input "true"
type input "0.00"
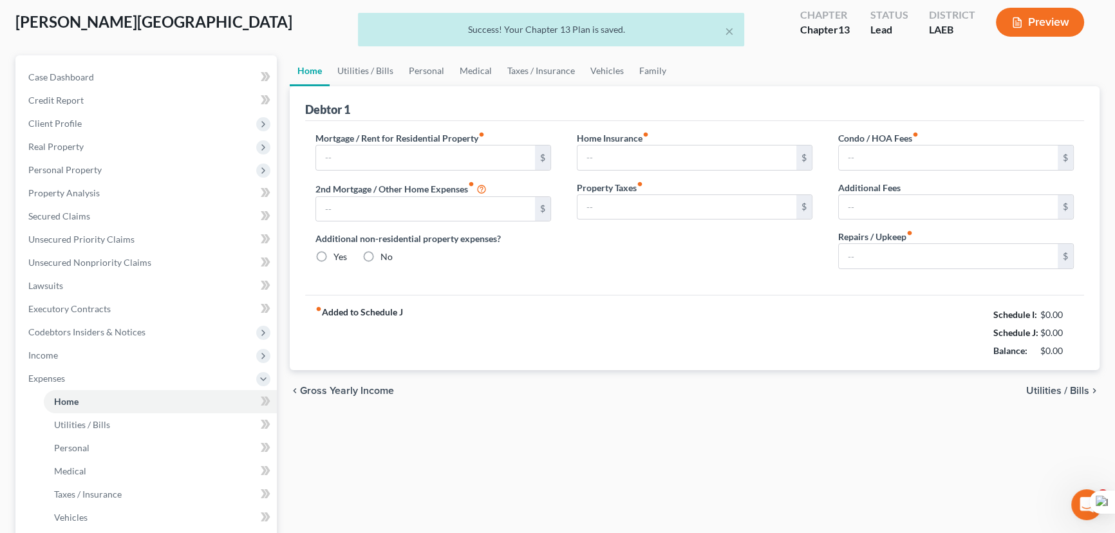
type input "0.00"
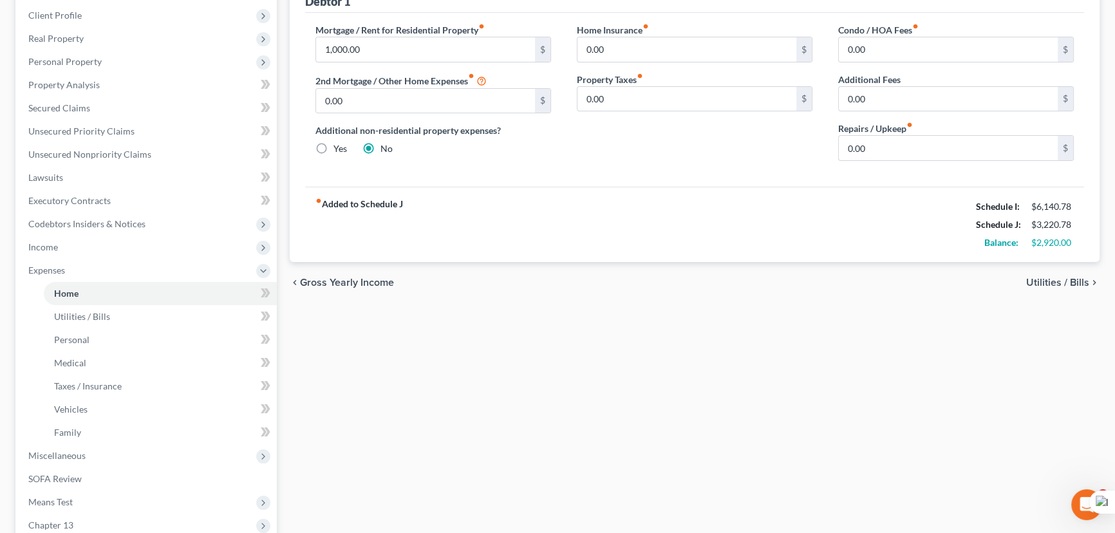
scroll to position [292, 0]
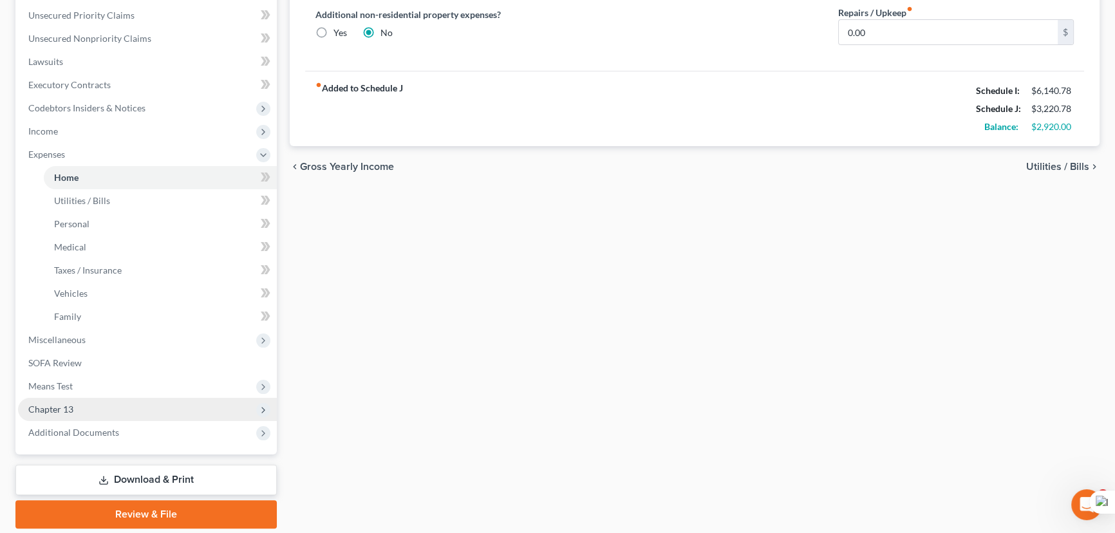
click at [162, 408] on span "Chapter 13" at bounding box center [147, 409] width 259 height 23
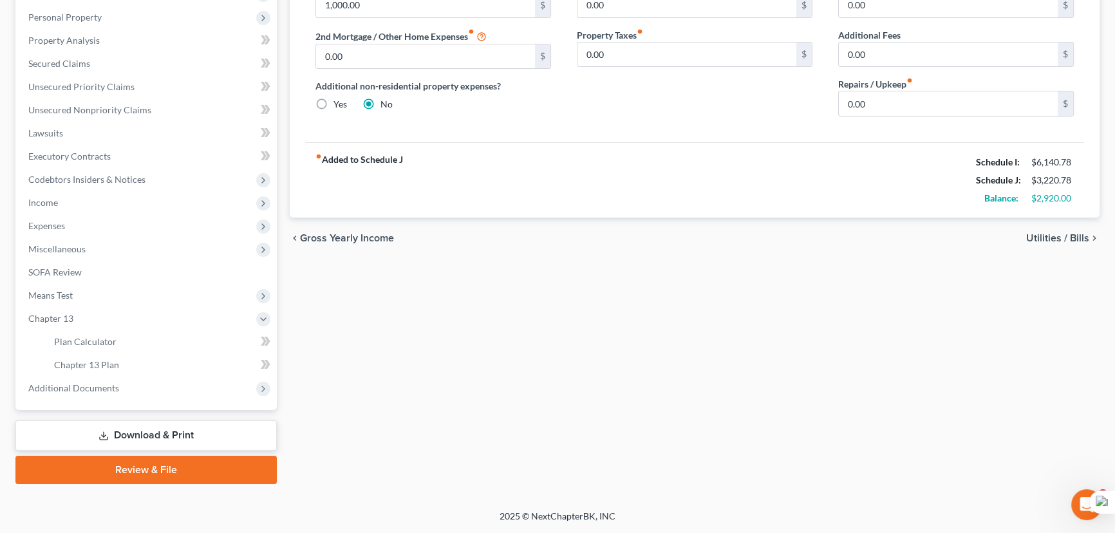
scroll to position [219, 0]
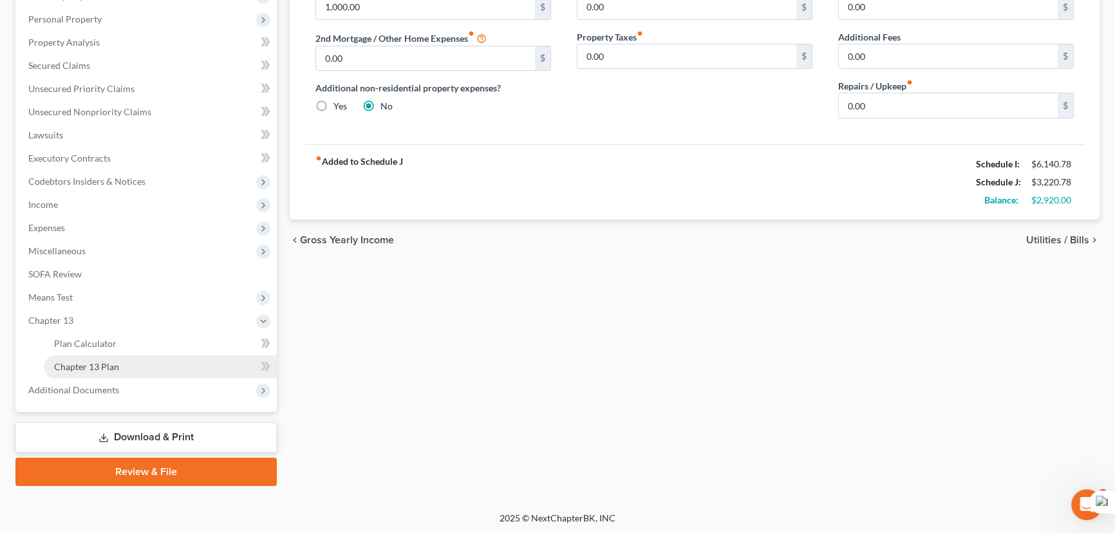
click at [169, 365] on link "Chapter 13 Plan" at bounding box center [160, 366] width 233 height 23
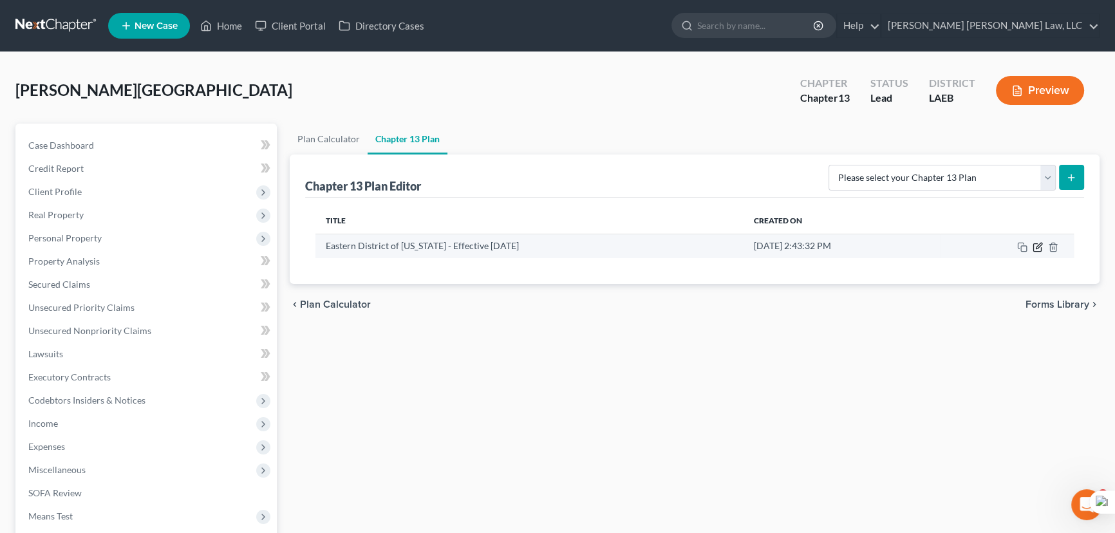
click at [1037, 243] on icon "button" at bounding box center [1038, 247] width 8 height 8
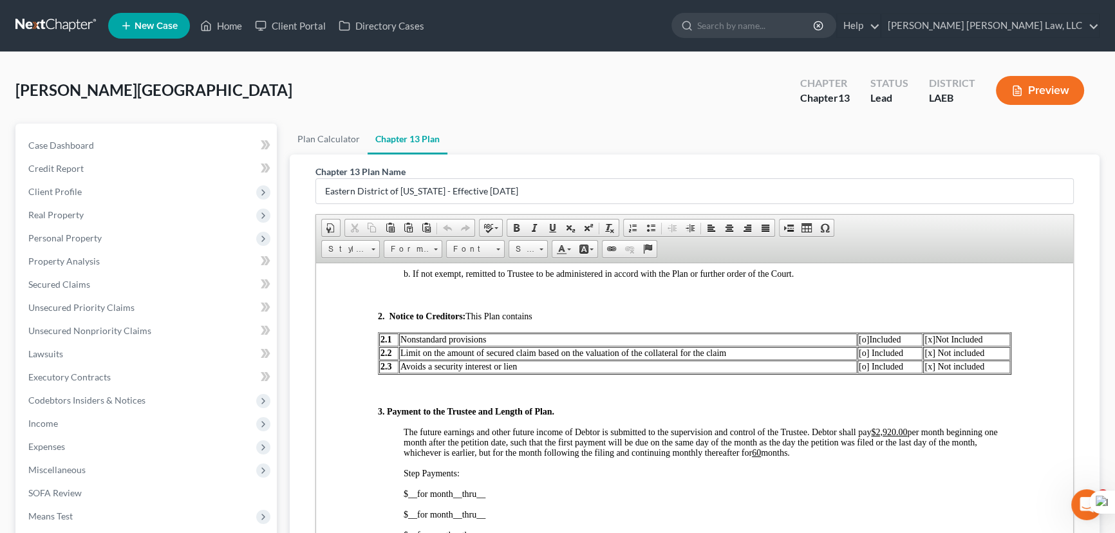
scroll to position [644, 0]
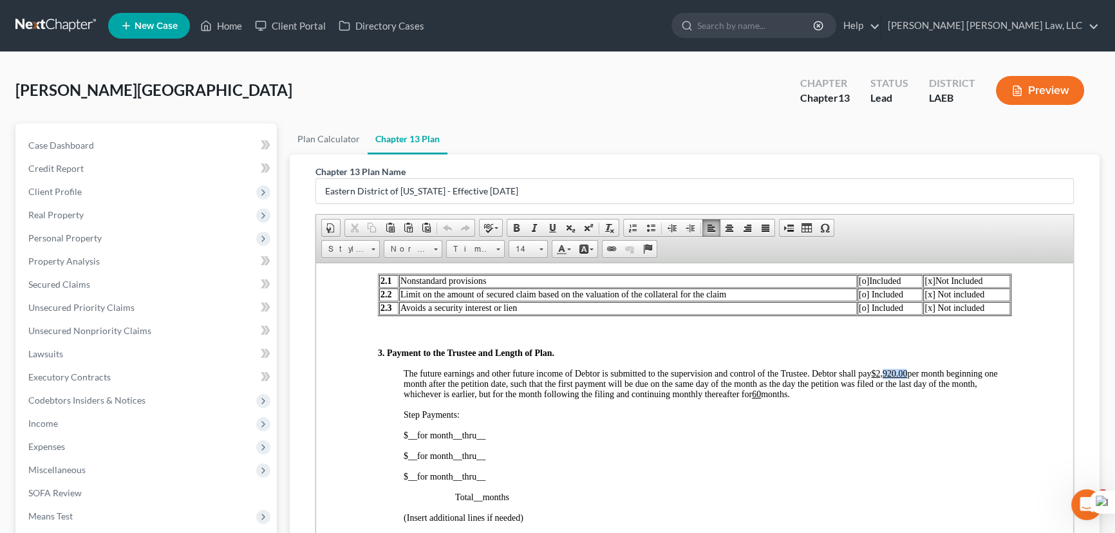
drag, startPoint x: 909, startPoint y: 392, endPoint x: 885, endPoint y: 393, distance: 23.2
click at [885, 378] on u "$2,920.00" at bounding box center [889, 373] width 36 height 10
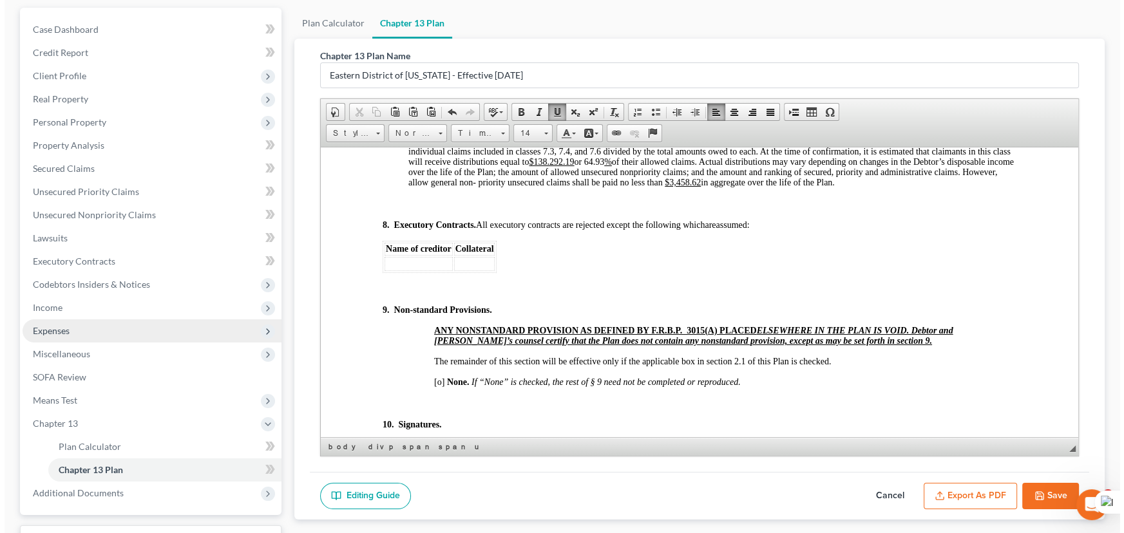
scroll to position [117, 0]
click at [958, 500] on button "Export as PDF" at bounding box center [965, 495] width 93 height 27
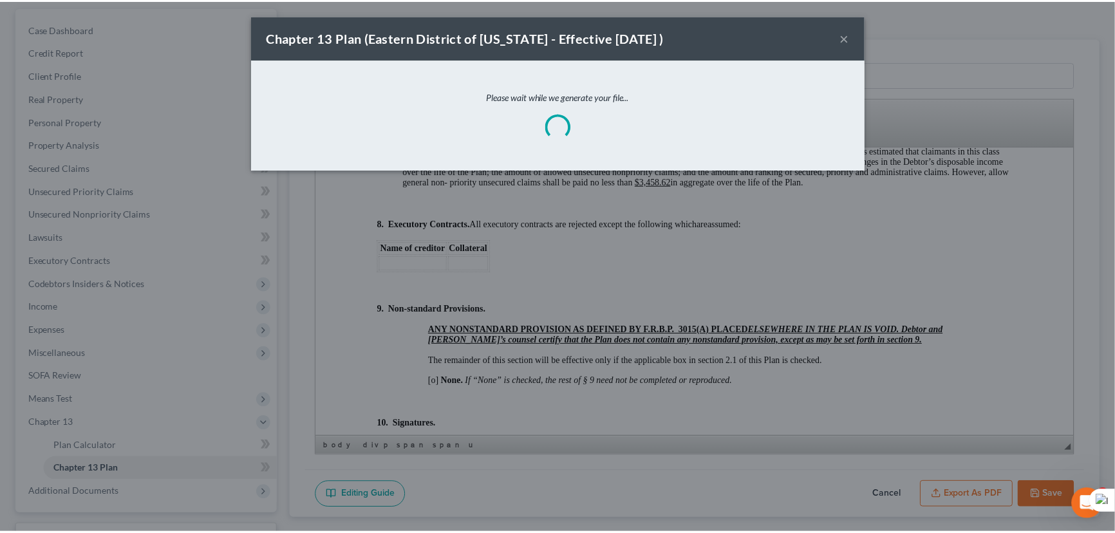
scroll to position [4369, 0]
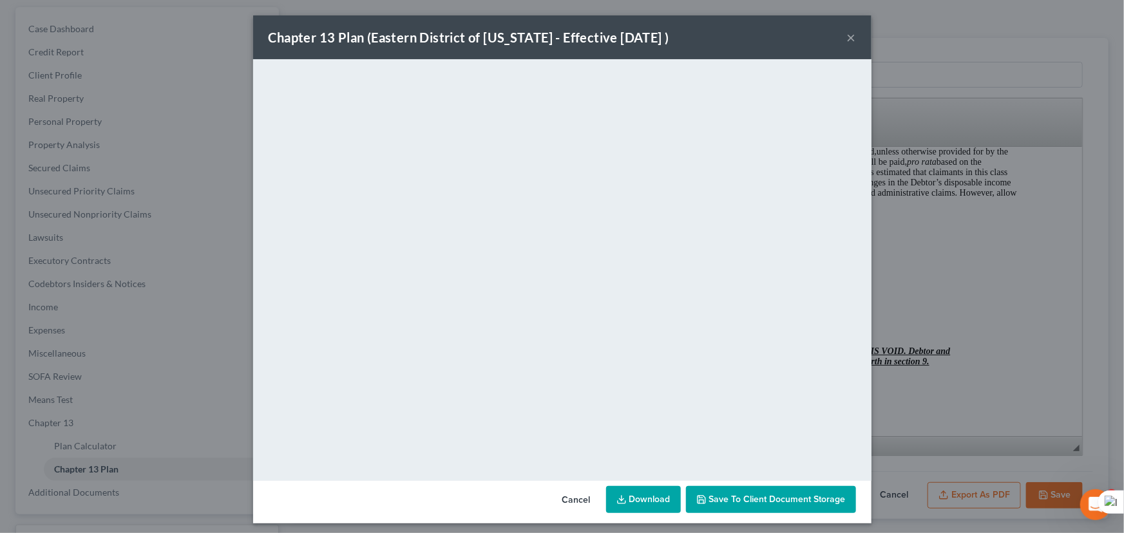
click at [627, 501] on link "Download" at bounding box center [643, 499] width 75 height 27
click at [847, 32] on button "×" at bounding box center [851, 37] width 9 height 15
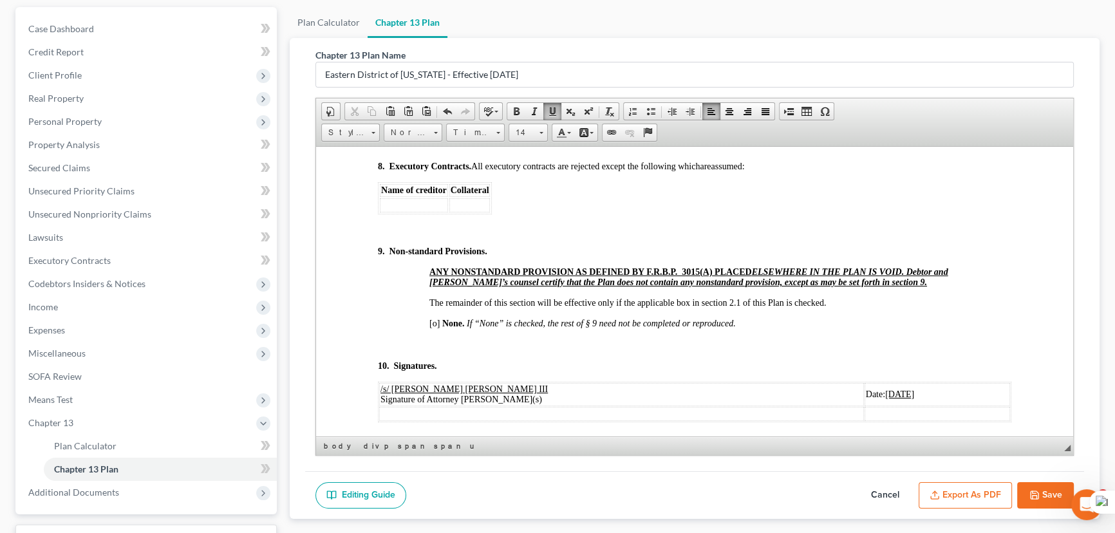
scroll to position [4449, 0]
click at [1024, 484] on button "Save" at bounding box center [1045, 495] width 57 height 27
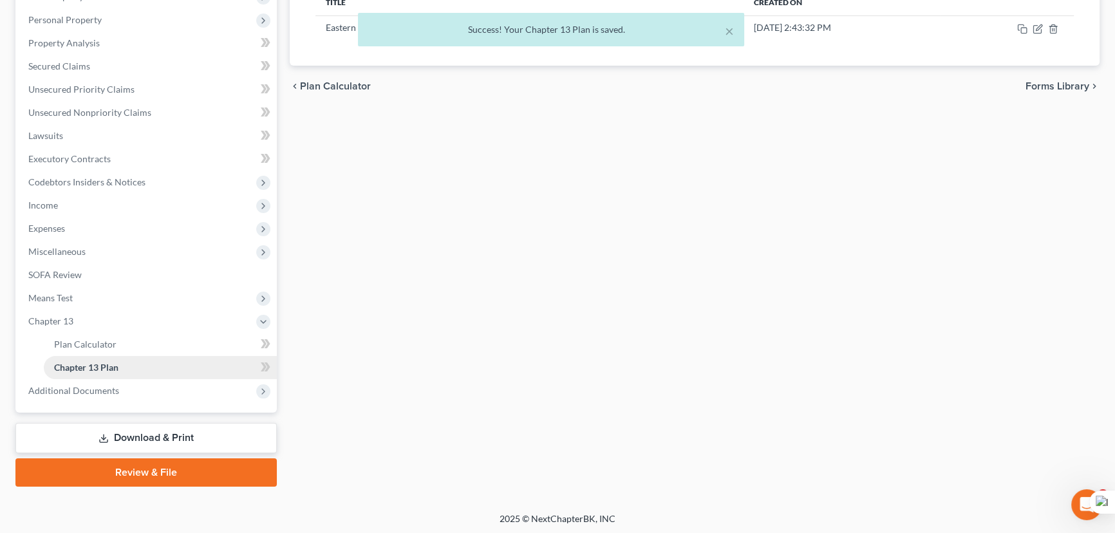
scroll to position [219, 0]
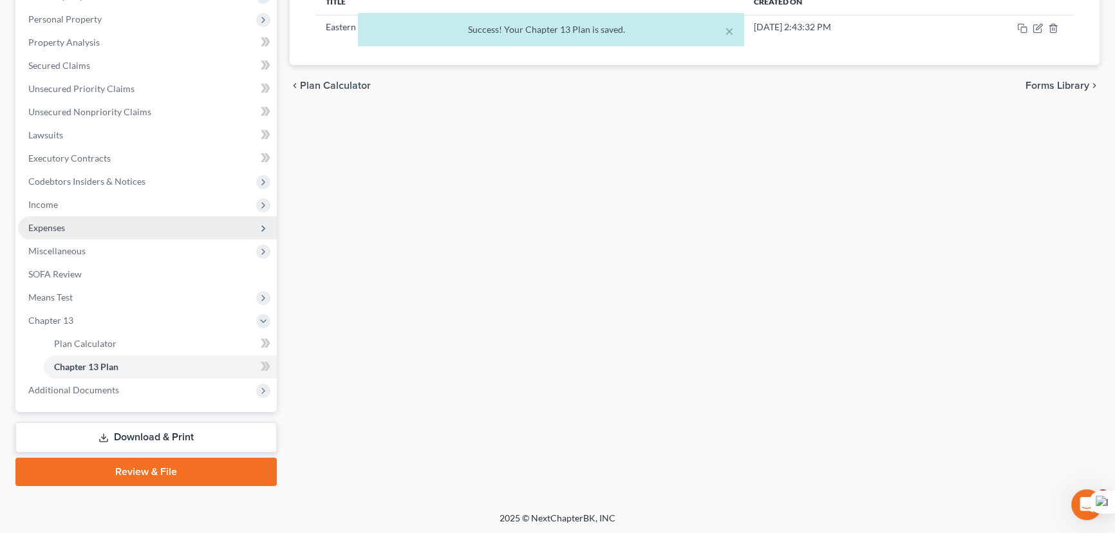
click at [110, 232] on span "Expenses" at bounding box center [147, 227] width 259 height 23
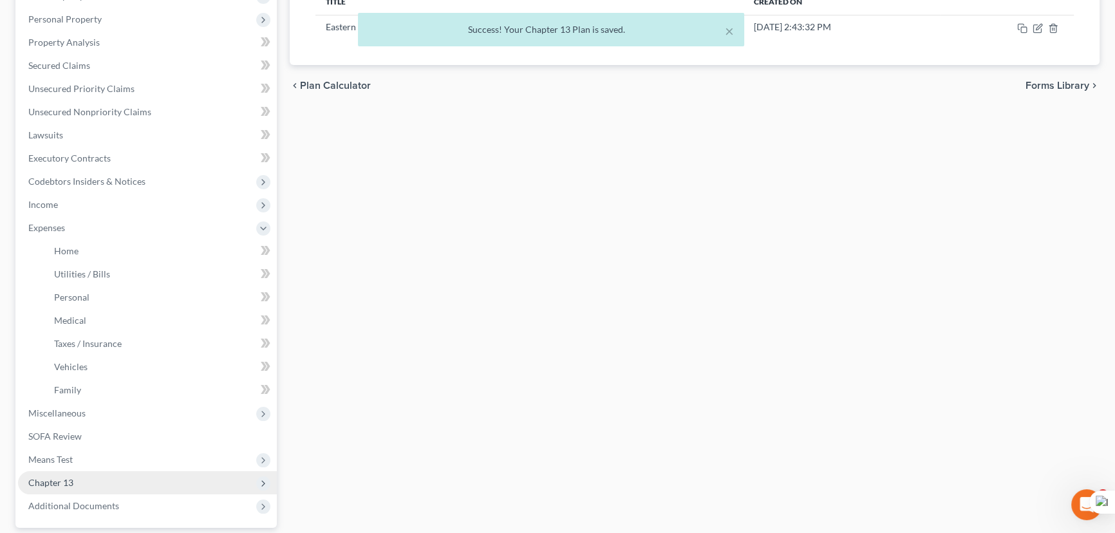
click at [138, 480] on span "Chapter 13" at bounding box center [147, 482] width 259 height 23
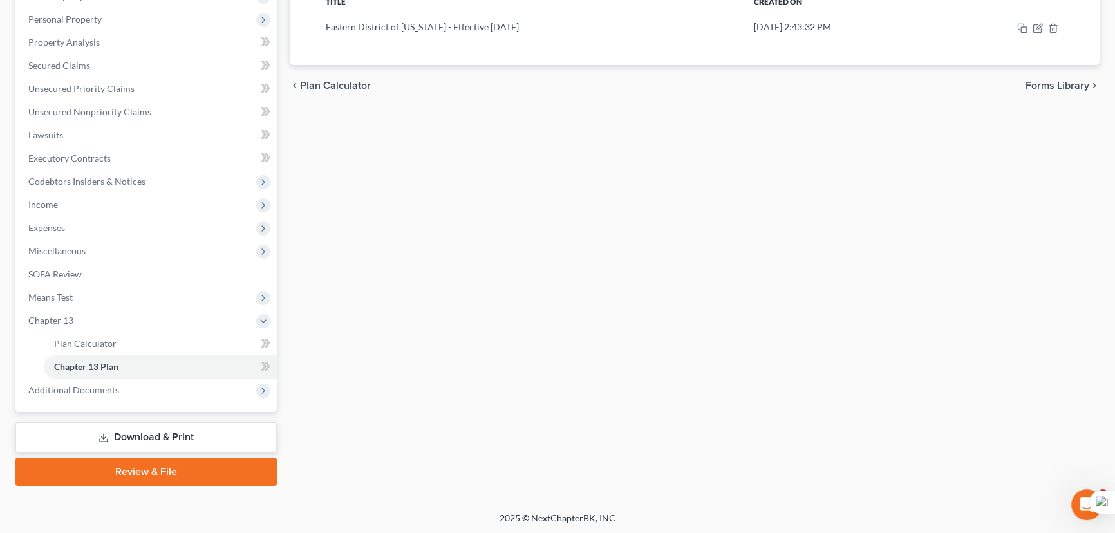
click at [135, 367] on link "Chapter 13 Plan" at bounding box center [160, 366] width 233 height 23
click at [1039, 30] on icon "button" at bounding box center [1038, 28] width 10 height 10
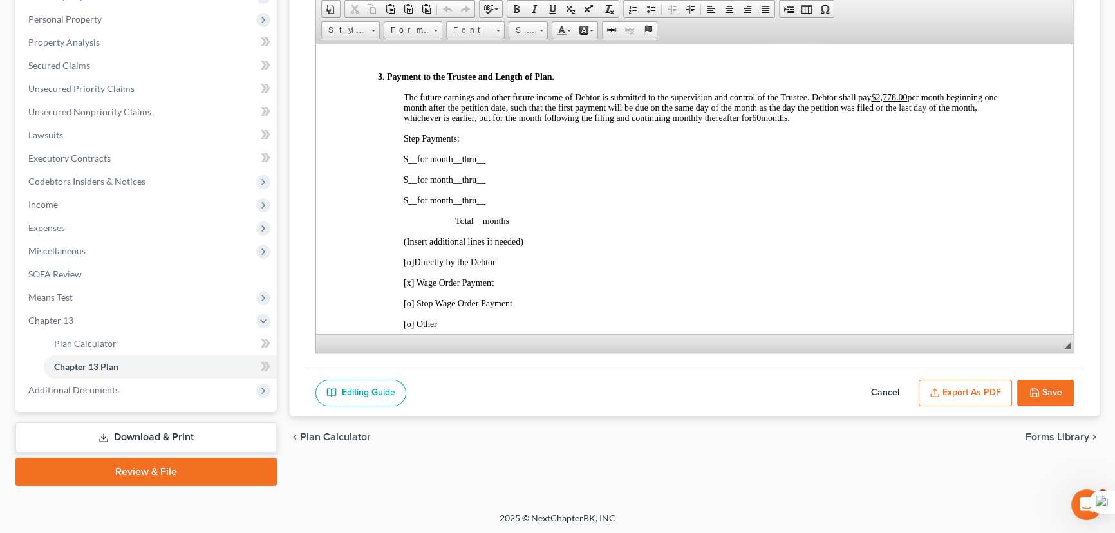
scroll to position [702, 0]
click at [1030, 388] on icon "button" at bounding box center [1035, 393] width 10 height 10
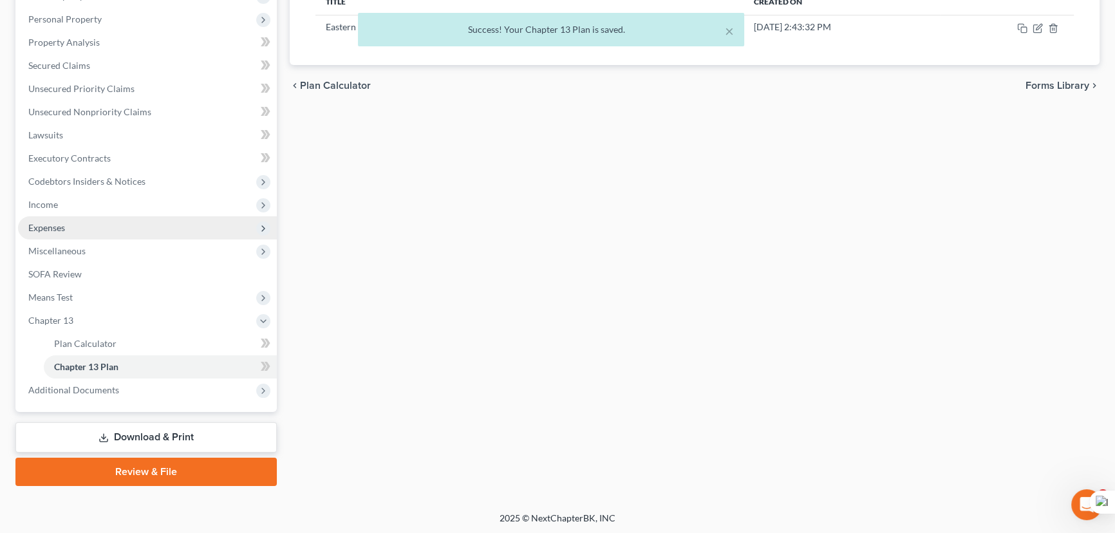
click at [108, 228] on span "Expenses" at bounding box center [147, 227] width 259 height 23
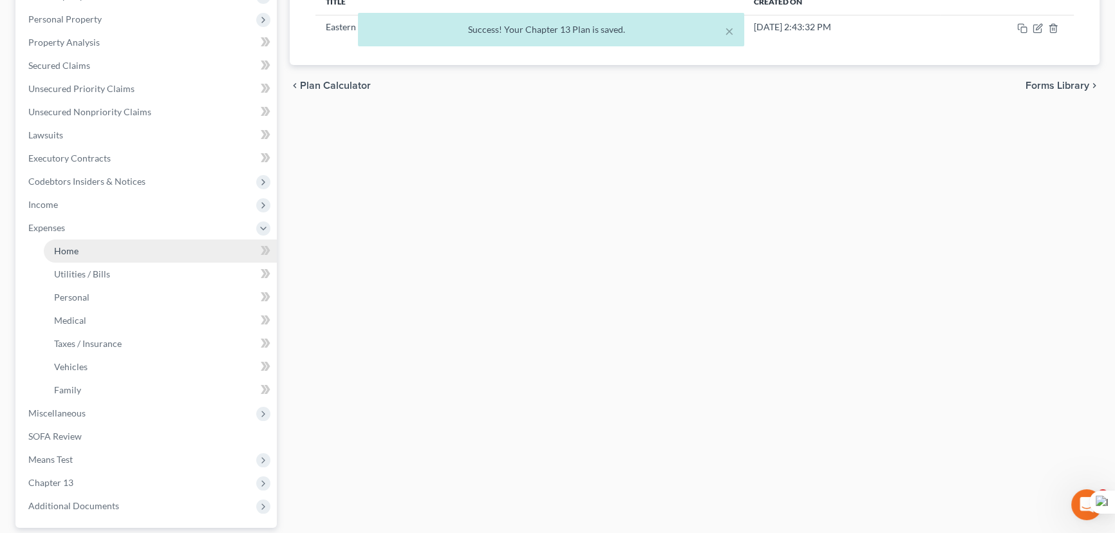
click at [112, 242] on link "Home" at bounding box center [160, 251] width 233 height 23
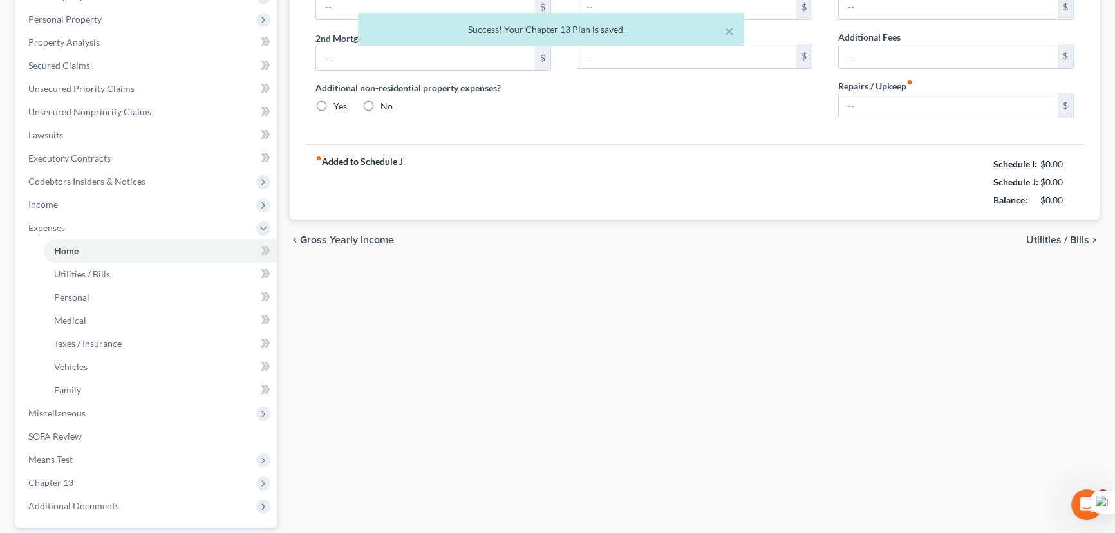
scroll to position [142, 0]
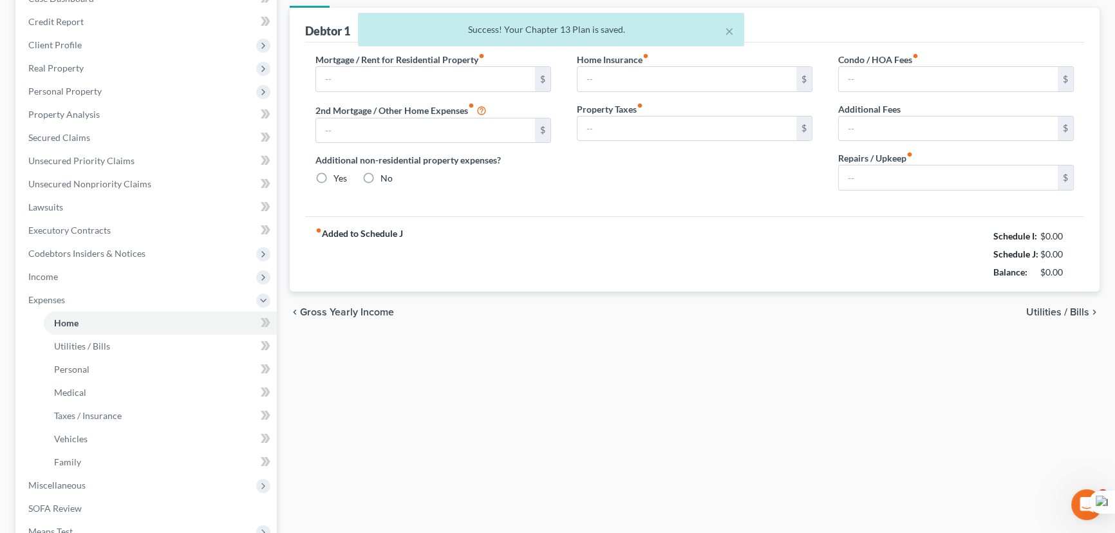
type input "1,000.00"
type input "0.00"
radio input "true"
type input "0.00"
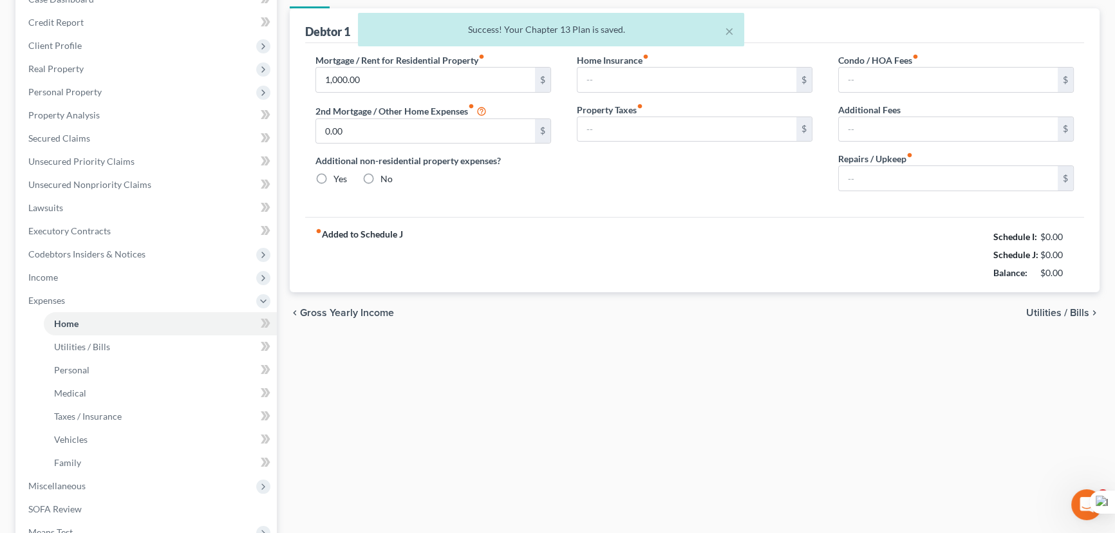
type input "0.00"
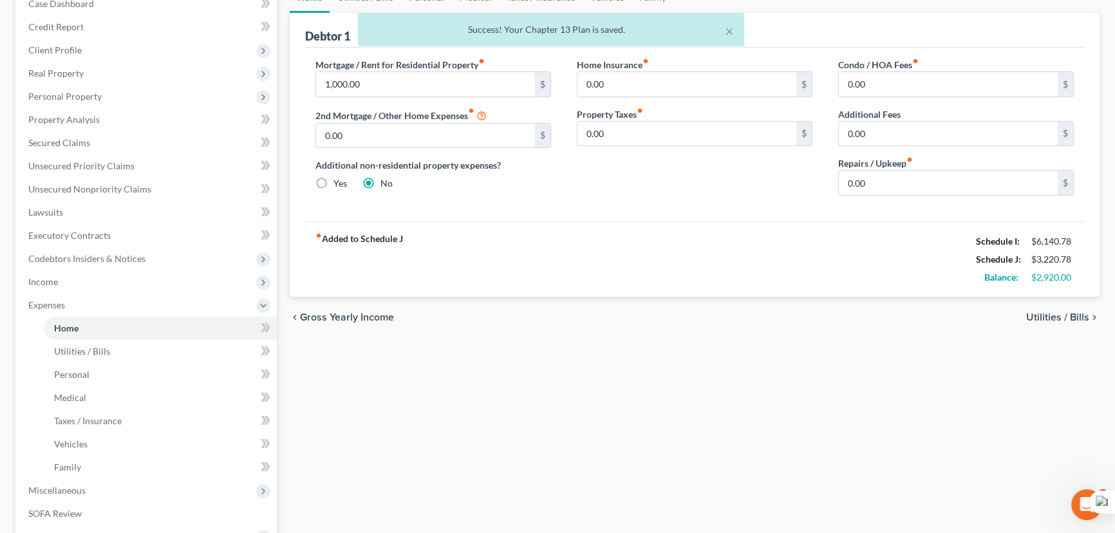
scroll to position [0, 0]
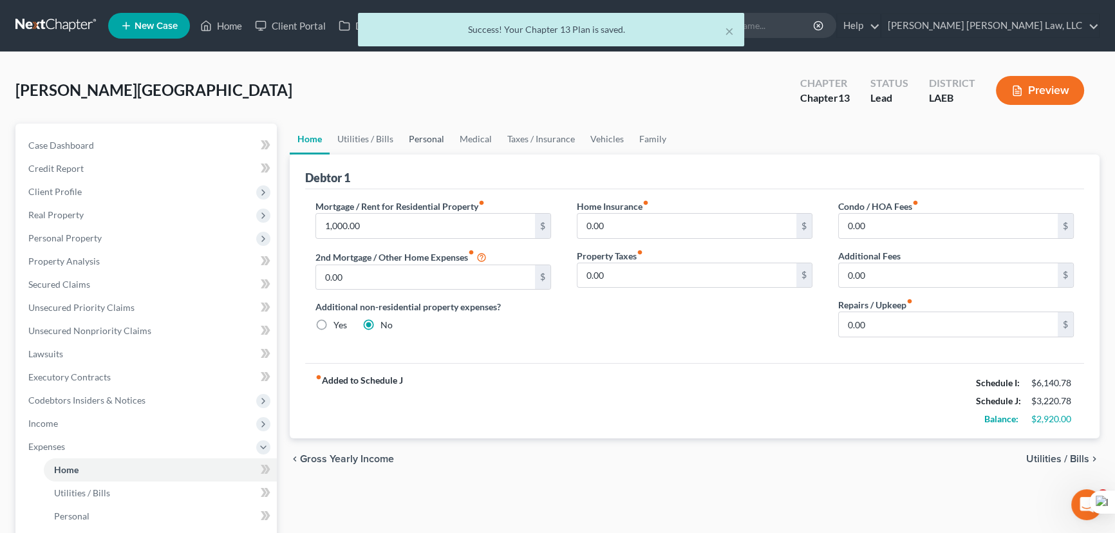
click at [402, 135] on link "Personal" at bounding box center [426, 139] width 51 height 31
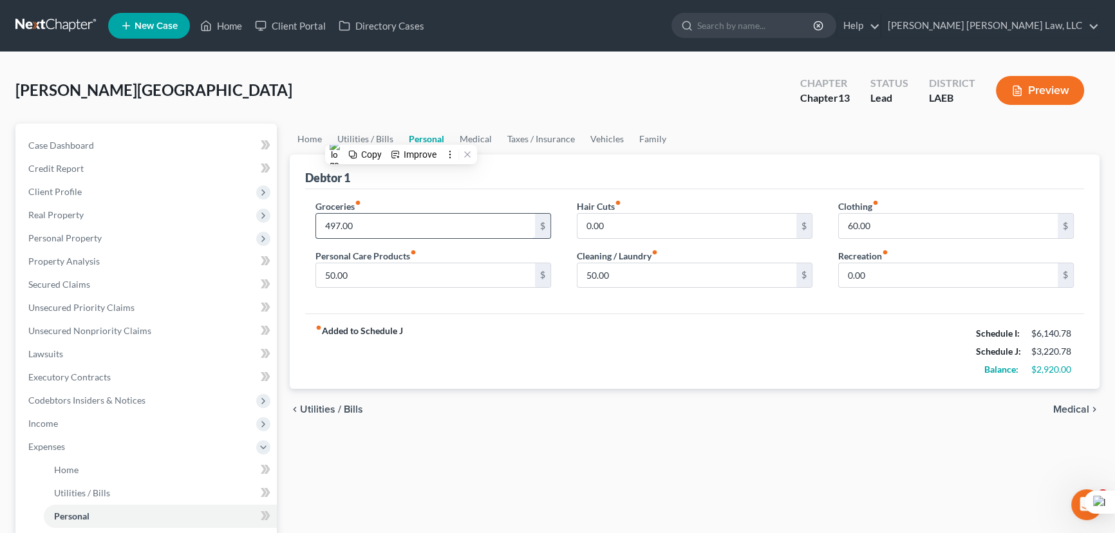
click at [398, 217] on input "497.00" at bounding box center [425, 226] width 219 height 24
click at [476, 129] on link "Medical" at bounding box center [476, 139] width 48 height 31
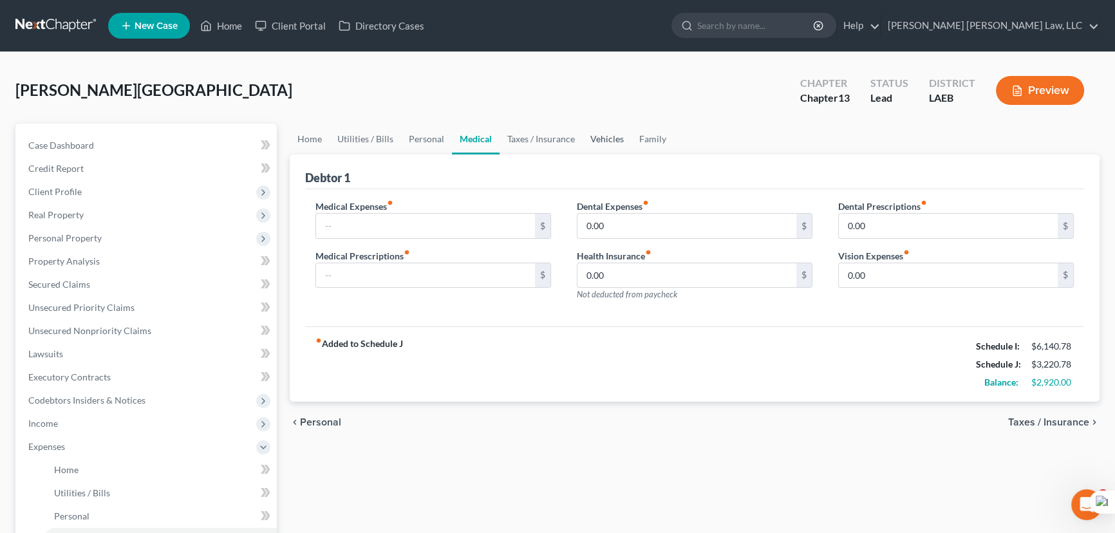
click at [596, 126] on link "Vehicles" at bounding box center [607, 139] width 49 height 31
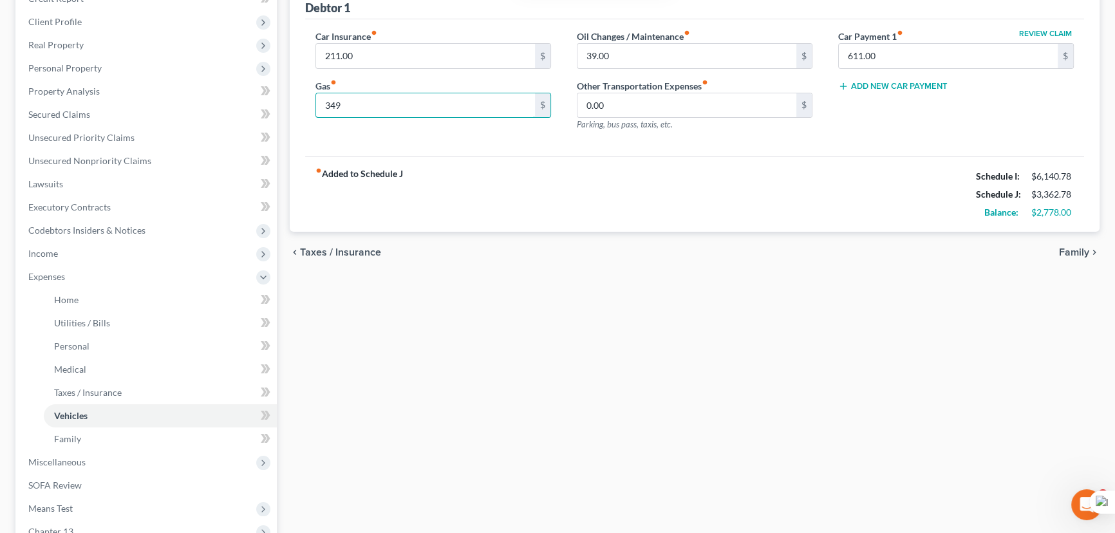
scroll to position [335, 0]
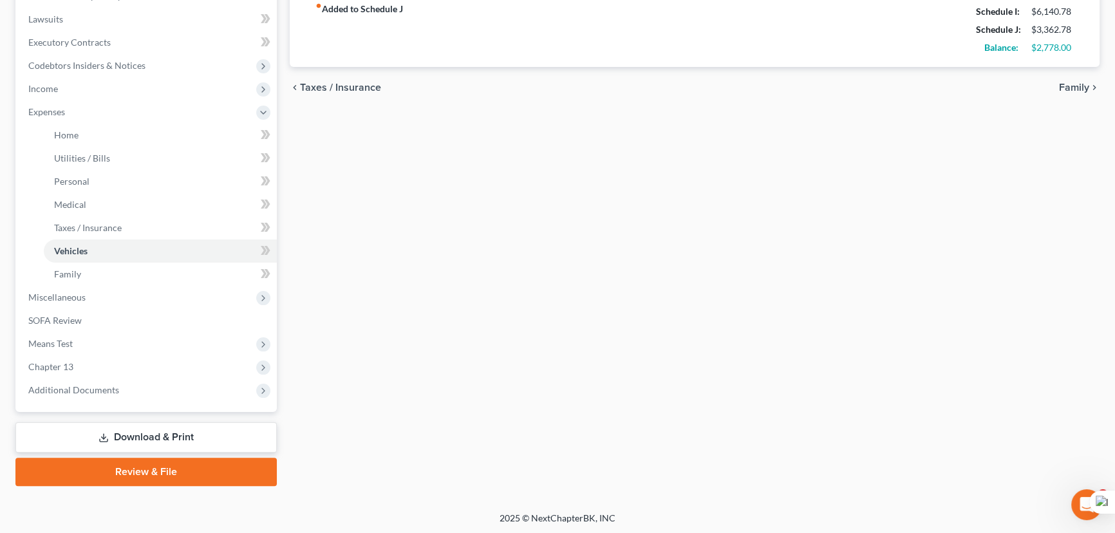
click at [115, 433] on link "Download & Print" at bounding box center [145, 437] width 261 height 30
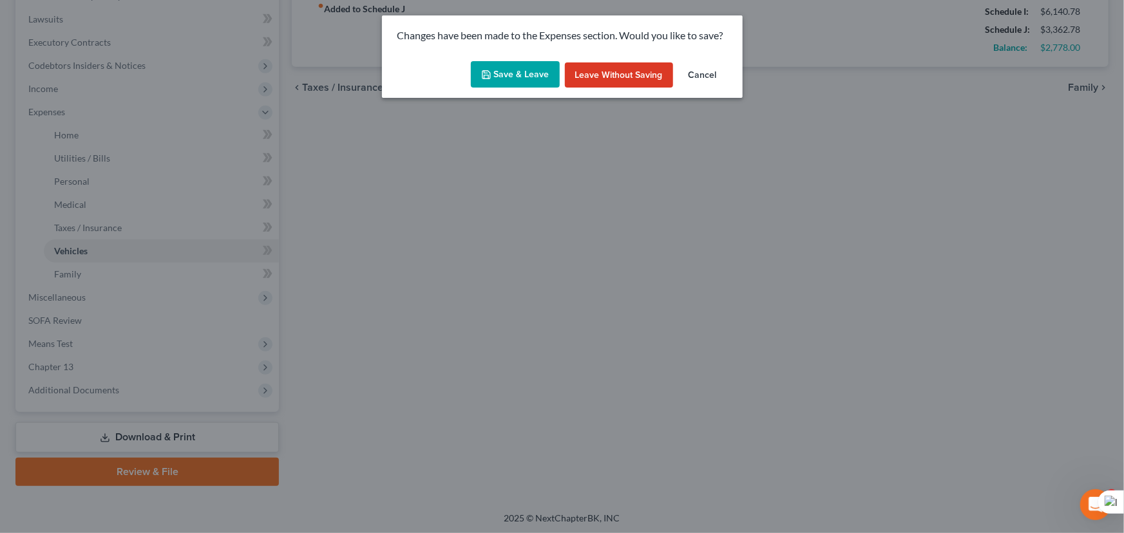
click at [544, 77] on button "Save & Leave" at bounding box center [515, 74] width 89 height 27
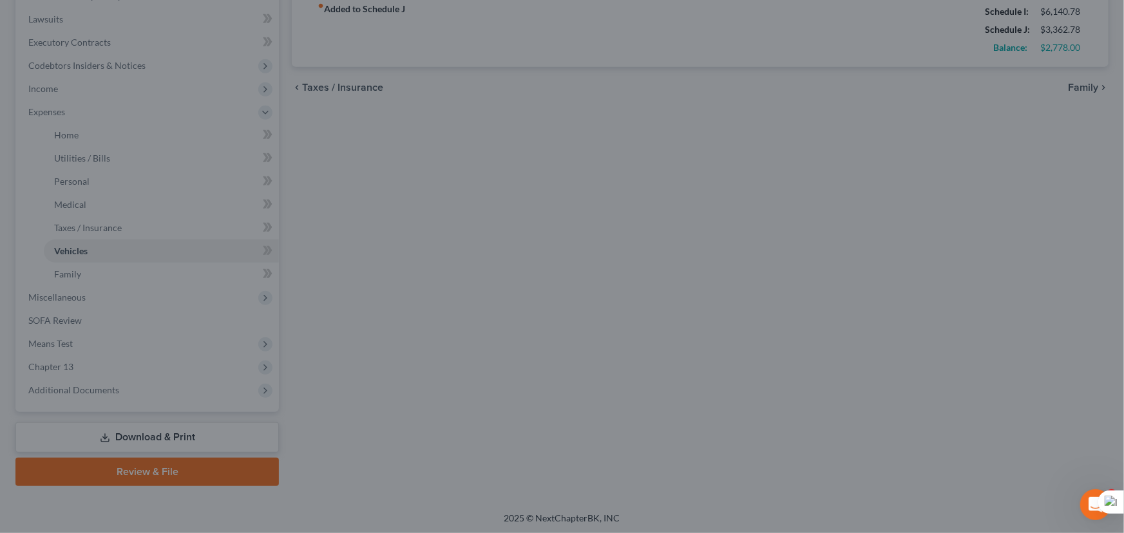
type input "349.00"
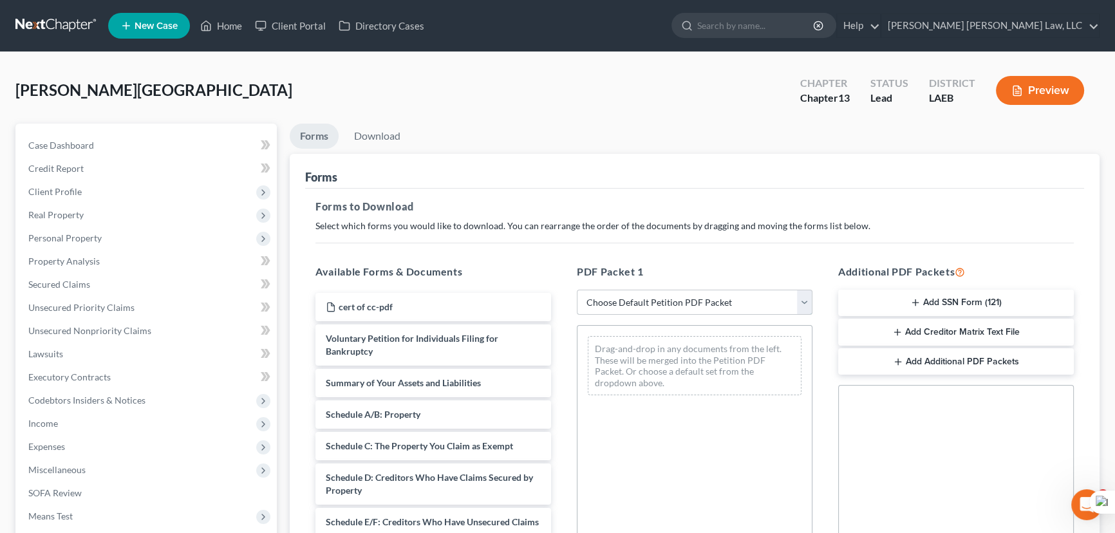
drag, startPoint x: 654, startPoint y: 299, endPoint x: 655, endPoint y: 312, distance: 13.5
click at [654, 299] on select "Choose Default Petition PDF Packet Complete Bankruptcy Petition (all forms and …" at bounding box center [695, 303] width 236 height 26
select select "0"
click at [577, 290] on select "Choose Default Petition PDF Packet Complete Bankruptcy Petition (all forms and …" at bounding box center [695, 303] width 236 height 26
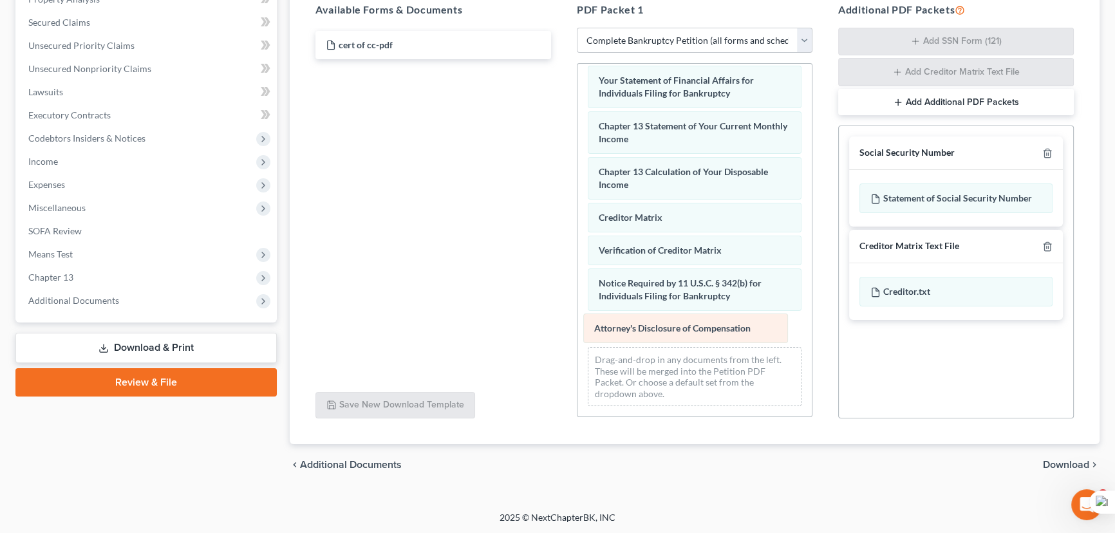
scroll to position [411, 0]
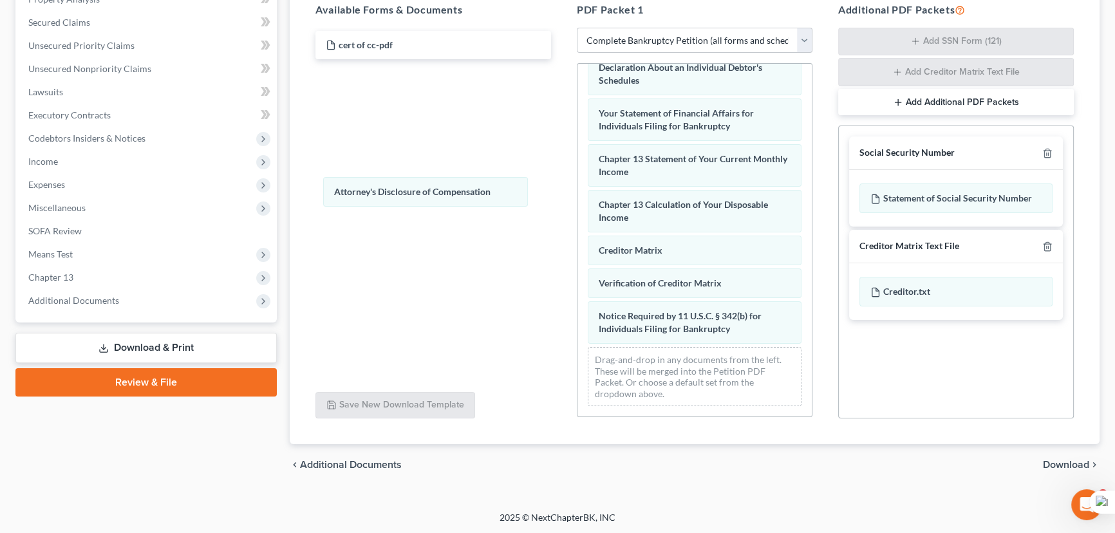
drag, startPoint x: 663, startPoint y: 334, endPoint x: 1017, endPoint y: 124, distance: 411.9
click at [578, 193] on div "Attorney's Disclosure of Compensation Voluntary Petition for Individuals Filing…" at bounding box center [695, 40] width 234 height 754
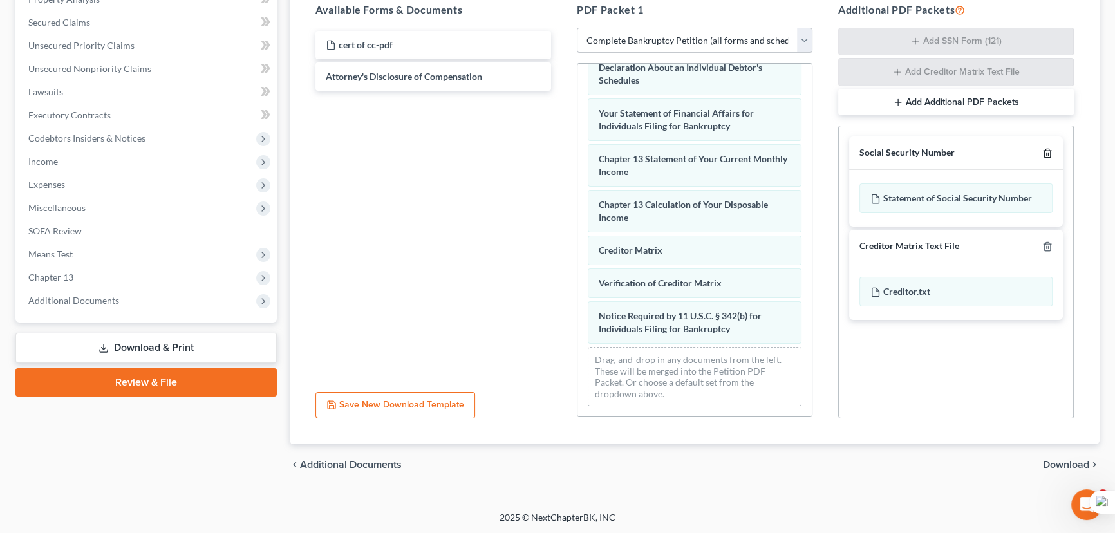
drag, startPoint x: 1044, startPoint y: 155, endPoint x: 585, endPoint y: 175, distance: 459.5
click at [1045, 155] on icon "button" at bounding box center [1048, 153] width 10 height 10
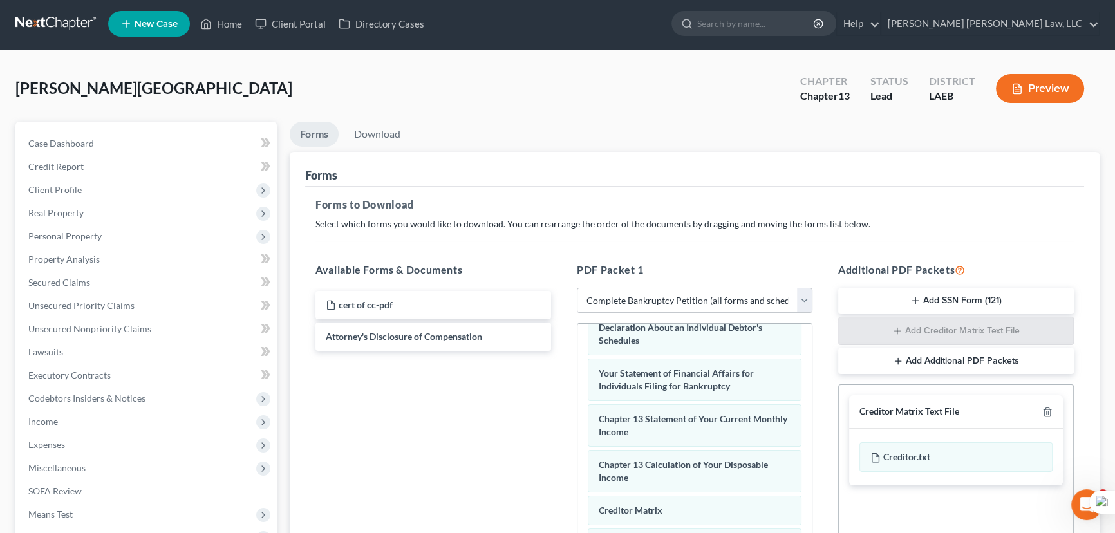
scroll to position [0, 0]
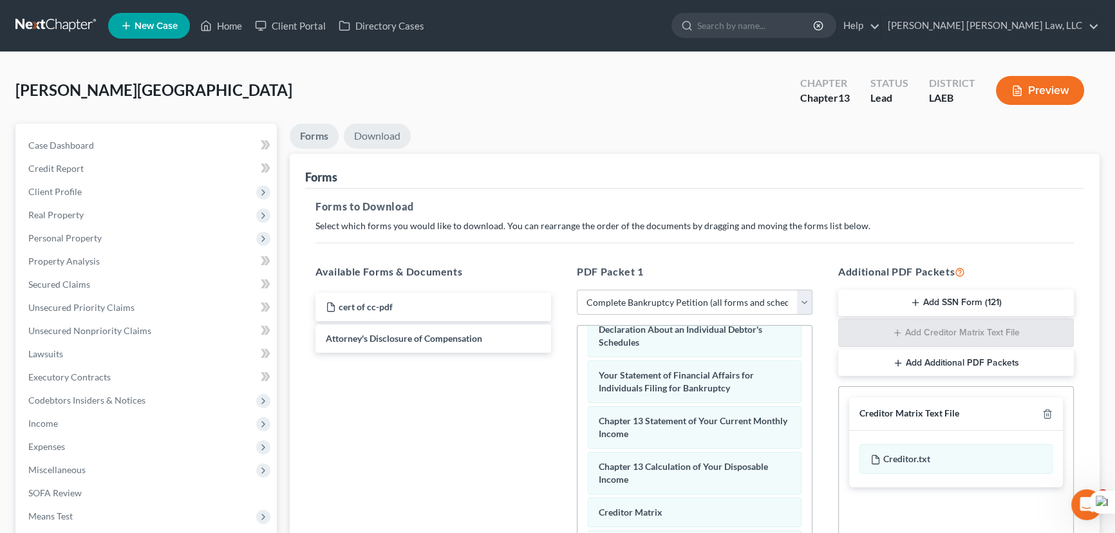
drag, startPoint x: 403, startPoint y: 126, endPoint x: 757, endPoint y: 294, distance: 392.0
click at [402, 126] on link "Download" at bounding box center [377, 136] width 67 height 25
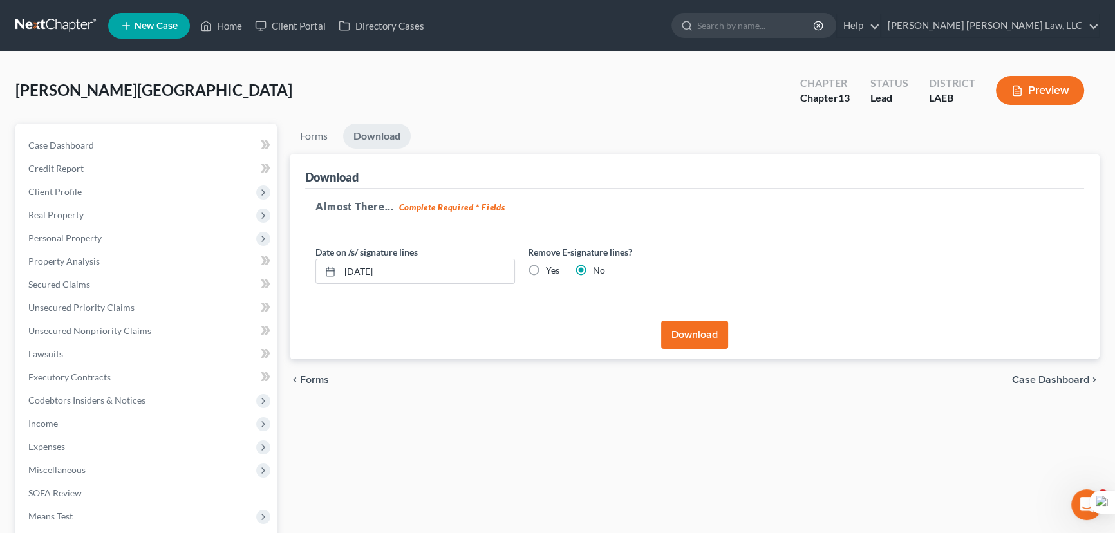
click at [675, 330] on button "Download" at bounding box center [694, 335] width 67 height 28
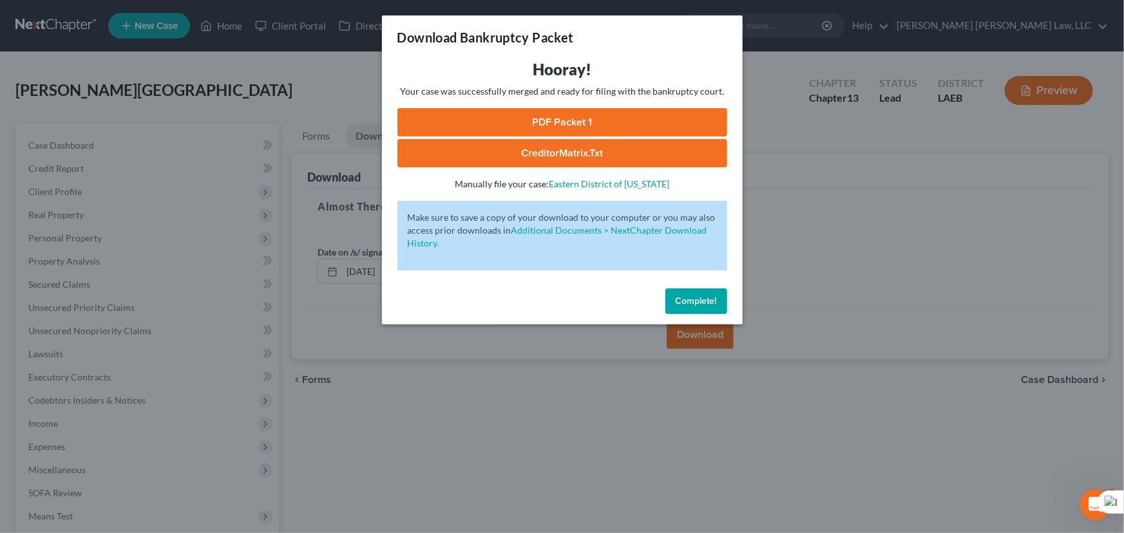
click at [549, 122] on link "PDF Packet 1" at bounding box center [562, 122] width 330 height 28
click at [692, 293] on button "Complete!" at bounding box center [696, 301] width 62 height 26
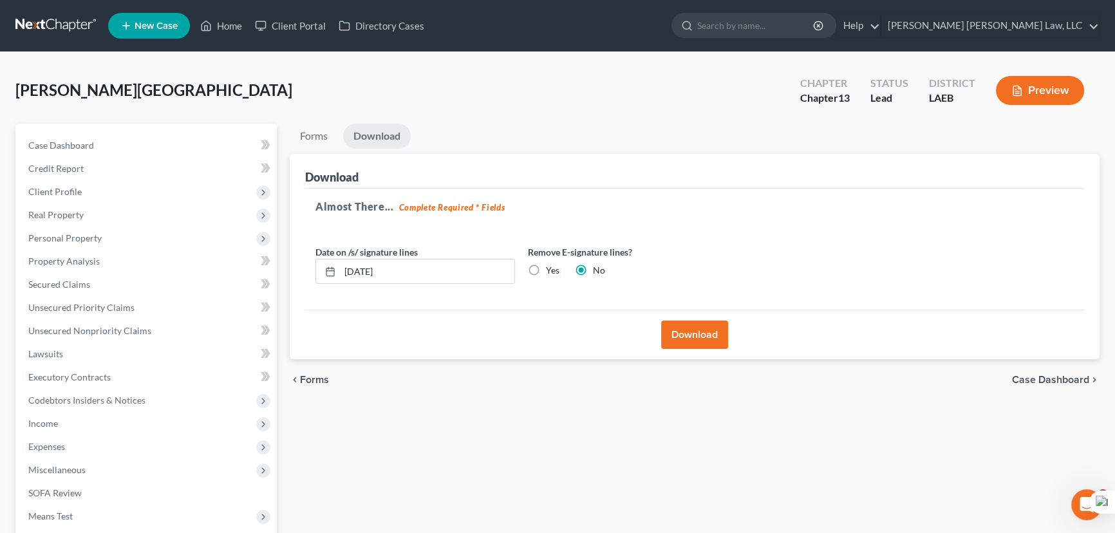
click at [45, 35] on link at bounding box center [56, 25] width 82 height 23
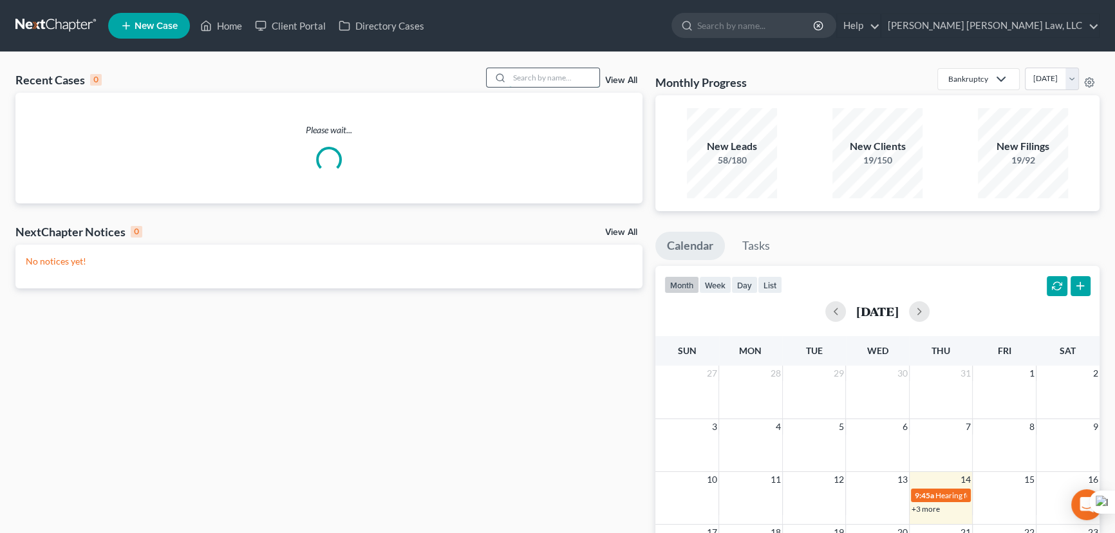
click at [549, 83] on input "search" at bounding box center [554, 77] width 90 height 19
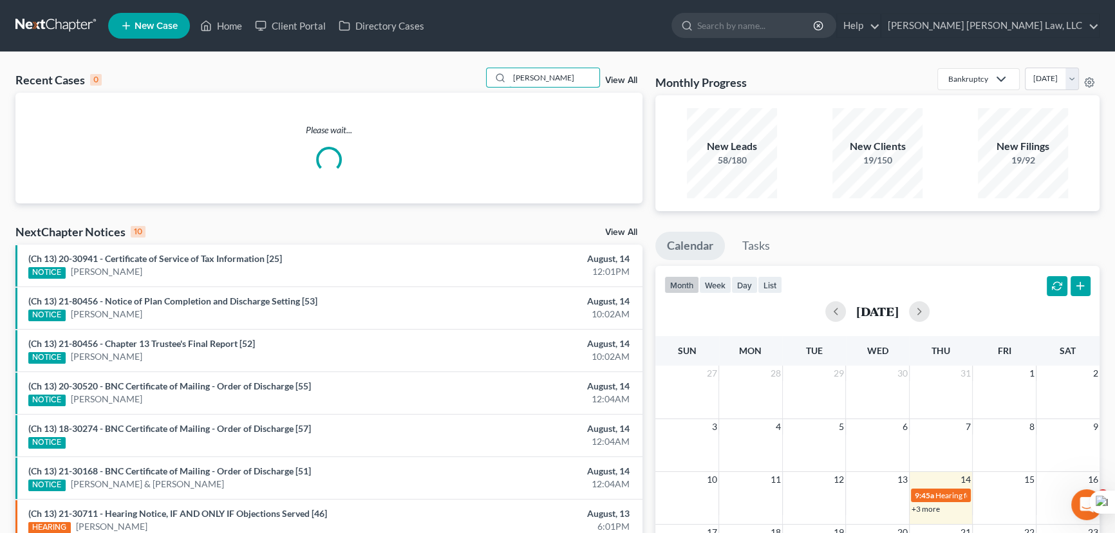
type input "[PERSON_NAME]"
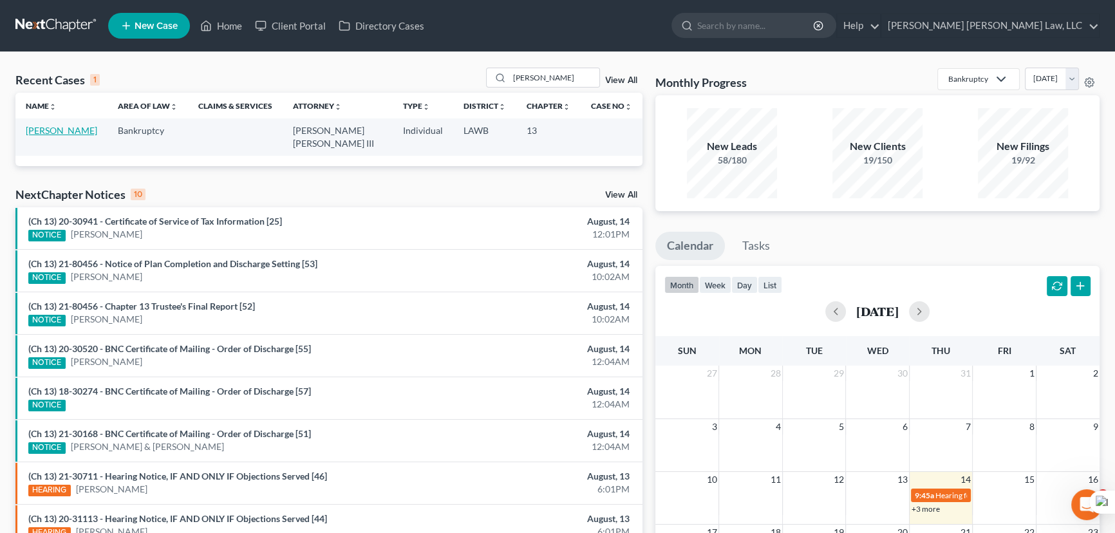
click at [38, 135] on link "[PERSON_NAME]" at bounding box center [61, 130] width 71 height 11
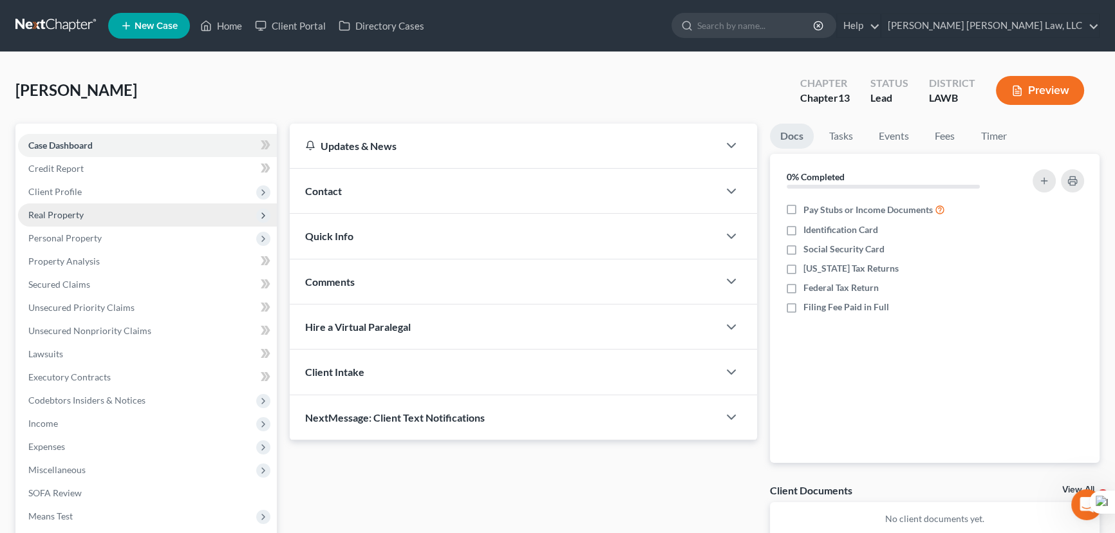
click at [135, 203] on span "Real Property" at bounding box center [147, 214] width 259 height 23
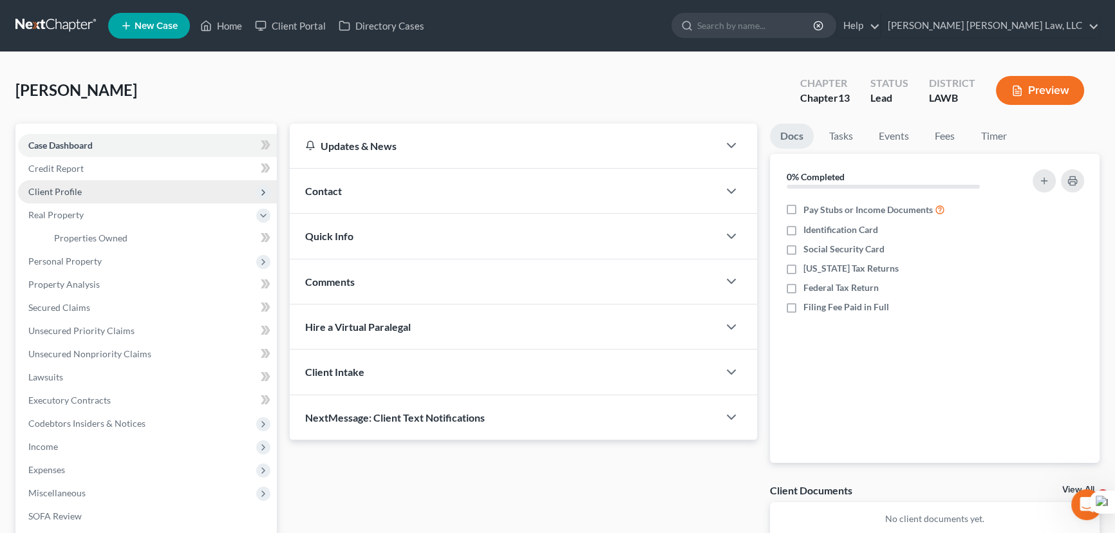
click at [137, 193] on span "Client Profile" at bounding box center [147, 191] width 259 height 23
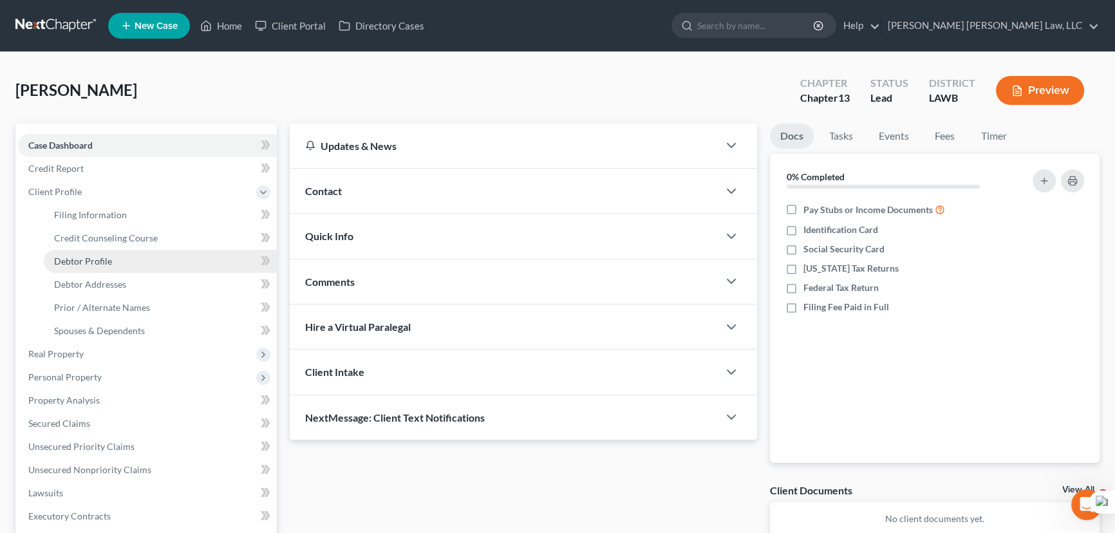
click at [142, 261] on link "Debtor Profile" at bounding box center [160, 261] width 233 height 23
select select "1"
select select "5"
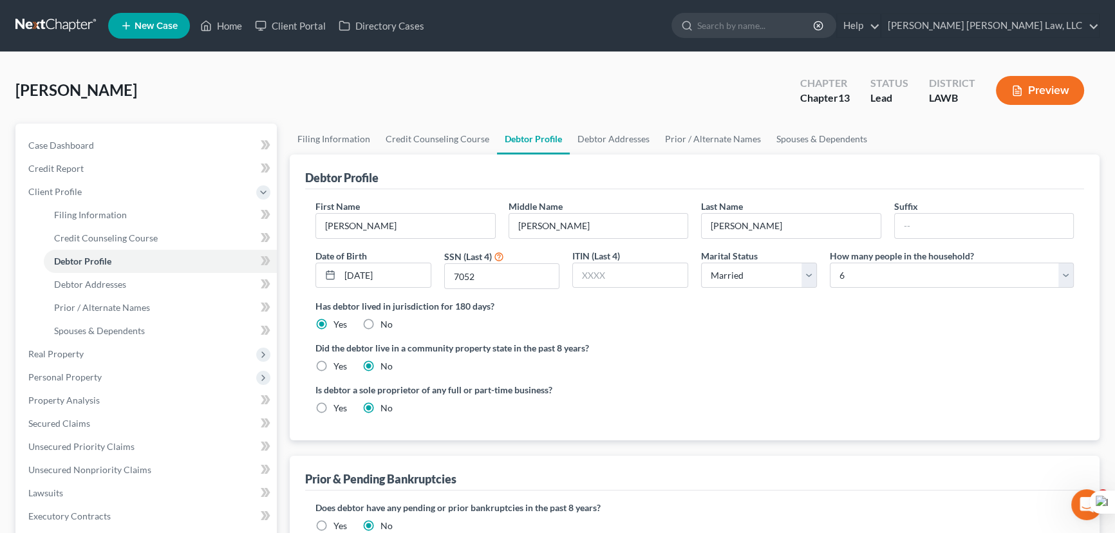
click at [58, 21] on link at bounding box center [56, 25] width 82 height 23
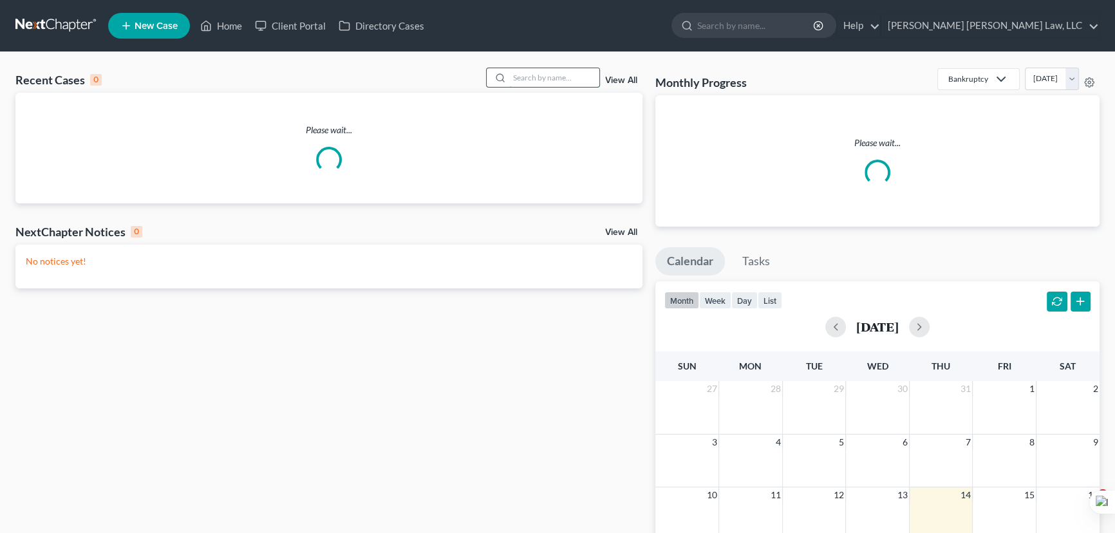
click at [536, 81] on input "search" at bounding box center [554, 77] width 90 height 19
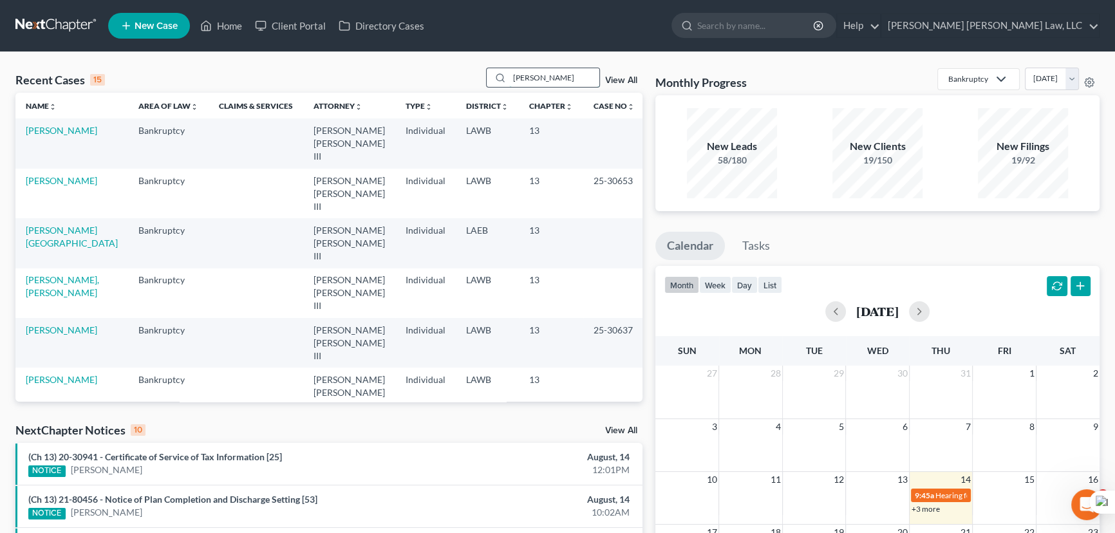
type input "[PERSON_NAME]"
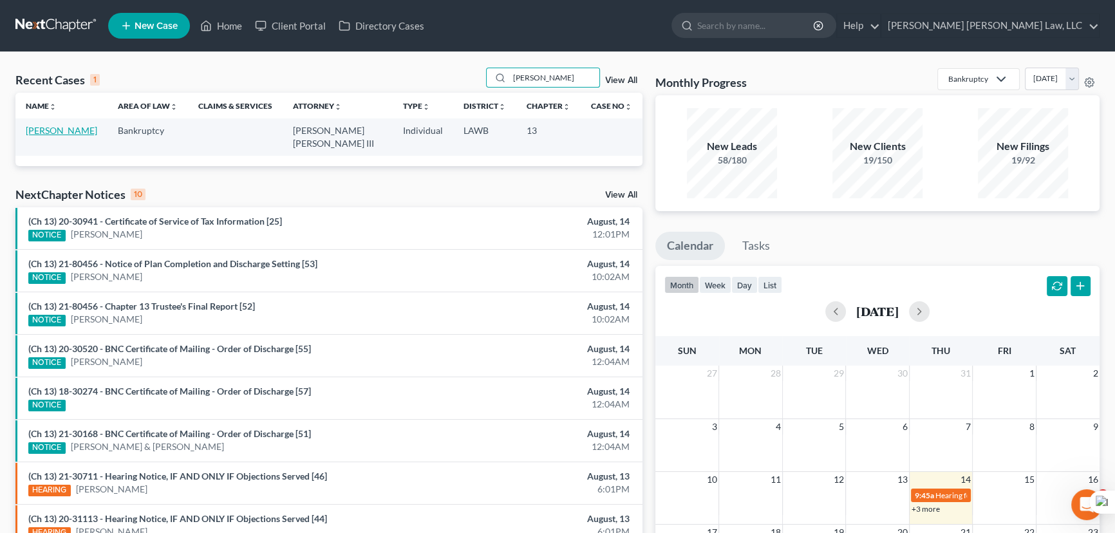
click at [41, 129] on link "[PERSON_NAME]" at bounding box center [61, 130] width 71 height 11
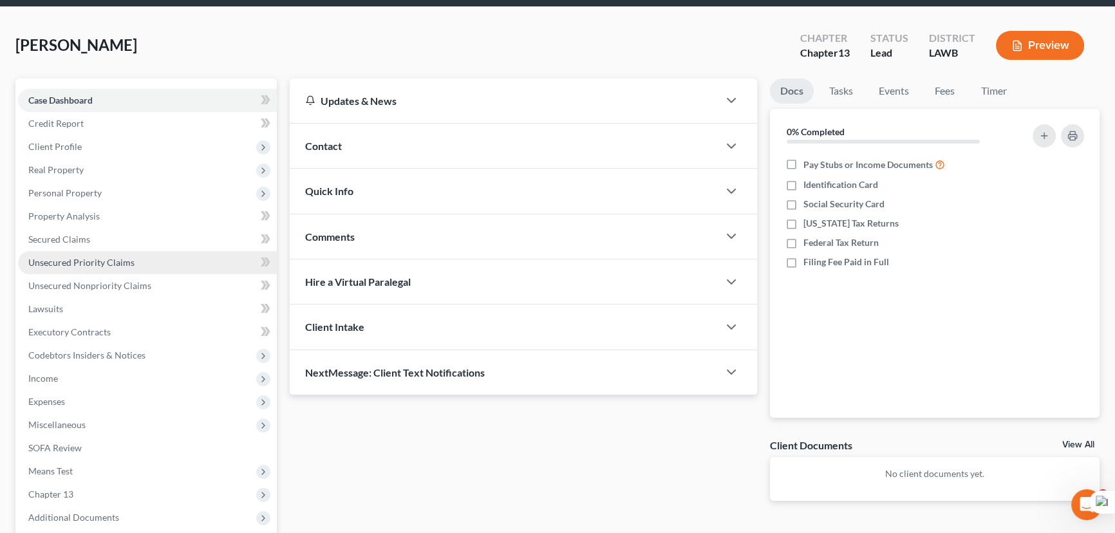
scroll to position [58, 0]
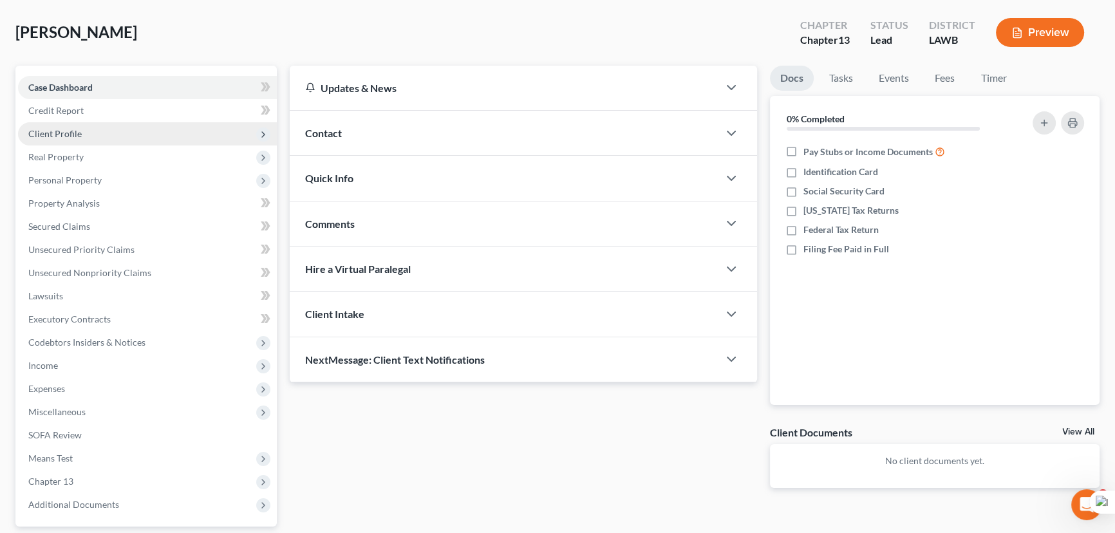
click at [82, 135] on span "Client Profile" at bounding box center [147, 133] width 259 height 23
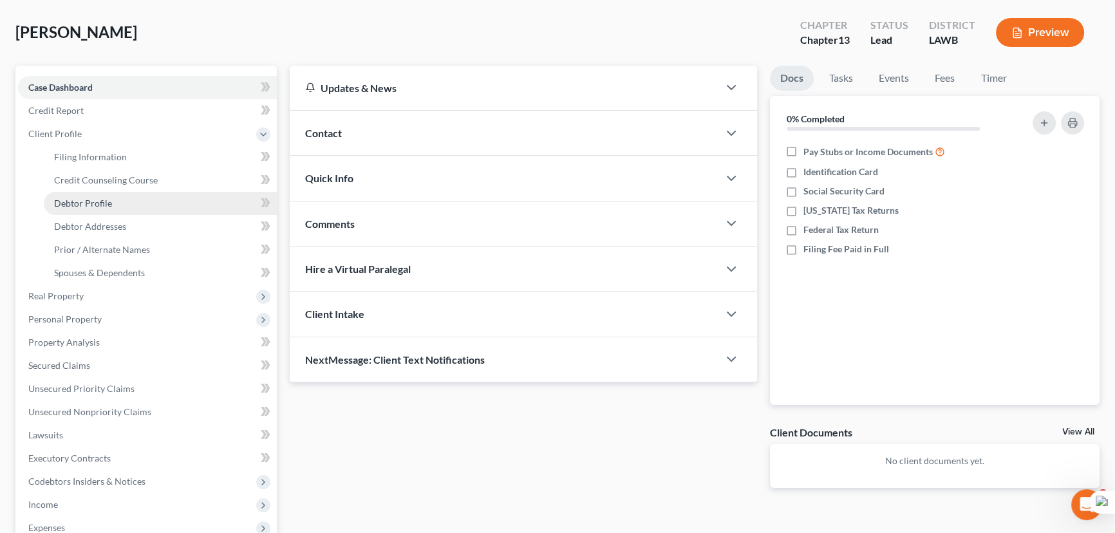
click at [103, 206] on span "Debtor Profile" at bounding box center [83, 203] width 58 height 11
select select "2"
select select "0"
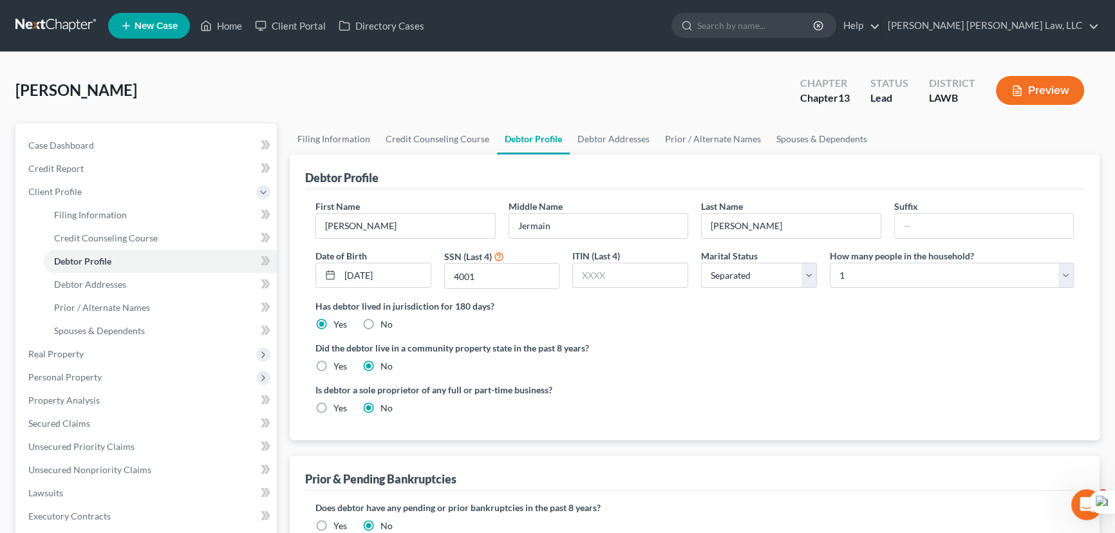
click at [52, 25] on link at bounding box center [56, 25] width 82 height 23
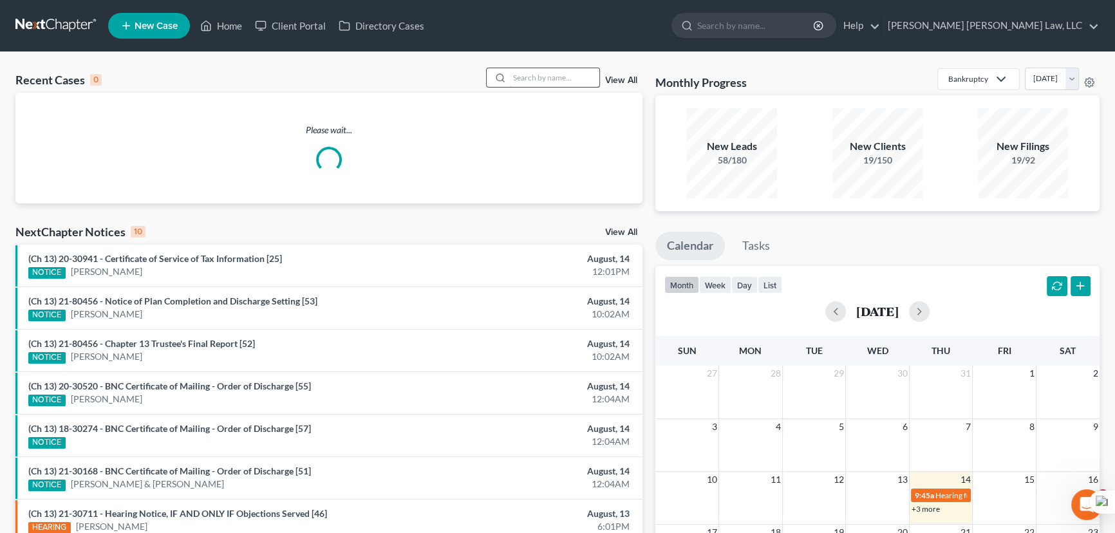
click at [528, 70] on input "search" at bounding box center [554, 77] width 90 height 19
type input "[PERSON_NAME]"
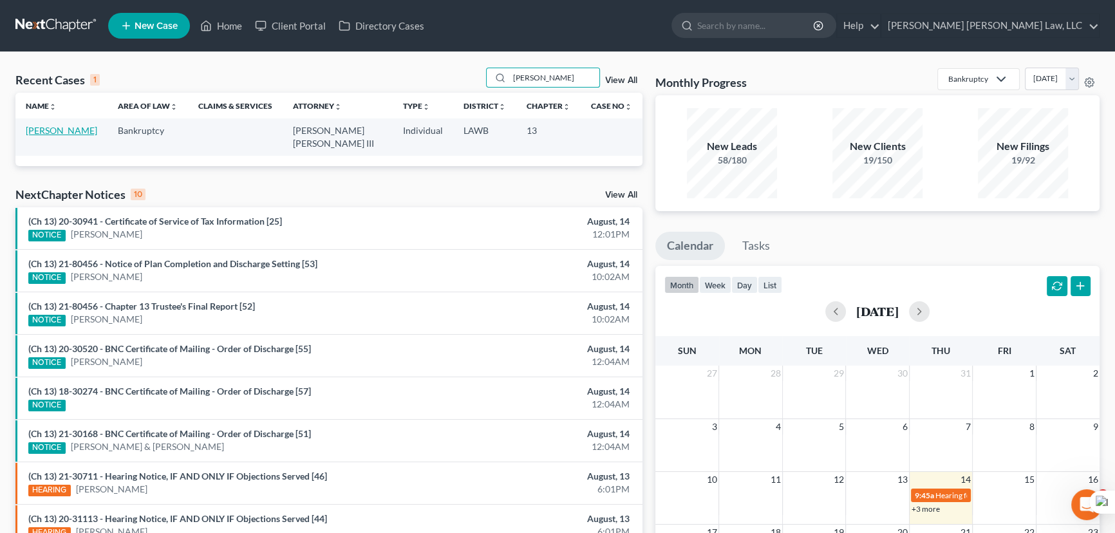
click at [68, 129] on link "[PERSON_NAME]" at bounding box center [61, 130] width 71 height 11
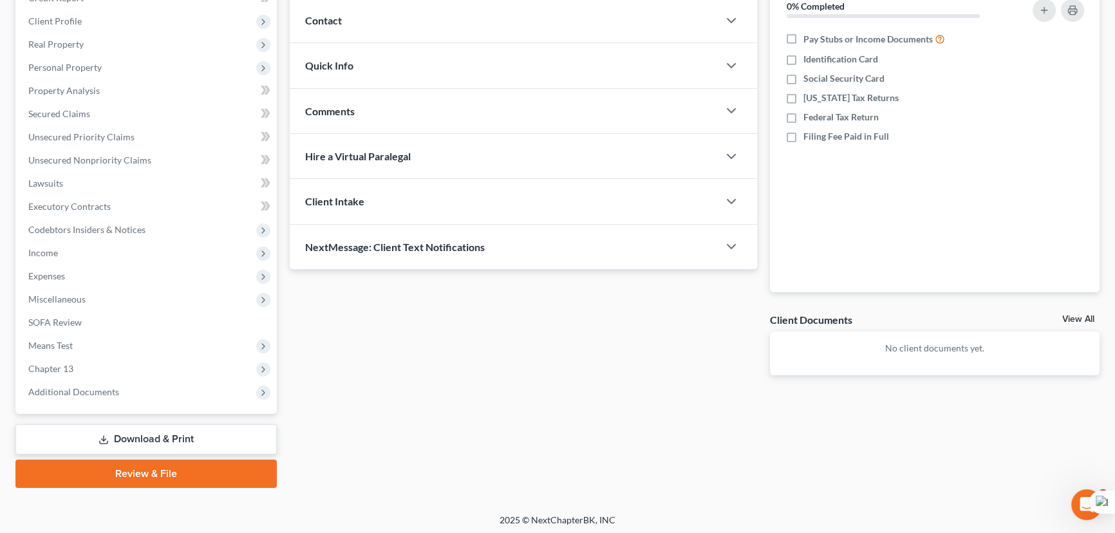
scroll to position [173, 0]
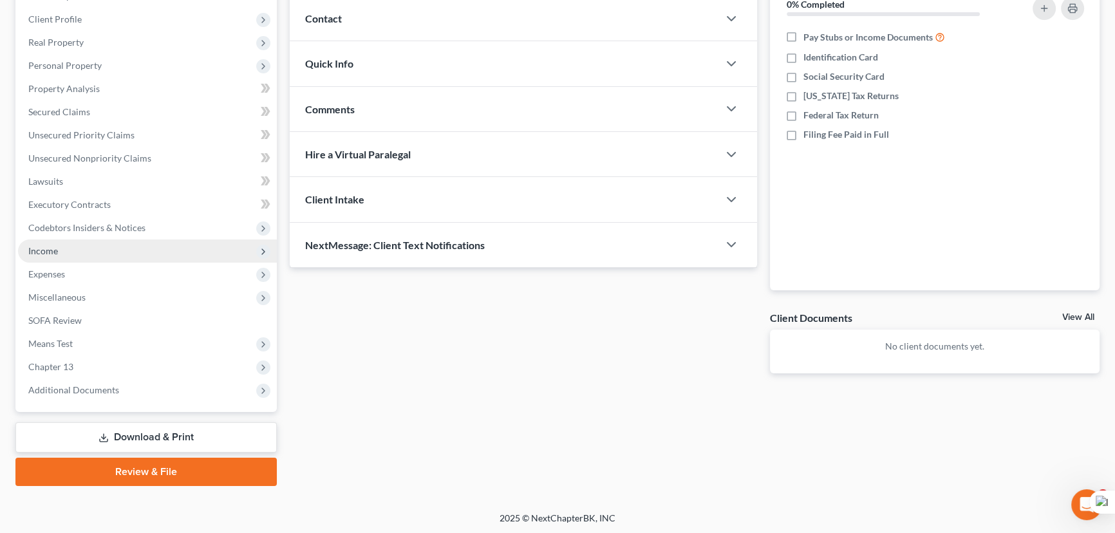
click at [149, 251] on span "Income" at bounding box center [147, 251] width 259 height 23
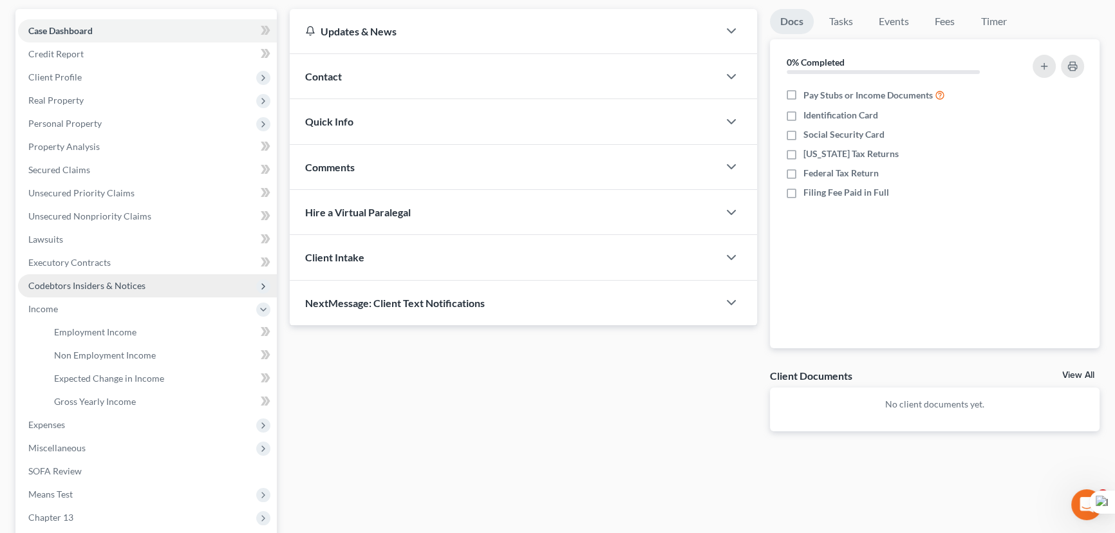
scroll to position [114, 0]
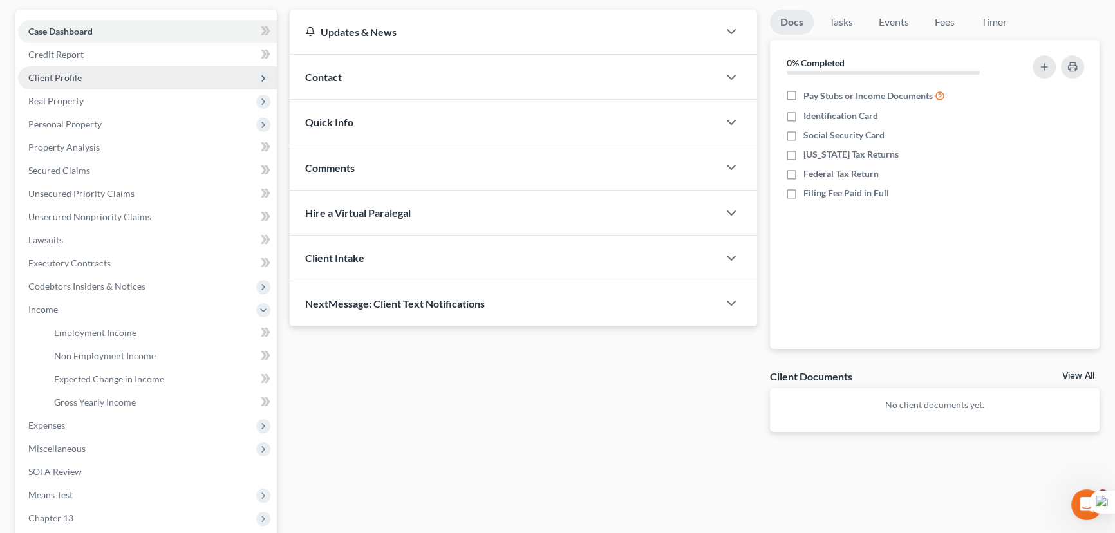
click at [120, 75] on span "Client Profile" at bounding box center [147, 77] width 259 height 23
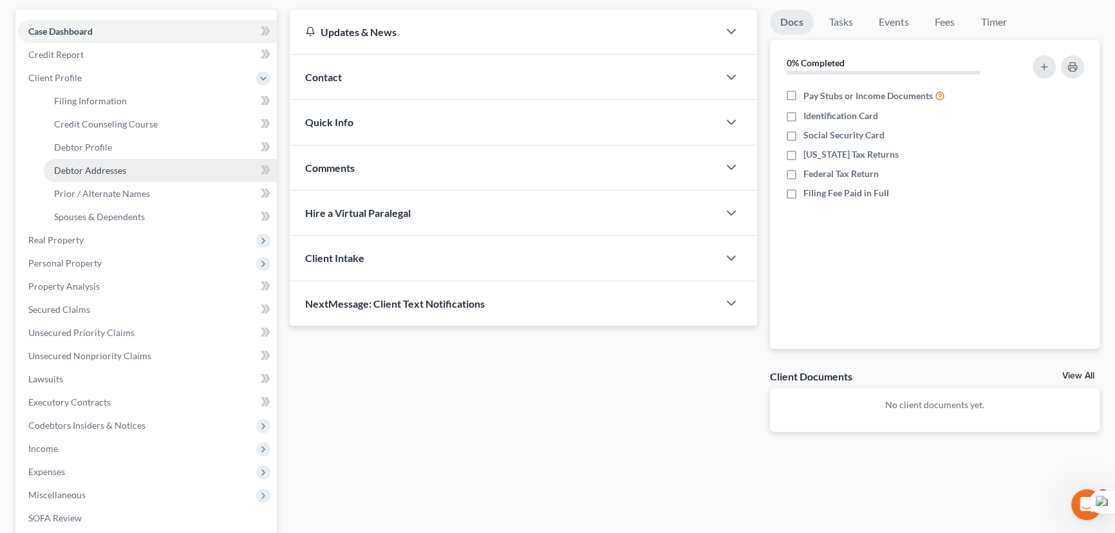
click at [131, 178] on link "Debtor Addresses" at bounding box center [160, 170] width 233 height 23
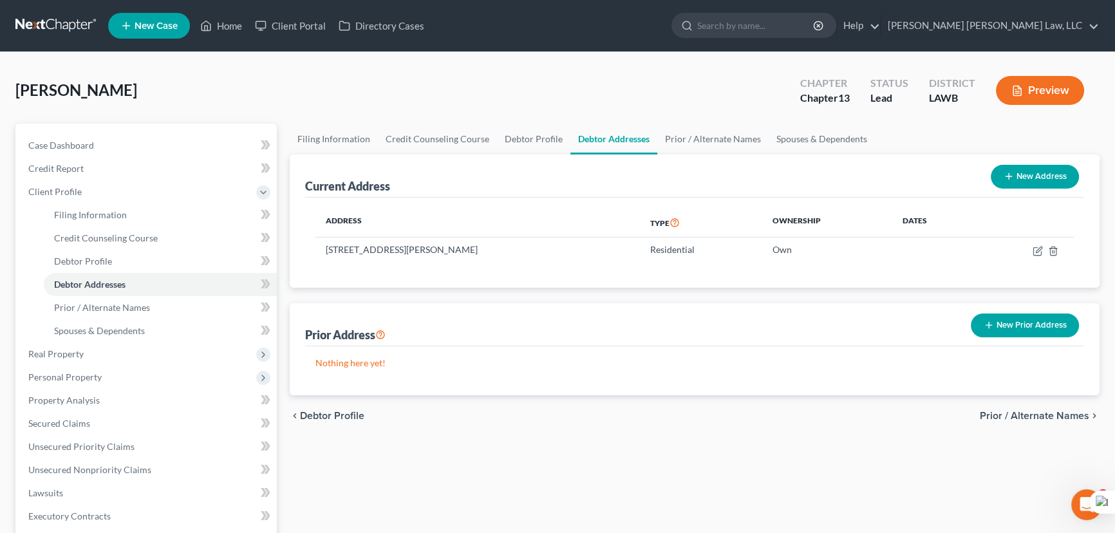
click at [520, 155] on div "Current Address New Address" at bounding box center [694, 176] width 779 height 43
click at [530, 135] on link "Debtor Profile" at bounding box center [533, 139] width 73 height 31
select select "0"
select select "1"
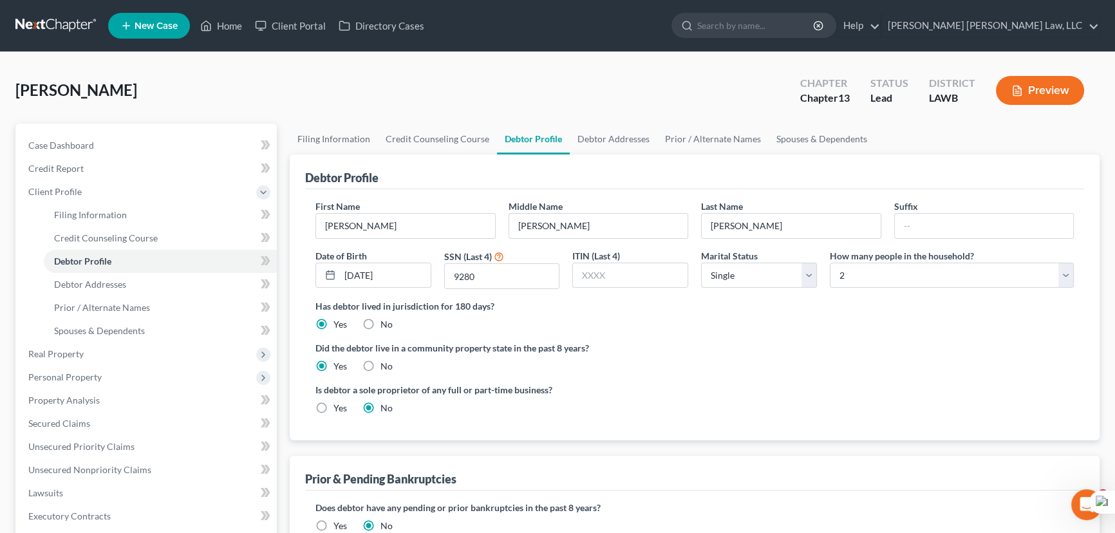
click at [61, 23] on link at bounding box center [56, 25] width 82 height 23
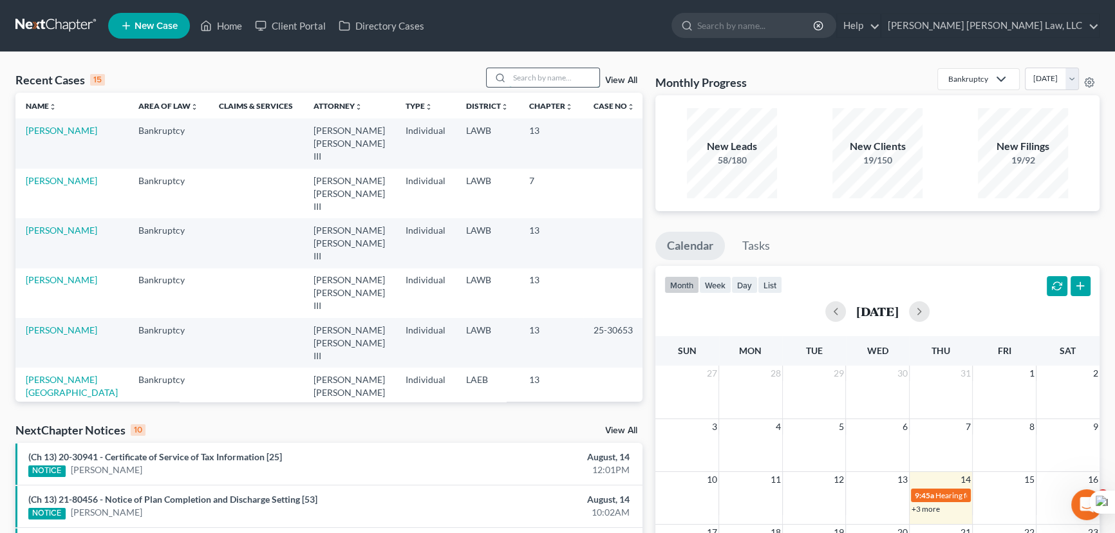
click at [590, 77] on input "search" at bounding box center [554, 77] width 90 height 19
type input "[US_STATE], [GEOGRAPHIC_DATA]"
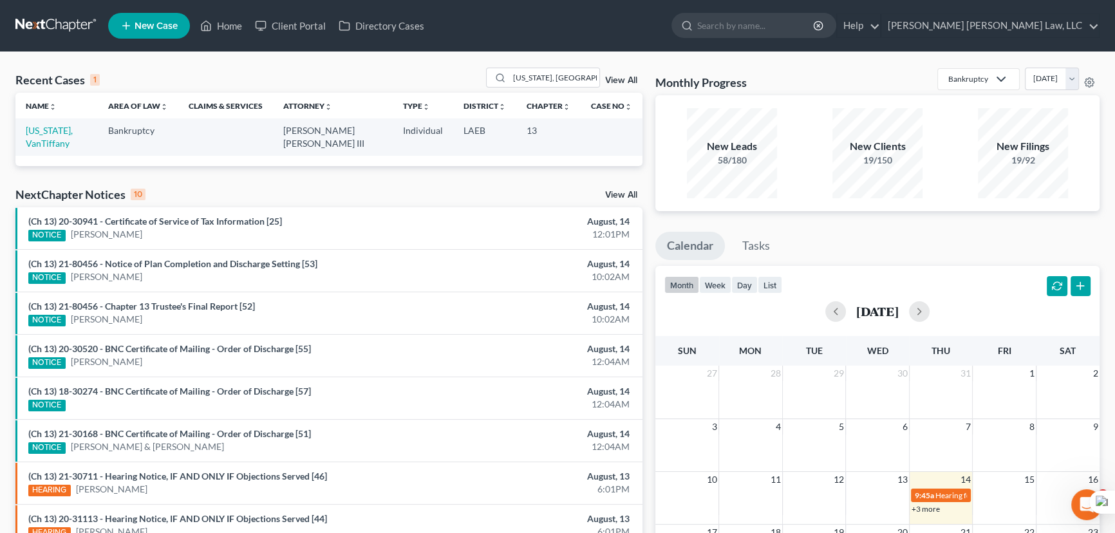
click at [33, 137] on td "[US_STATE], VanTiffany" at bounding box center [56, 136] width 82 height 37
click at [33, 130] on link "[US_STATE], VanTiffany" at bounding box center [49, 137] width 47 height 24
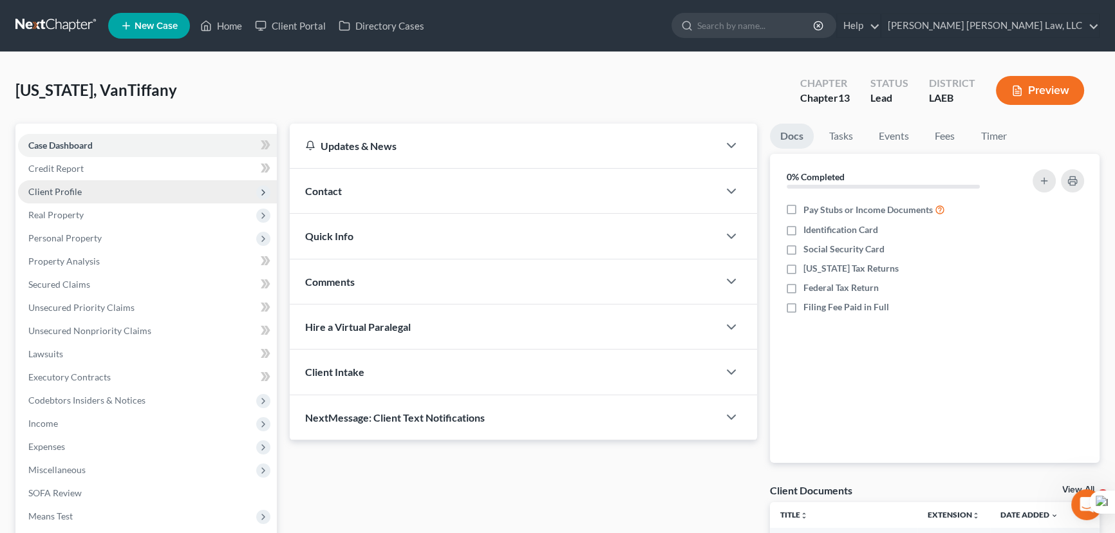
click at [108, 197] on span "Client Profile" at bounding box center [147, 191] width 259 height 23
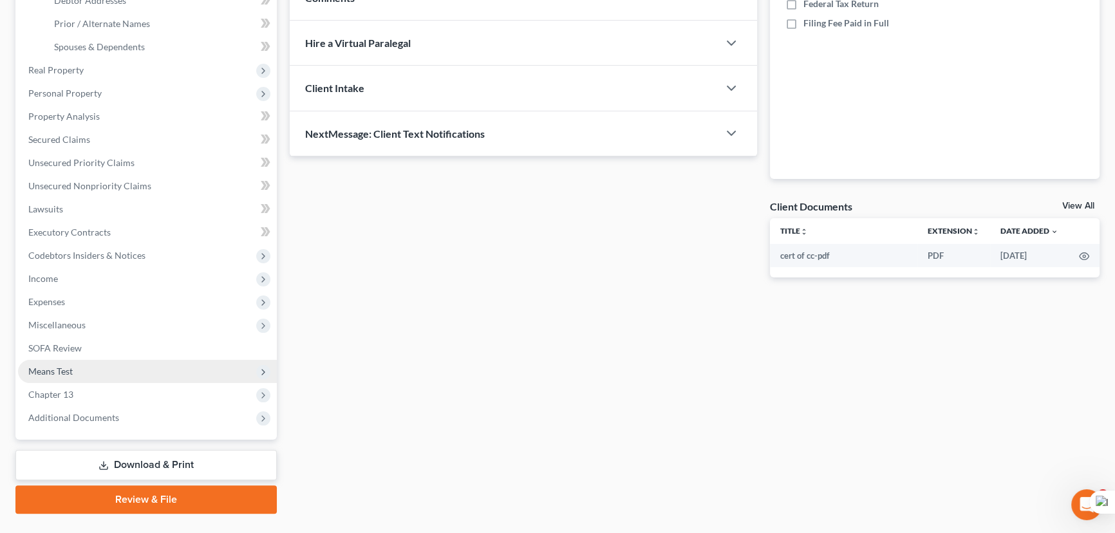
scroll to position [292, 0]
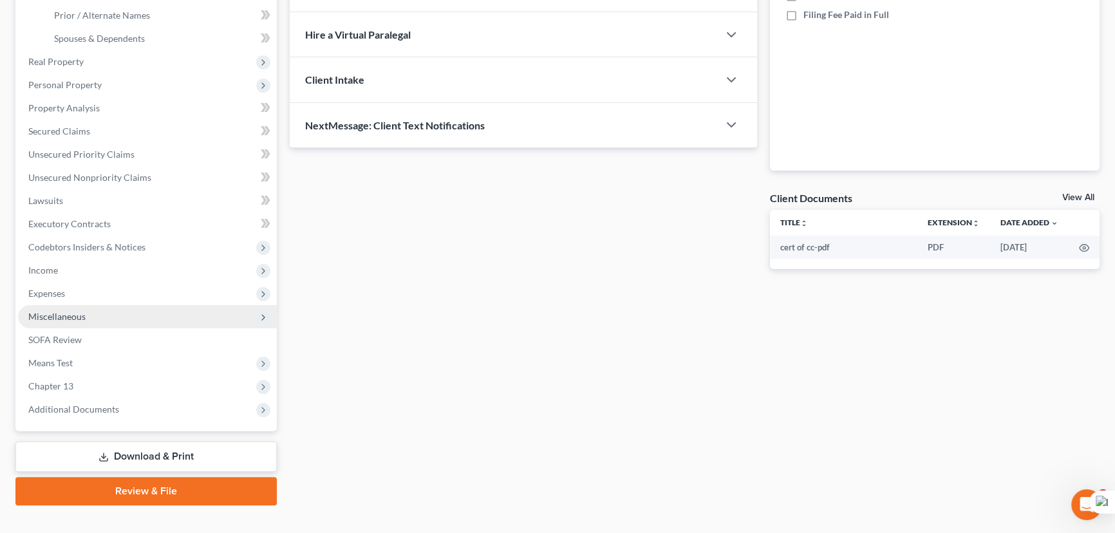
click at [129, 312] on span "Miscellaneous" at bounding box center [147, 316] width 259 height 23
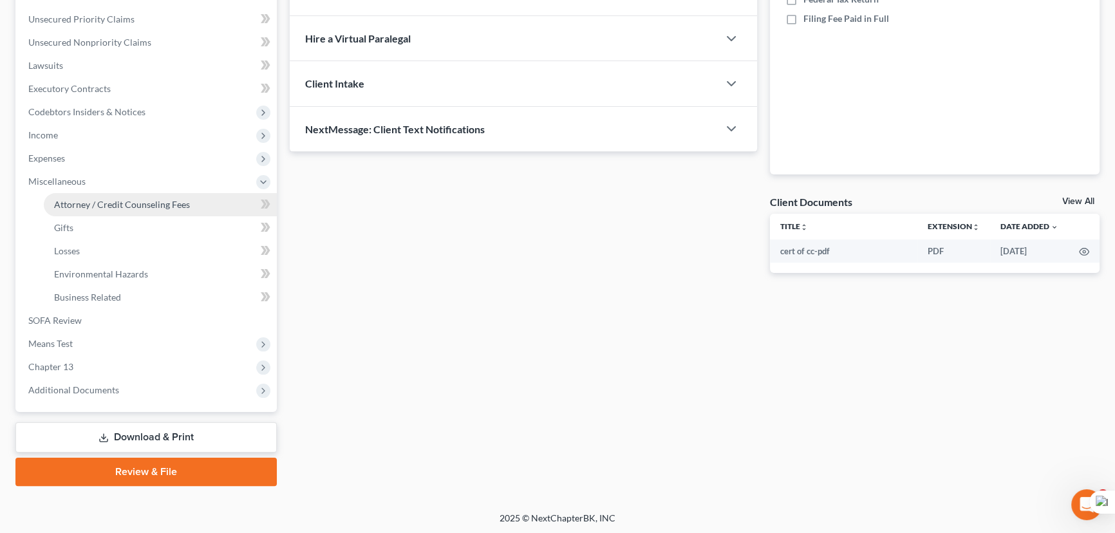
click at [156, 207] on span "Attorney / Credit Counseling Fees" at bounding box center [122, 204] width 136 height 11
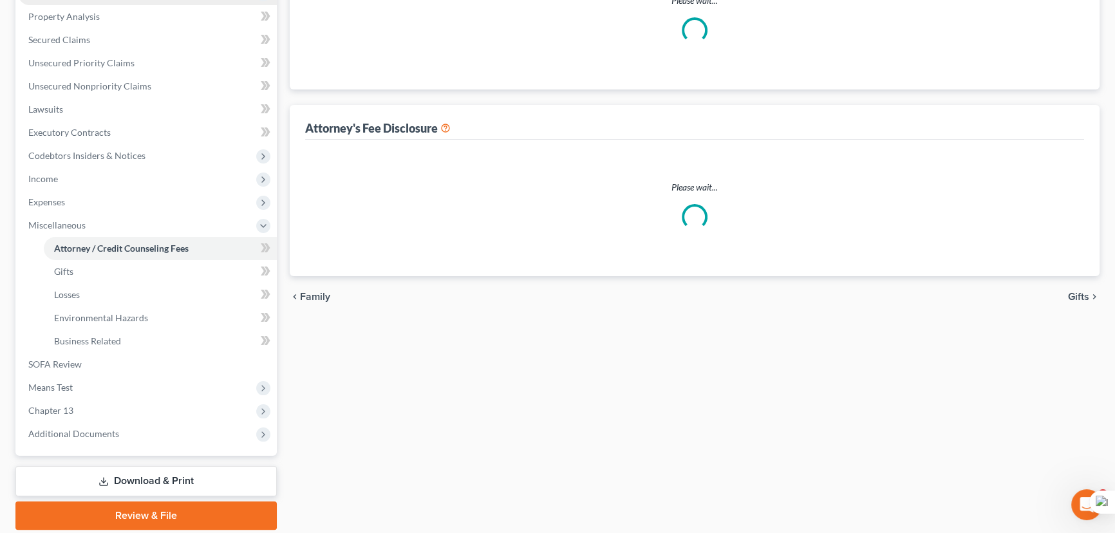
scroll to position [63, 0]
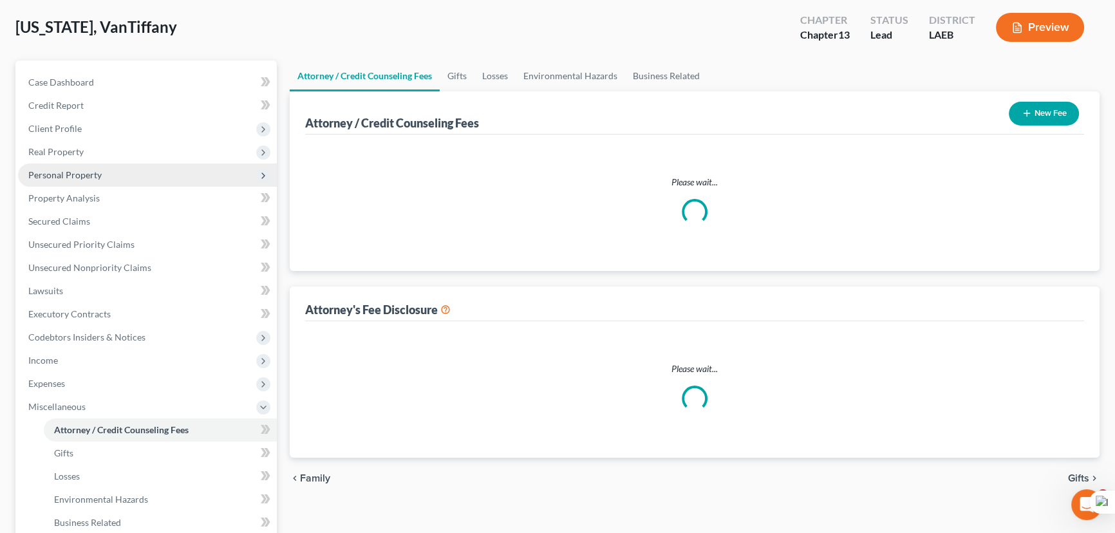
select select "1"
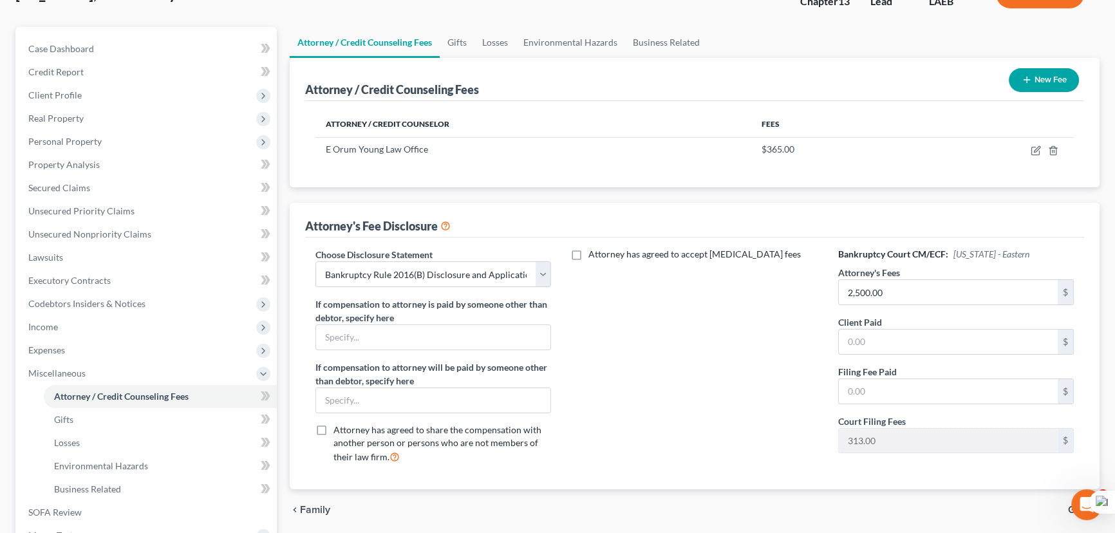
scroll to position [0, 0]
